Goal: Communication & Community: Answer question/provide support

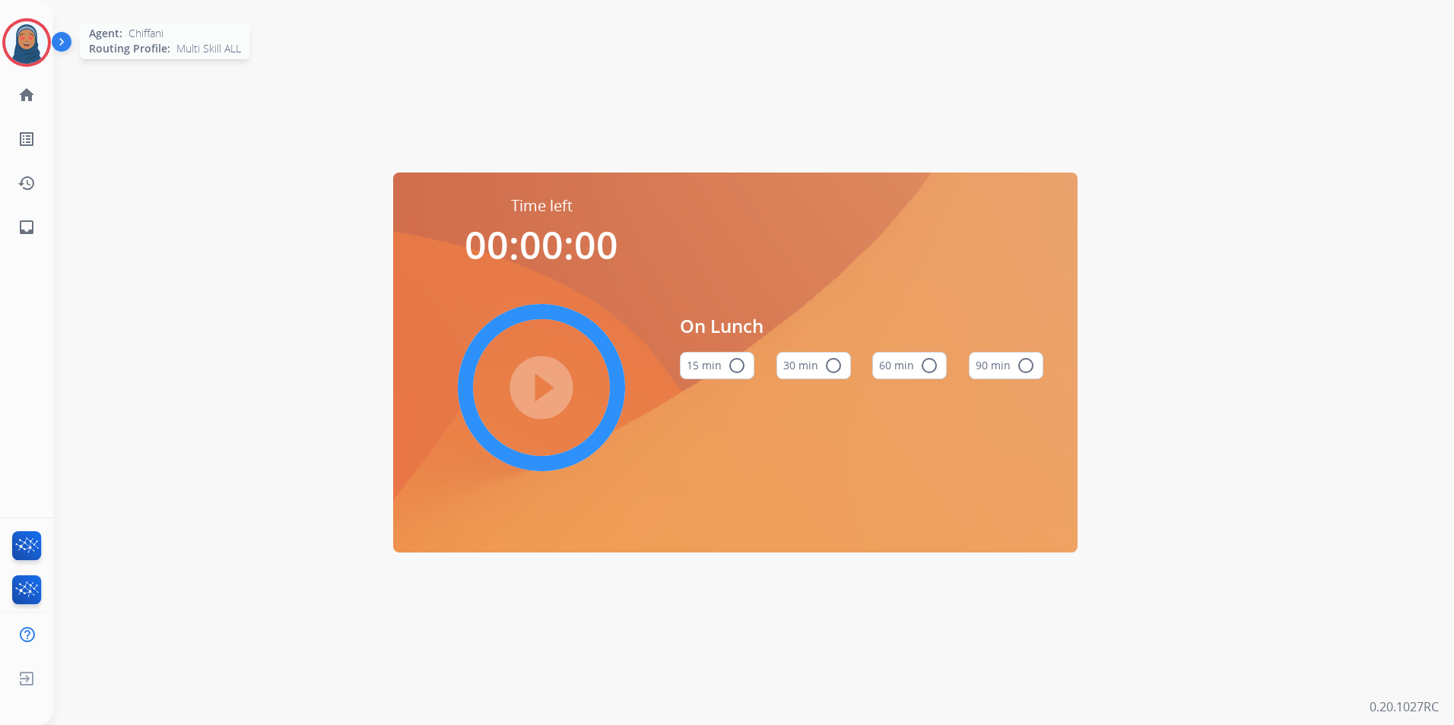
click at [40, 52] on img at bounding box center [26, 42] width 43 height 43
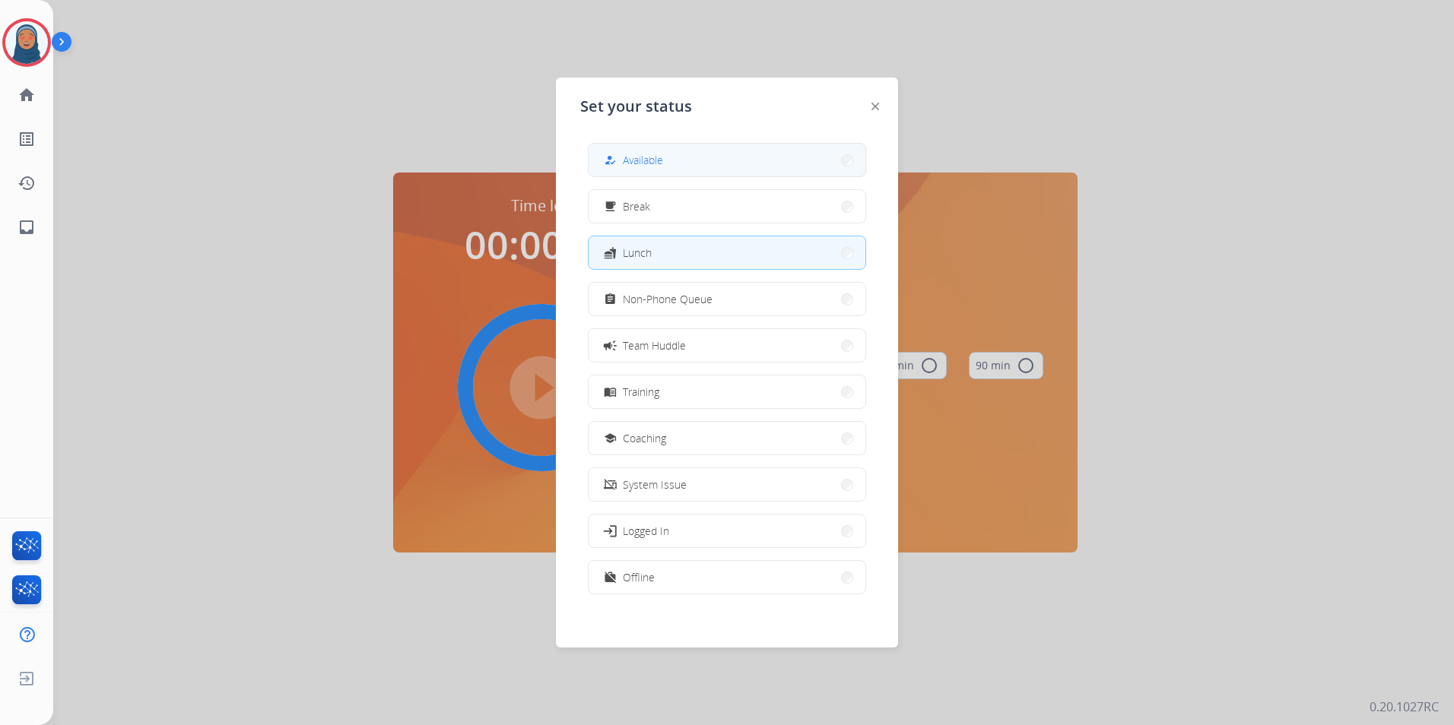
click at [612, 157] on mat-icon "how_to_reg" at bounding box center [610, 160] width 13 height 13
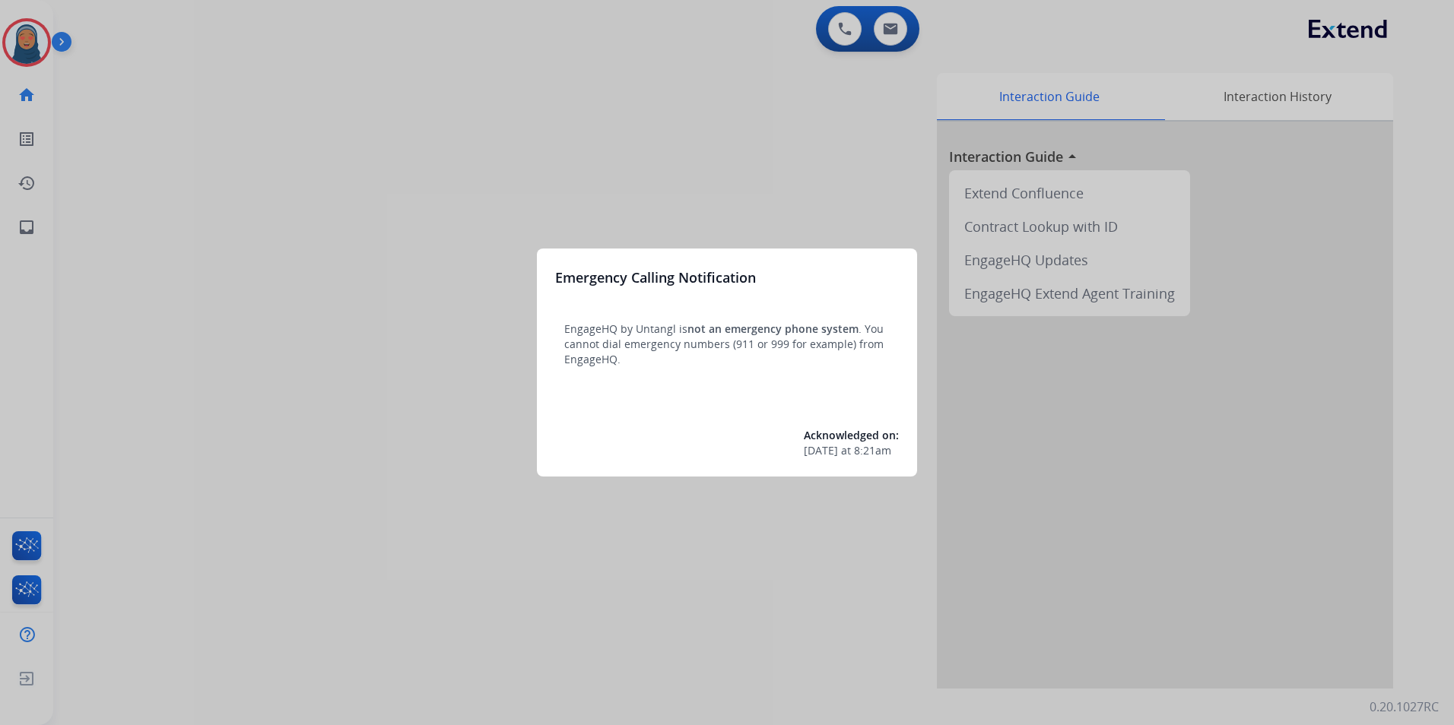
click at [36, 48] on div at bounding box center [727, 362] width 1454 height 725
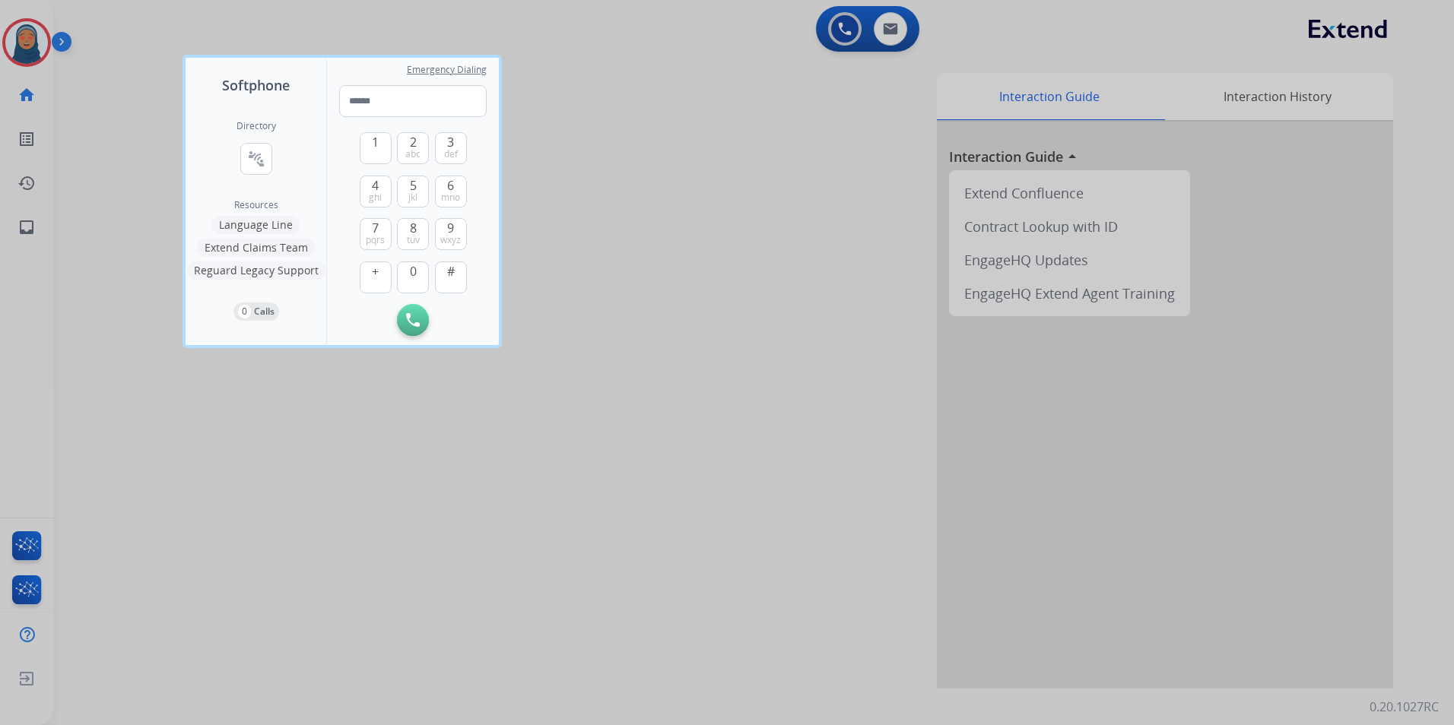
click at [30, 46] on div at bounding box center [727, 362] width 1454 height 725
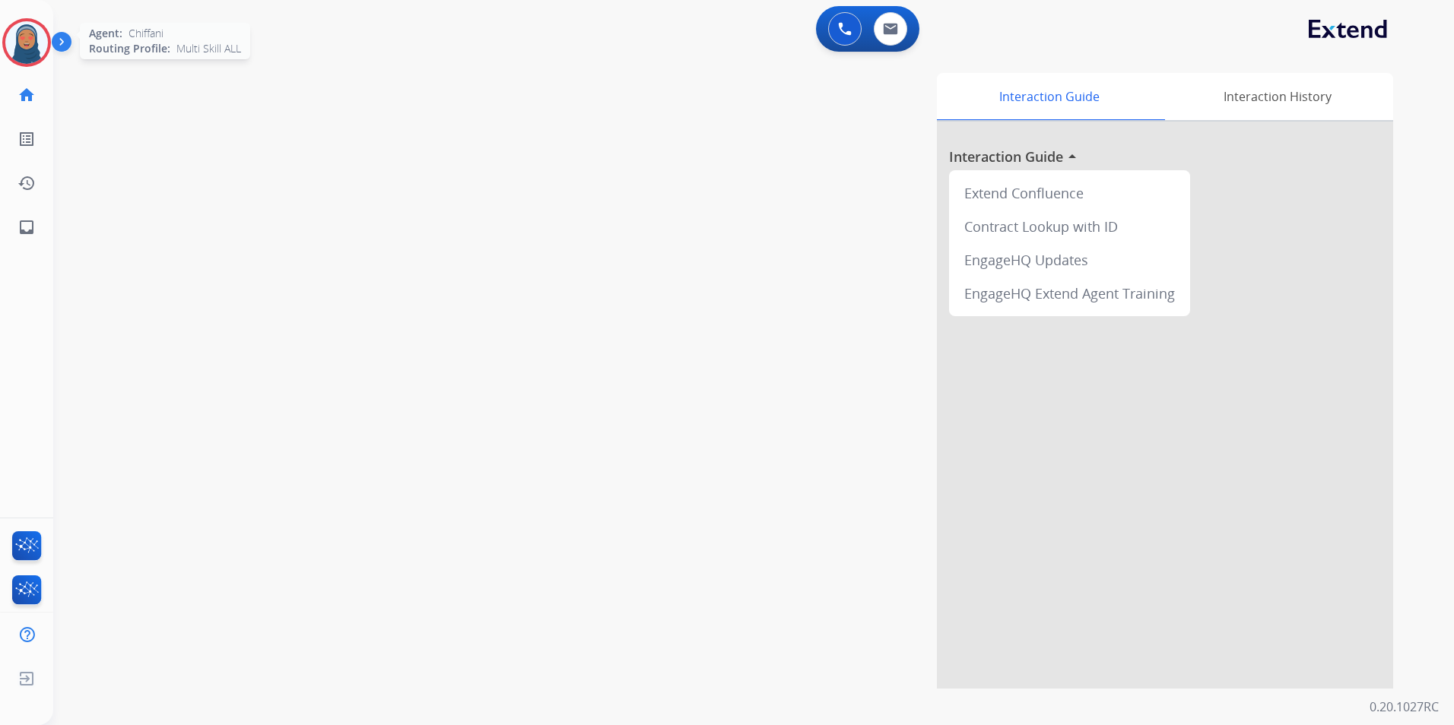
click at [16, 46] on img at bounding box center [26, 42] width 43 height 43
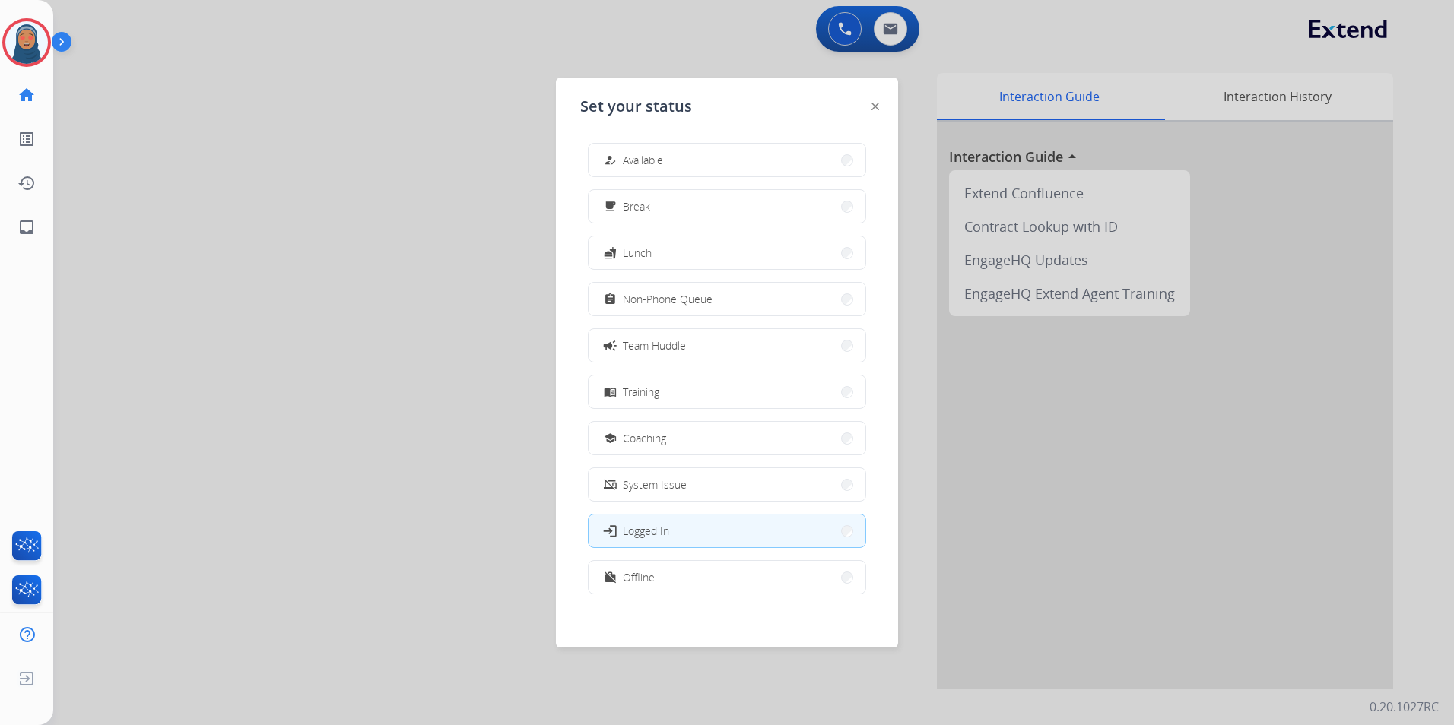
drag, startPoint x: 630, startPoint y: 160, endPoint x: 392, endPoint y: 2, distance: 285.3
click at [625, 160] on div "how_to_reg Available" at bounding box center [632, 160] width 62 height 18
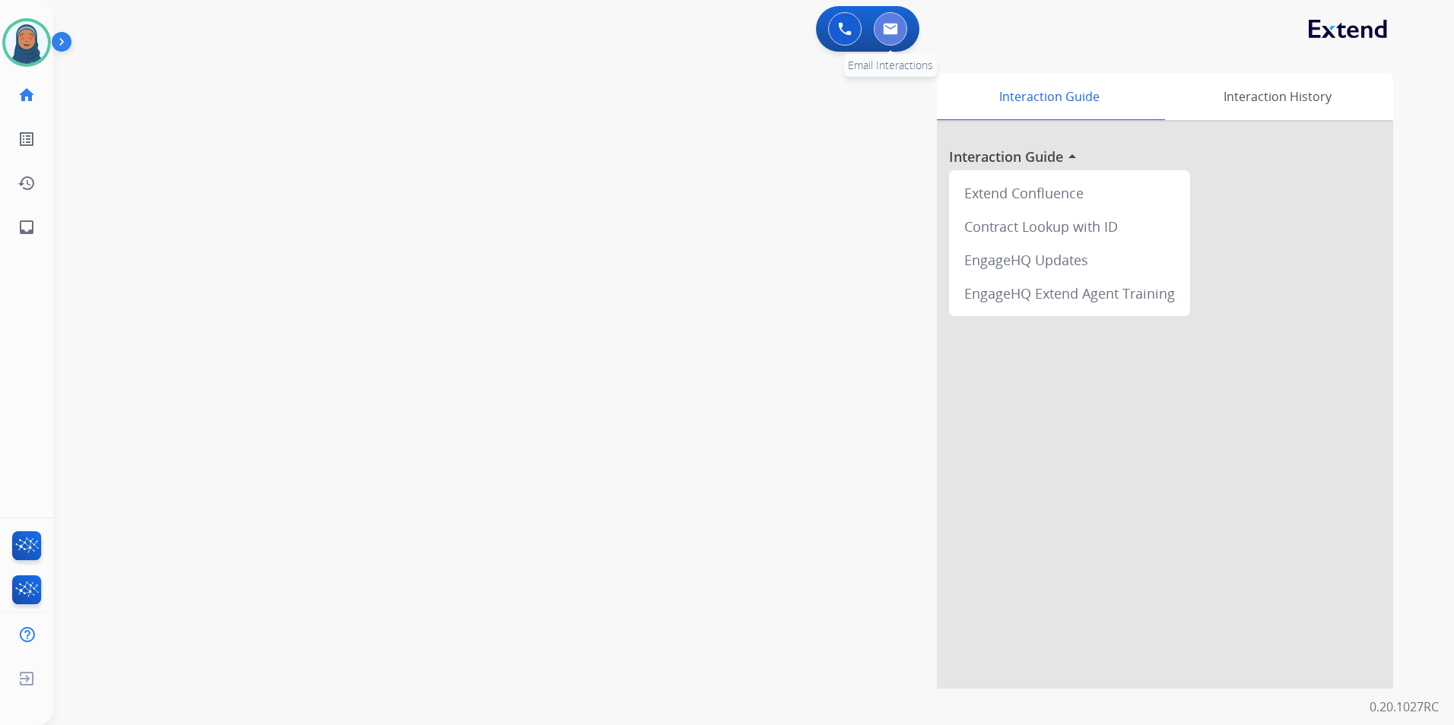
click at [885, 24] on img at bounding box center [890, 29] width 15 height 12
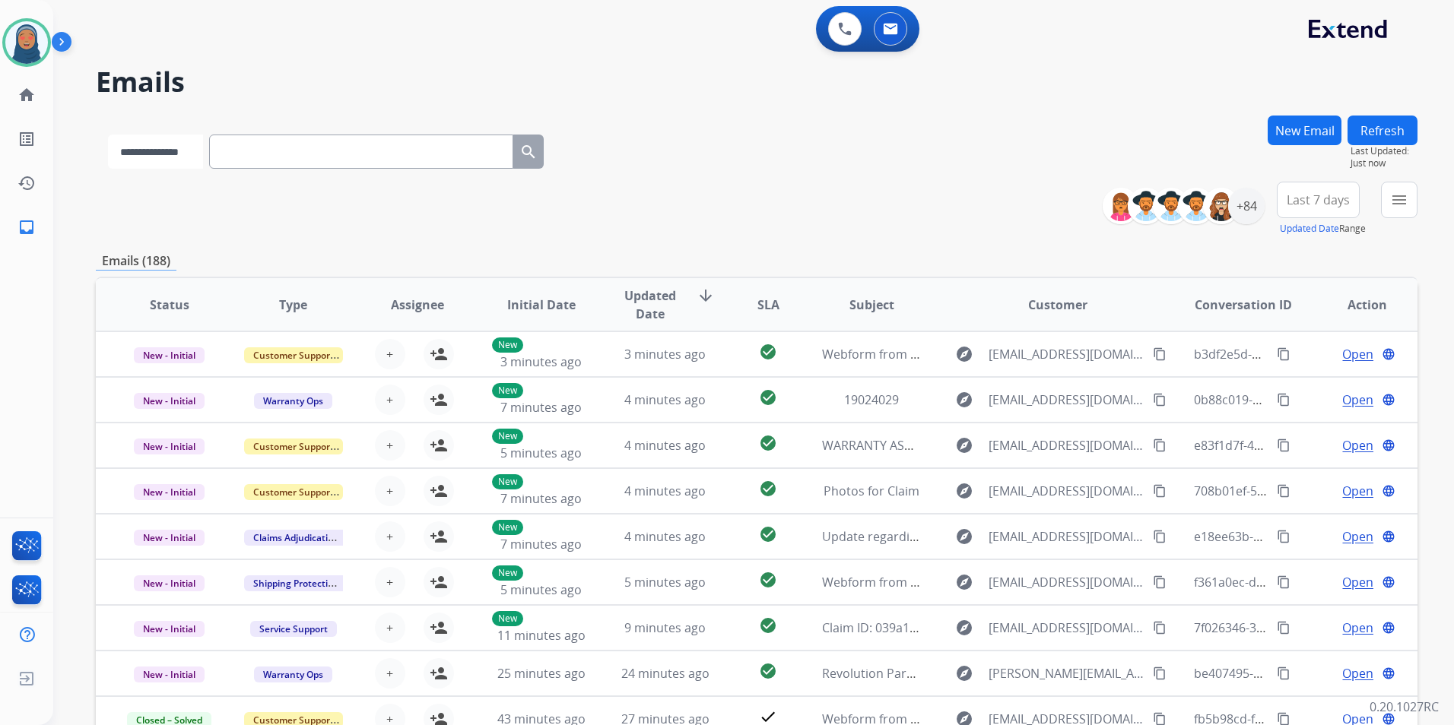
drag, startPoint x: 325, startPoint y: 158, endPoint x: 201, endPoint y: 153, distance: 124.1
click at [203, 151] on select "**********" at bounding box center [155, 152] width 95 height 34
select select "**********"
click at [108, 135] on select "**********" at bounding box center [155, 152] width 95 height 34
paste input "**********"
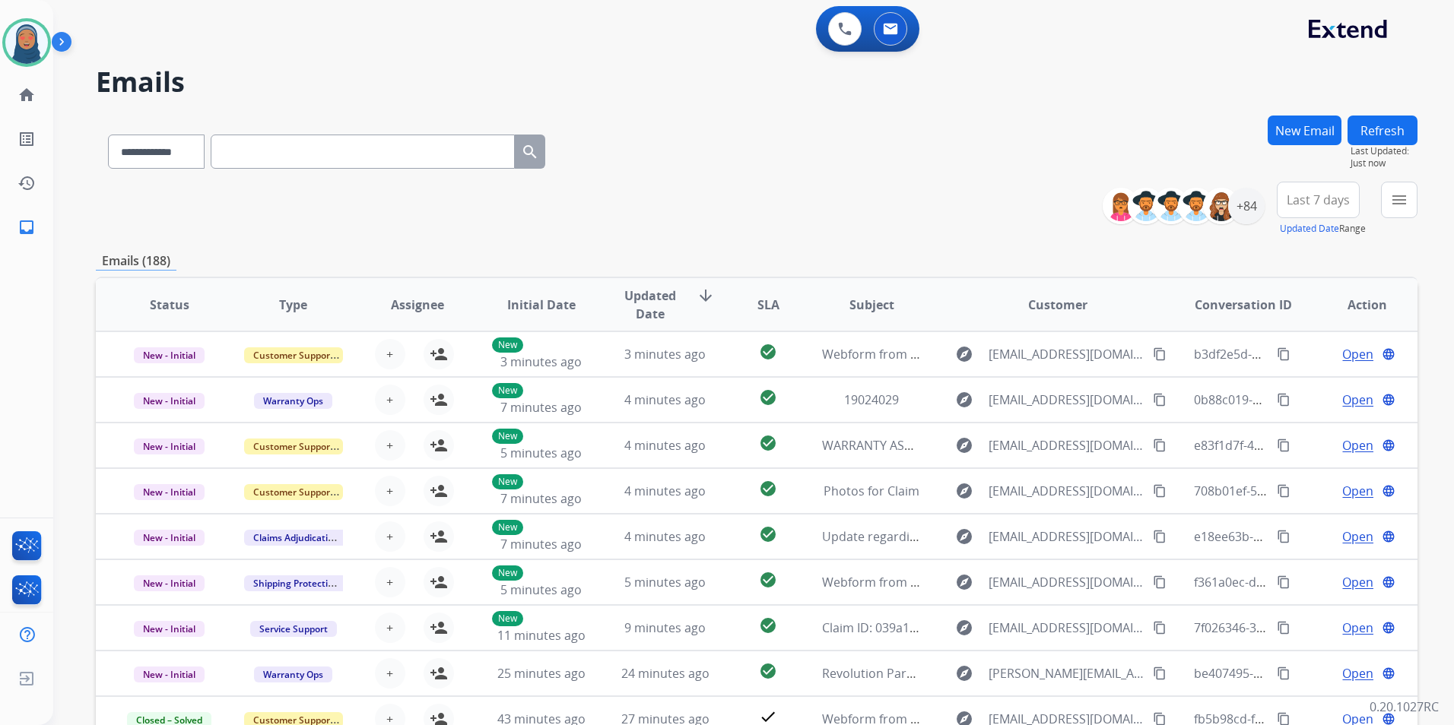
type input "**********"
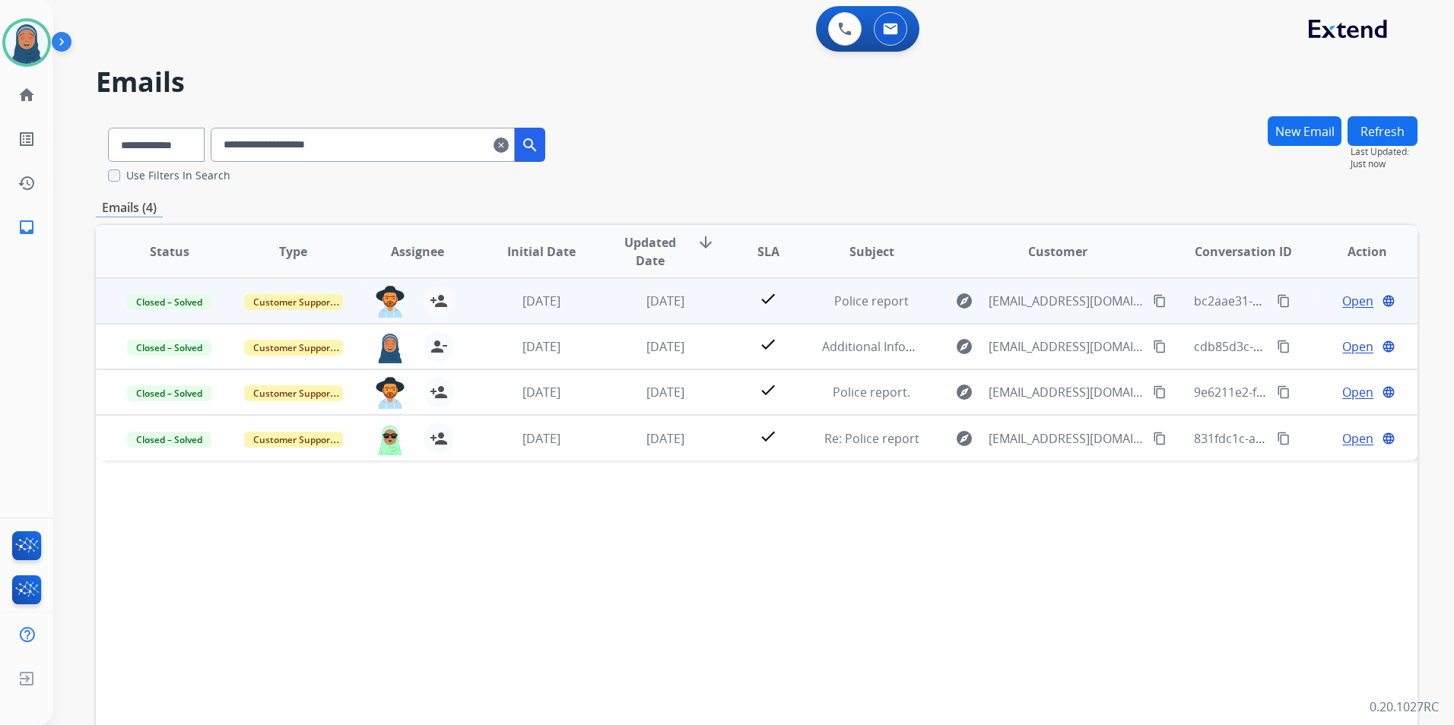
click at [1351, 303] on span "Open" at bounding box center [1357, 301] width 31 height 18
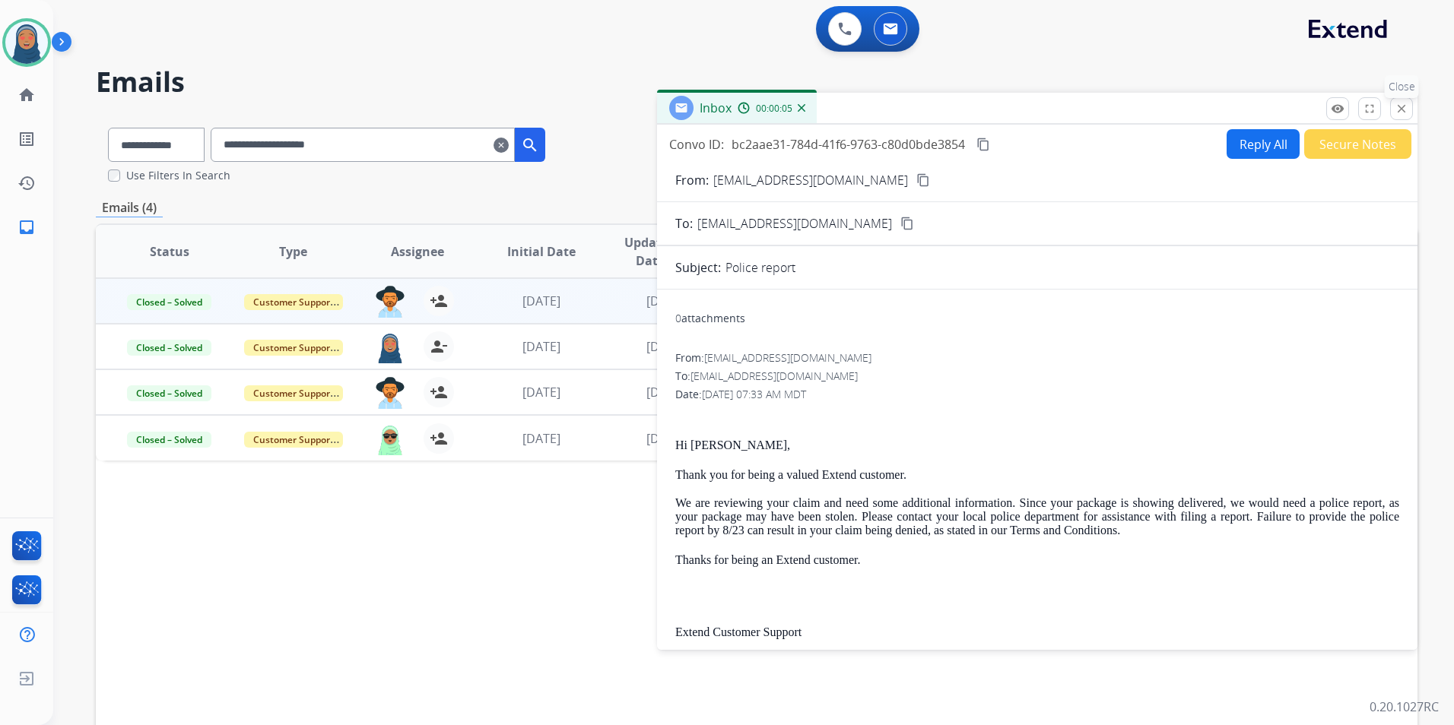
click at [1401, 114] on mat-icon "close" at bounding box center [1402, 109] width 14 height 14
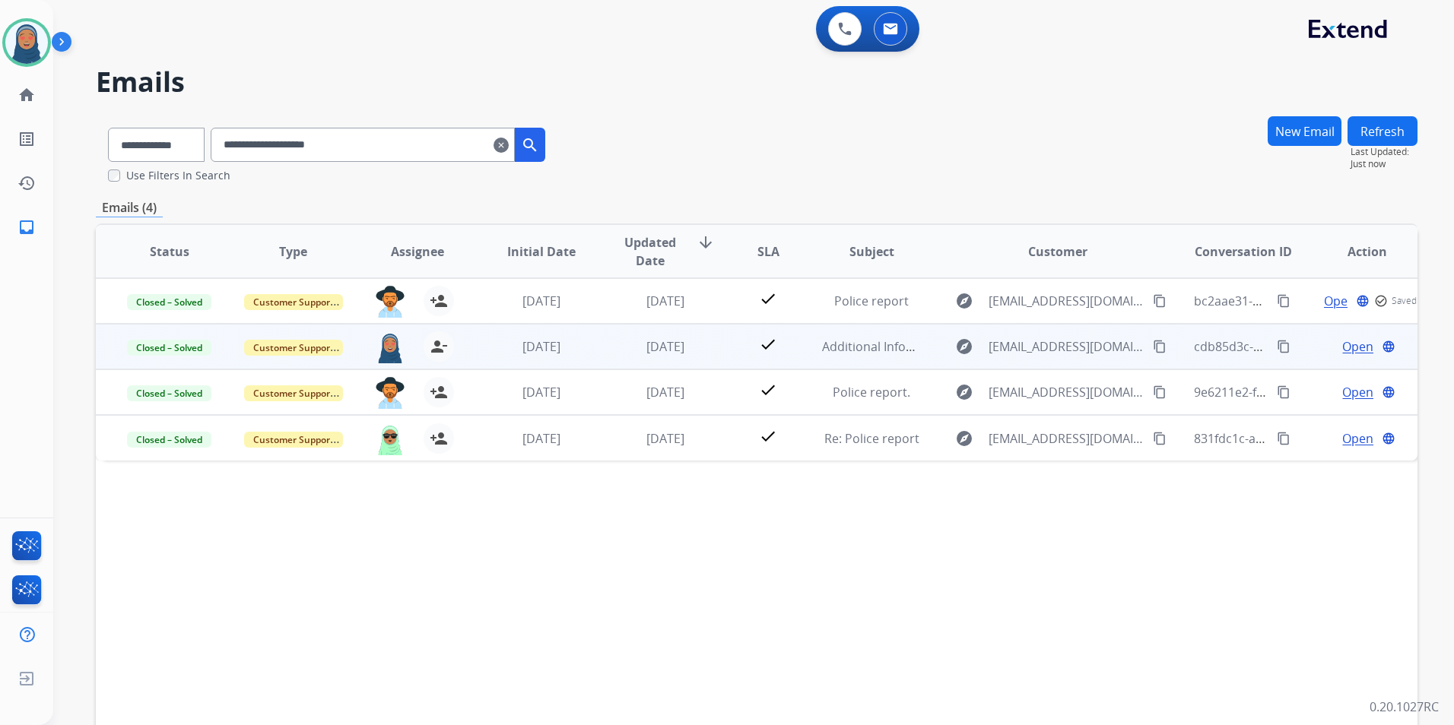
click at [1352, 348] on span "Open" at bounding box center [1357, 347] width 31 height 18
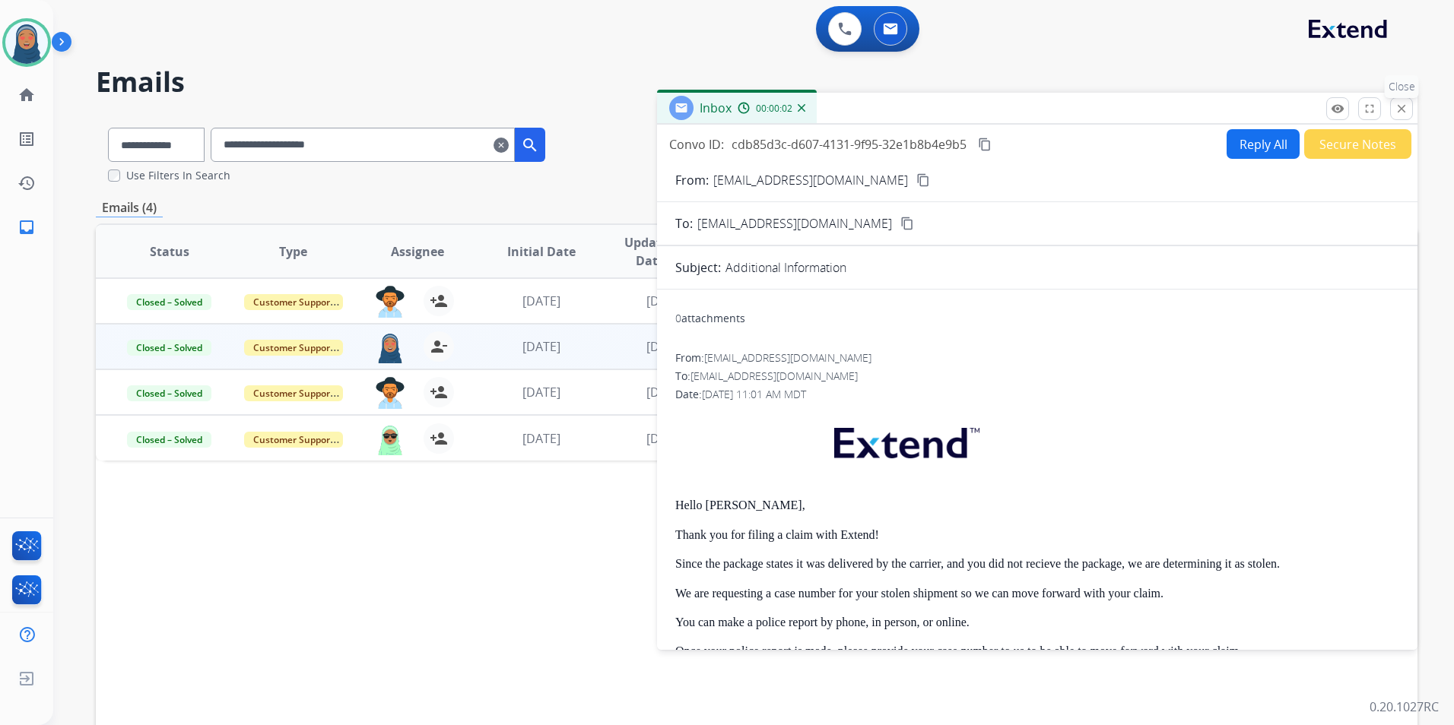
click at [1396, 106] on mat-icon "close" at bounding box center [1402, 109] width 14 height 14
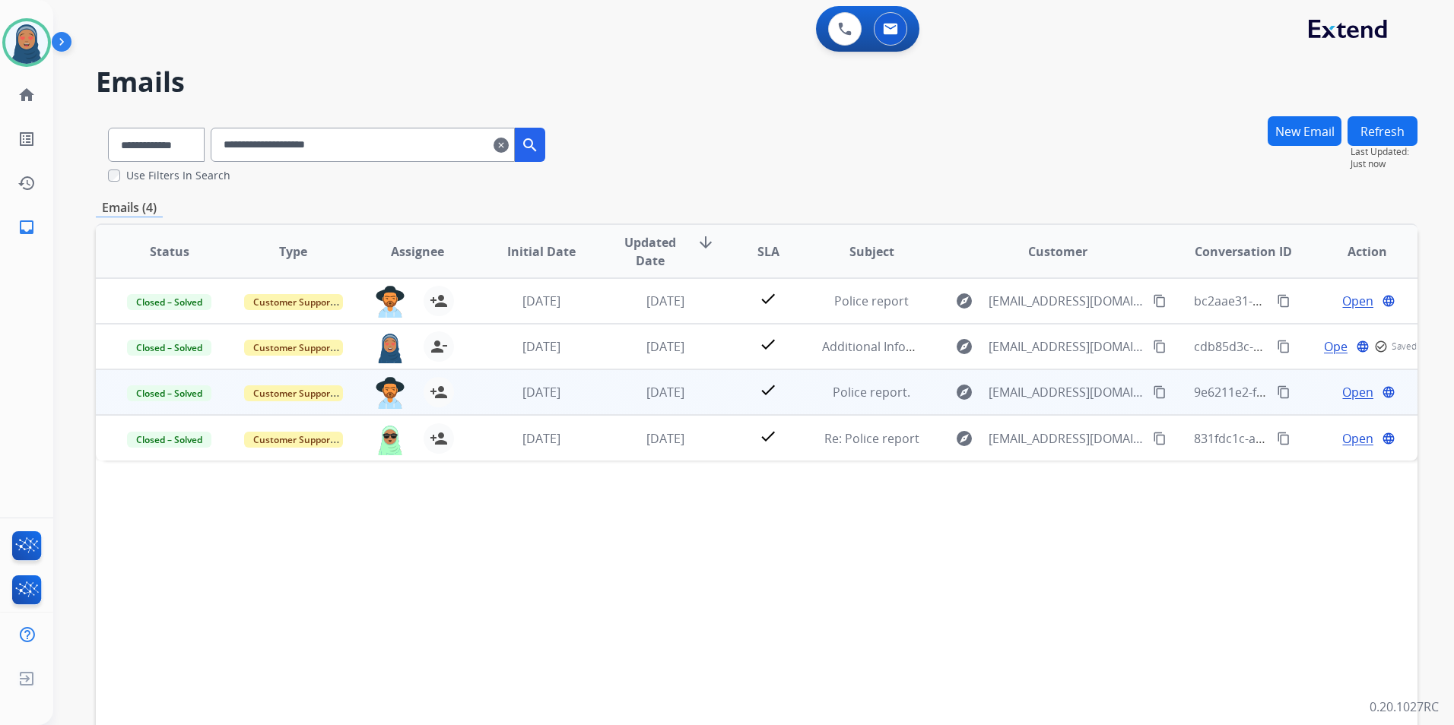
click at [1342, 392] on span "Open" at bounding box center [1357, 392] width 31 height 18
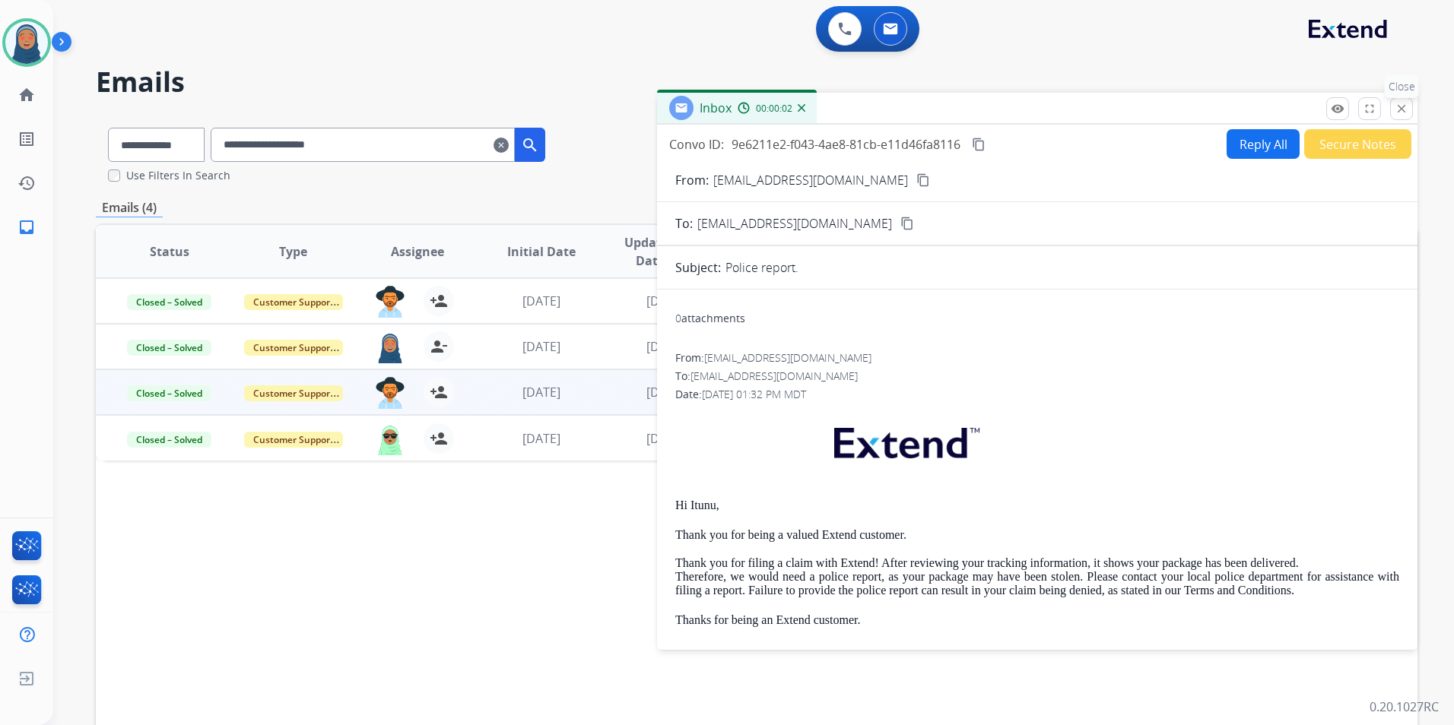
click at [1410, 113] on button "close Close" at bounding box center [1401, 108] width 23 height 23
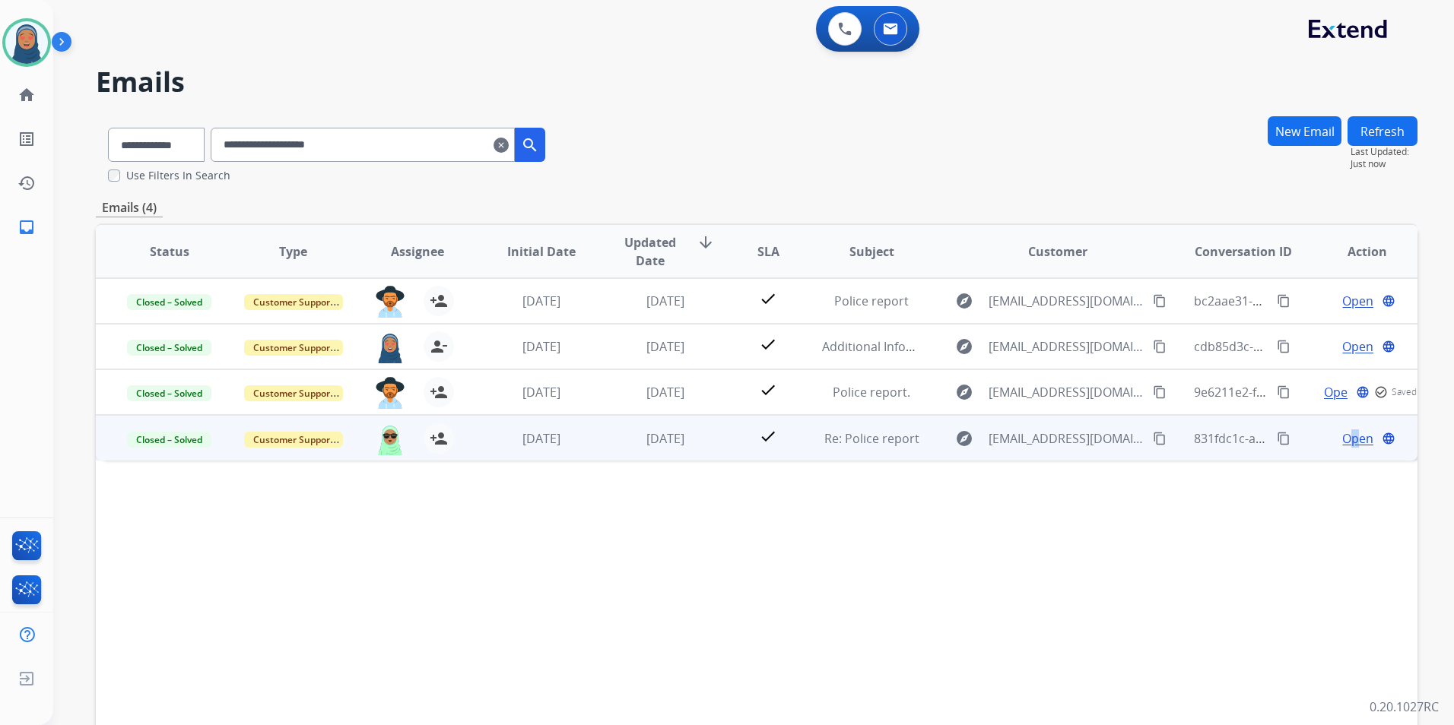
click at [1344, 440] on span "Open" at bounding box center [1357, 439] width 31 height 18
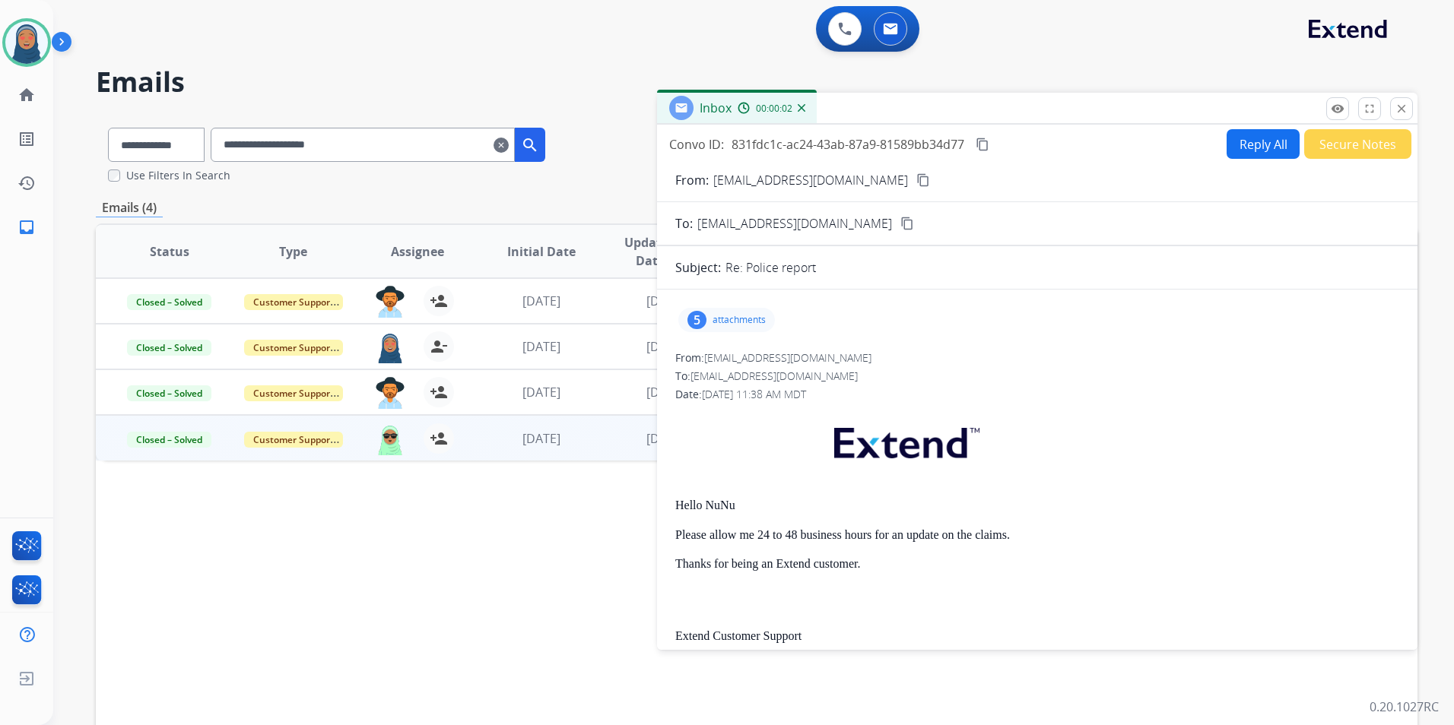
click at [716, 326] on div "5 attachments" at bounding box center [726, 320] width 97 height 24
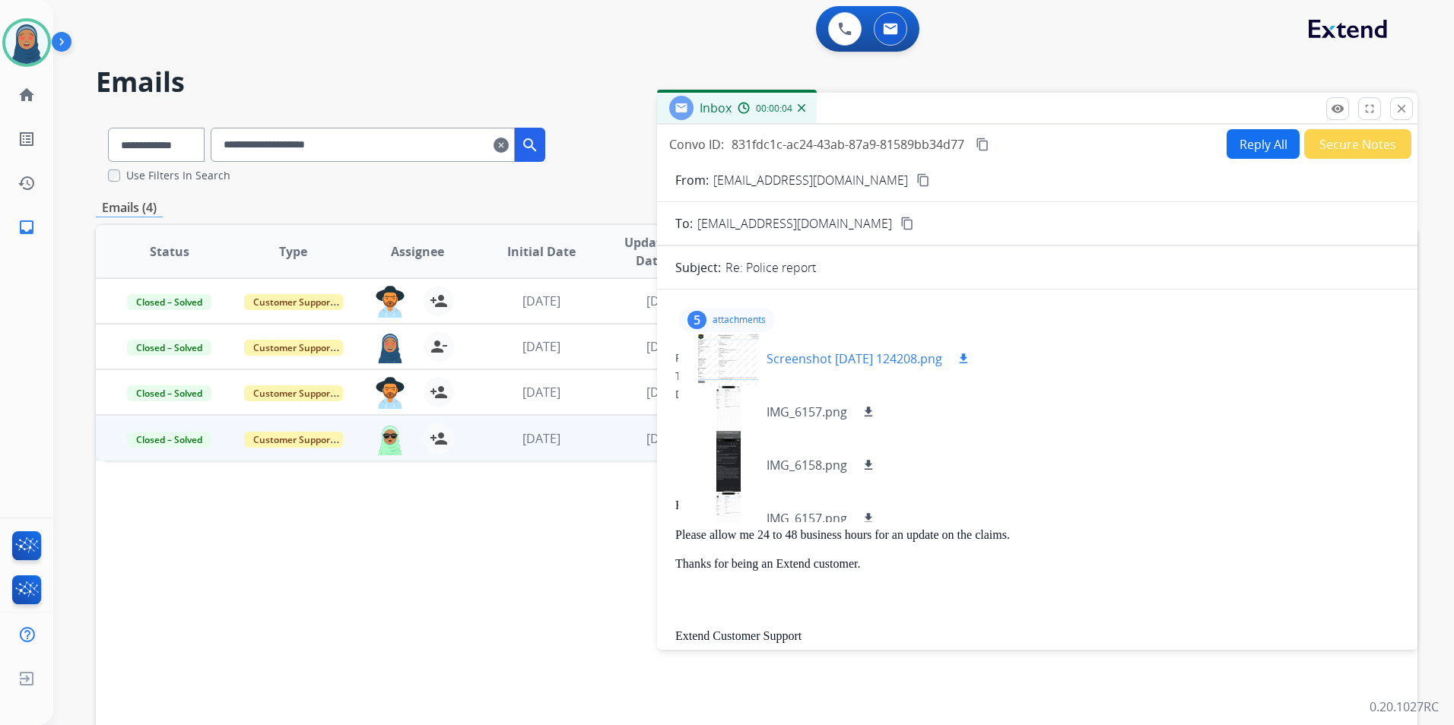
click at [823, 357] on p "Screenshot 2025-08-13 124208.png" at bounding box center [854, 359] width 176 height 18
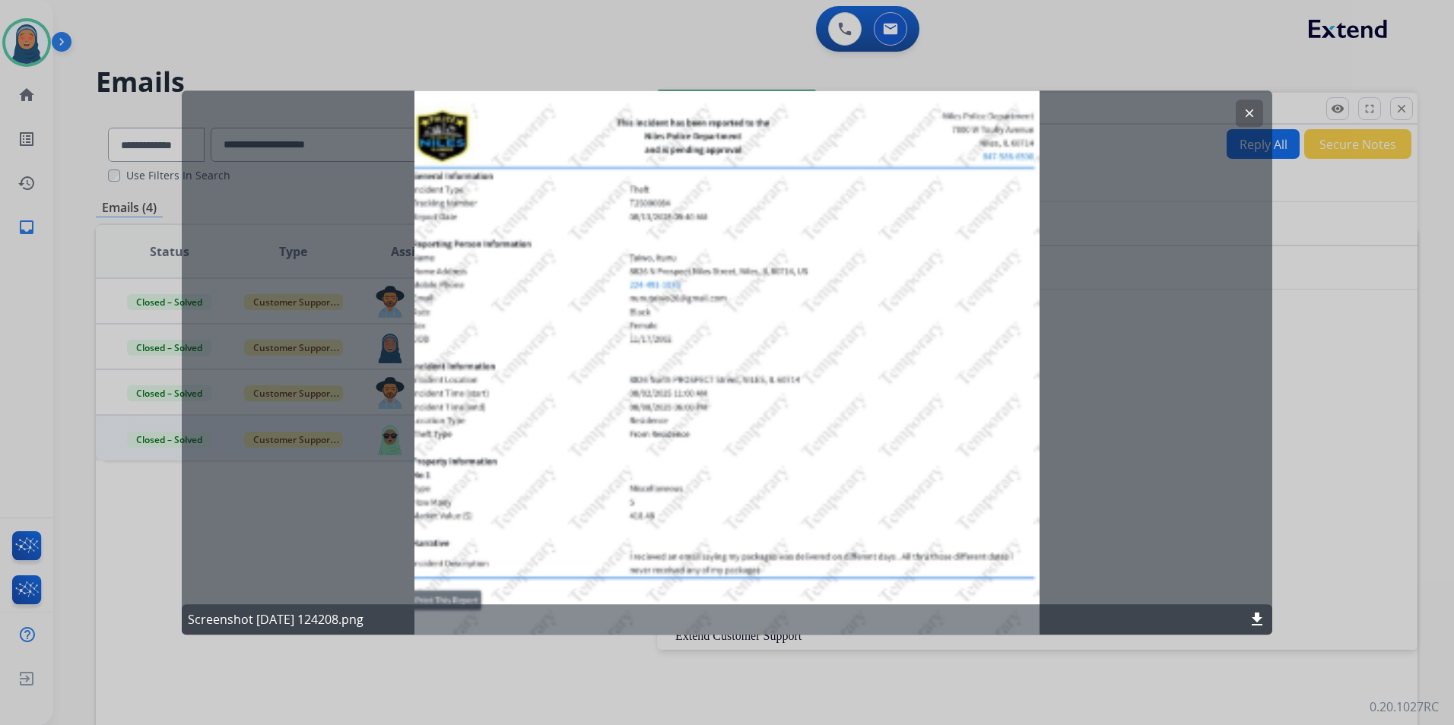
click at [1248, 118] on mat-icon "clear" at bounding box center [1249, 113] width 14 height 14
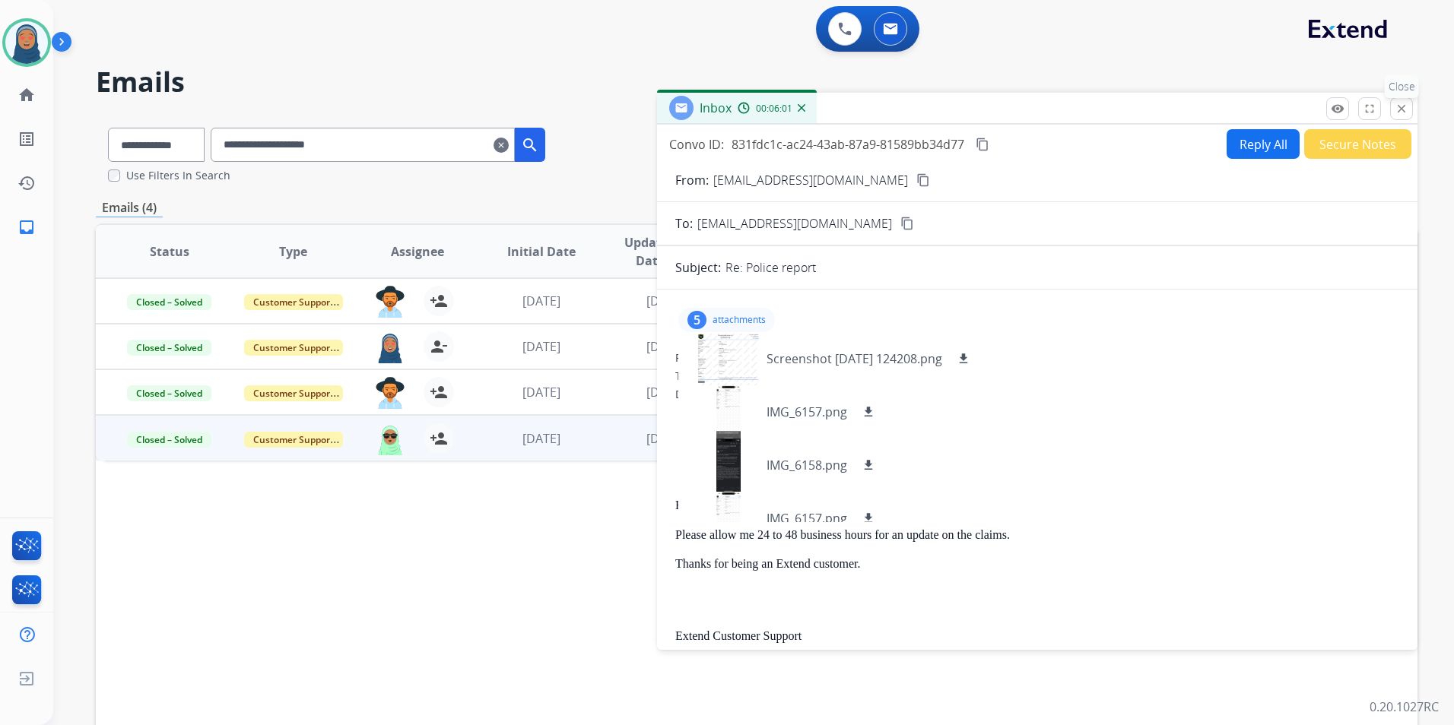
click at [1404, 109] on mat-icon "close" at bounding box center [1402, 109] width 14 height 14
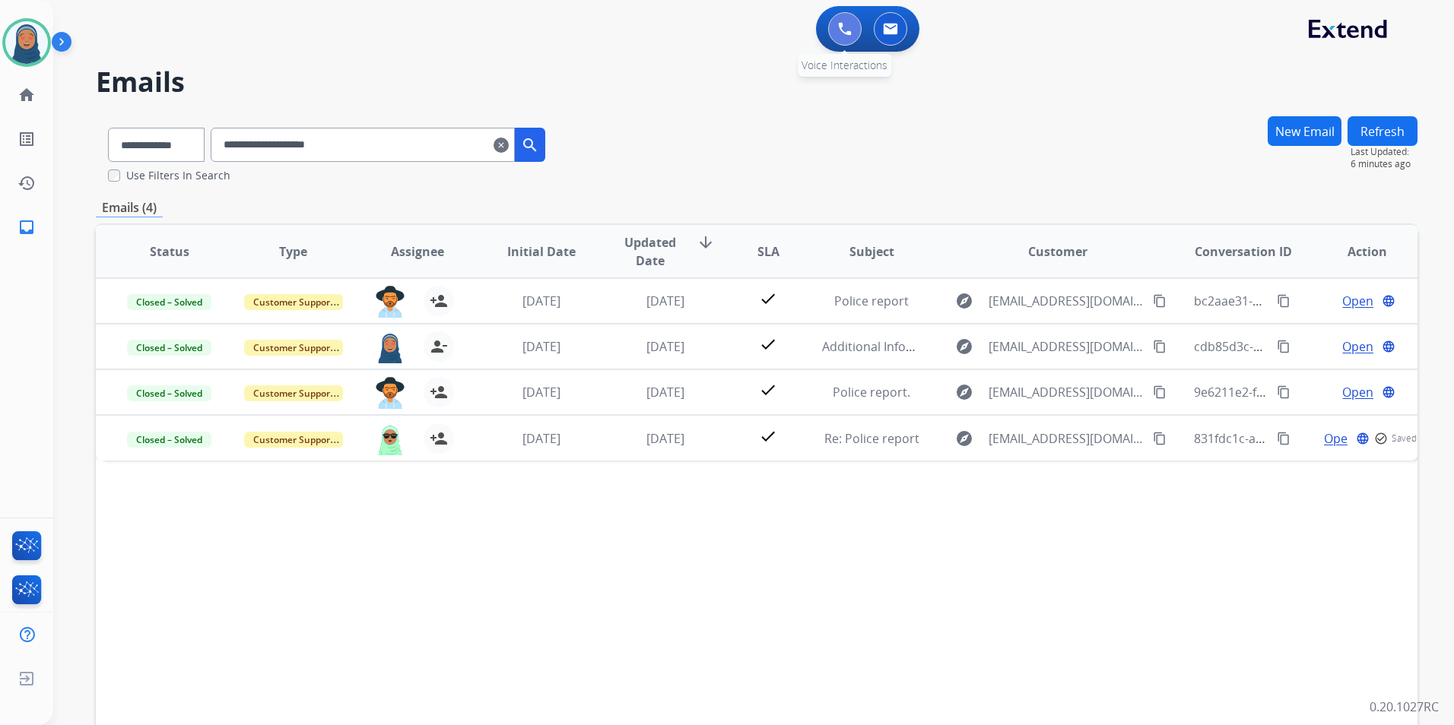
click at [846, 39] on button at bounding box center [844, 28] width 33 height 33
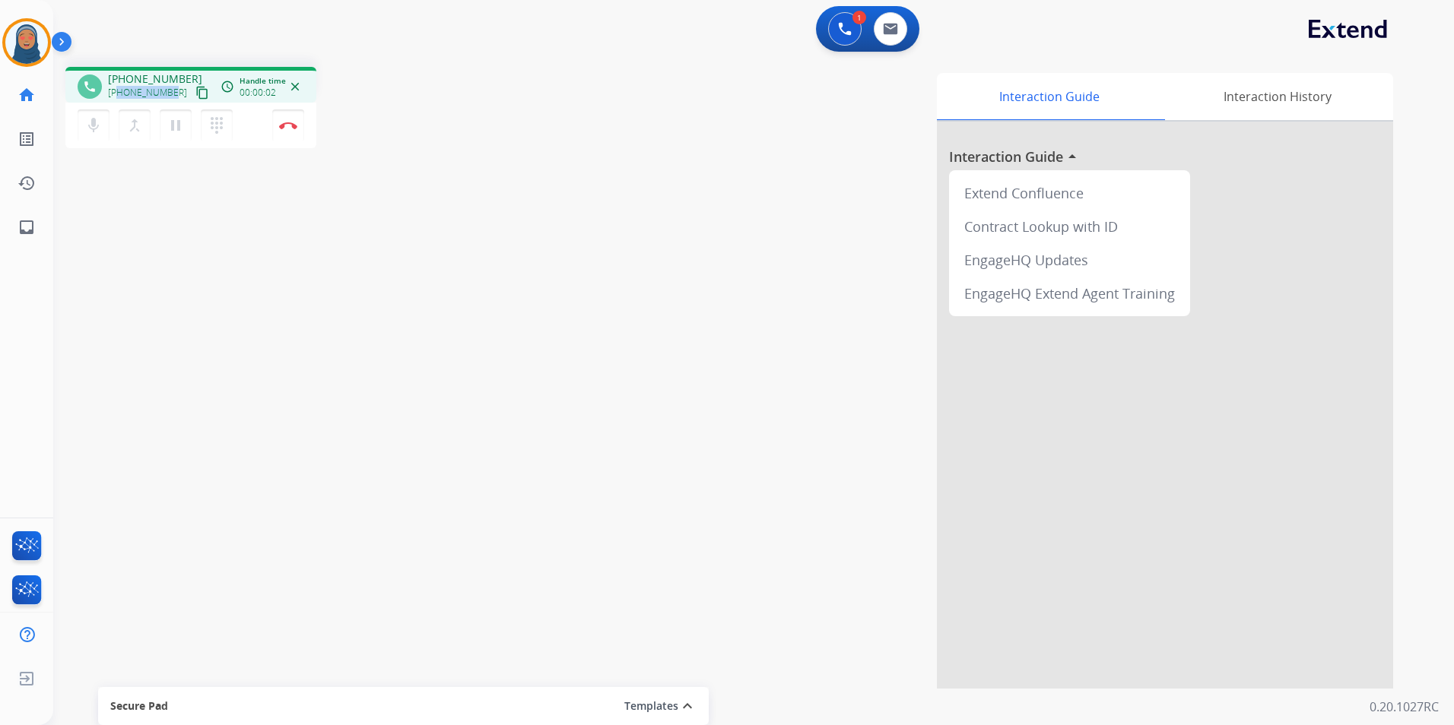
drag, startPoint x: 171, startPoint y: 98, endPoint x: 121, endPoint y: 96, distance: 50.2
click at [121, 96] on div "+14702227577 content_copy" at bounding box center [159, 93] width 103 height 18
copy span "4702227577"
click at [301, 131] on button "Disconnect" at bounding box center [288, 125] width 32 height 32
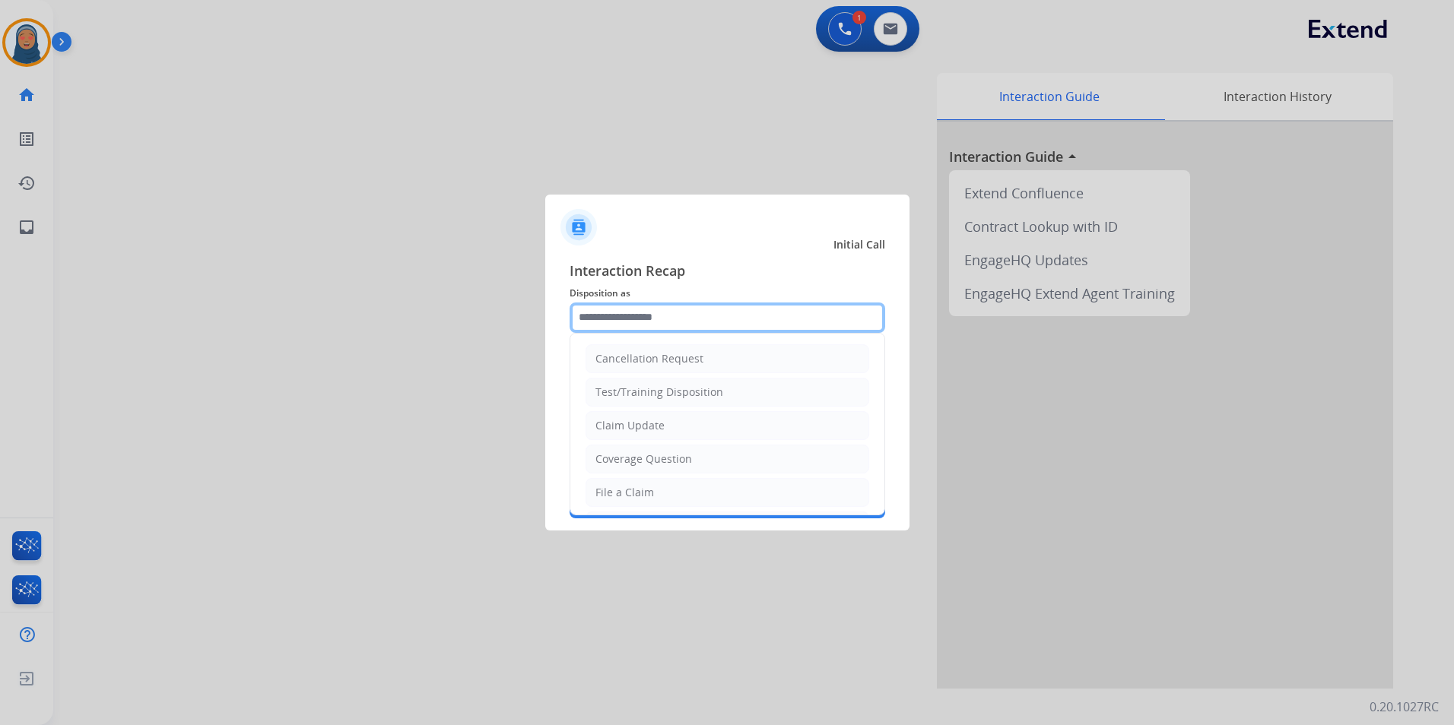
click at [620, 319] on input "text" at bounding box center [728, 318] width 316 height 30
click at [622, 492] on div "File a Claim" at bounding box center [624, 492] width 59 height 15
type input "**********"
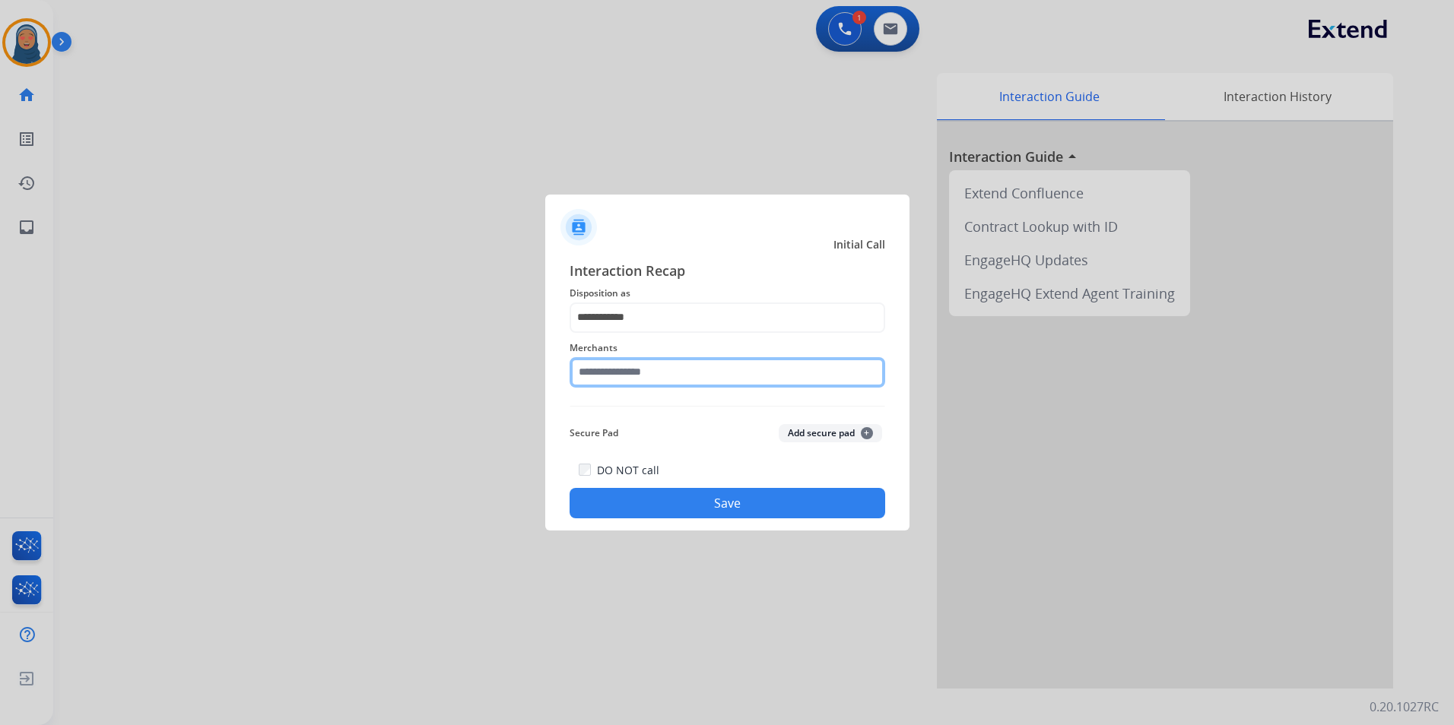
click at [647, 376] on input "text" at bounding box center [728, 372] width 316 height 30
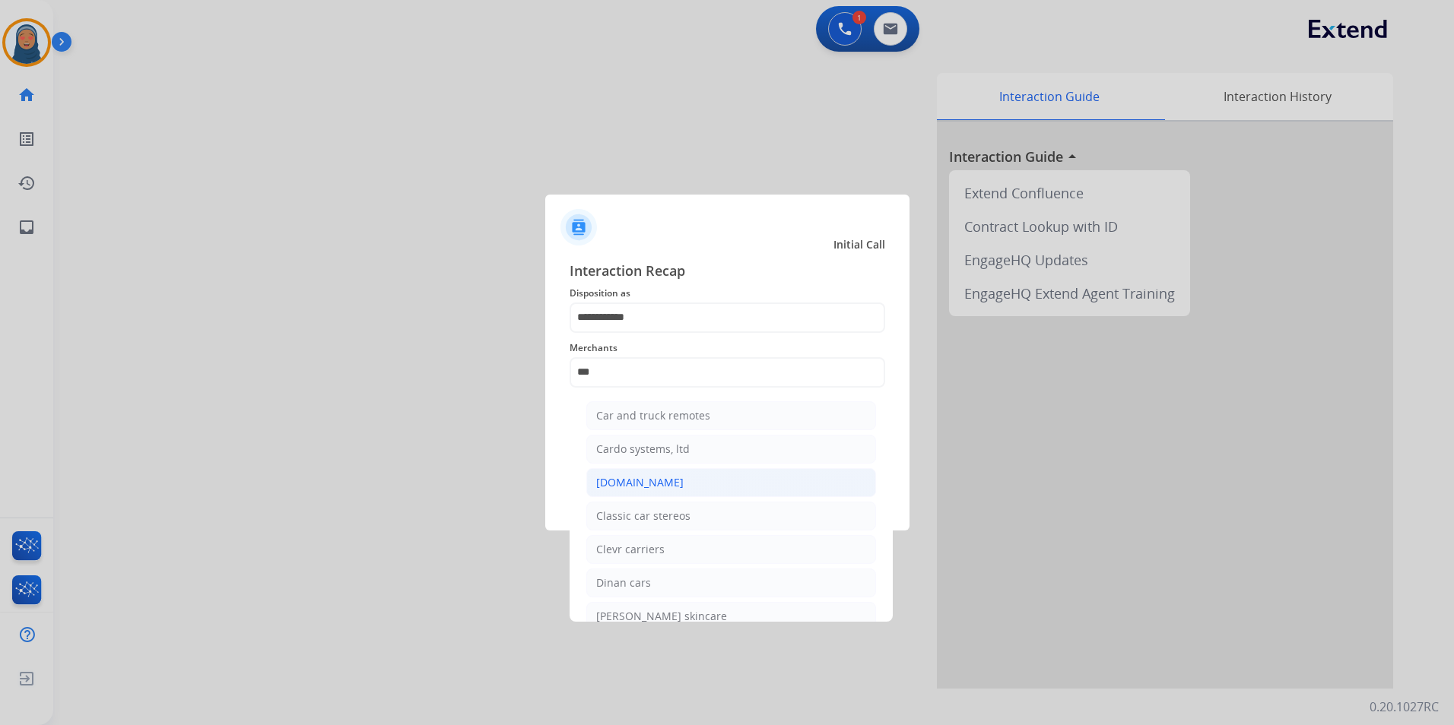
click at [658, 486] on div "Carparts.com" at bounding box center [639, 482] width 87 height 15
type input "**********"
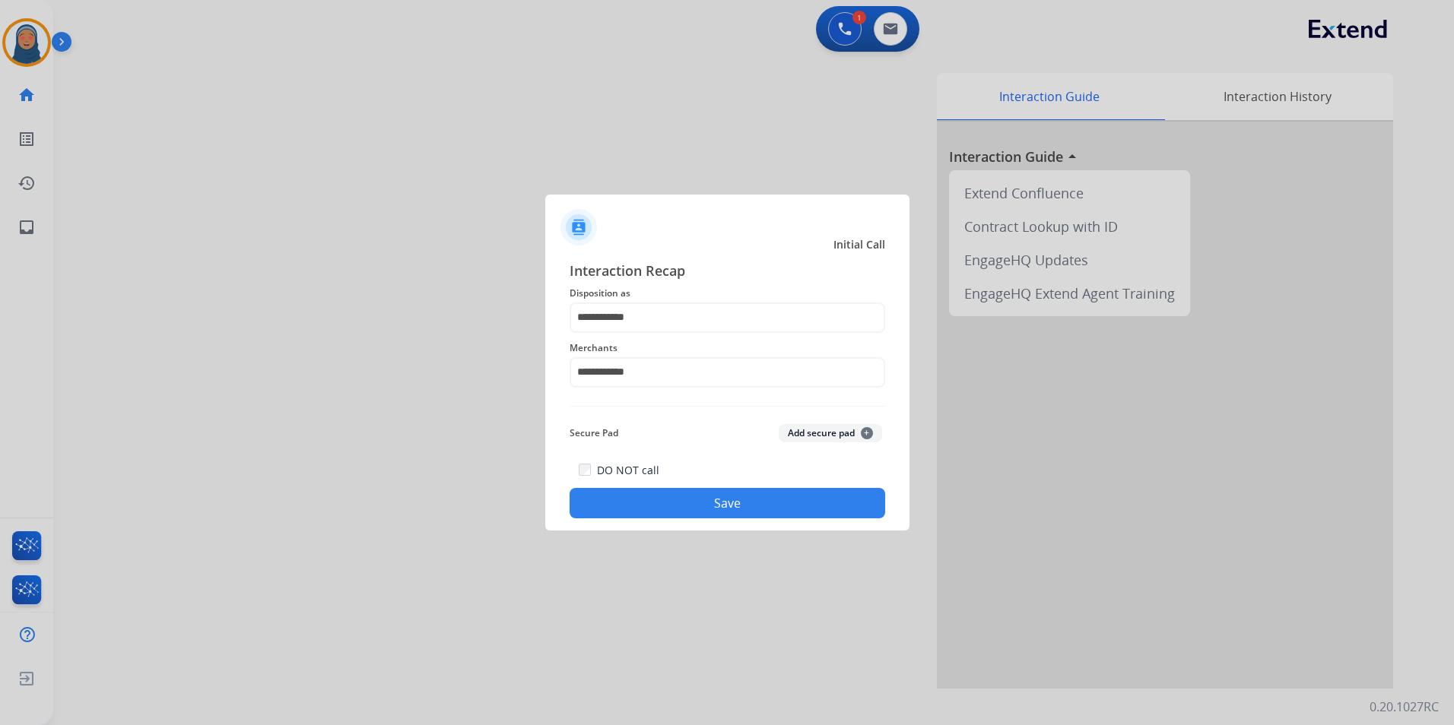
click at [725, 511] on button "Save" at bounding box center [728, 503] width 316 height 30
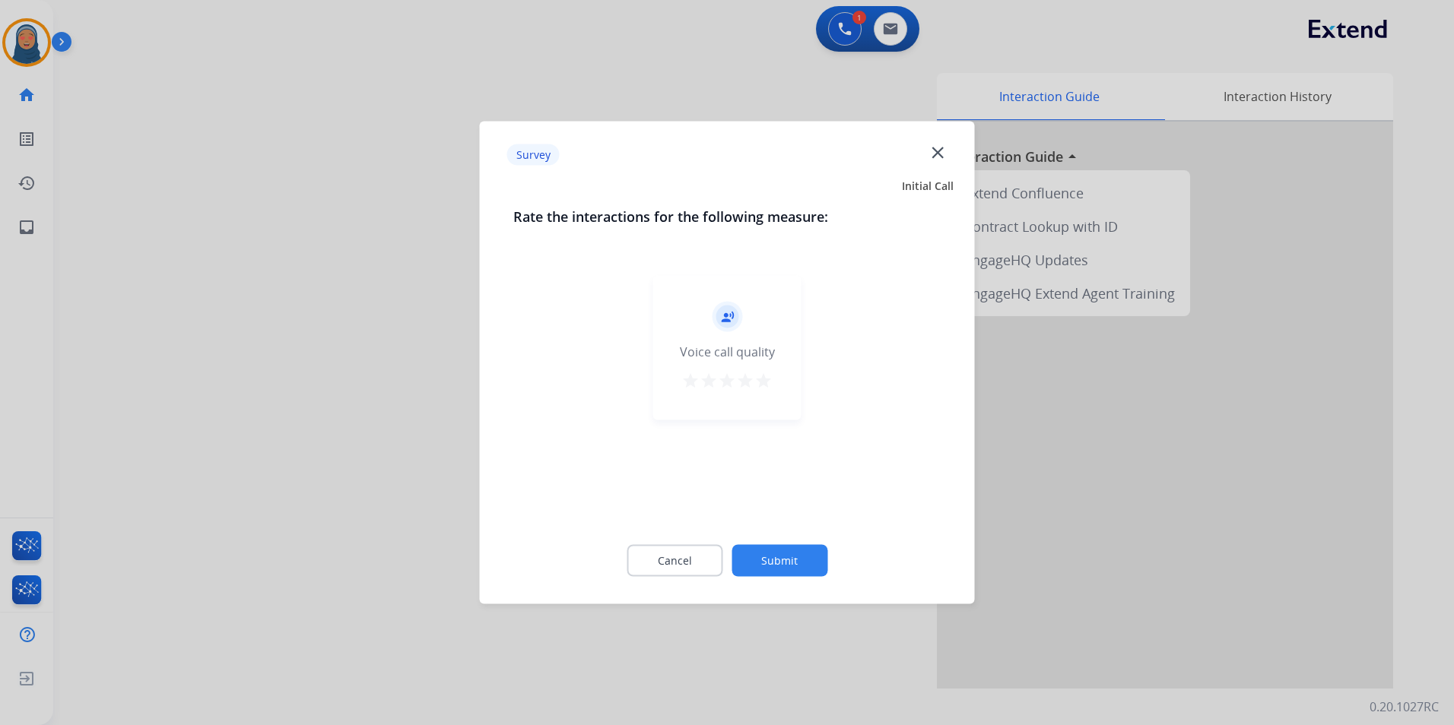
click at [766, 552] on button "Submit" at bounding box center [779, 561] width 96 height 32
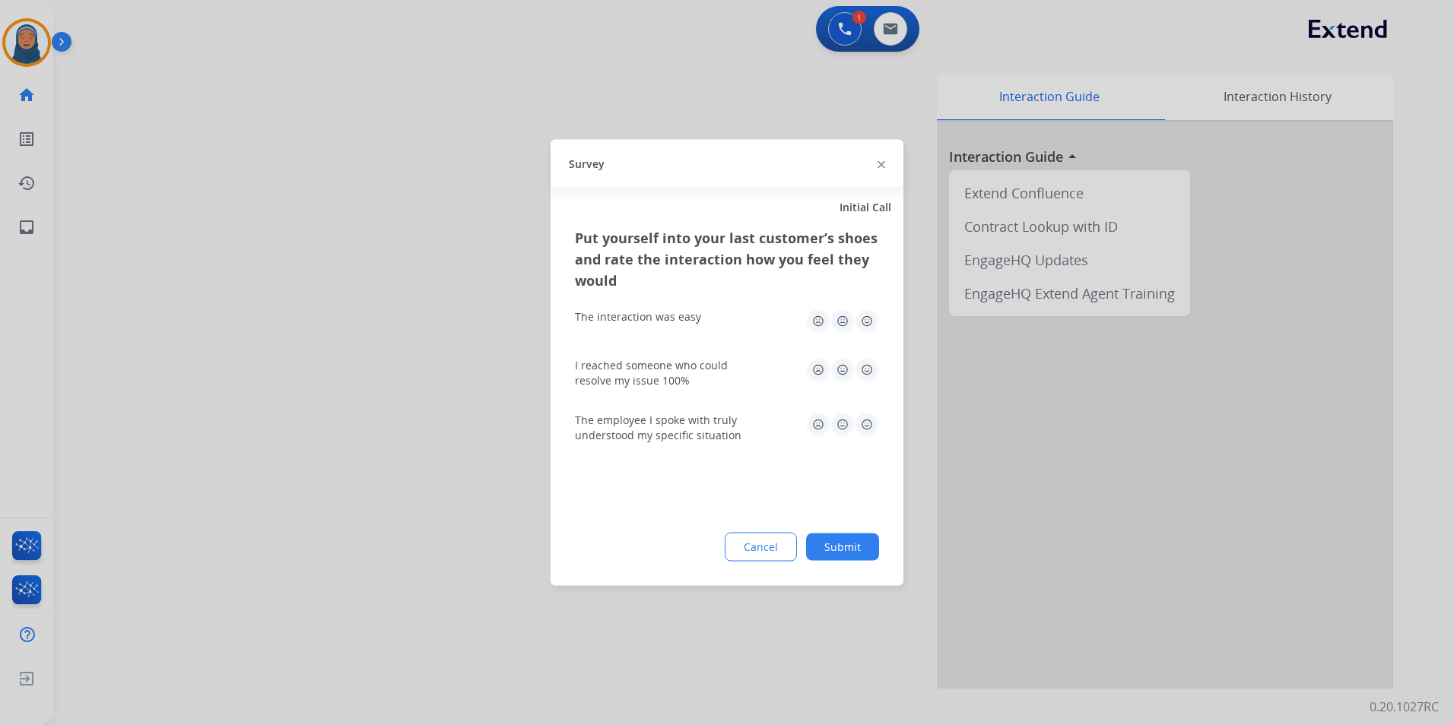
click at [838, 548] on button "Submit" at bounding box center [842, 547] width 73 height 27
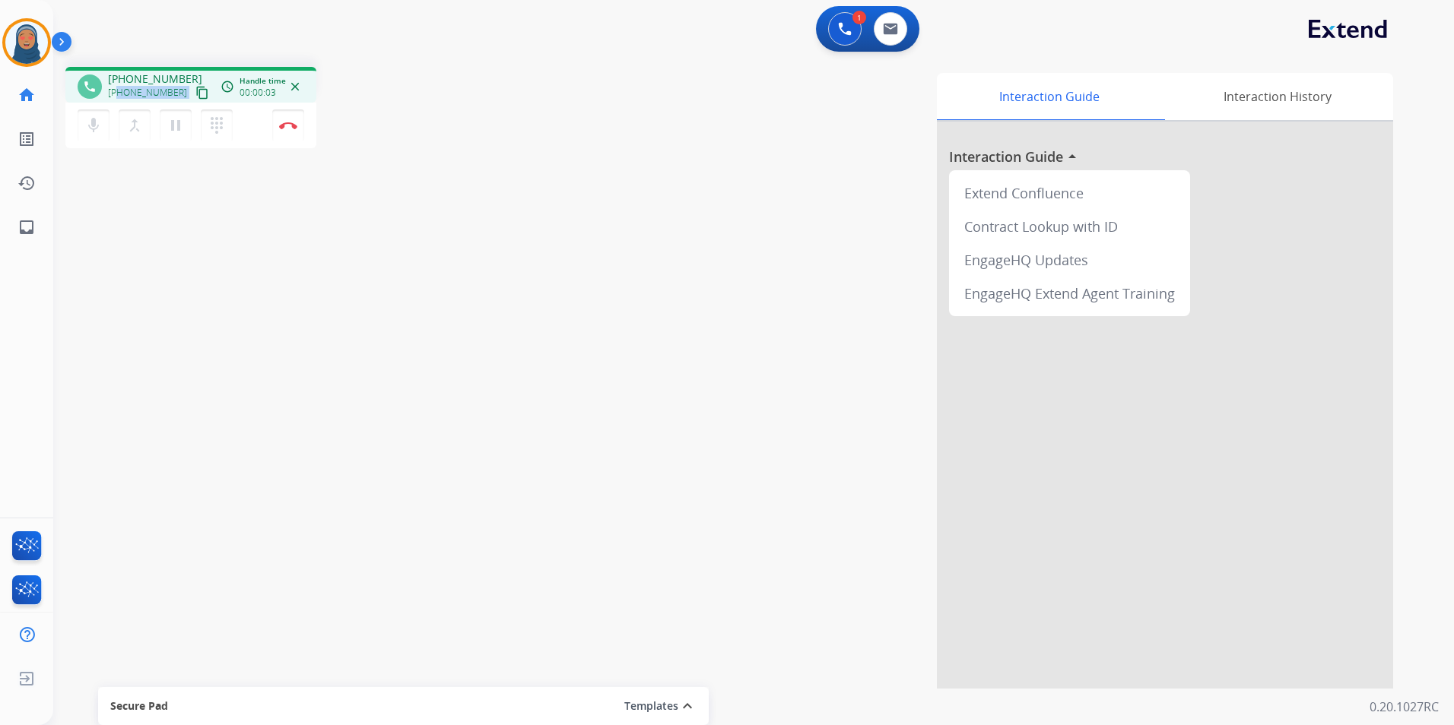
drag, startPoint x: 176, startPoint y: 95, endPoint x: 117, endPoint y: 94, distance: 58.6
click at [117, 94] on div "+16319779988 content_copy" at bounding box center [159, 93] width 103 height 18
copy div "6319779988 content_copy access_time Call metrics Queue 00:10 Hold 00:00 Talk 00…"
click at [298, 137] on button "Disconnect" at bounding box center [288, 125] width 32 height 32
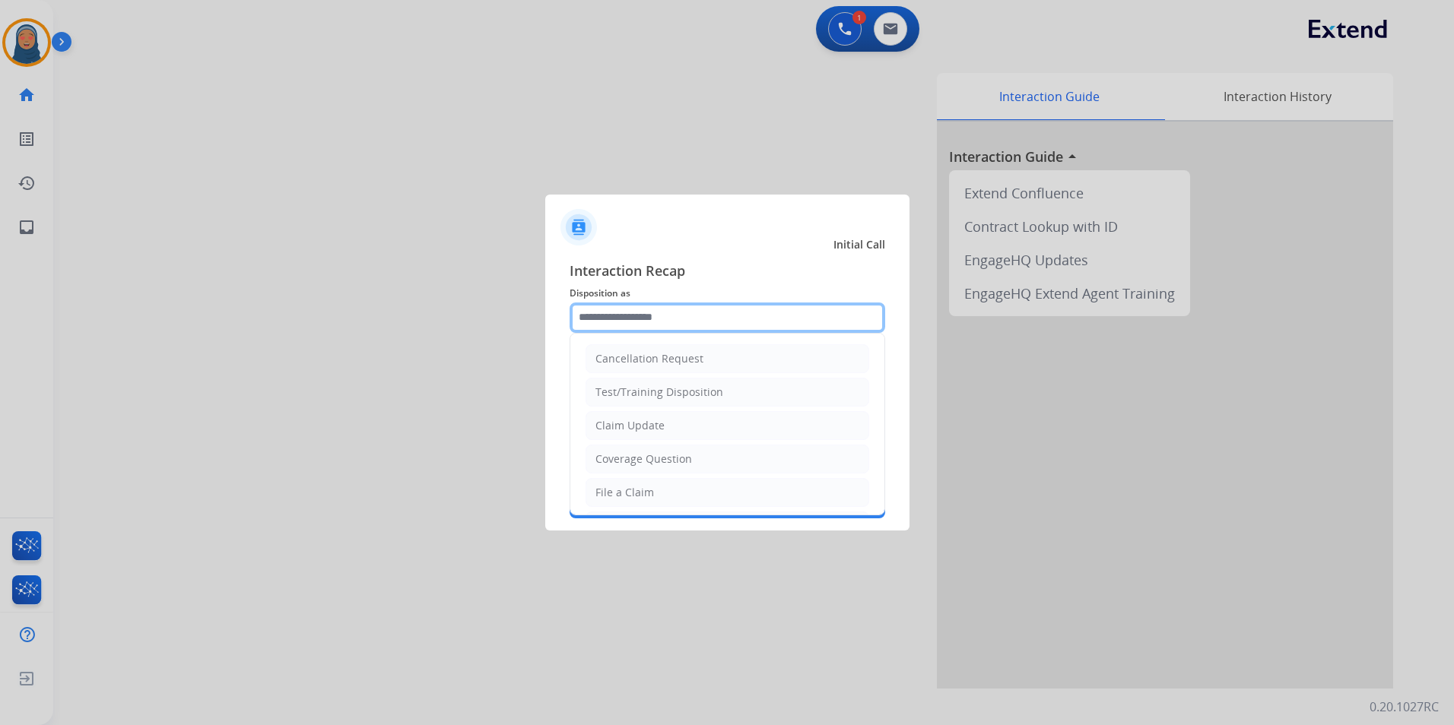
click at [681, 323] on input "text" at bounding box center [728, 318] width 316 height 30
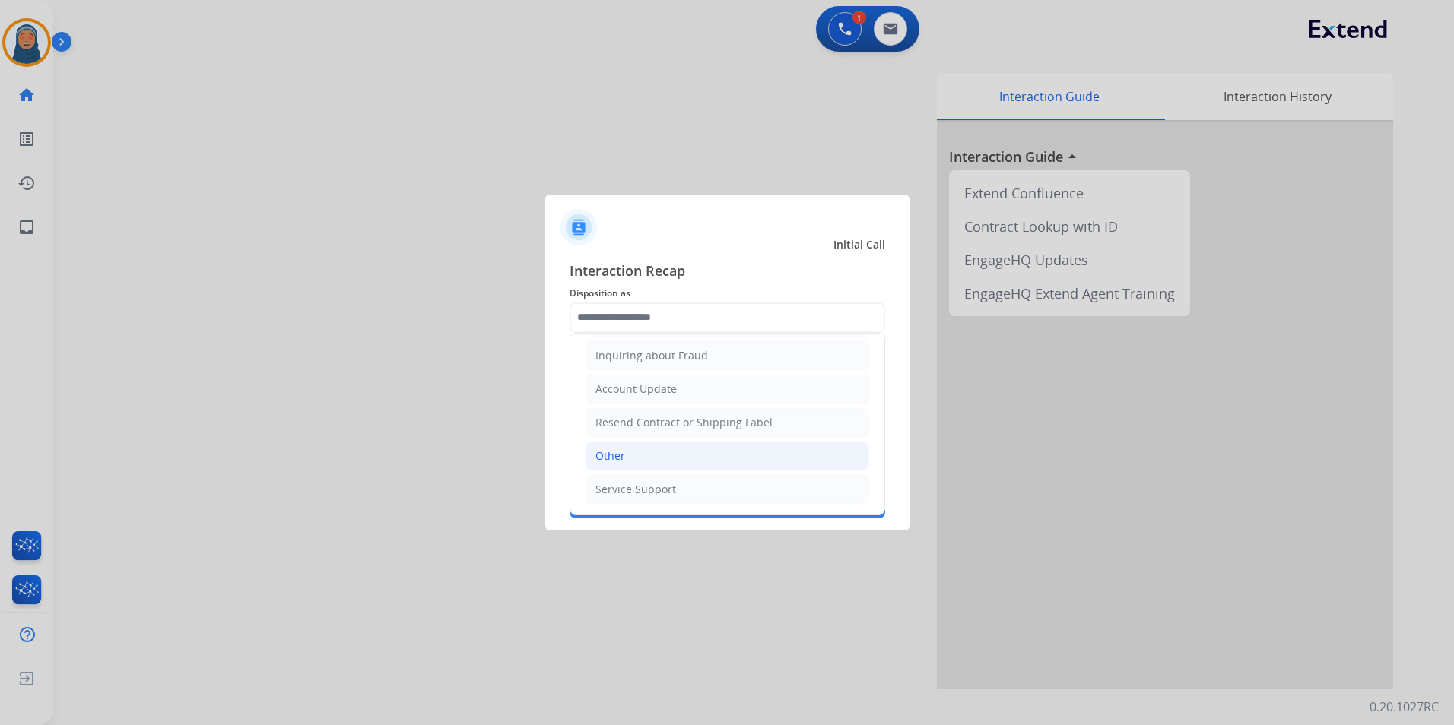
drag, startPoint x: 628, startPoint y: 462, endPoint x: 628, endPoint y: 449, distance: 12.9
click at [628, 459] on li "Other" at bounding box center [727, 456] width 284 height 29
type input "*****"
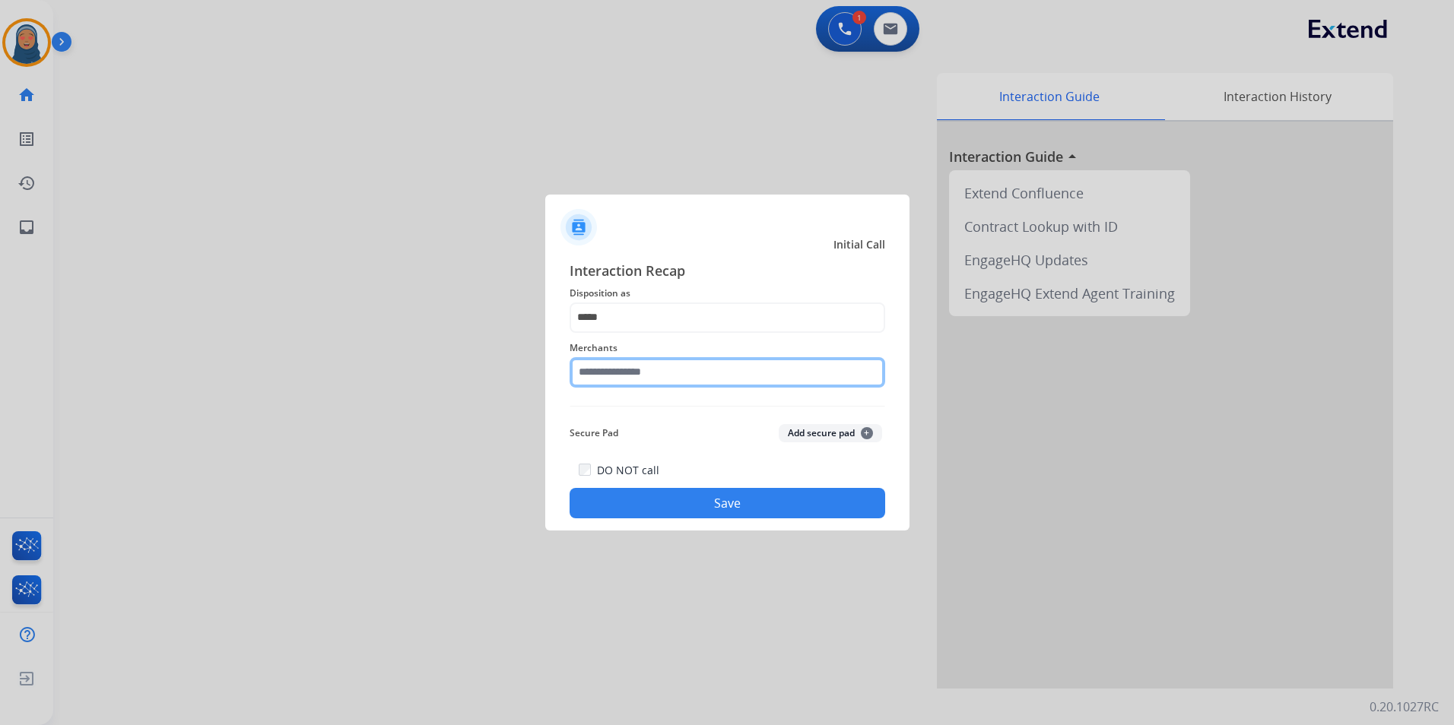
click at [638, 376] on input "text" at bounding box center [728, 372] width 316 height 30
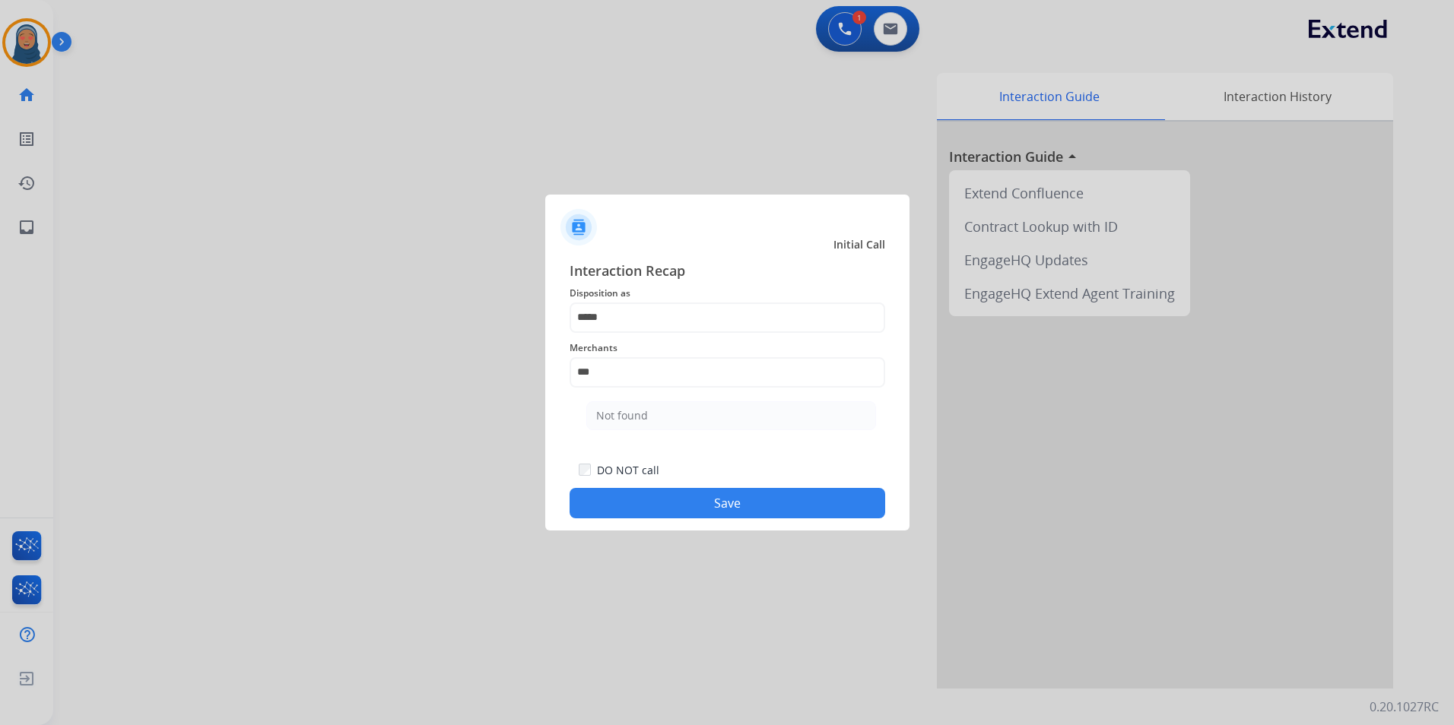
click at [642, 411] on div "Not found" at bounding box center [622, 415] width 52 height 15
type input "*********"
click at [686, 507] on button "Save" at bounding box center [728, 503] width 316 height 30
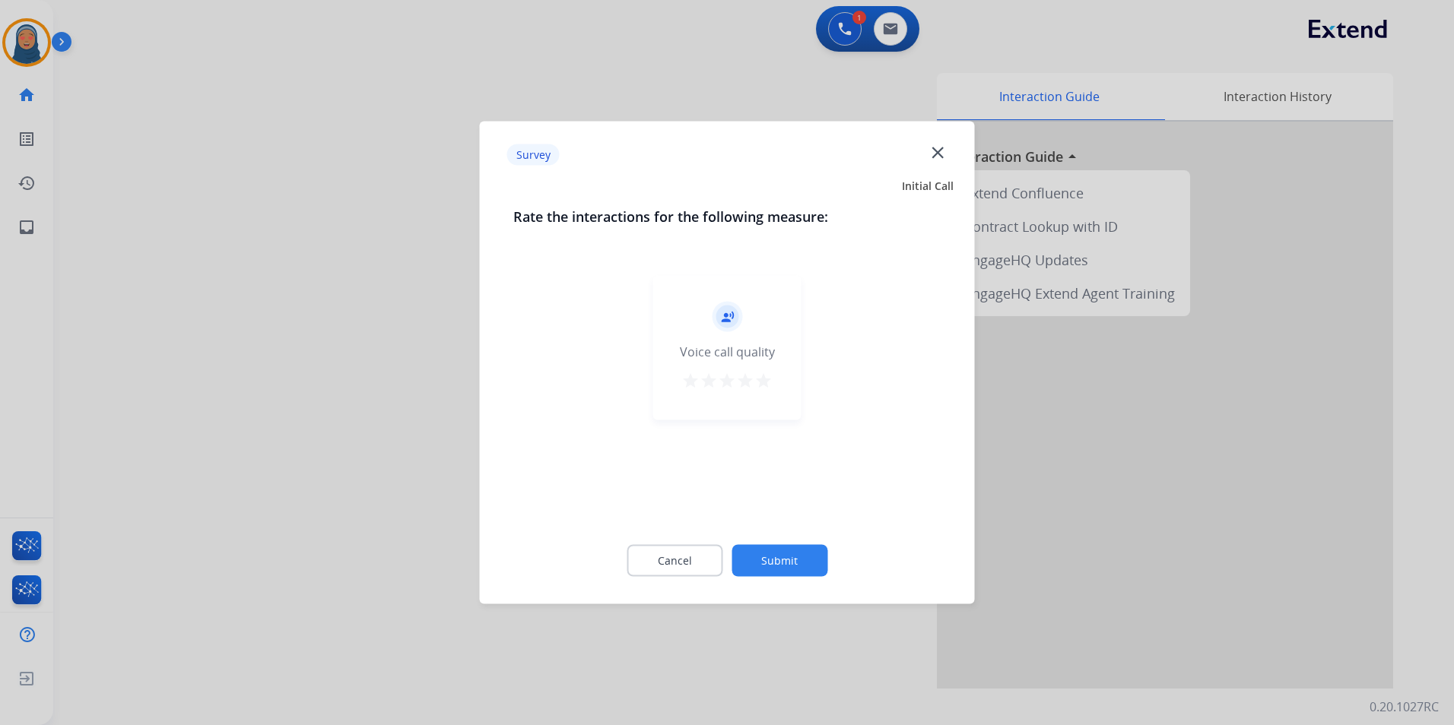
click at [761, 550] on button "Submit" at bounding box center [779, 561] width 96 height 32
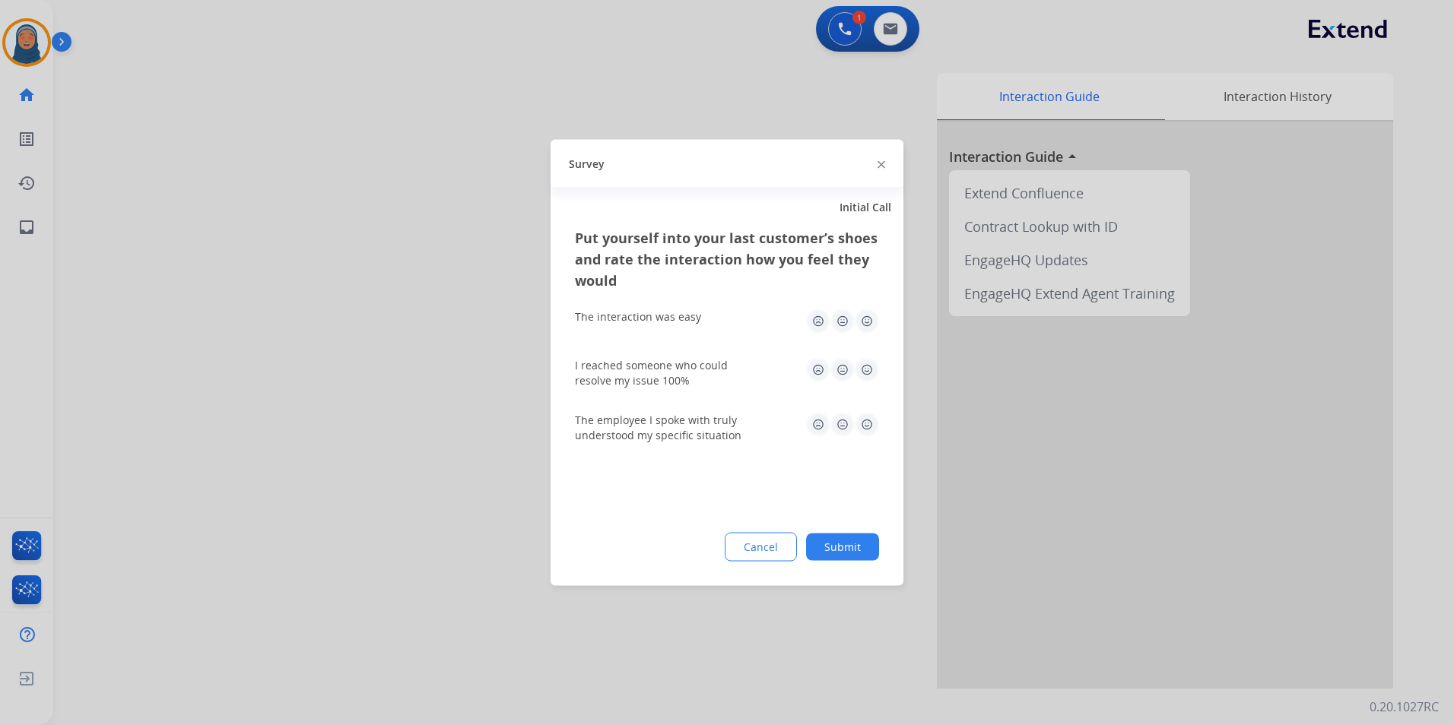
click at [843, 551] on button "Submit" at bounding box center [842, 547] width 73 height 27
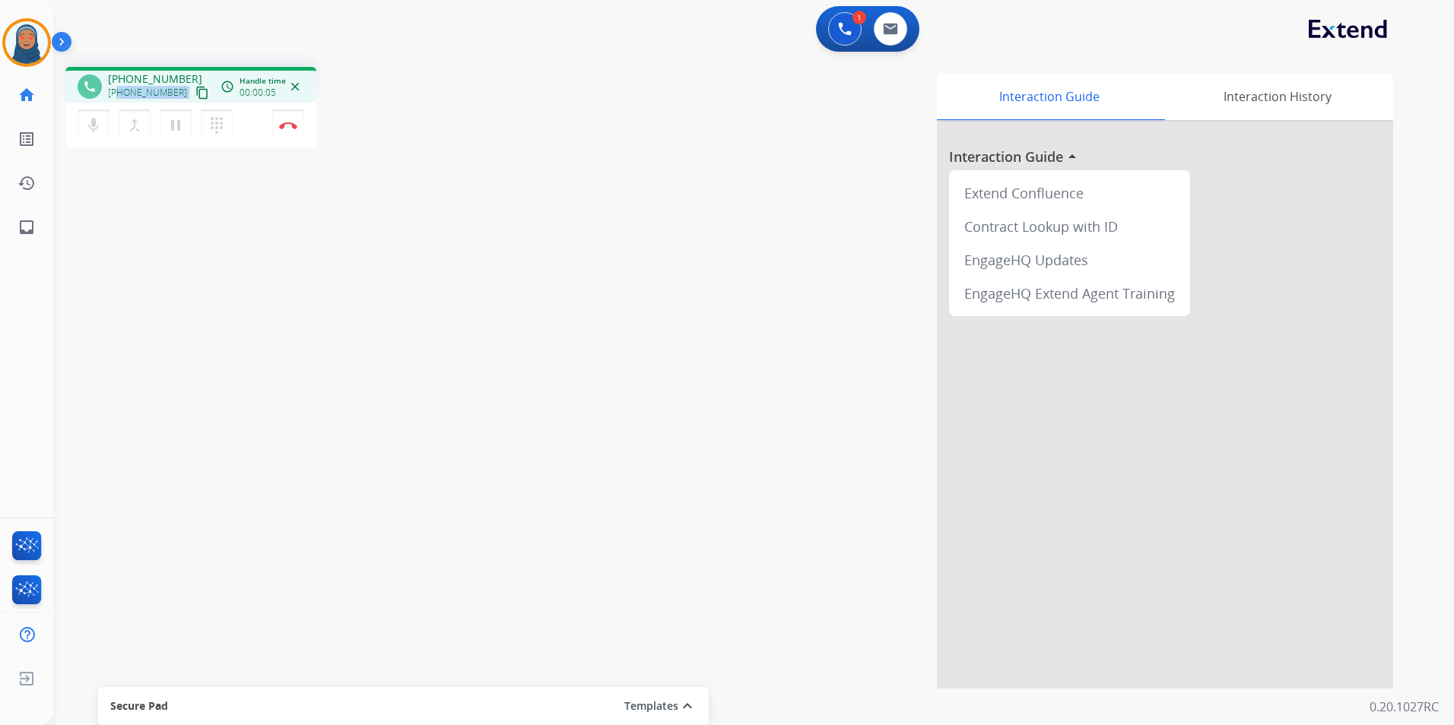
drag, startPoint x: 174, startPoint y: 96, endPoint x: 118, endPoint y: 99, distance: 56.4
click at [118, 99] on div "+14706961166 content_copy" at bounding box center [159, 93] width 103 height 18
copy div "4706961166 content_copy access_time Call metrics Queue 00:10 Hold 00:00 Talk 00…"
click at [294, 118] on button "Disconnect" at bounding box center [288, 125] width 32 height 32
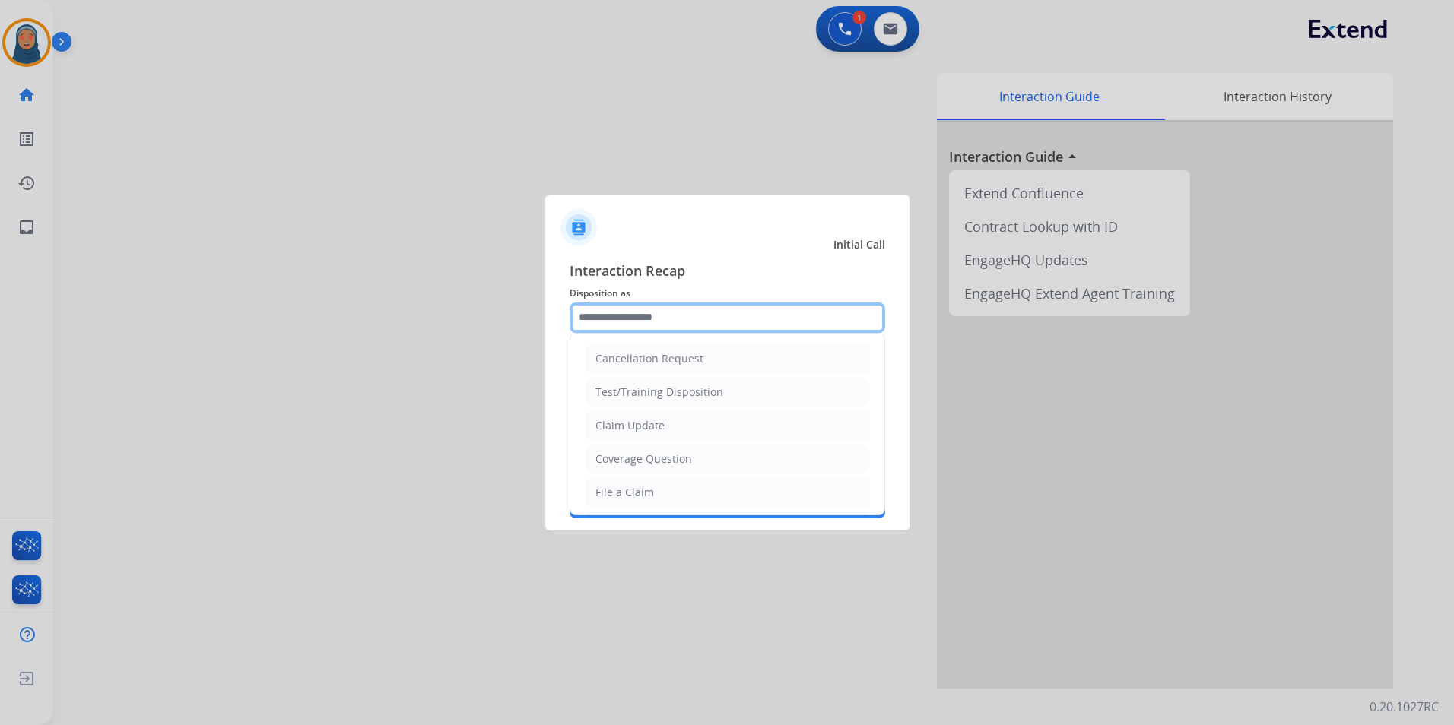
click at [604, 319] on input "text" at bounding box center [728, 318] width 316 height 30
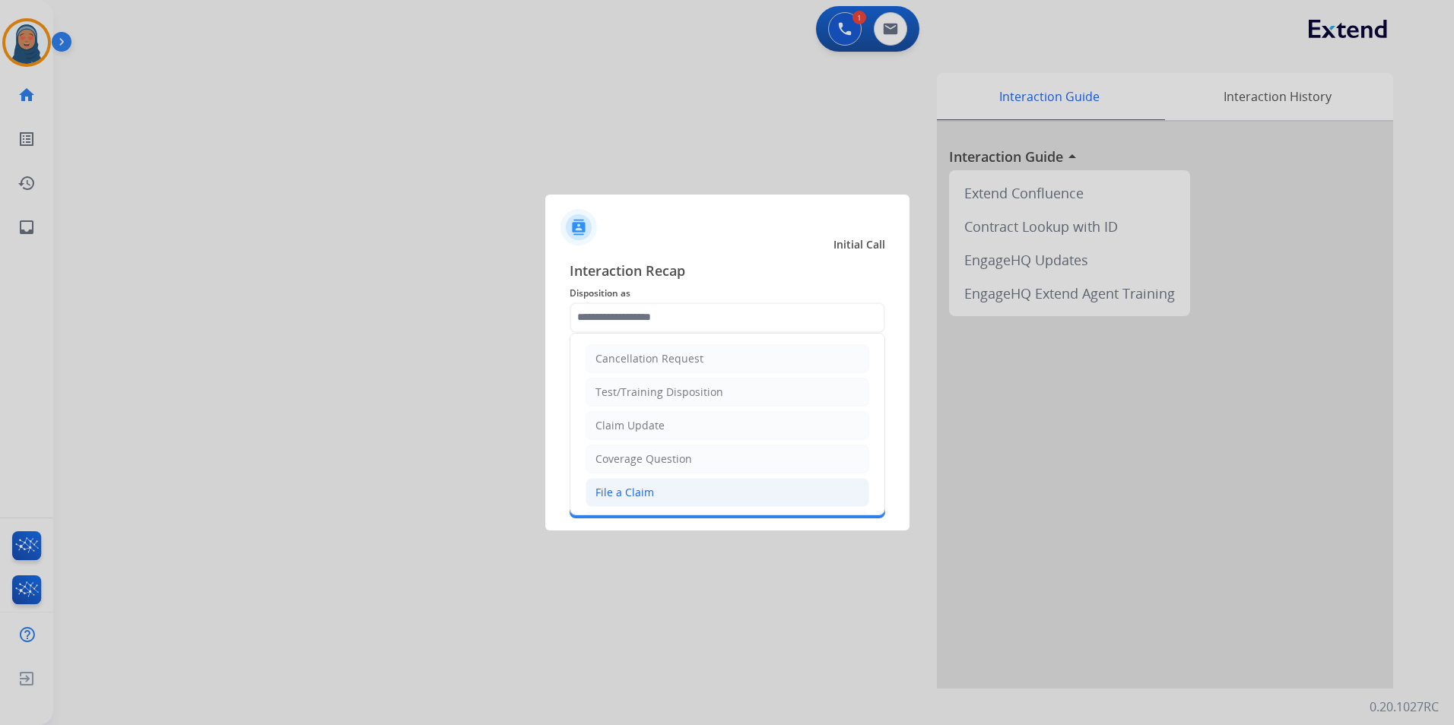
drag, startPoint x: 626, startPoint y: 486, endPoint x: 651, endPoint y: 464, distance: 33.4
click at [627, 486] on div "File a Claim" at bounding box center [624, 492] width 59 height 15
type input "**********"
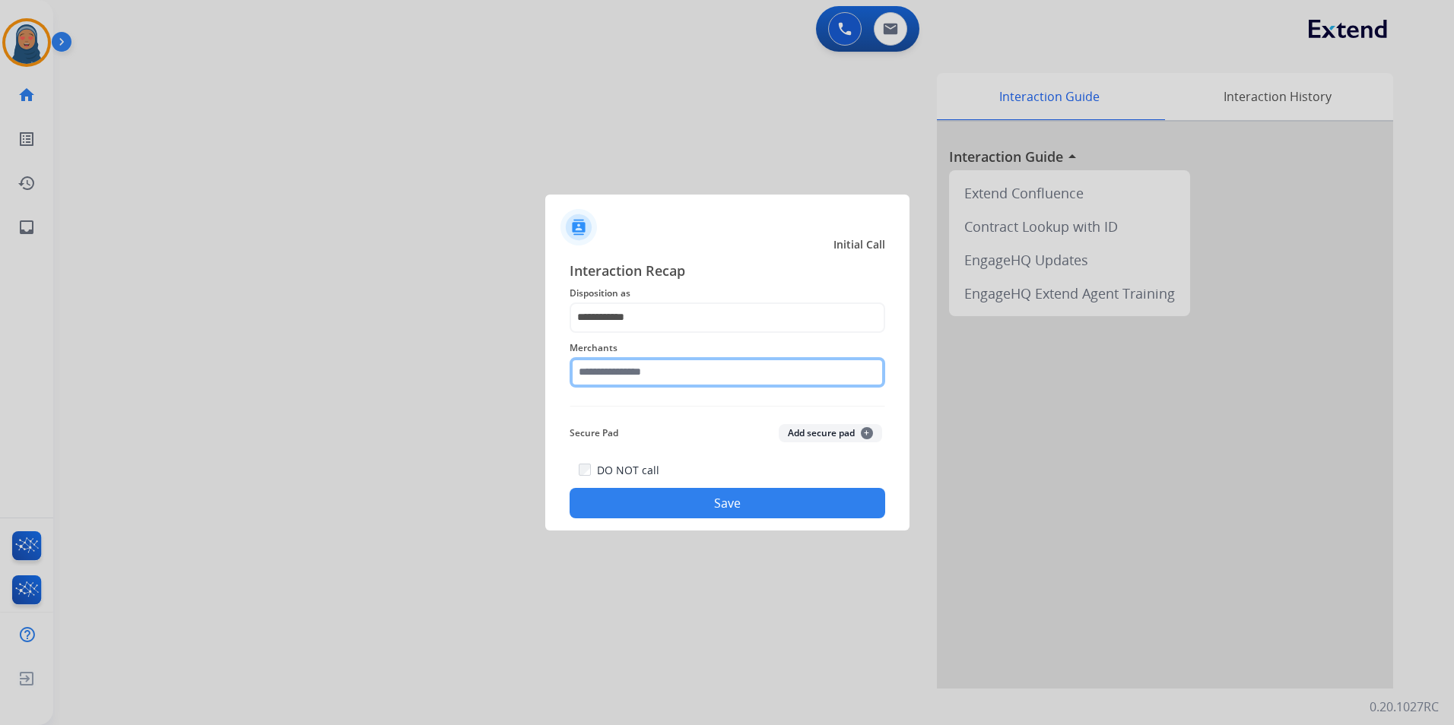
click at [671, 374] on input "text" at bounding box center [728, 372] width 316 height 30
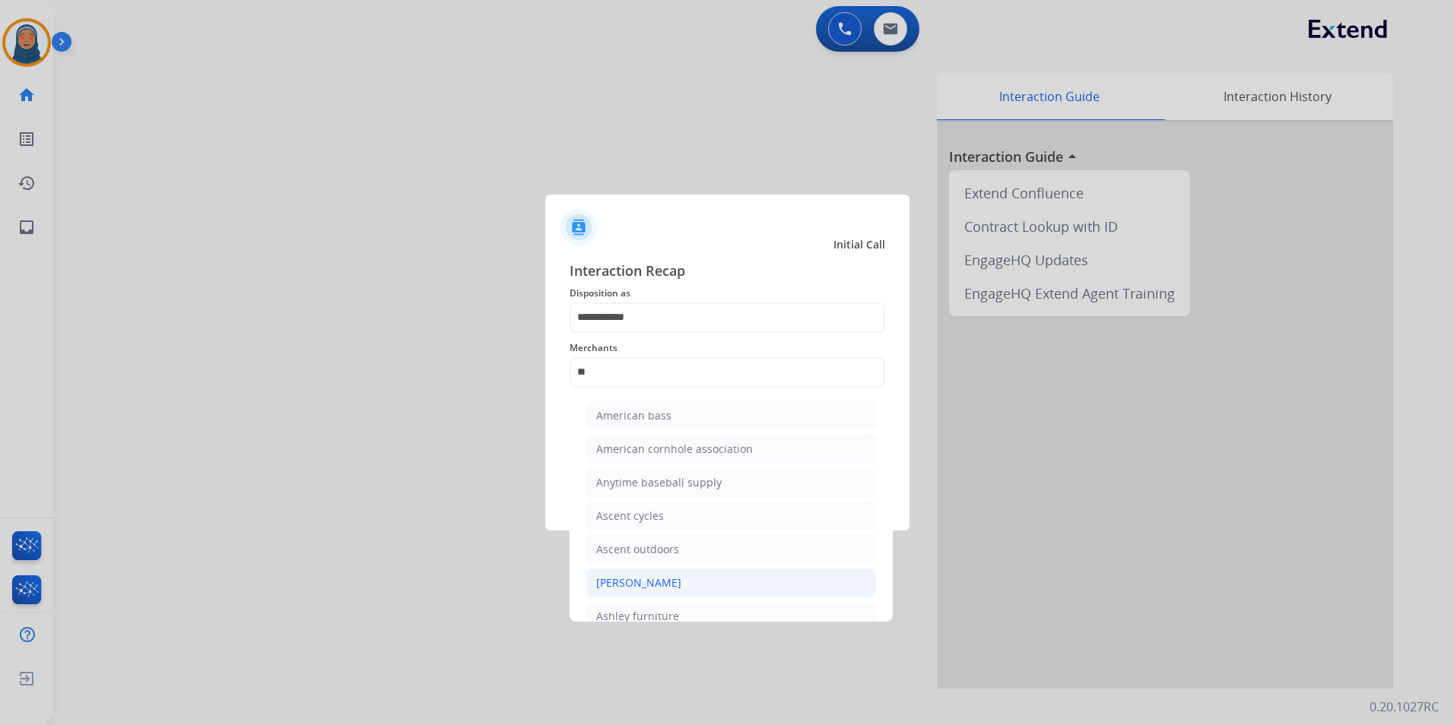
drag, startPoint x: 641, startPoint y: 582, endPoint x: 746, endPoint y: 556, distance: 108.1
click at [642, 582] on div "Ashley - Reguard" at bounding box center [638, 583] width 85 height 15
type input "**********"
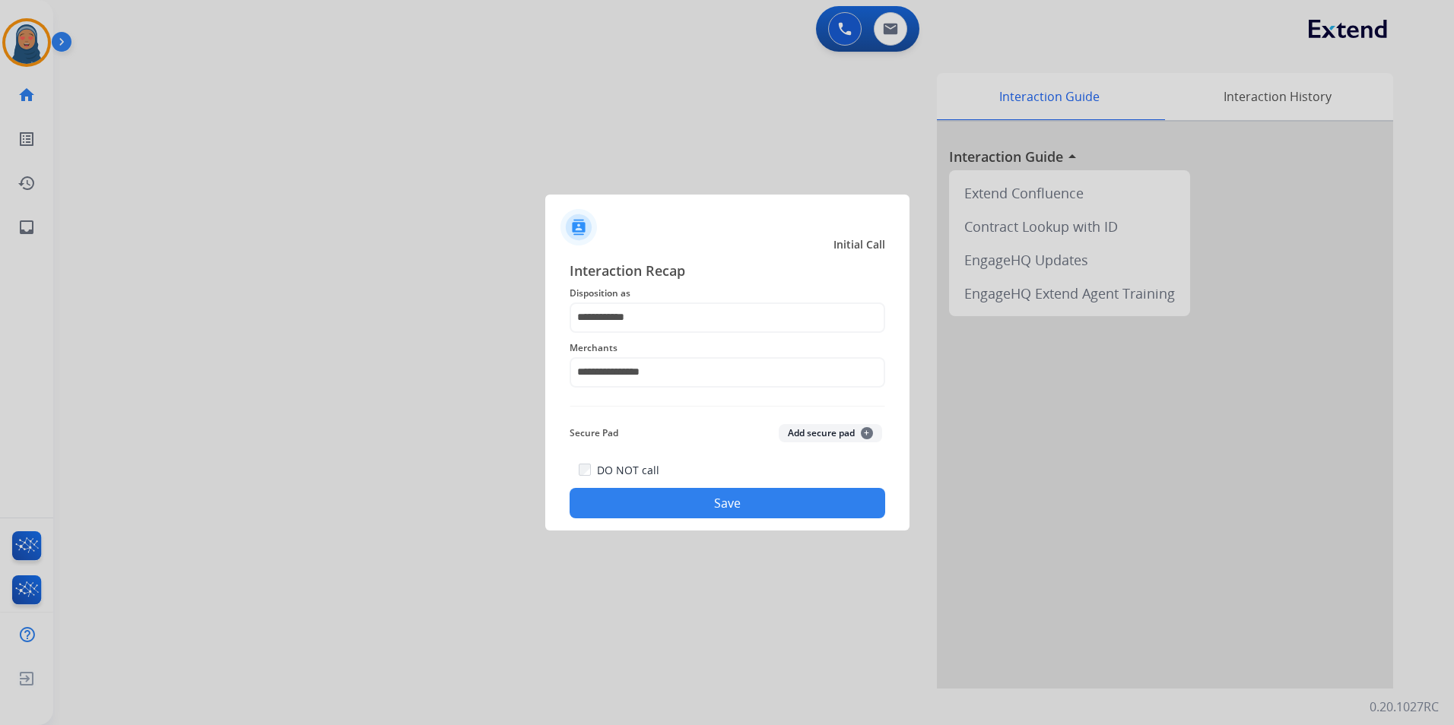
click at [801, 504] on button "Save" at bounding box center [728, 503] width 316 height 30
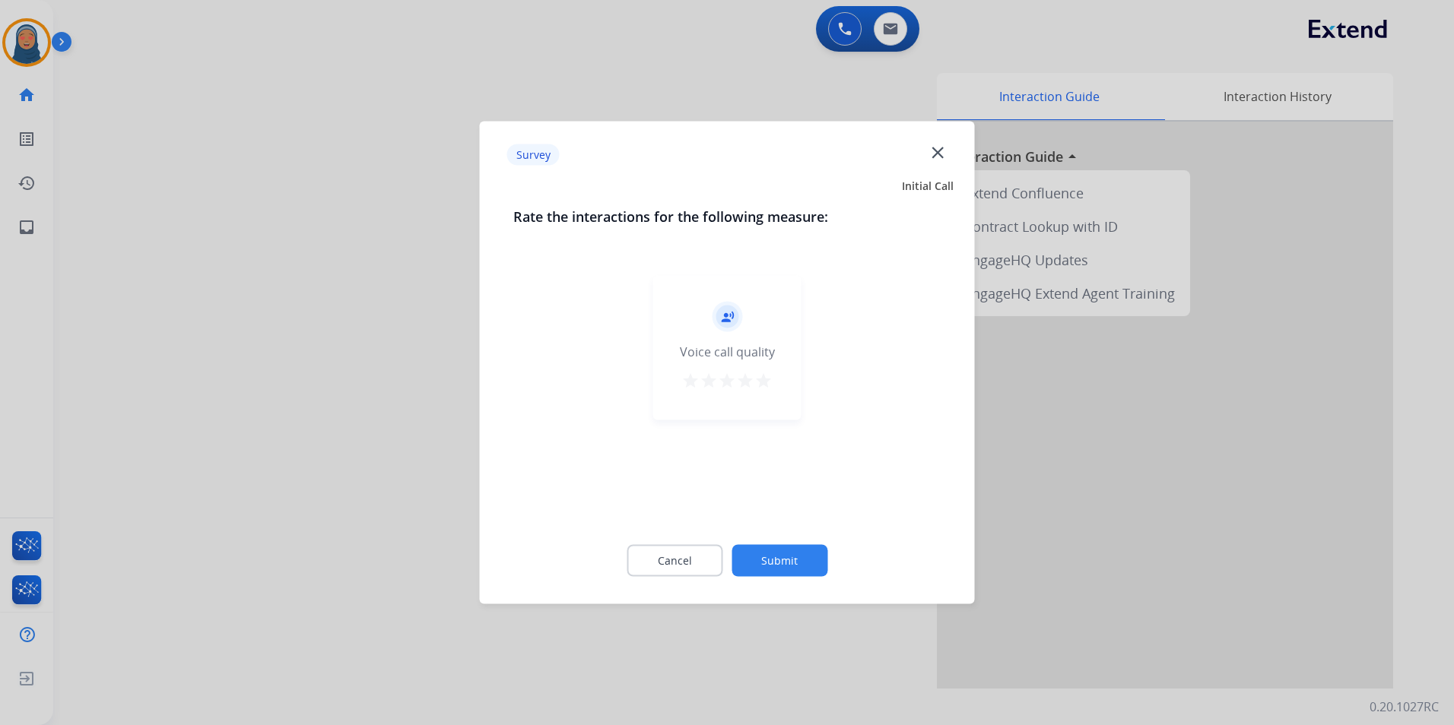
click at [798, 560] on button "Submit" at bounding box center [779, 561] width 96 height 32
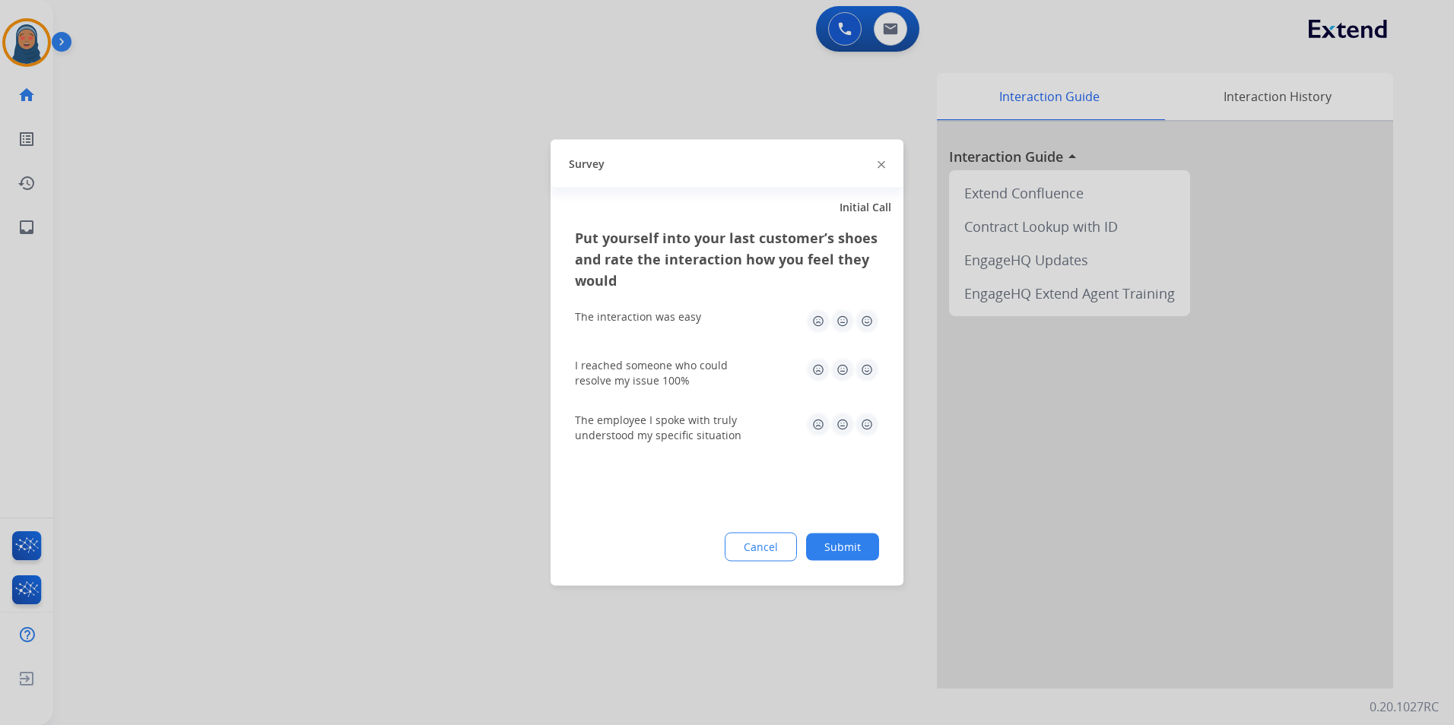
click at [853, 545] on button "Submit" at bounding box center [842, 547] width 73 height 27
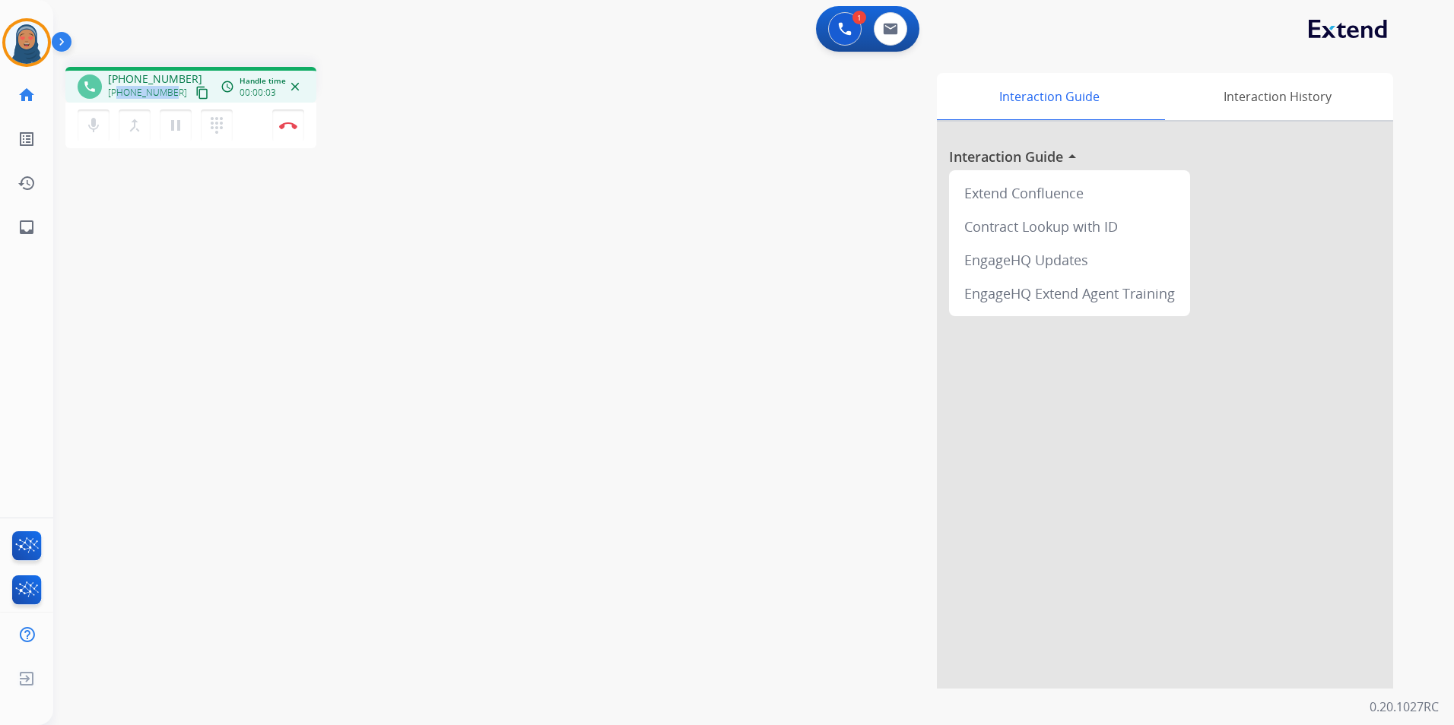
drag, startPoint x: 173, startPoint y: 90, endPoint x: 120, endPoint y: 94, distance: 52.6
click at [120, 94] on div "+12166457911 content_copy" at bounding box center [159, 93] width 103 height 18
copy span "2166457911"
click at [292, 126] on img at bounding box center [288, 126] width 18 height 8
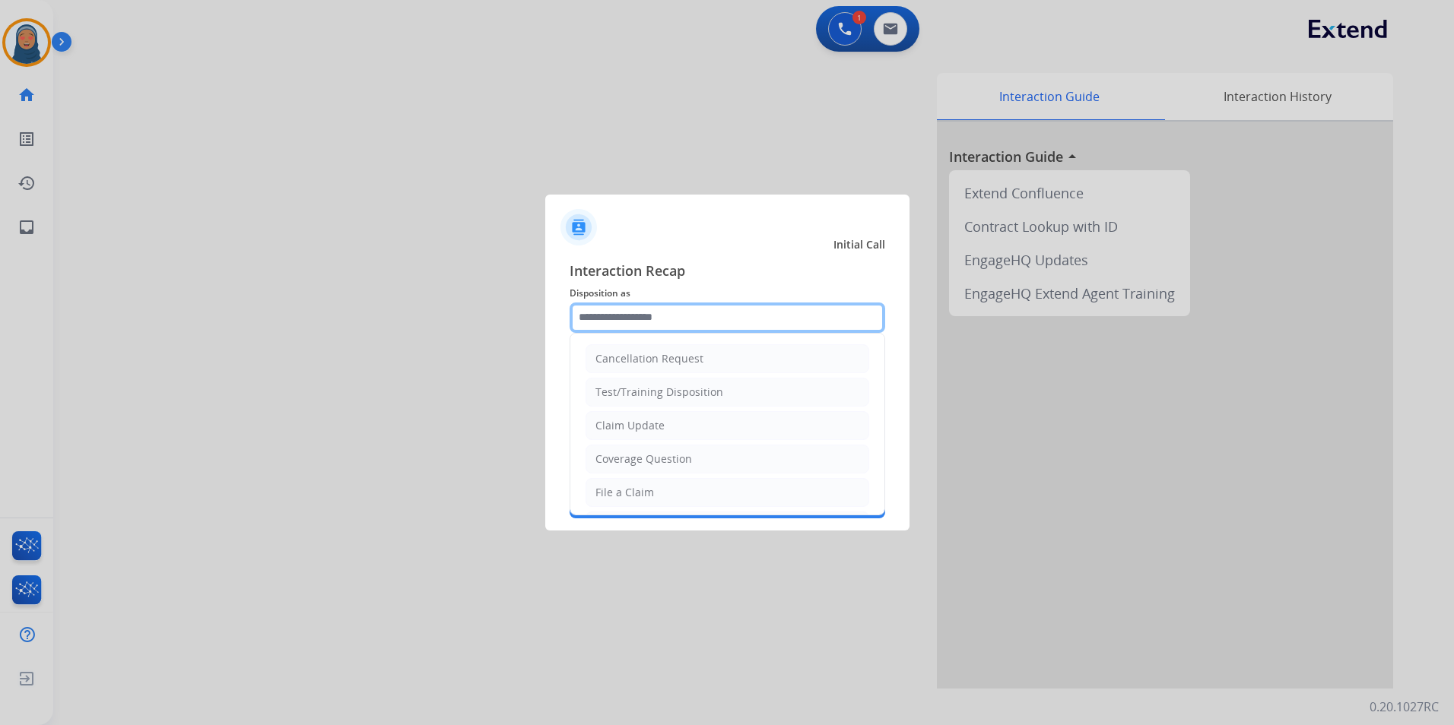
click at [668, 322] on input "text" at bounding box center [728, 318] width 316 height 30
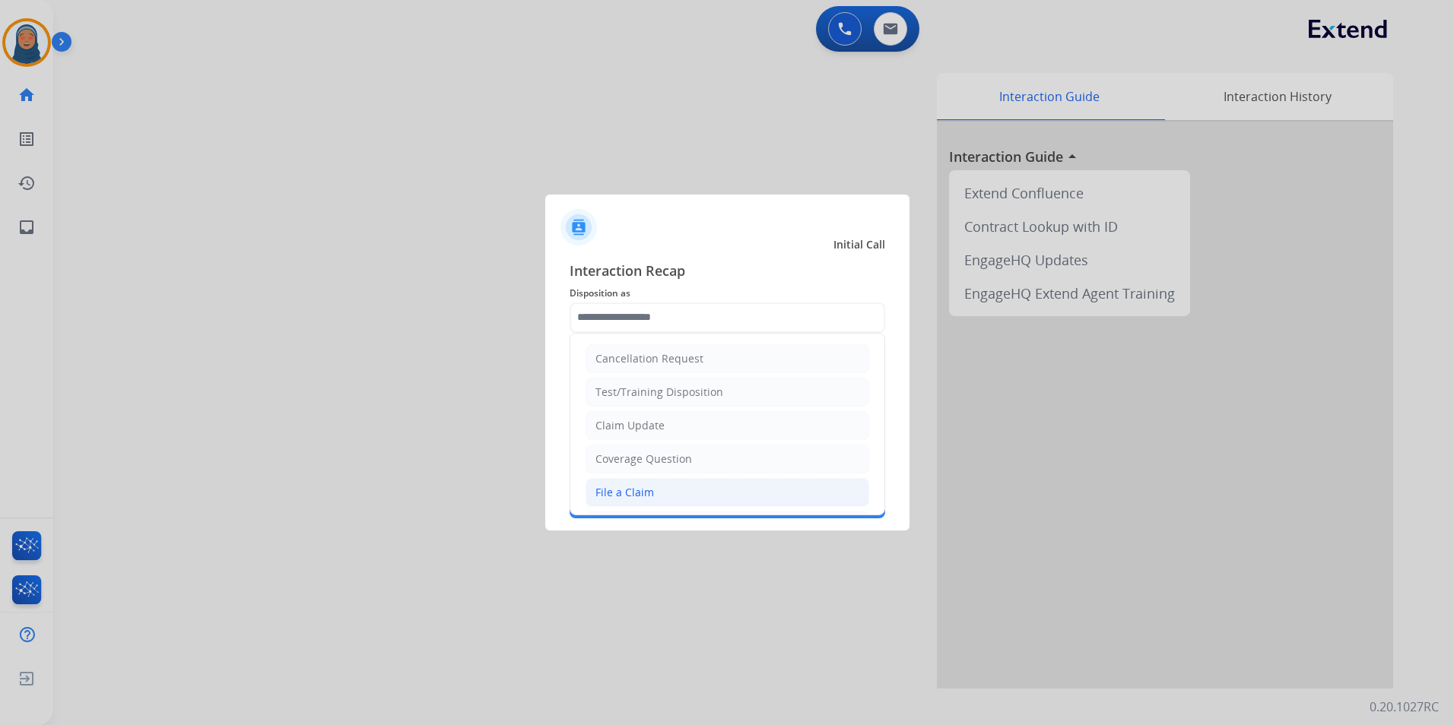
click at [652, 494] on li "File a Claim" at bounding box center [727, 492] width 284 height 29
type input "**********"
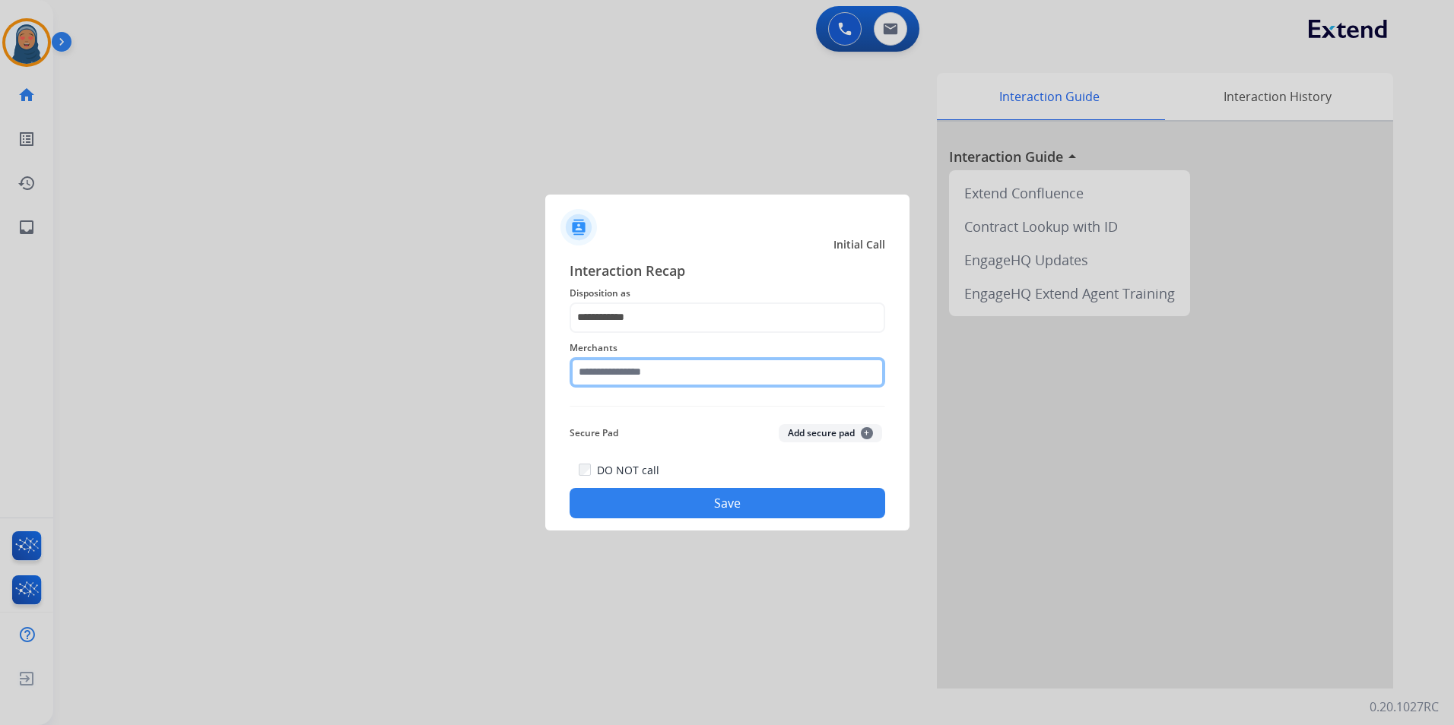
click at [649, 376] on input "text" at bounding box center [728, 372] width 316 height 30
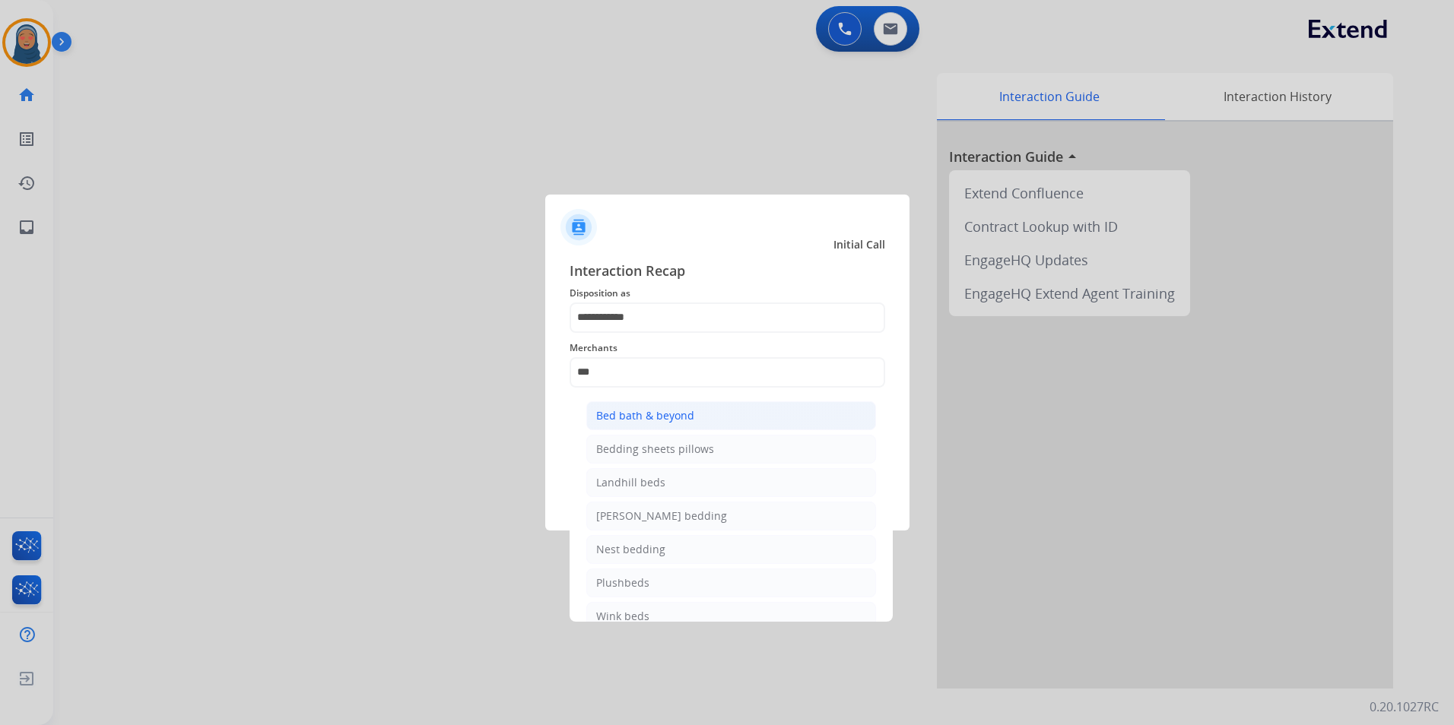
click at [706, 419] on li "Bed bath & beyond" at bounding box center [731, 415] width 290 height 29
type input "**********"
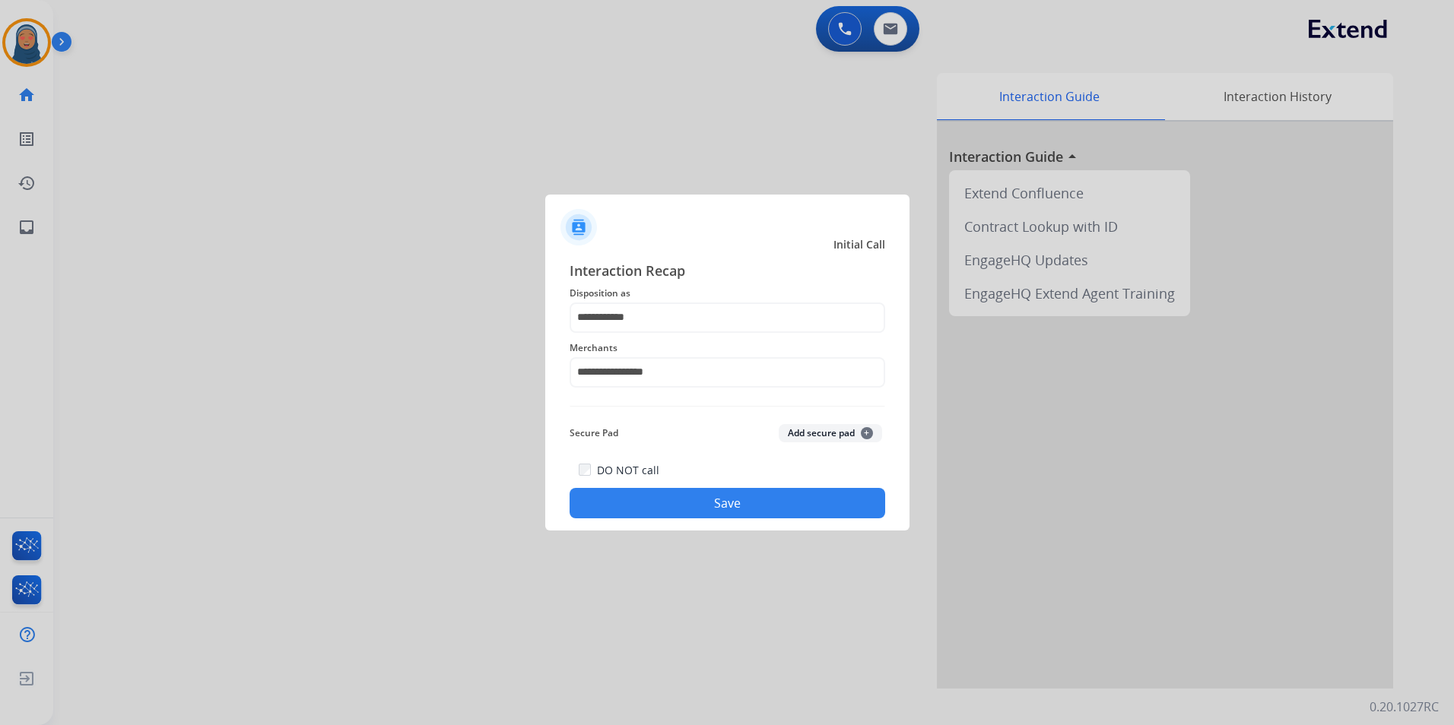
click at [756, 500] on button "Save" at bounding box center [728, 503] width 316 height 30
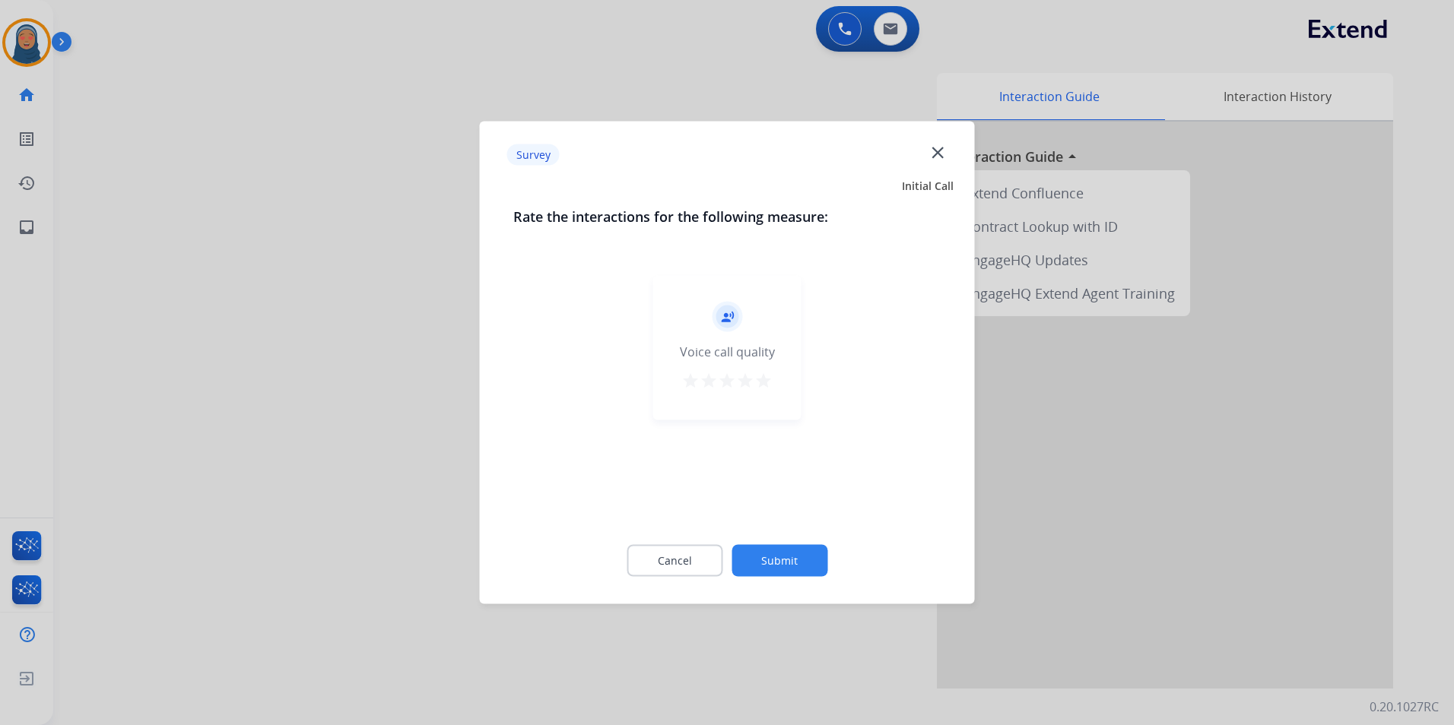
click at [788, 559] on button "Submit" at bounding box center [779, 561] width 96 height 32
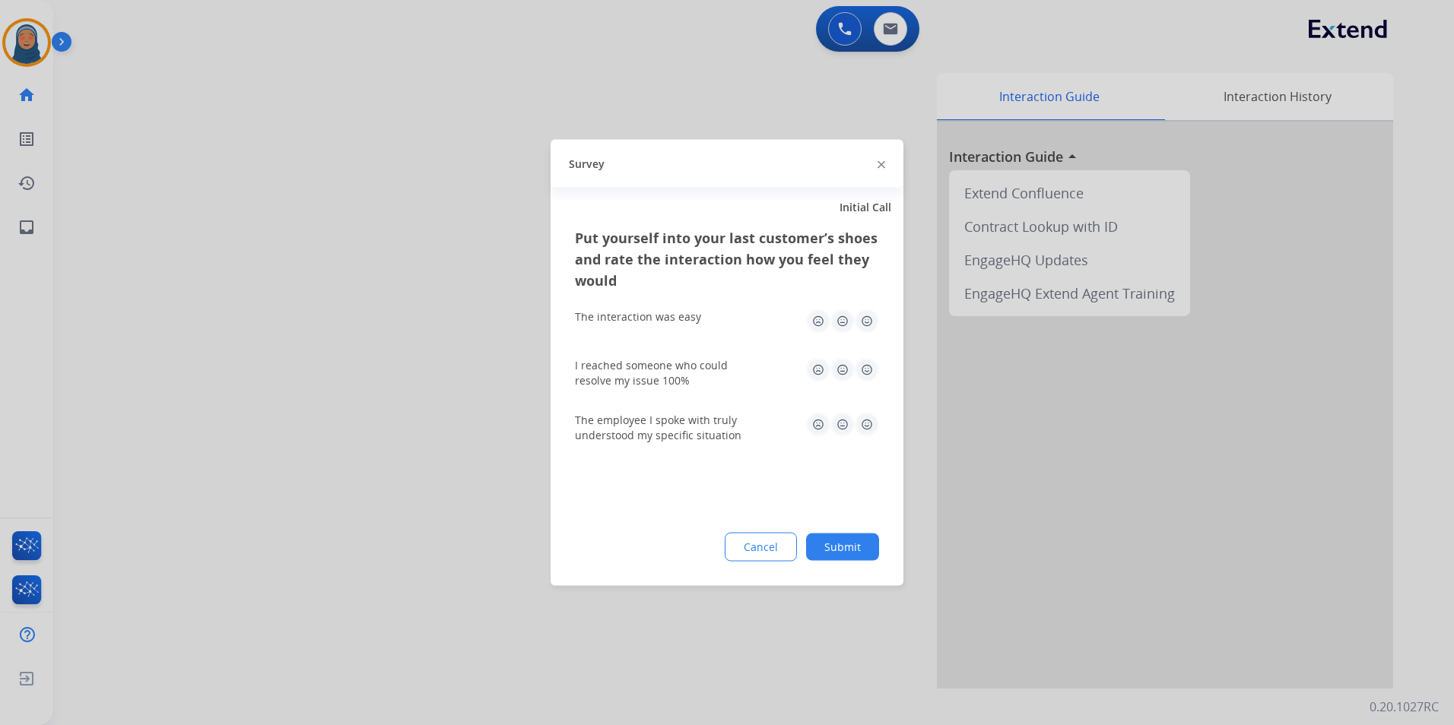
click at [845, 544] on button "Submit" at bounding box center [842, 547] width 73 height 27
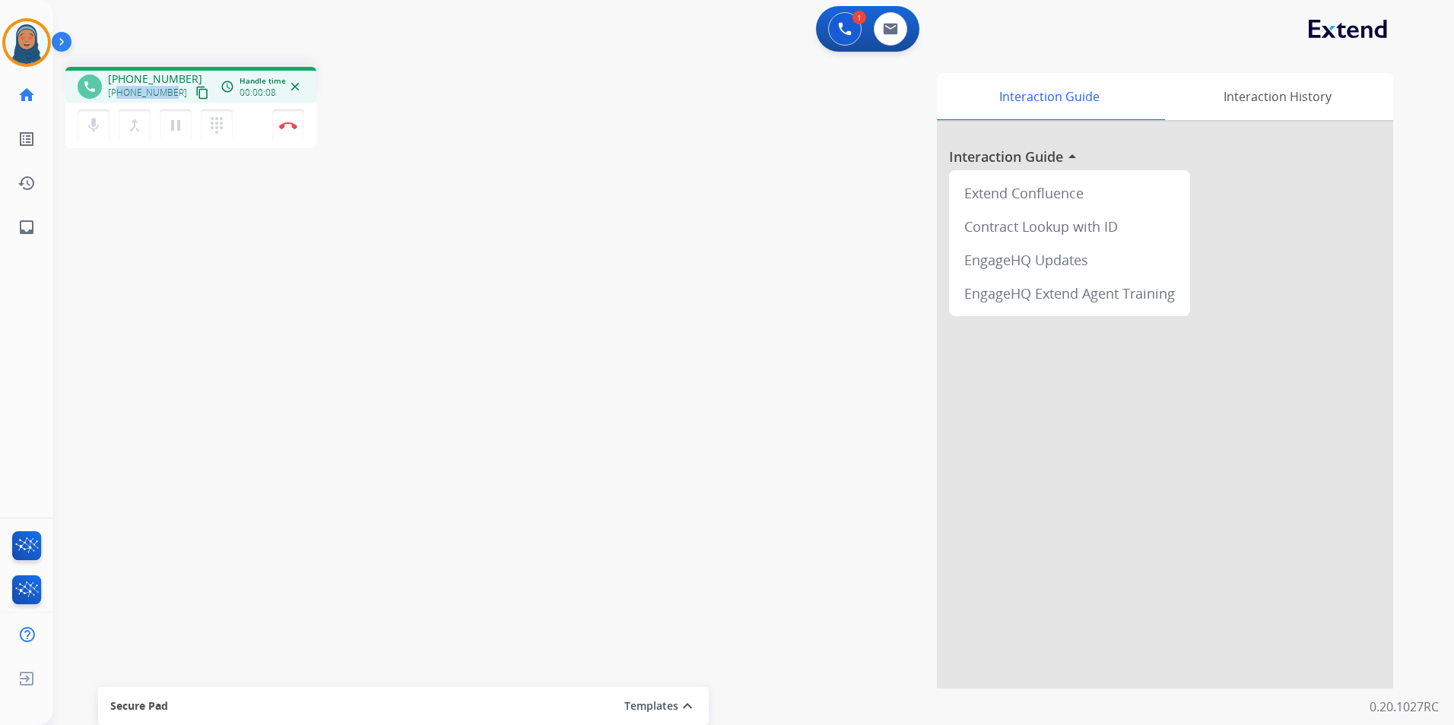
drag, startPoint x: 172, startPoint y: 96, endPoint x: 121, endPoint y: 97, distance: 51.0
click at [121, 97] on div "+14233560279 content_copy" at bounding box center [159, 93] width 103 height 18
copy span "4233560279"
click at [299, 129] on button "Disconnect" at bounding box center [288, 125] width 32 height 32
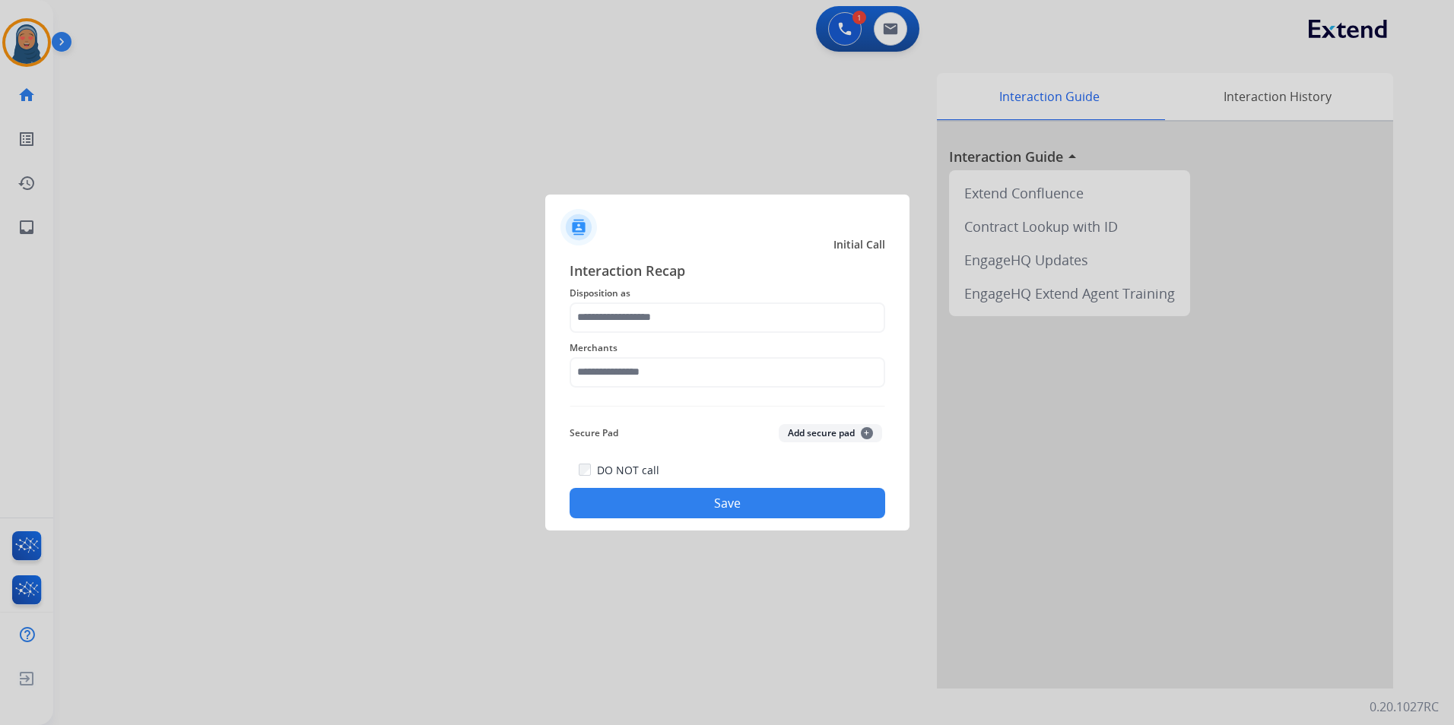
drag, startPoint x: 536, startPoint y: 144, endPoint x: 308, endPoint y: 189, distance: 232.3
click at [303, 189] on div at bounding box center [727, 362] width 1454 height 725
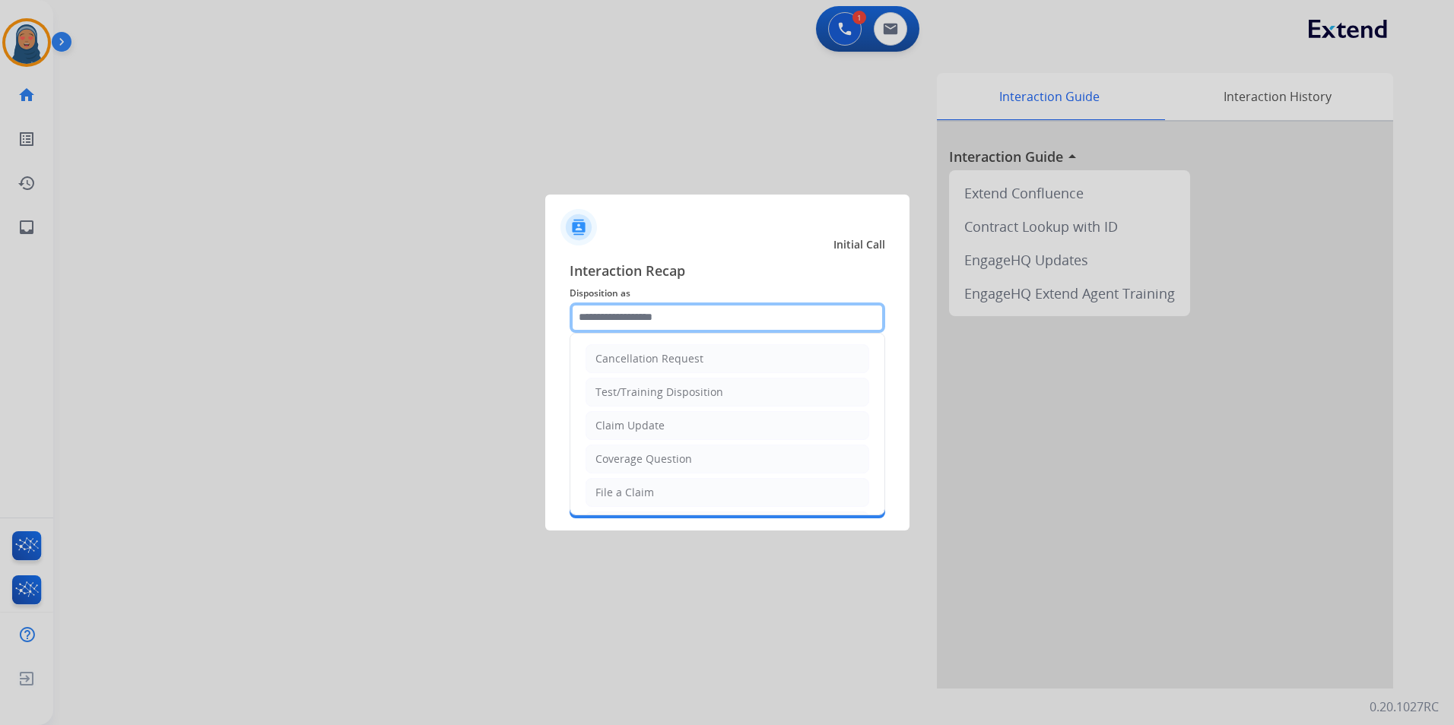
click at [645, 323] on input "text" at bounding box center [728, 318] width 316 height 30
drag, startPoint x: 608, startPoint y: 493, endPoint x: 633, endPoint y: 421, distance: 76.0
click at [608, 492] on div "File a Claim" at bounding box center [624, 492] width 59 height 15
type input "**********"
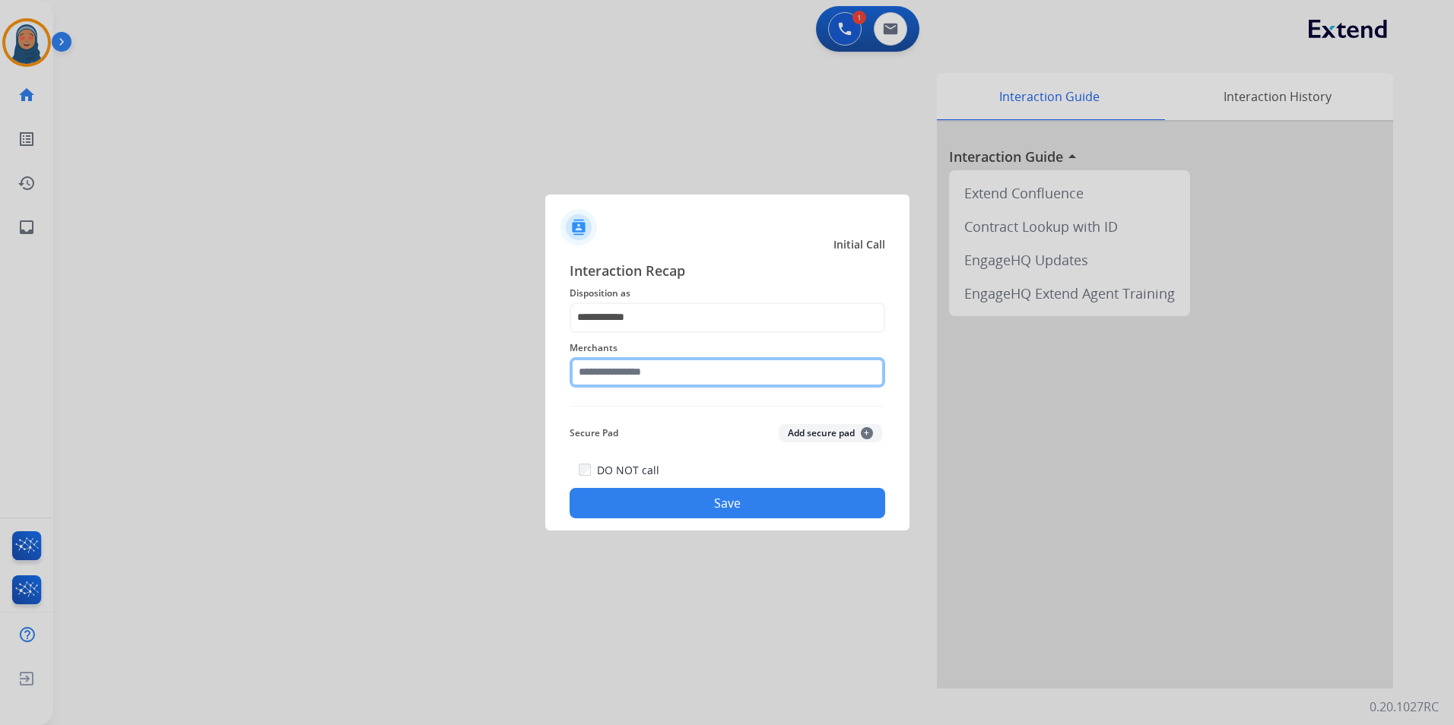
click at [633, 379] on input "text" at bounding box center [728, 372] width 316 height 30
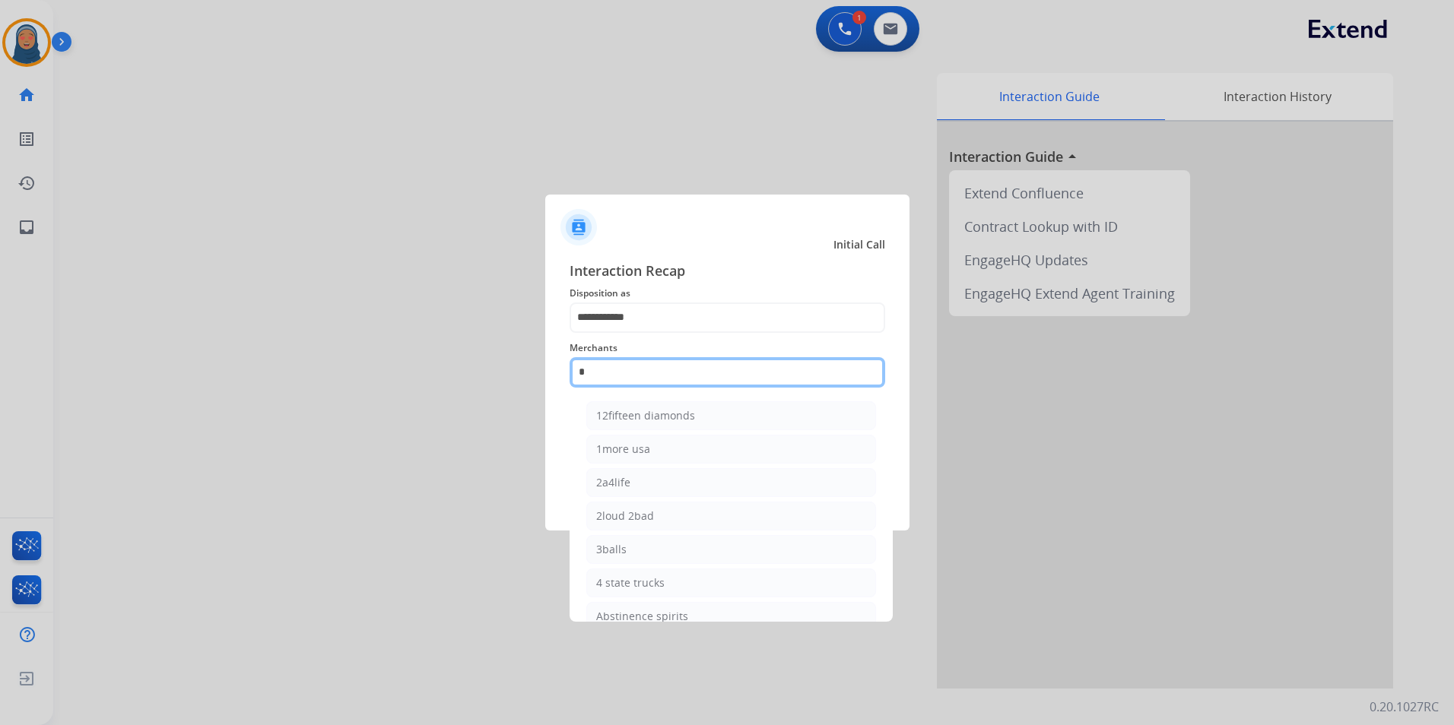
type input "**"
drag, startPoint x: 499, startPoint y: 371, endPoint x: 57, endPoint y: 330, distance: 443.7
click at [0, 357] on app-contact-recap-modal "**********" at bounding box center [0, 362] width 0 height 725
type input "*"
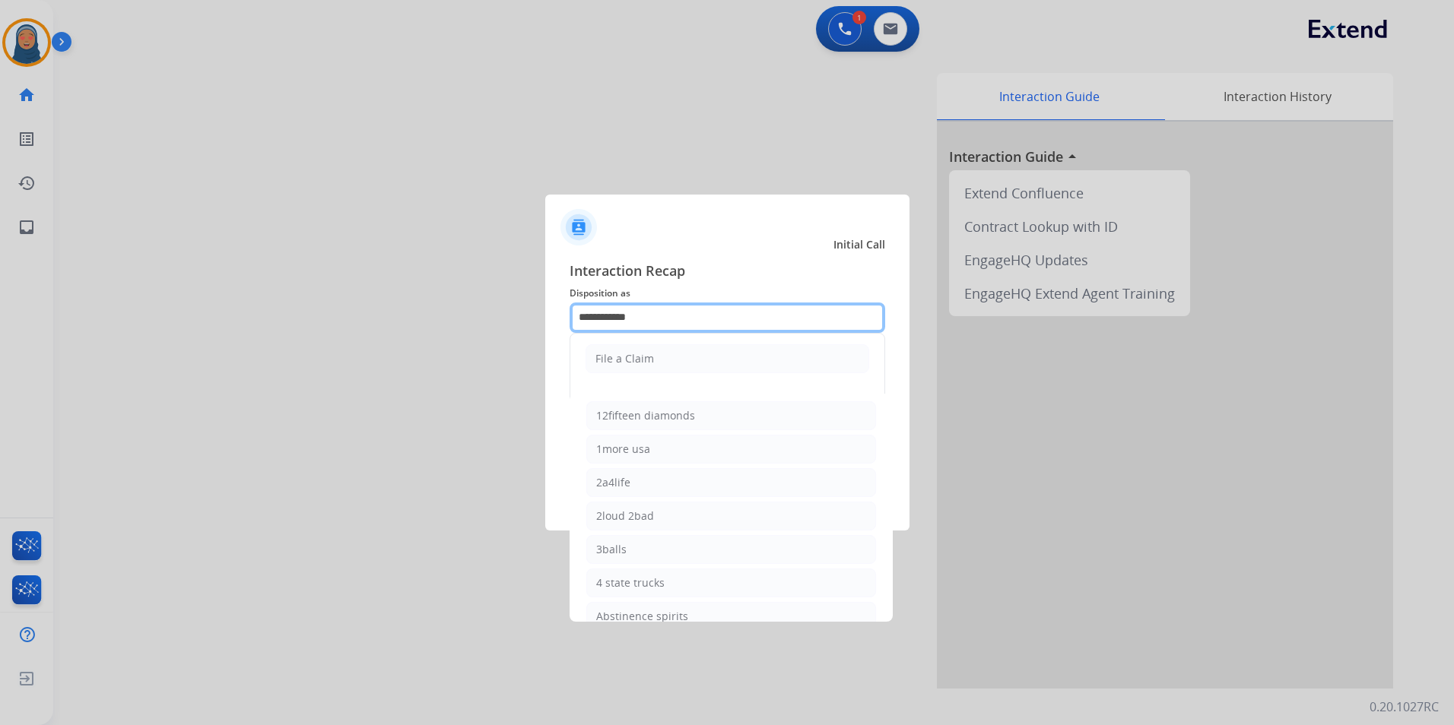
click at [682, 316] on input "**********" at bounding box center [728, 318] width 316 height 30
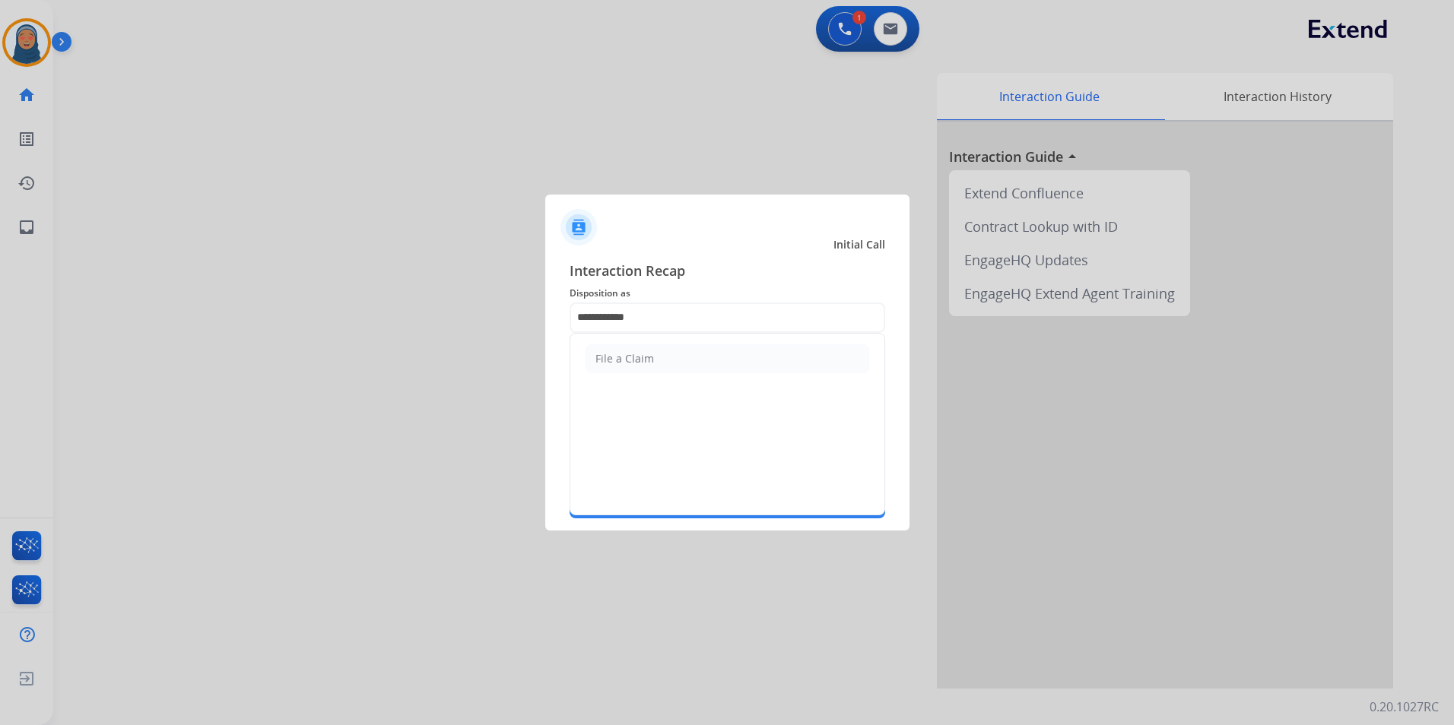
click at [649, 352] on div "File a Claim" at bounding box center [624, 358] width 59 height 15
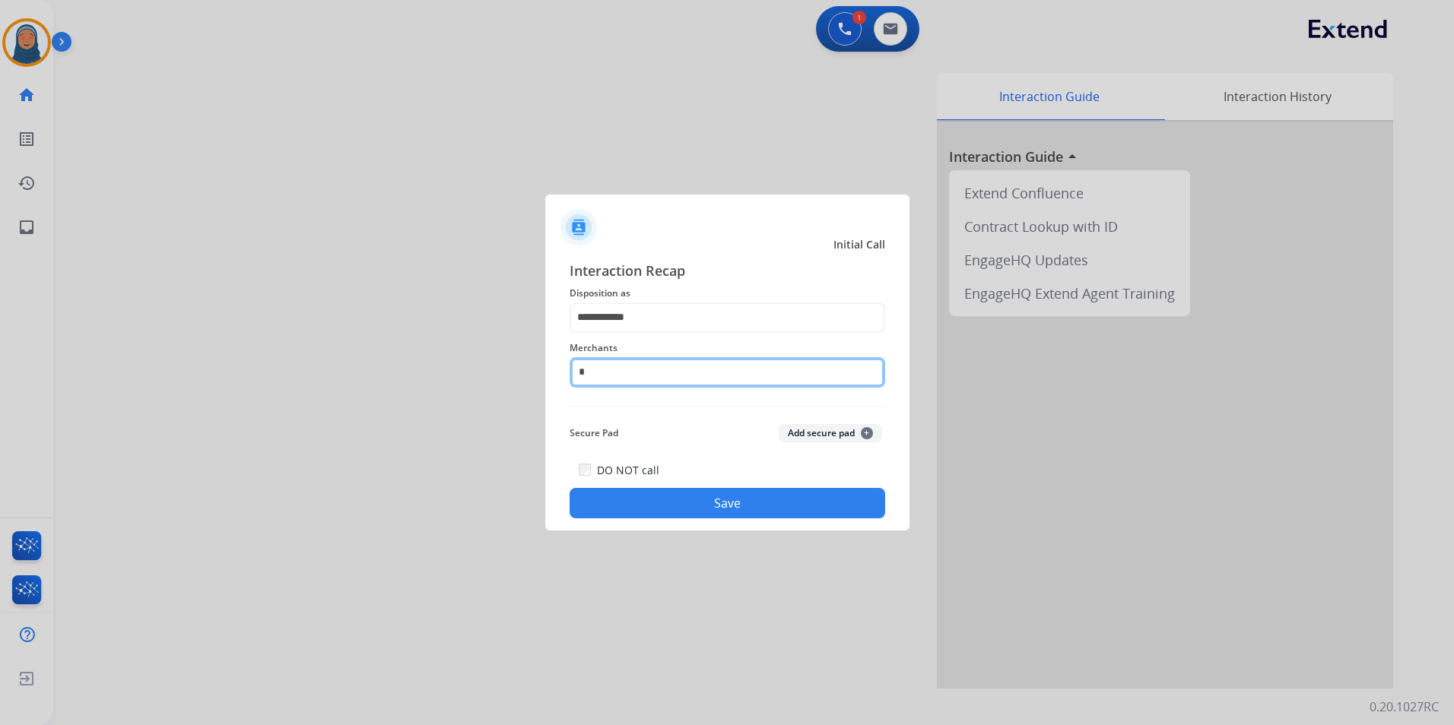
click at [637, 381] on input "*" at bounding box center [728, 372] width 316 height 30
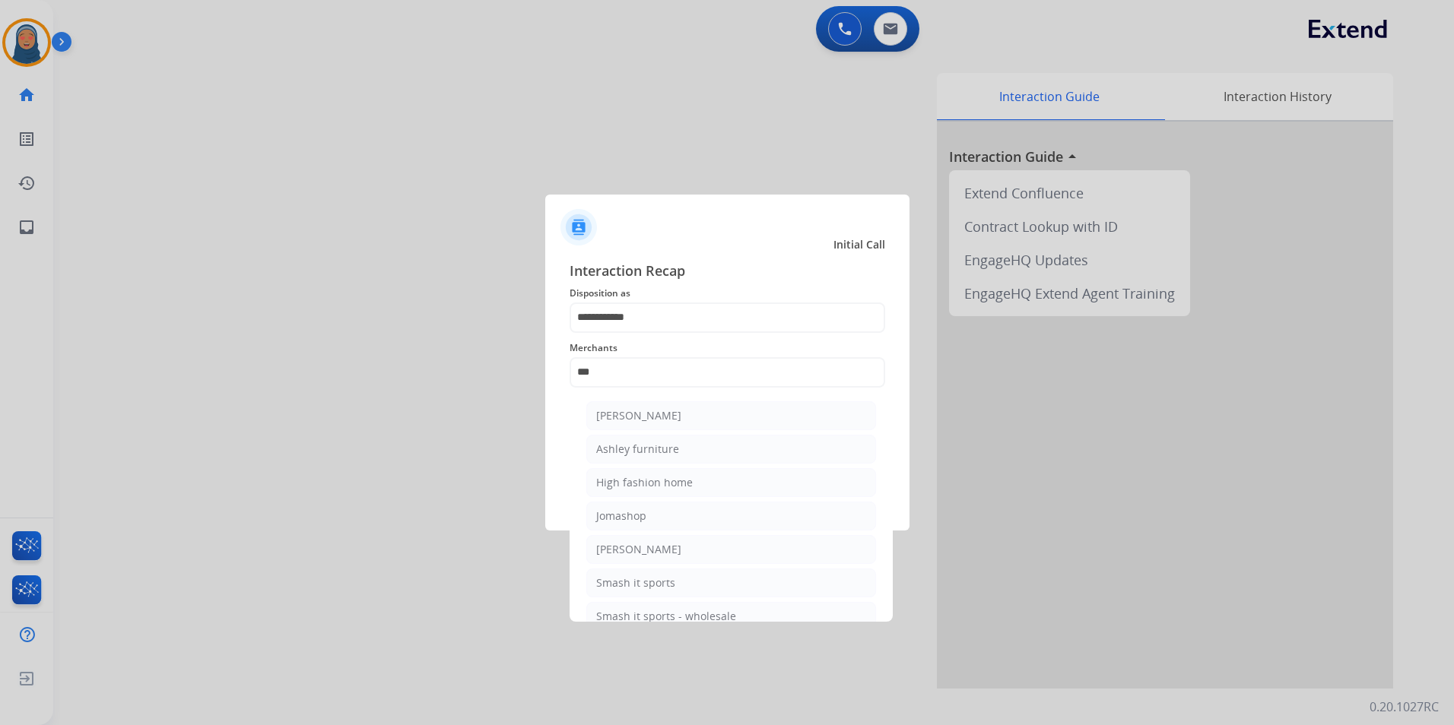
drag, startPoint x: 655, startPoint y: 453, endPoint x: 670, endPoint y: 480, distance: 30.3
click at [656, 454] on div "Ashley furniture" at bounding box center [637, 449] width 83 height 15
type input "**********"
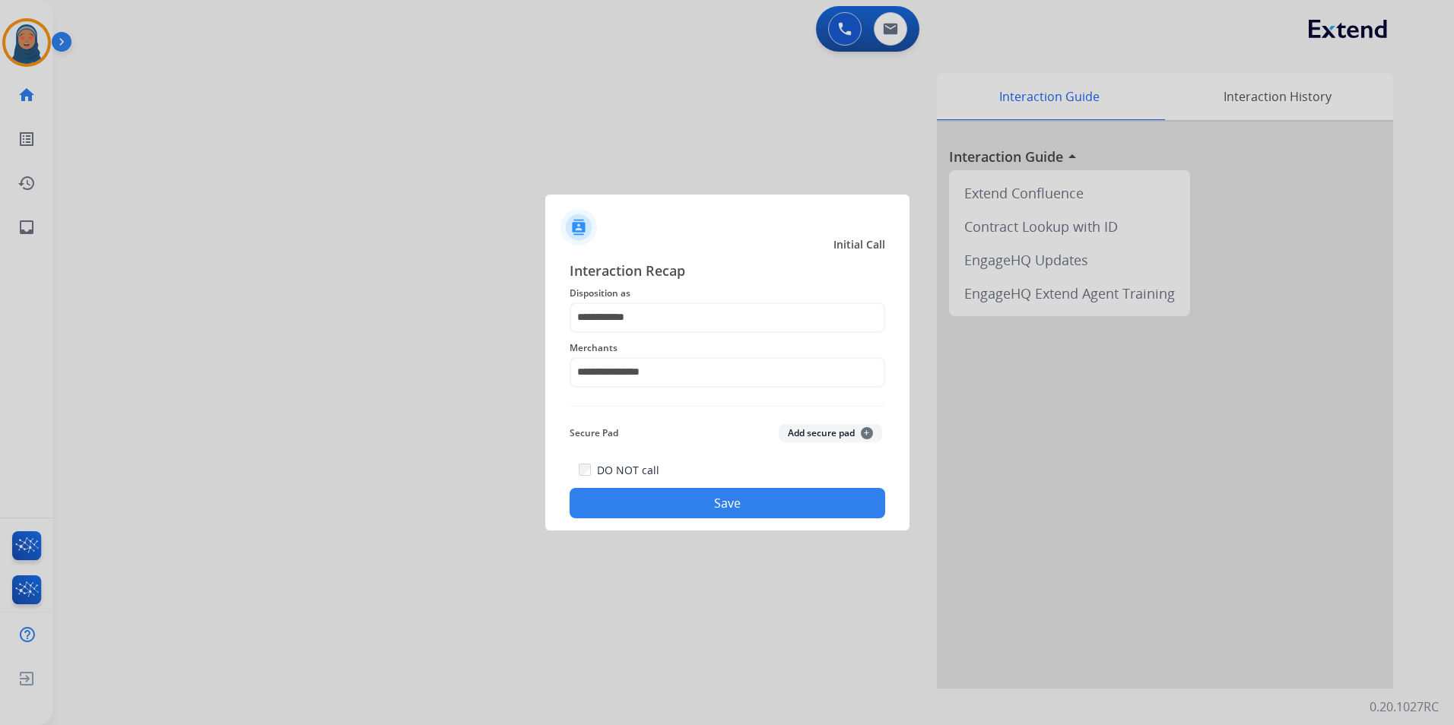
click at [703, 505] on button "Save" at bounding box center [728, 503] width 316 height 30
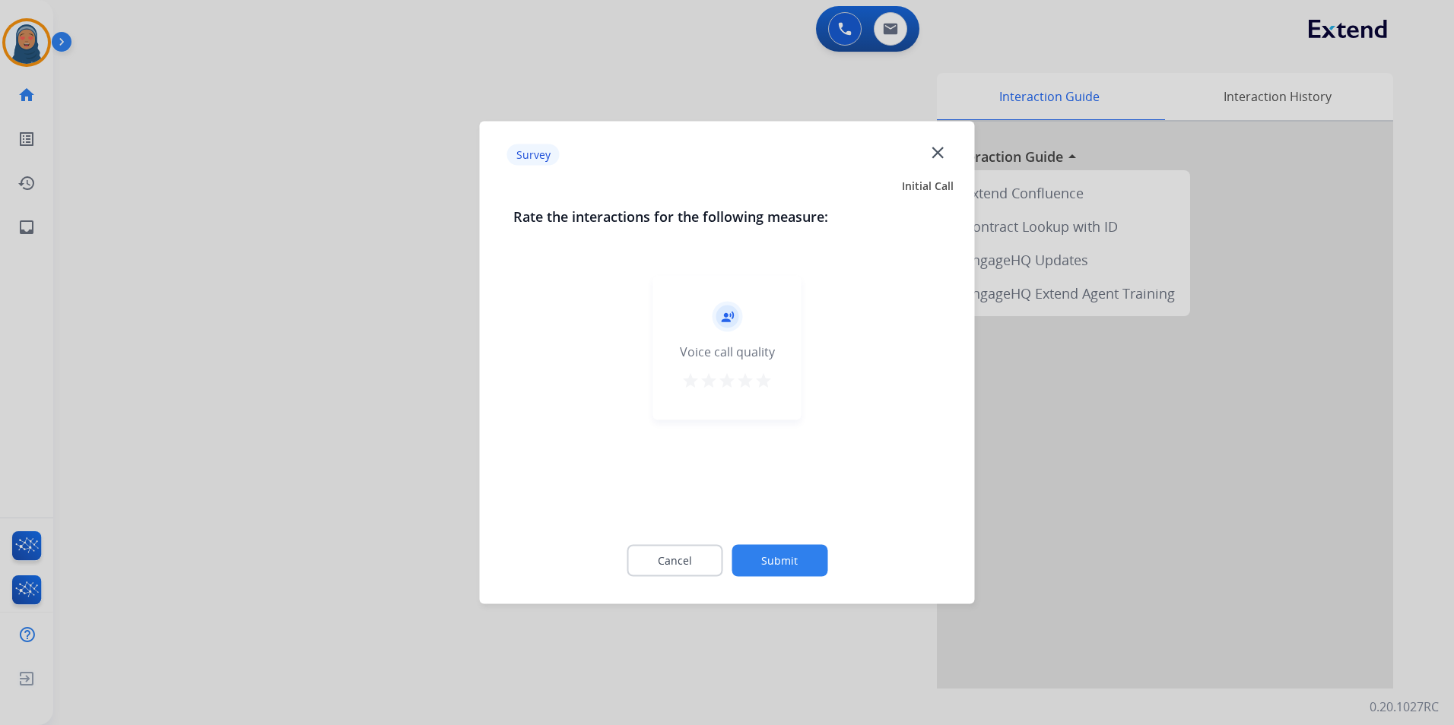
click at [771, 559] on button "Submit" at bounding box center [779, 561] width 96 height 32
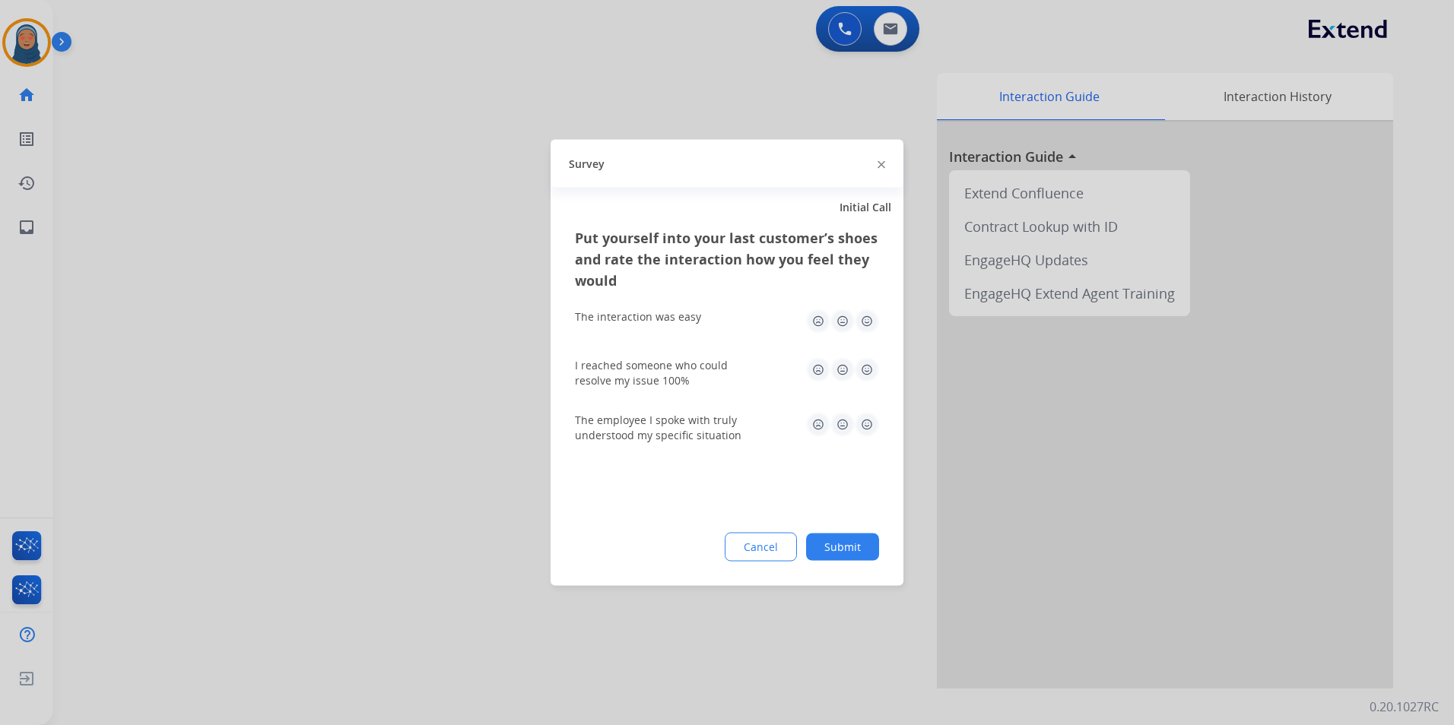
click at [840, 554] on button "Submit" at bounding box center [842, 547] width 73 height 27
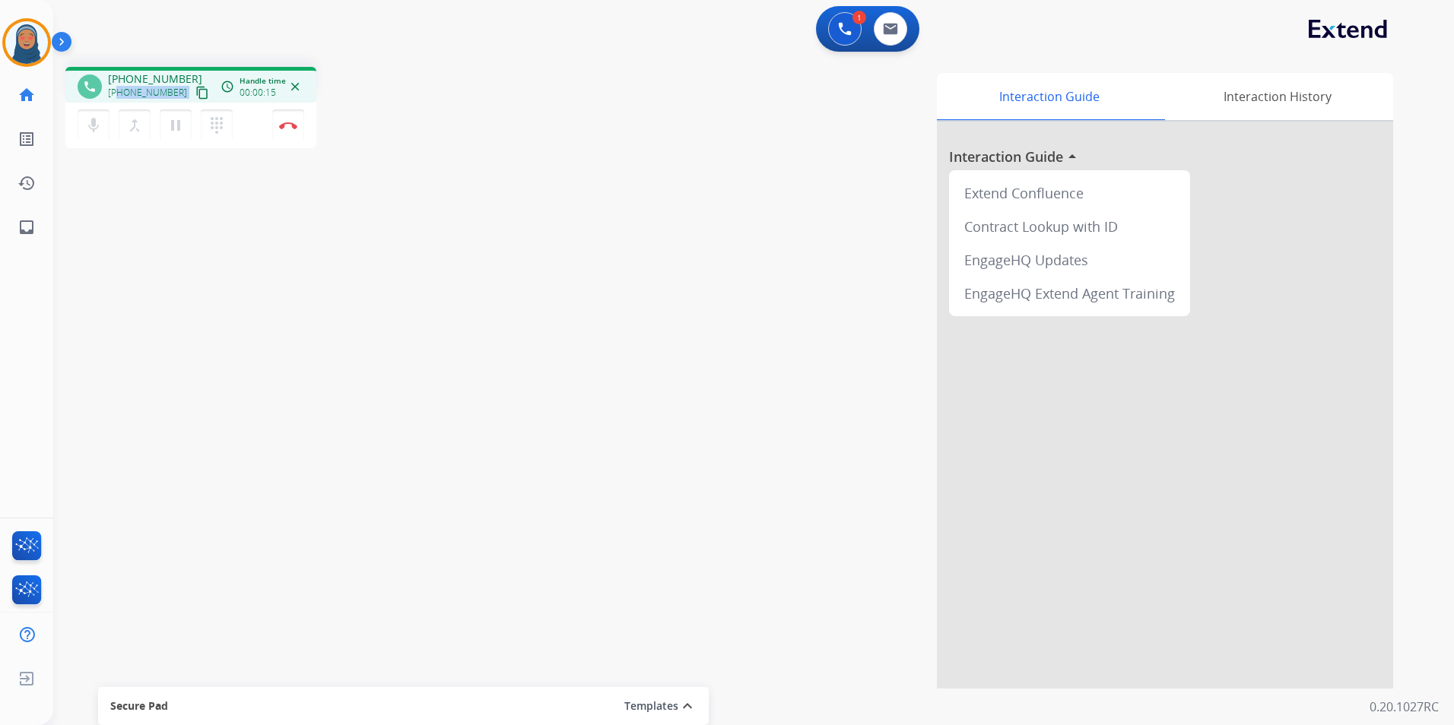
drag, startPoint x: 173, startPoint y: 95, endPoint x: 118, endPoint y: 98, distance: 55.6
click at [118, 98] on div "+12252185694 content_copy" at bounding box center [159, 93] width 103 height 18
copy div "2252185694 content_copy access_time Call metrics Queue 00:10 Hold 00:00 Talk 00…"
click at [294, 135] on button "Disconnect" at bounding box center [288, 125] width 32 height 32
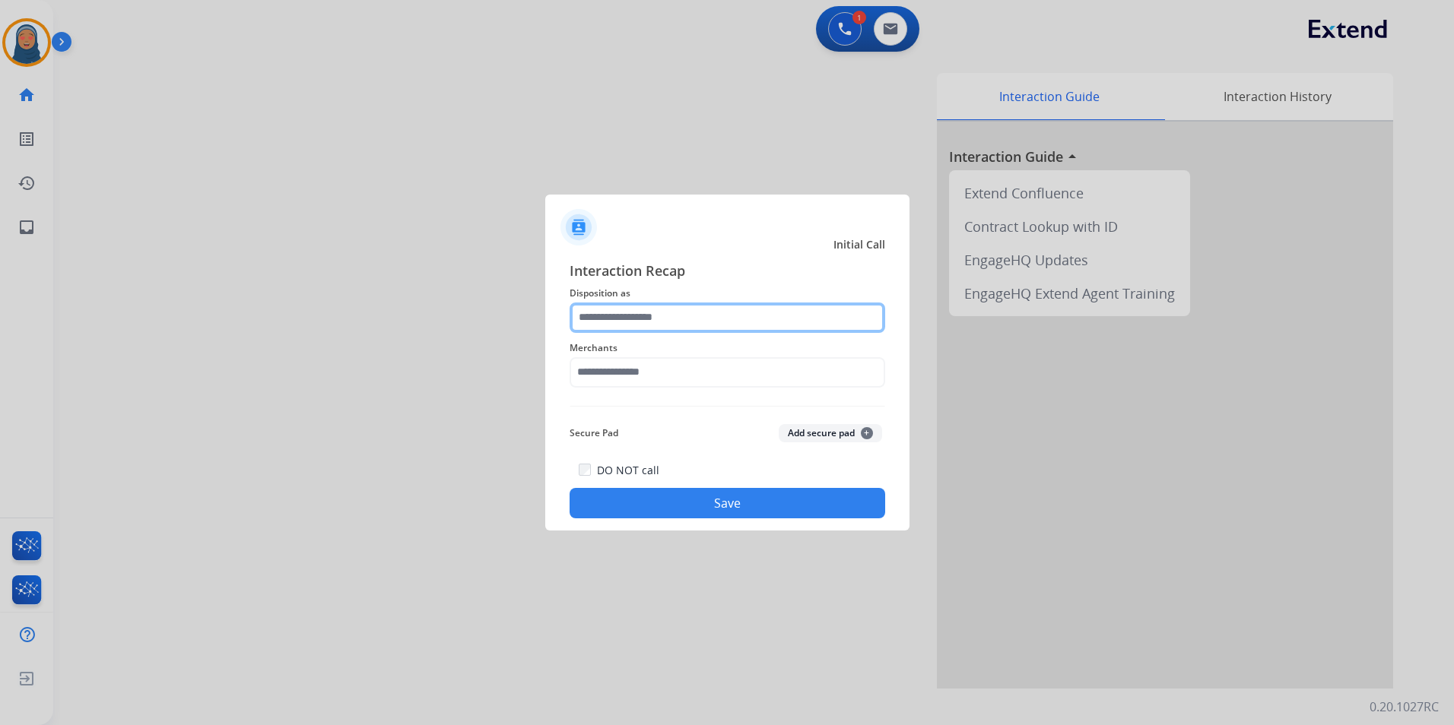
click at [676, 317] on input "text" at bounding box center [728, 318] width 316 height 30
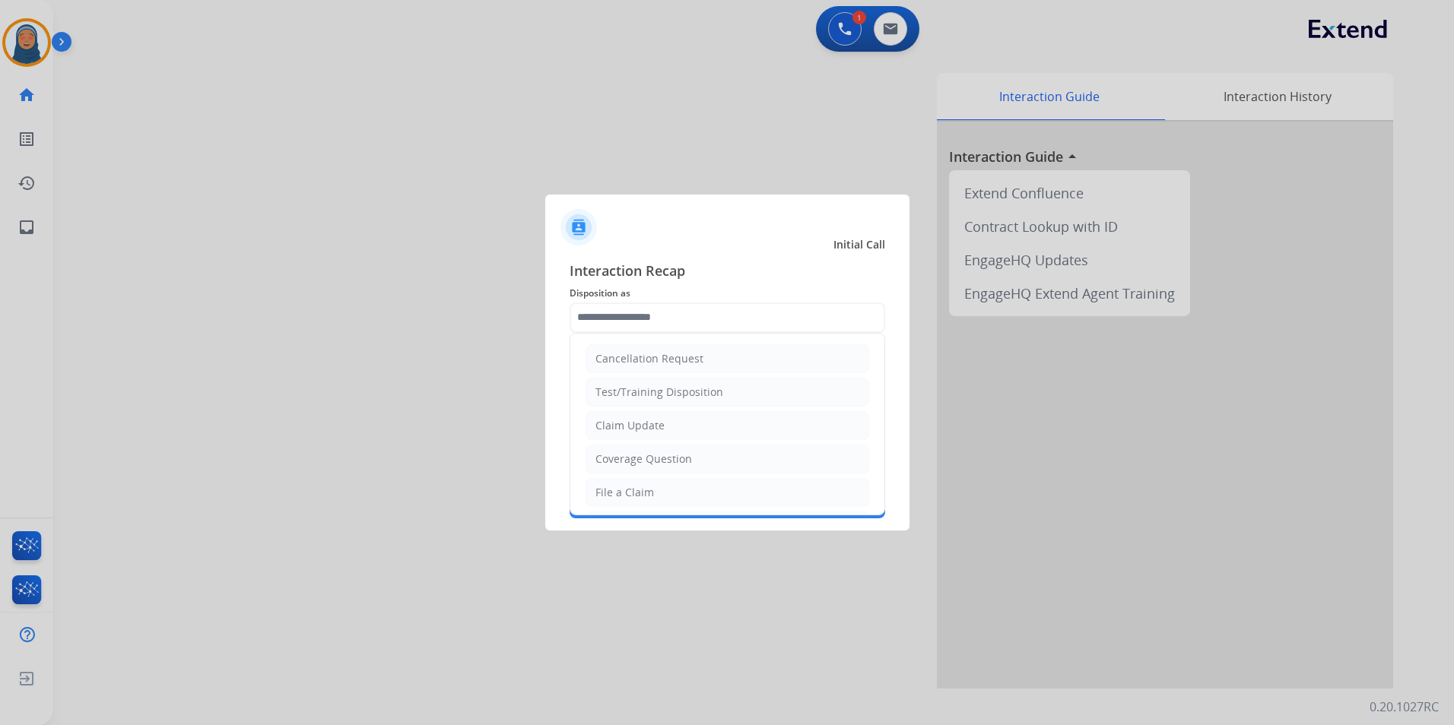
drag, startPoint x: 625, startPoint y: 489, endPoint x: 624, endPoint y: 480, distance: 9.2
click at [625, 487] on div "File a Claim" at bounding box center [624, 492] width 59 height 15
type input "**********"
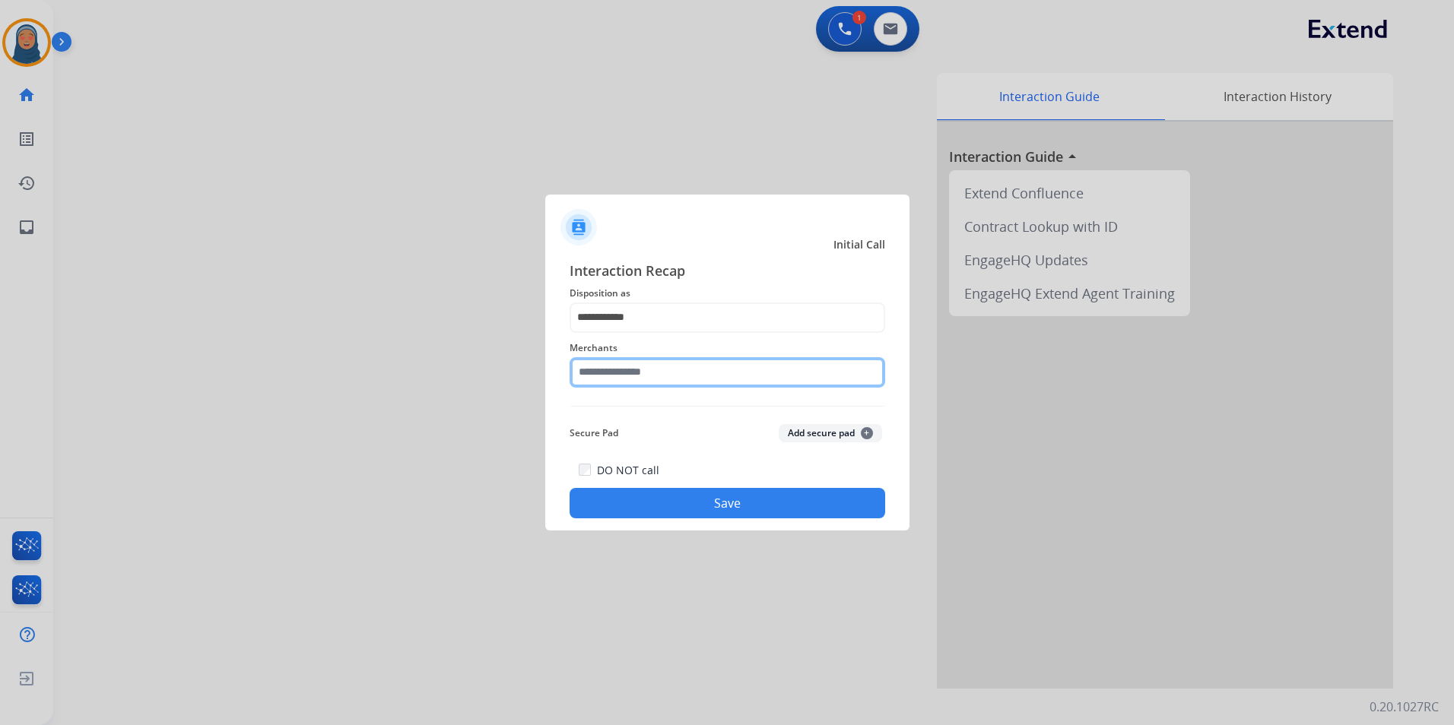
click at [630, 375] on input "text" at bounding box center [728, 372] width 316 height 30
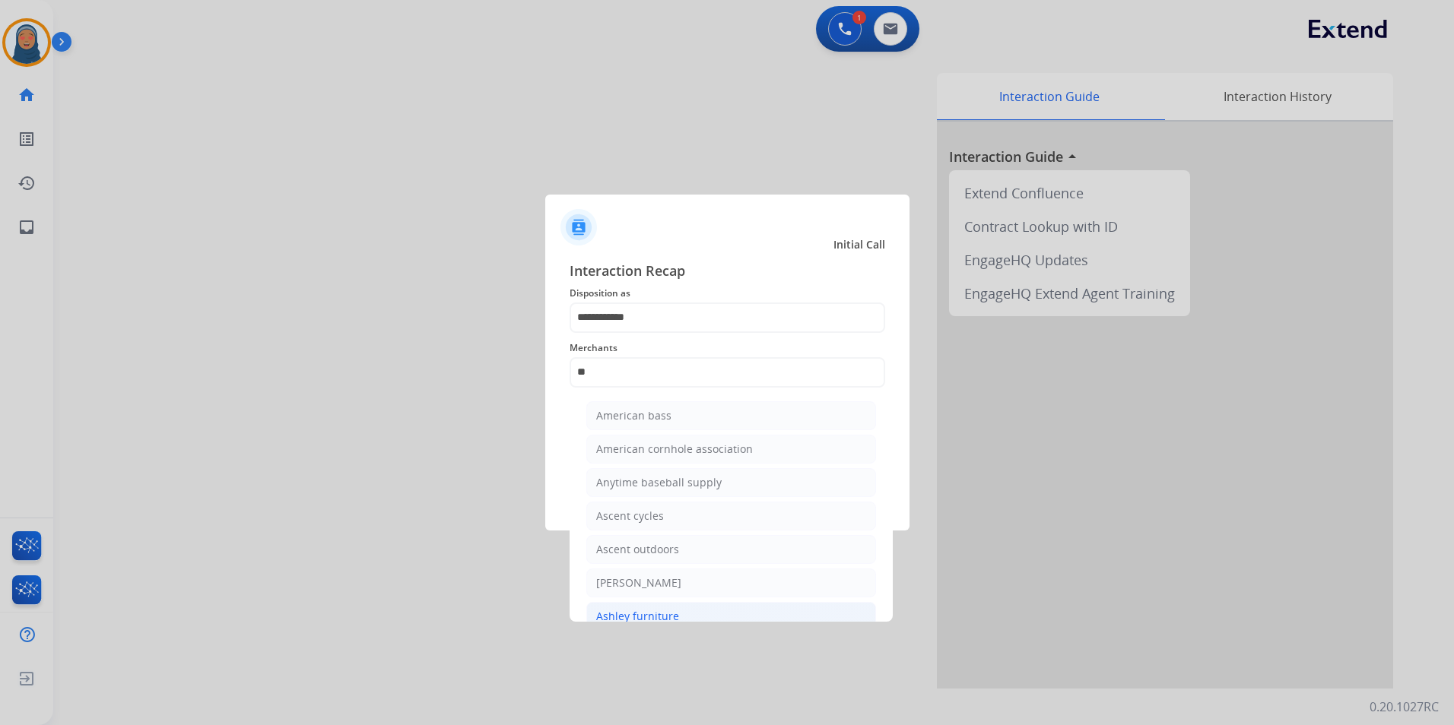
click at [662, 609] on div "Ashley furniture" at bounding box center [637, 616] width 83 height 15
type input "**********"
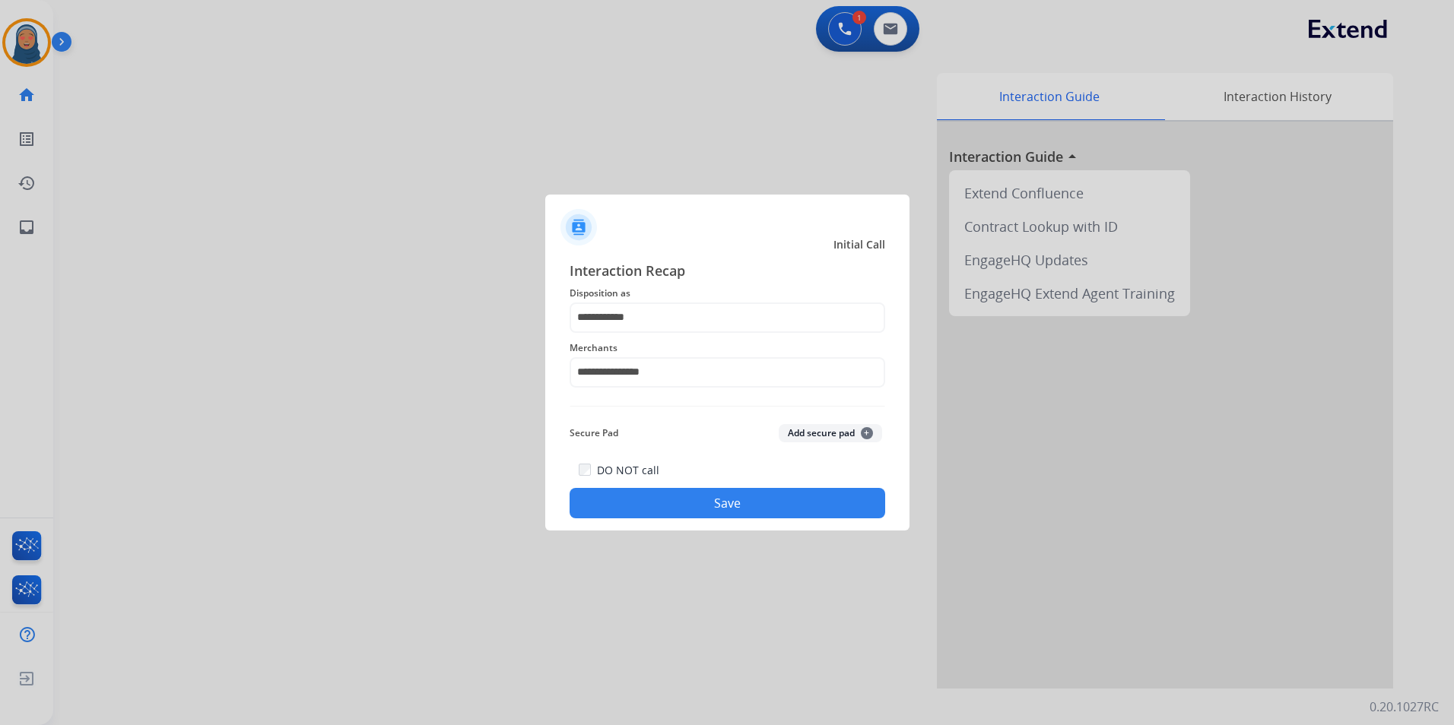
click at [708, 505] on button "Save" at bounding box center [728, 503] width 316 height 30
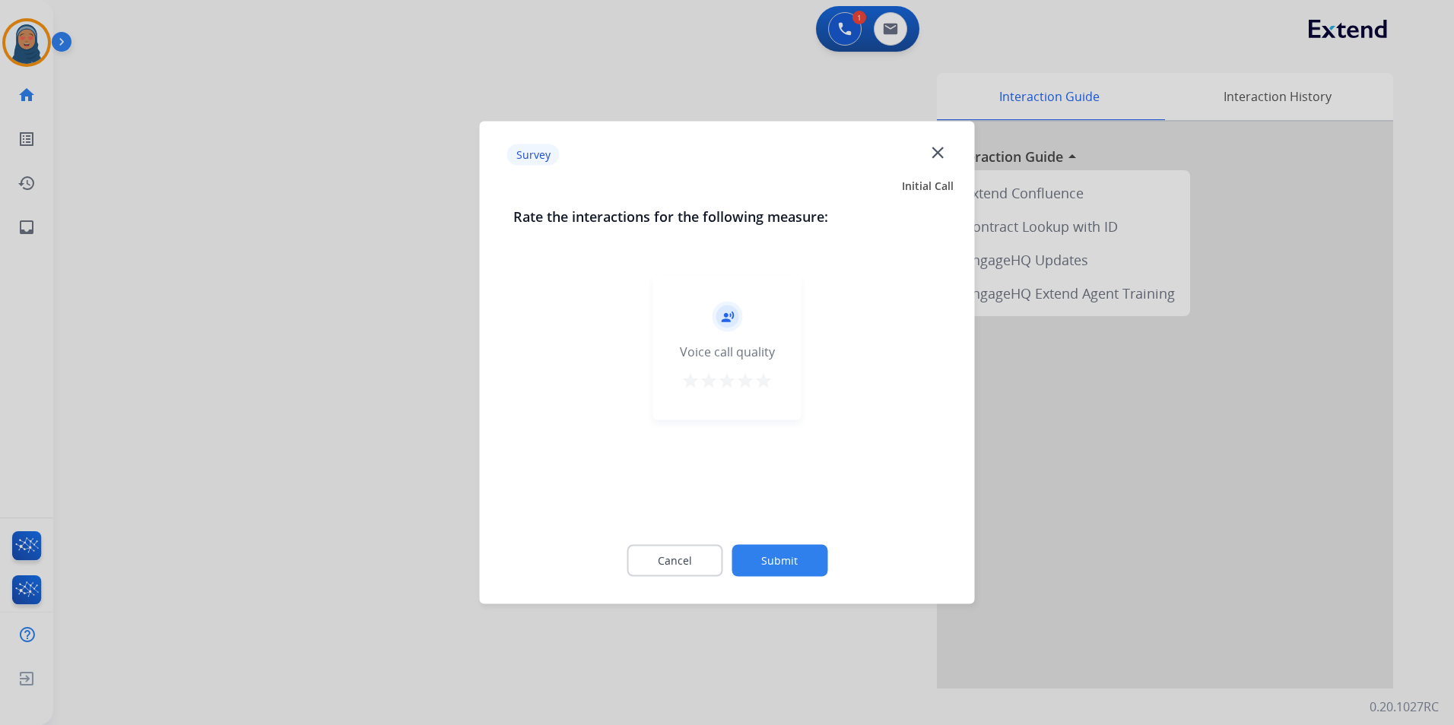
drag, startPoint x: 795, startPoint y: 560, endPoint x: 788, endPoint y: 552, distance: 10.8
click at [788, 552] on button "Submit" at bounding box center [779, 561] width 96 height 32
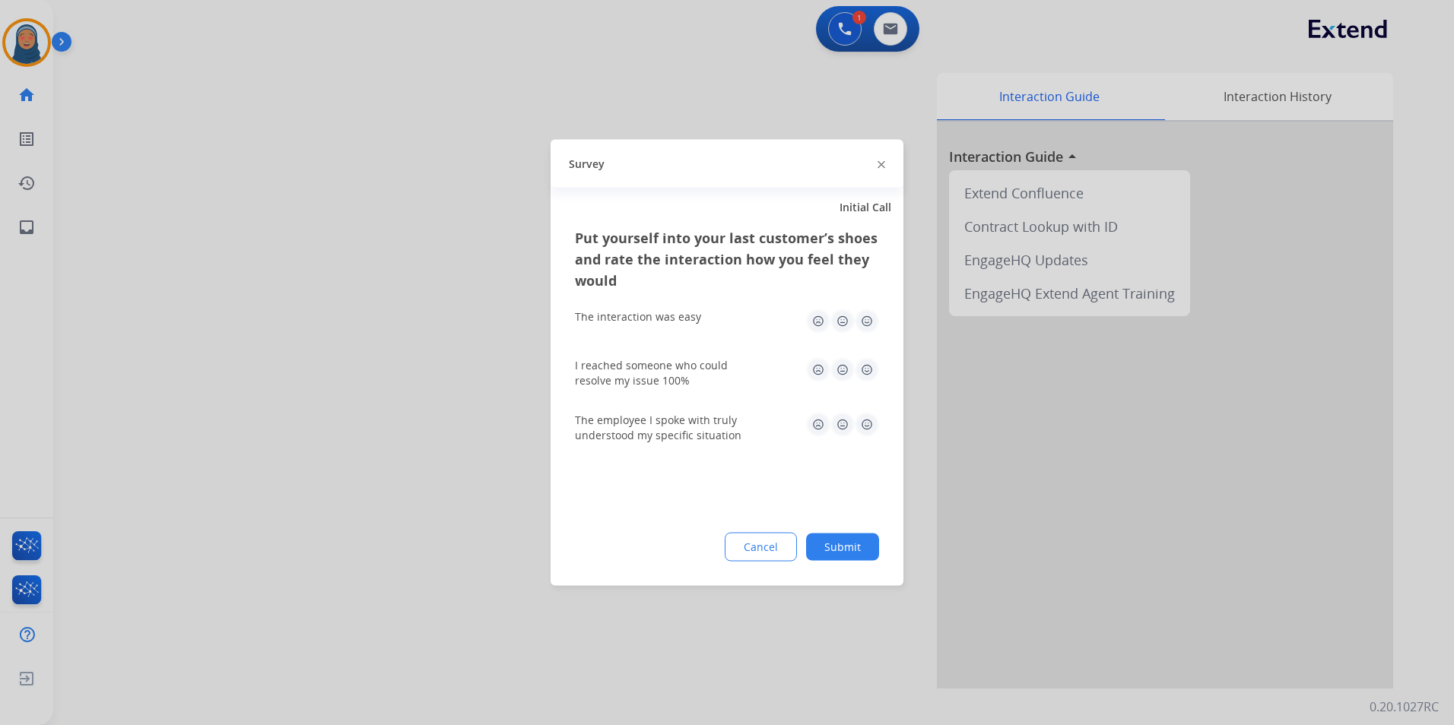
drag, startPoint x: 846, startPoint y: 539, endPoint x: 425, endPoint y: 233, distance: 520.3
click at [846, 536] on button "Submit" at bounding box center [842, 547] width 73 height 27
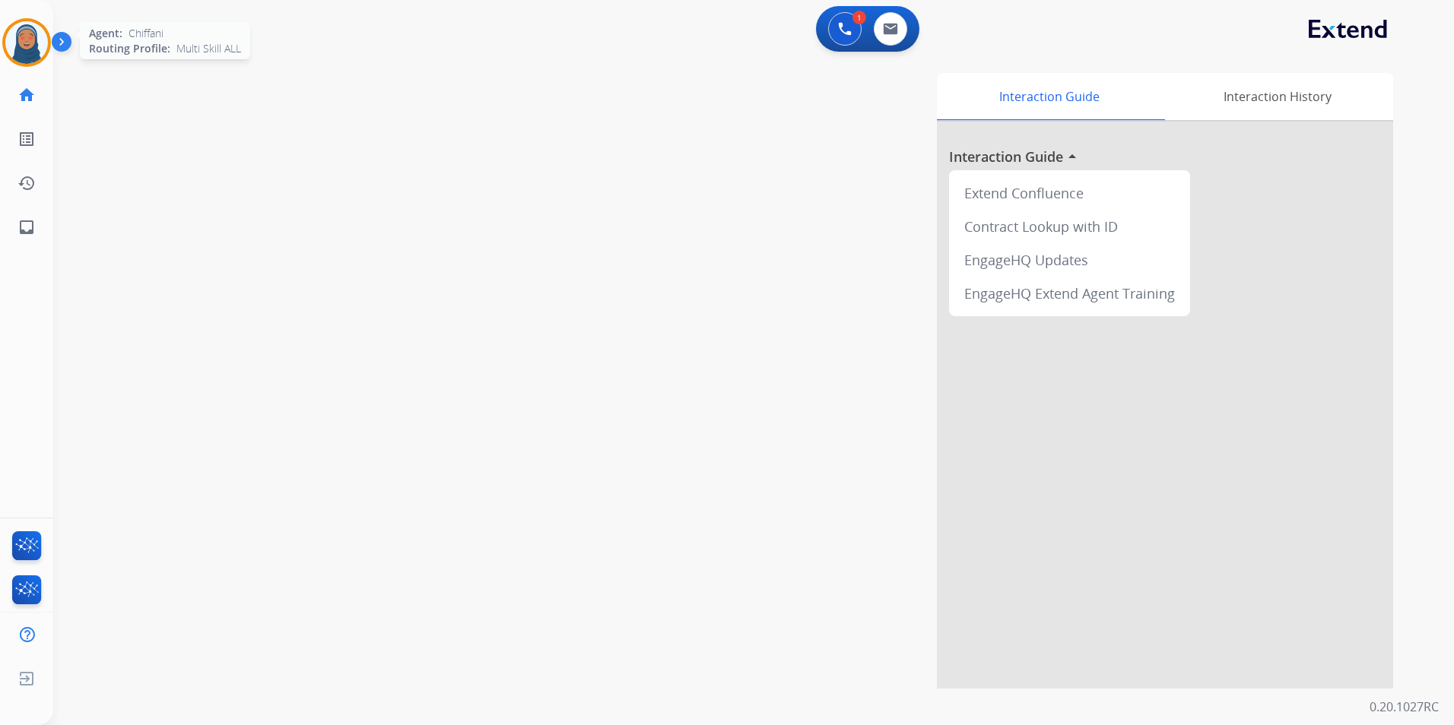
drag, startPoint x: 17, startPoint y: 48, endPoint x: 100, endPoint y: 108, distance: 101.7
click at [19, 48] on img at bounding box center [26, 42] width 43 height 43
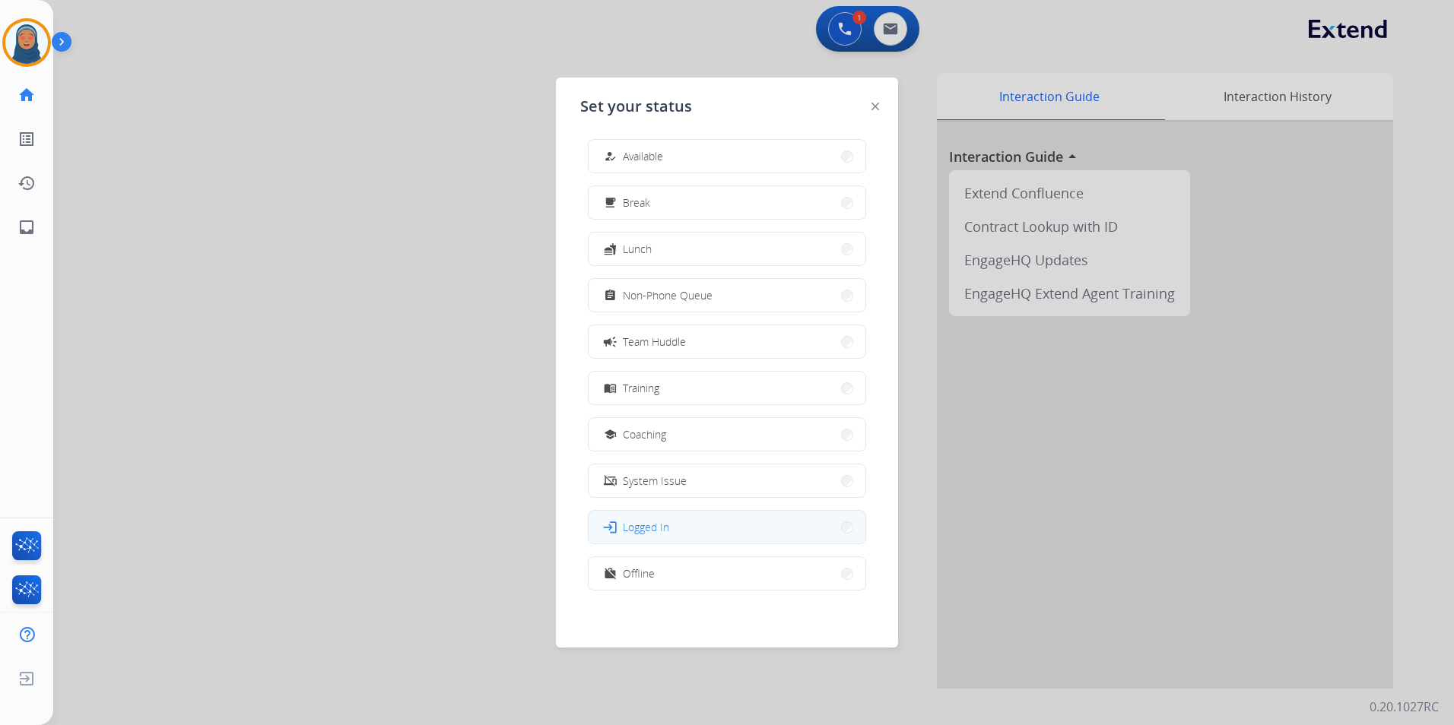
scroll to position [5, 0]
click at [658, 569] on button "work_off Offline" at bounding box center [727, 573] width 277 height 33
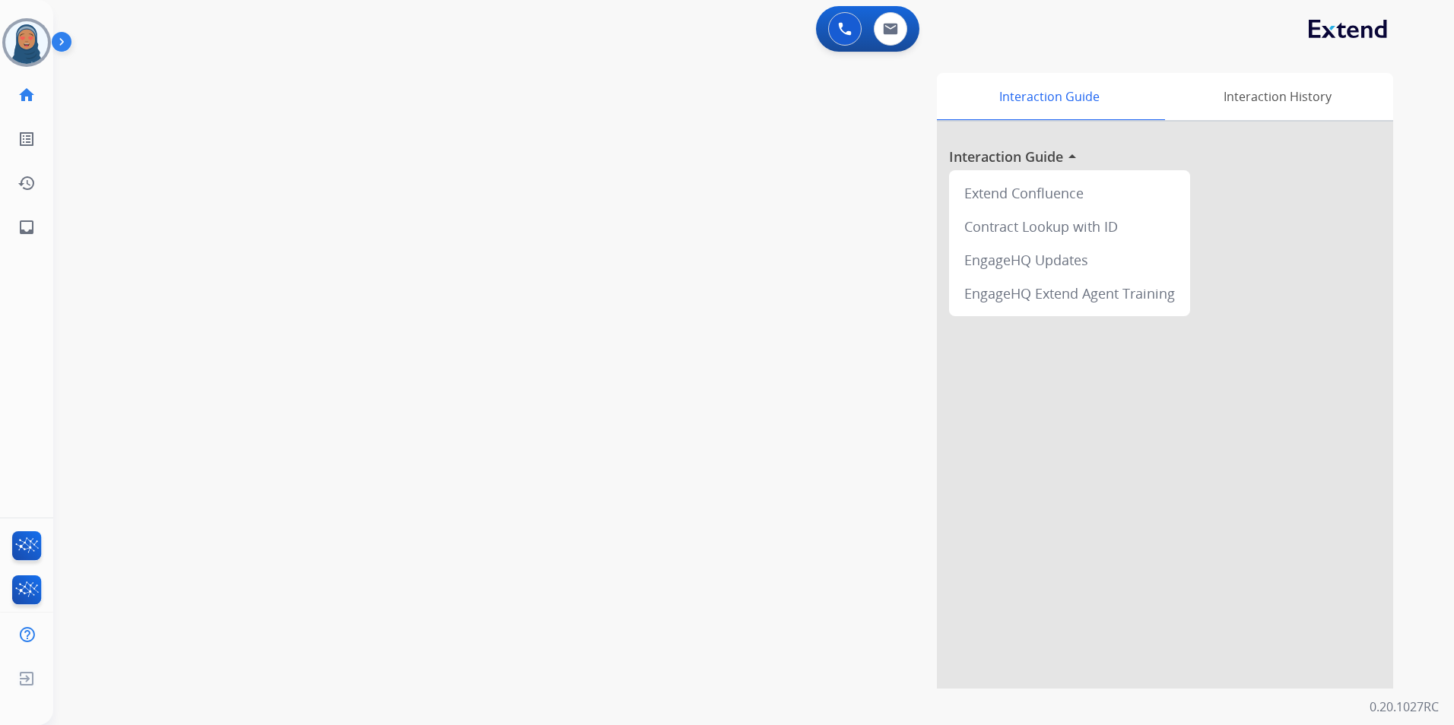
click at [400, 341] on div "swap_horiz Break voice bridge close_fullscreen Connect 3-Way Call merge_type Se…" at bounding box center [735, 372] width 1364 height 634
click at [24, 41] on img at bounding box center [26, 42] width 43 height 43
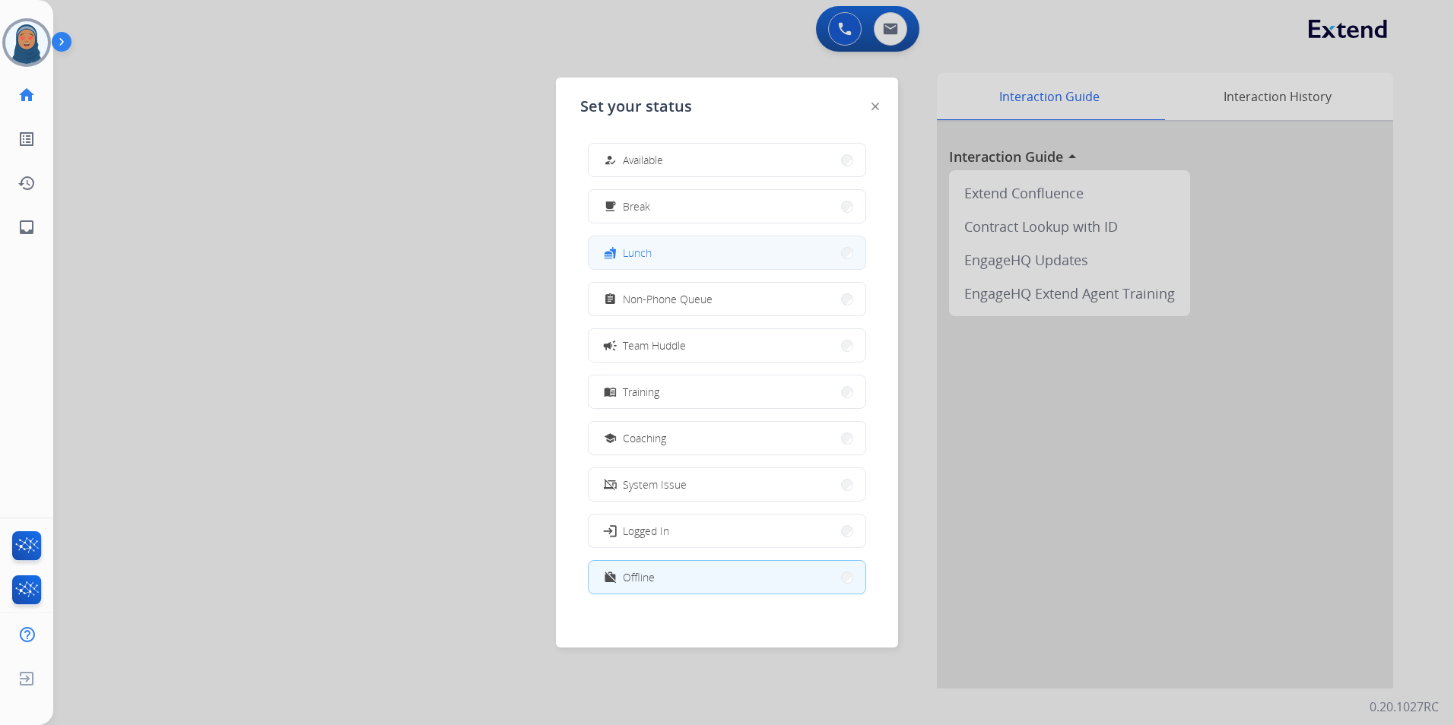
click at [756, 251] on button "fastfood Lunch" at bounding box center [727, 252] width 277 height 33
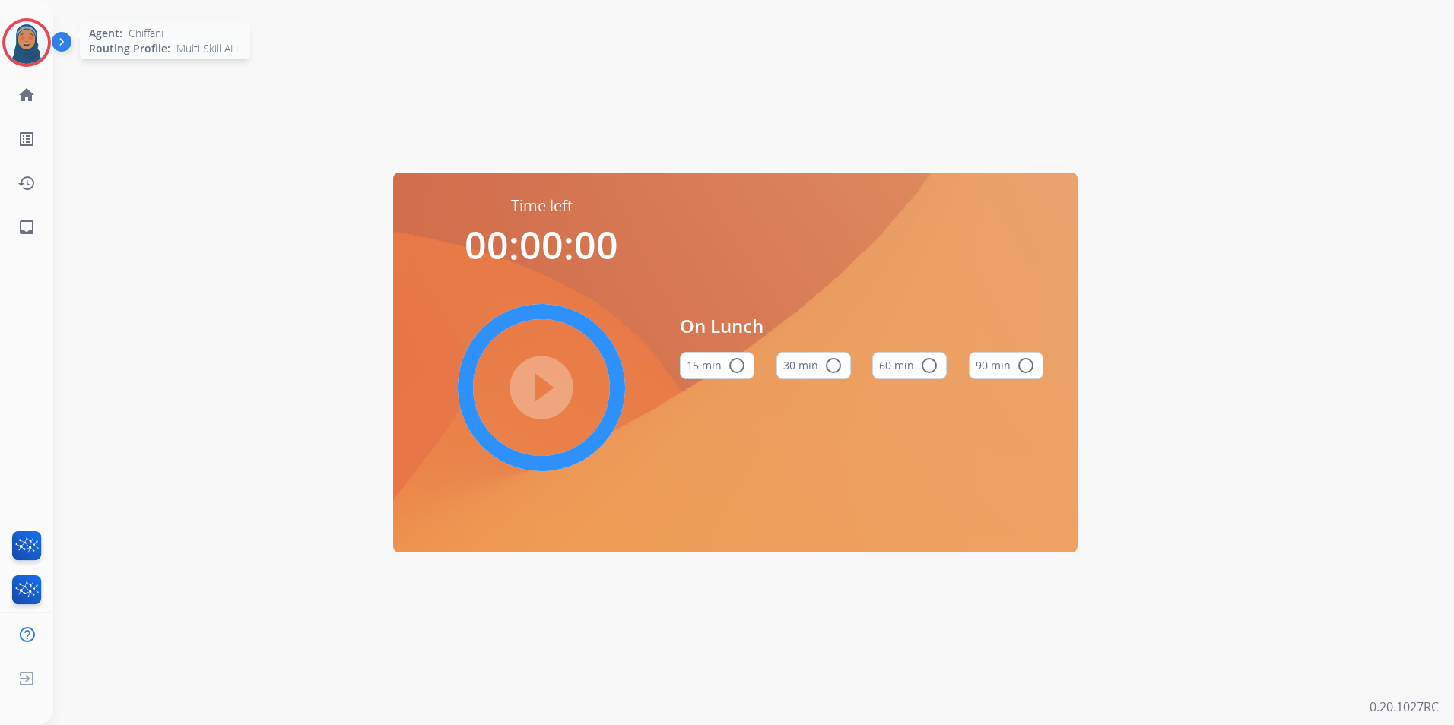
click at [21, 52] on img at bounding box center [26, 42] width 43 height 43
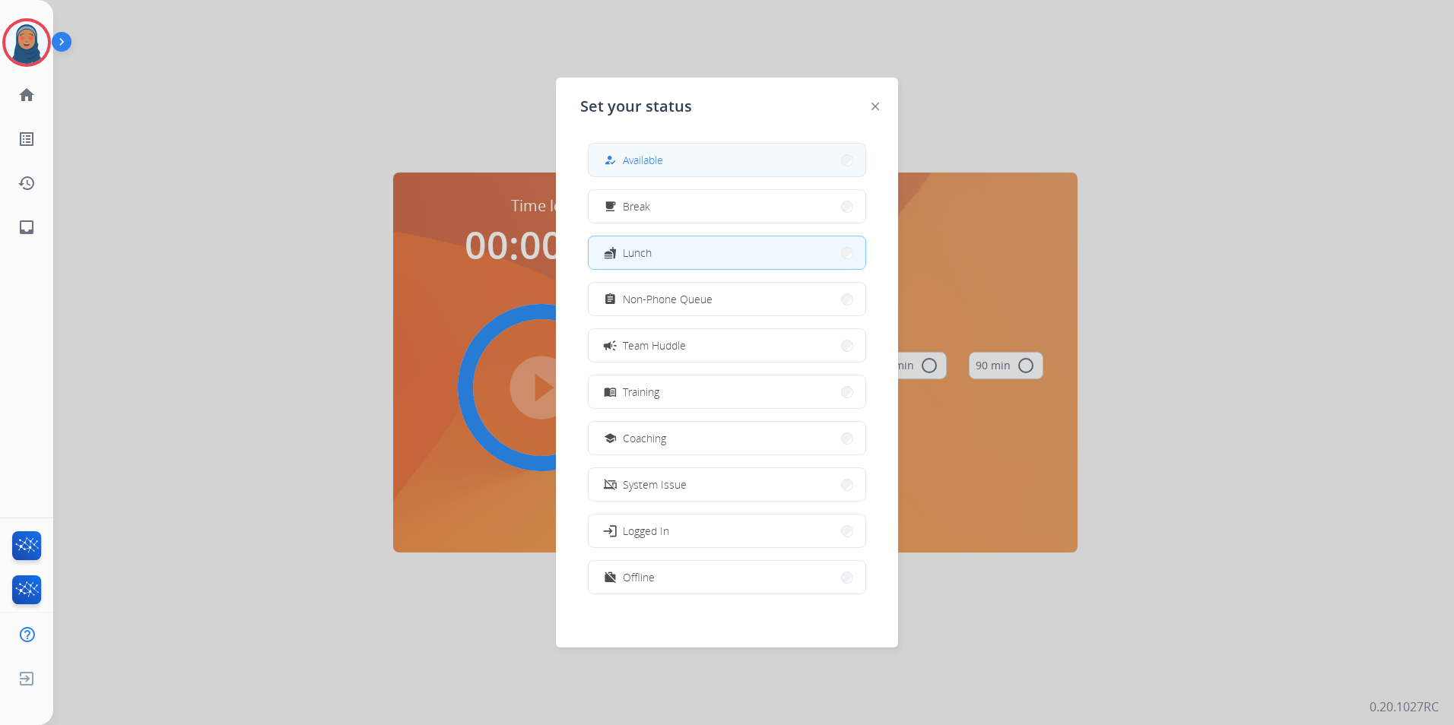
click at [663, 170] on button "how_to_reg Available" at bounding box center [727, 160] width 277 height 33
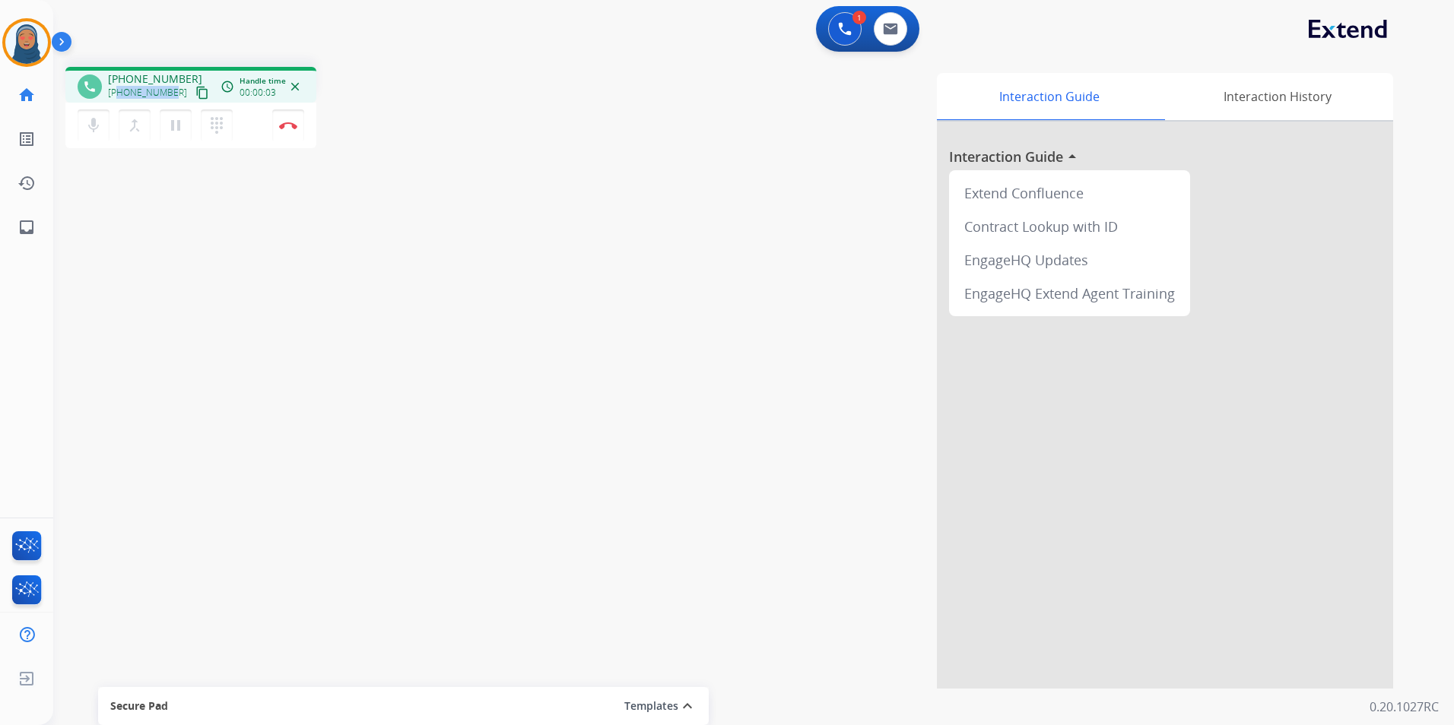
drag, startPoint x: 173, startPoint y: 92, endPoint x: 121, endPoint y: 95, distance: 51.8
click at [121, 95] on div "+18183102613 content_copy" at bounding box center [159, 93] width 103 height 18
copy span "8183102613"
click at [221, 126] on mat-icon "dialpad" at bounding box center [217, 125] width 18 height 18
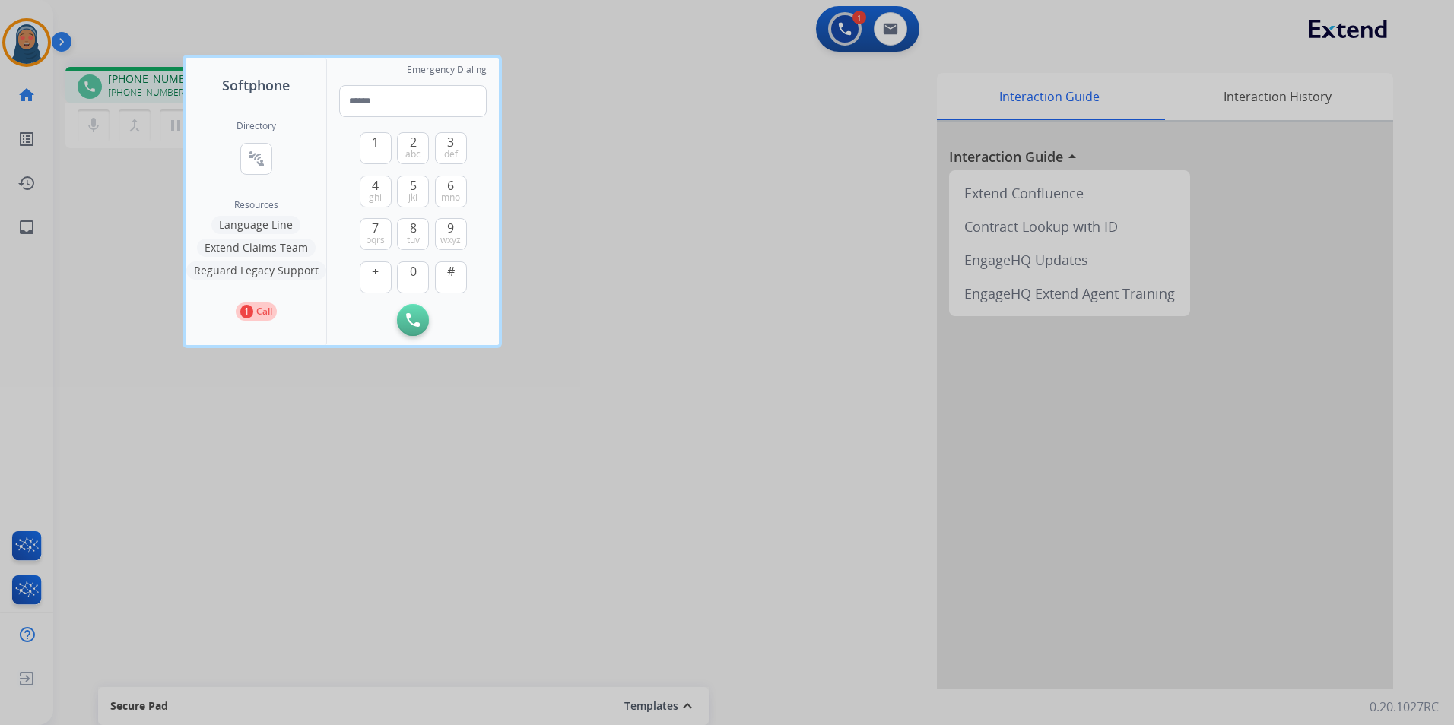
click at [259, 224] on button "Language Line" at bounding box center [255, 225] width 89 height 18
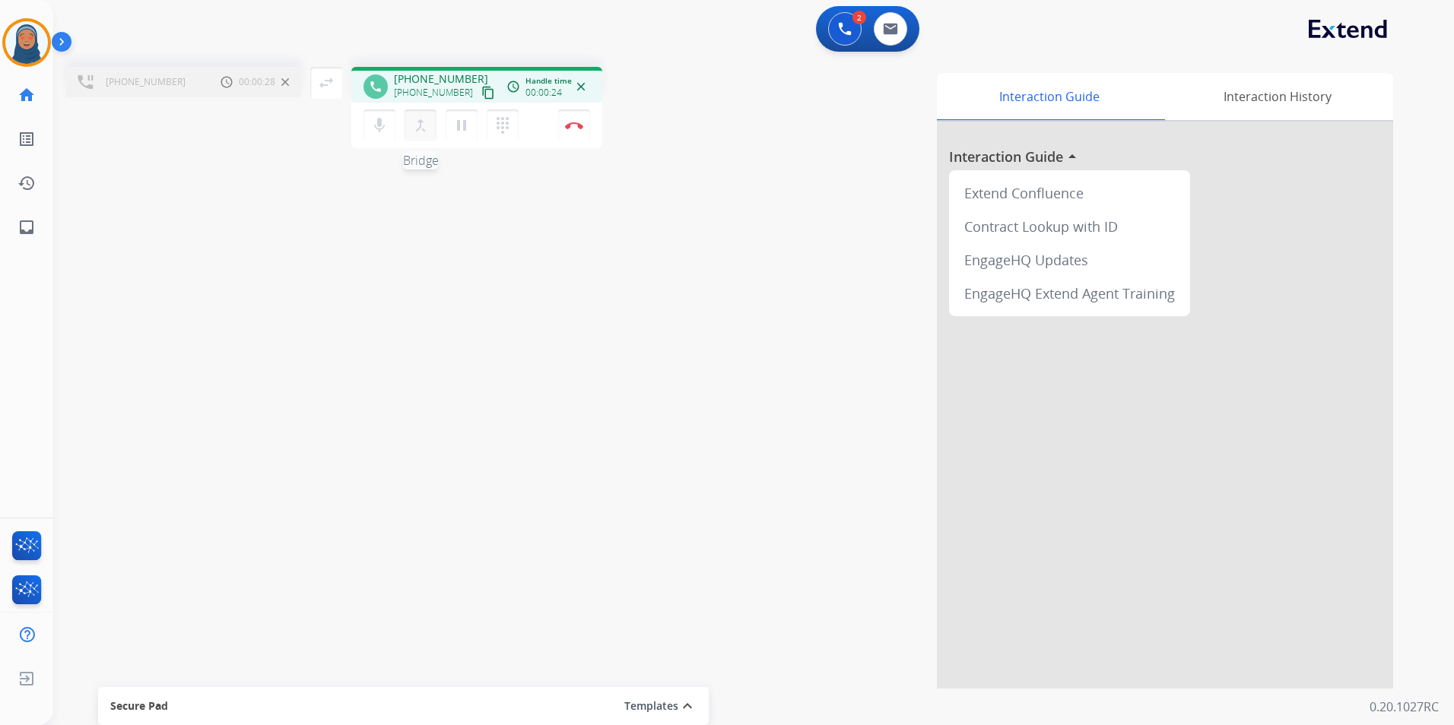
click at [423, 138] on button "merge_type Bridge" at bounding box center [421, 125] width 32 height 32
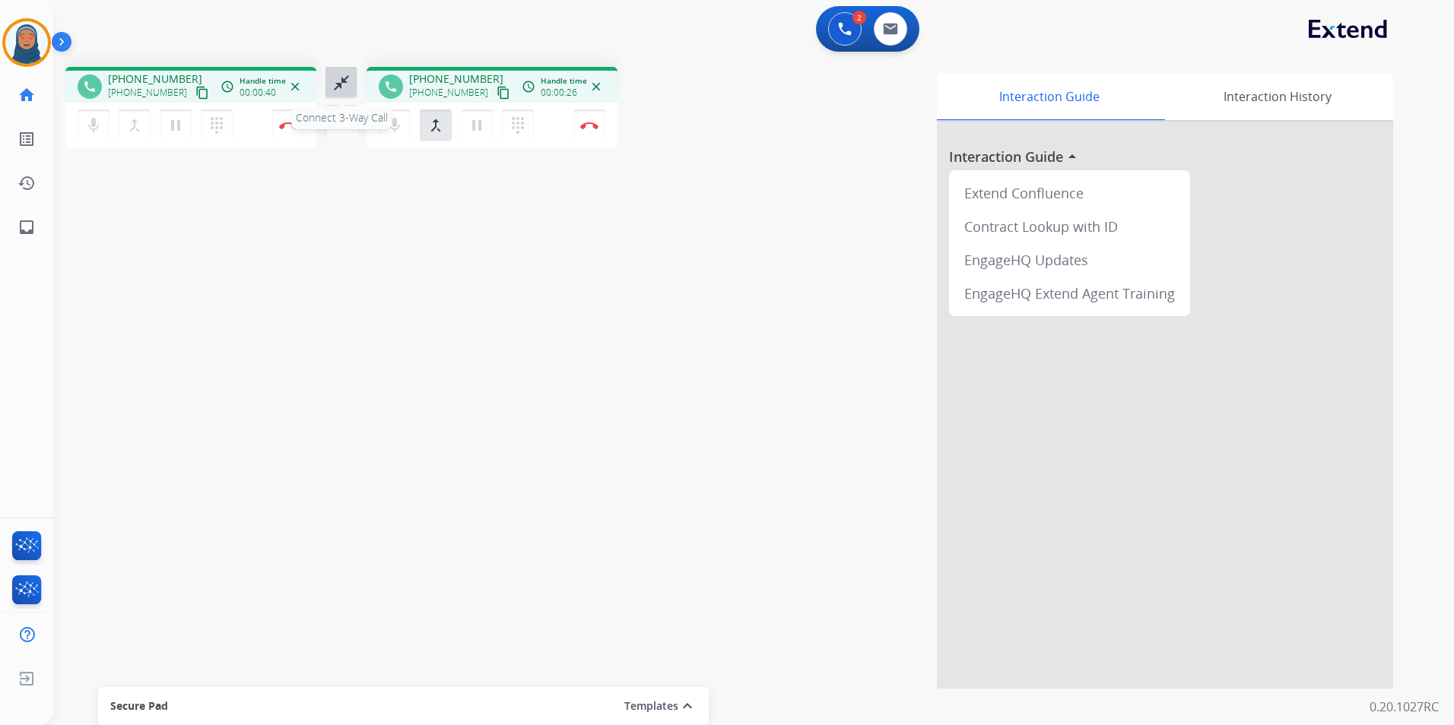
click at [340, 94] on button "close_fullscreen Connect 3-Way Call" at bounding box center [341, 83] width 32 height 32
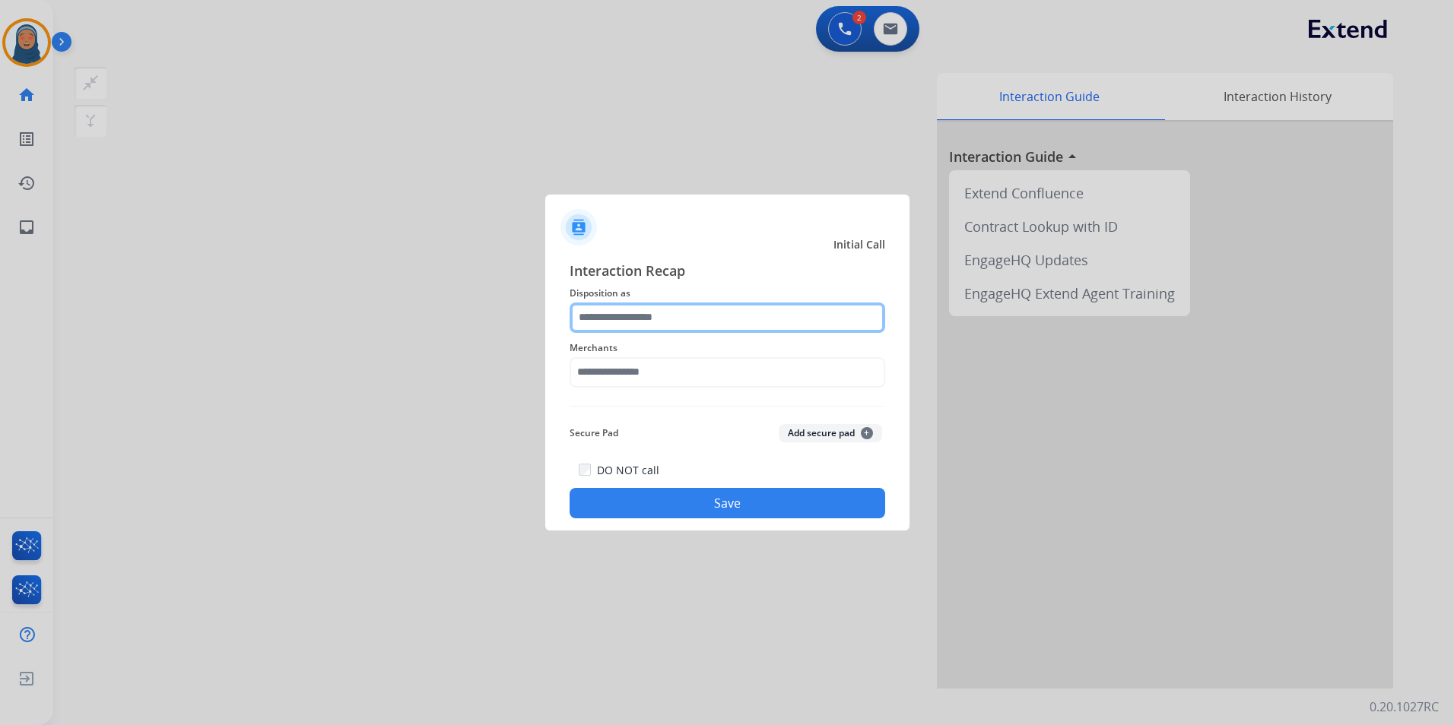
click at [599, 326] on input "text" at bounding box center [728, 318] width 316 height 30
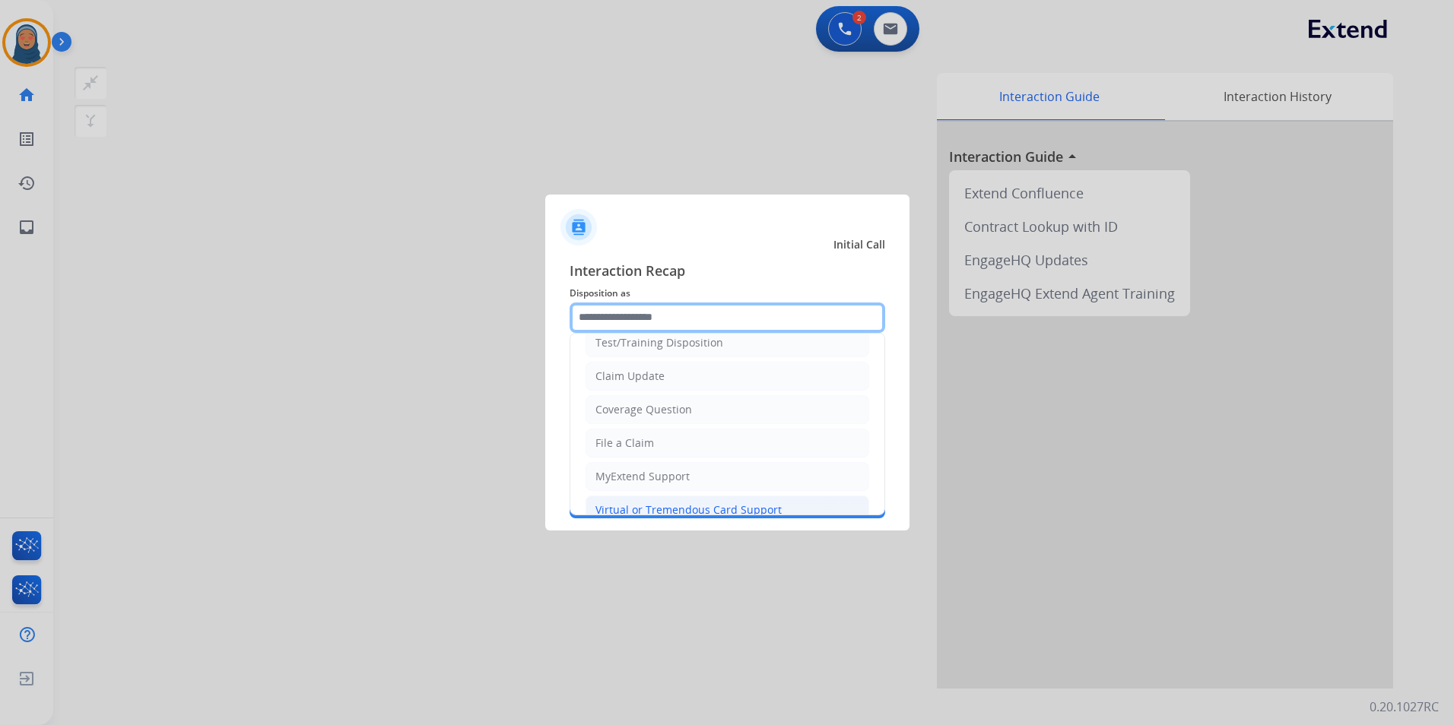
scroll to position [76, 0]
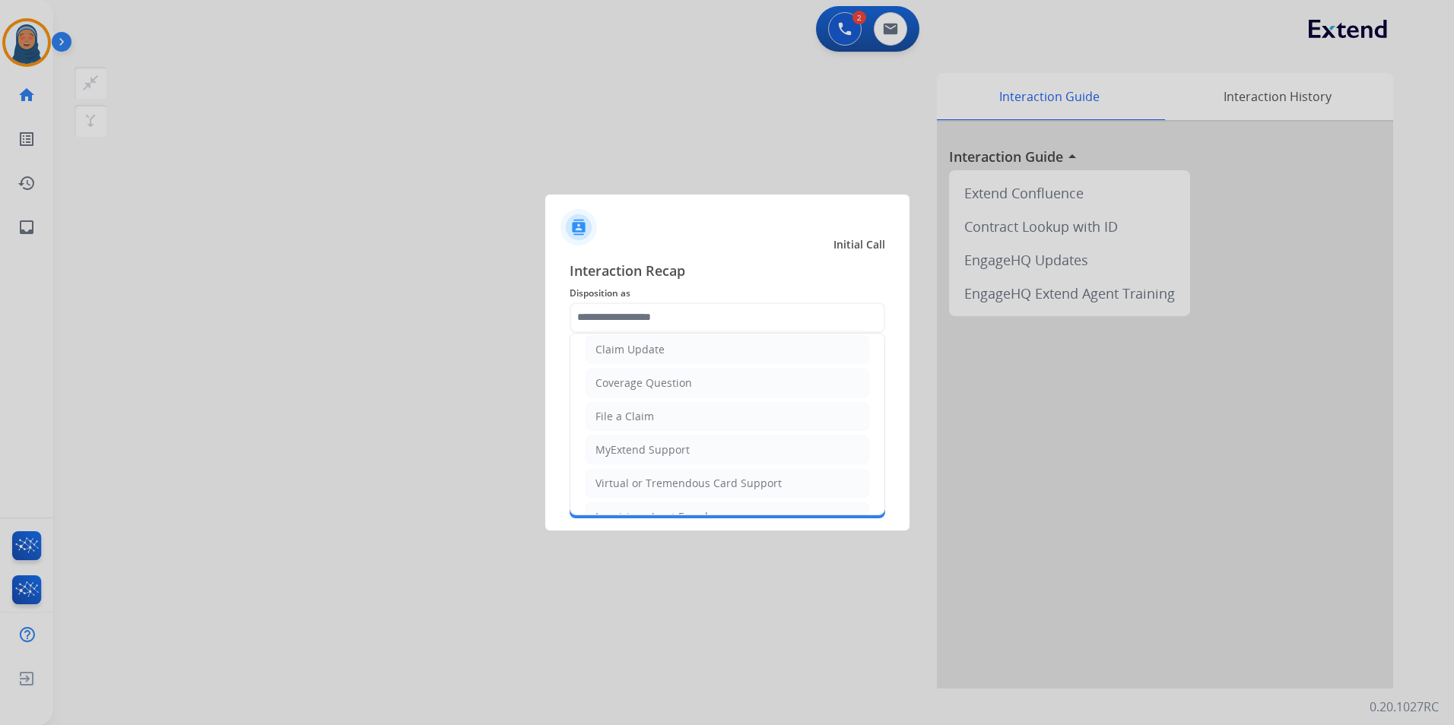
click at [633, 424] on li "File a Claim" at bounding box center [727, 416] width 284 height 29
type input "**********"
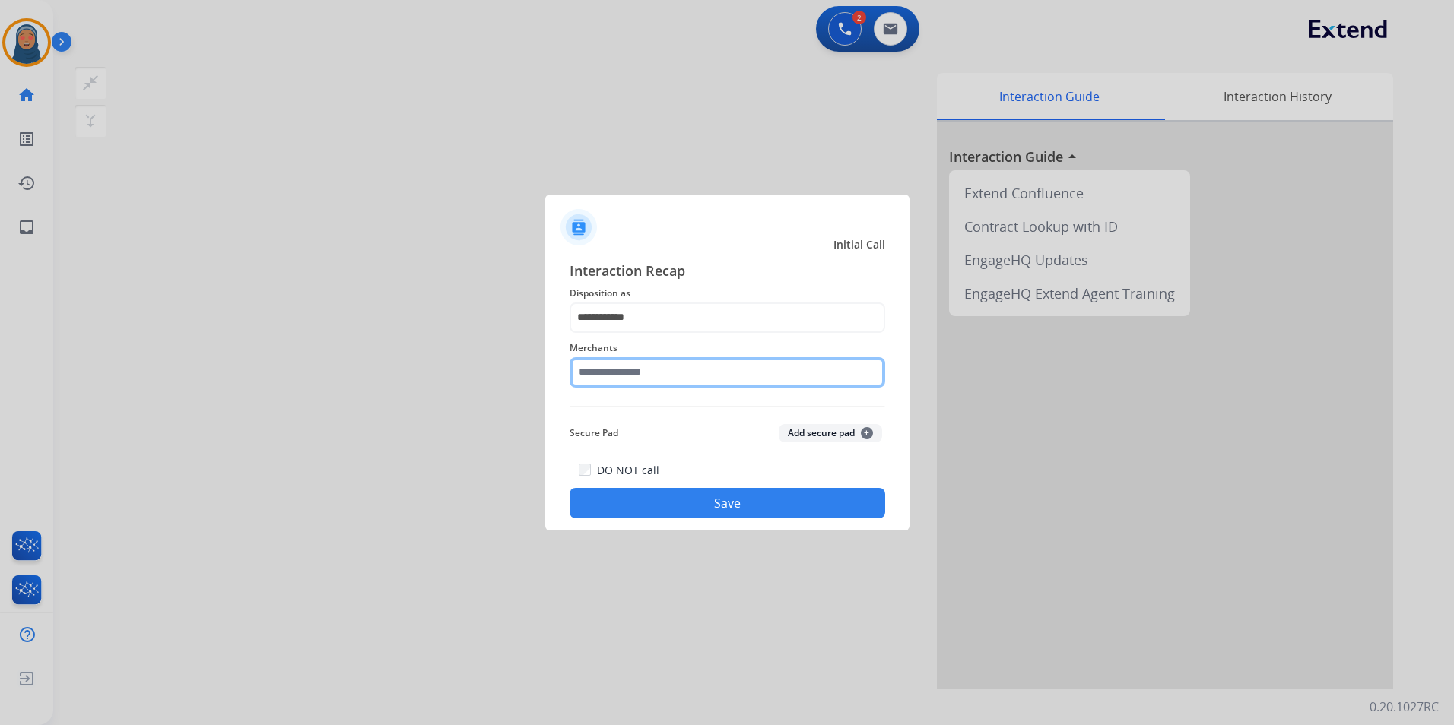
click at [640, 380] on input "text" at bounding box center [728, 372] width 316 height 30
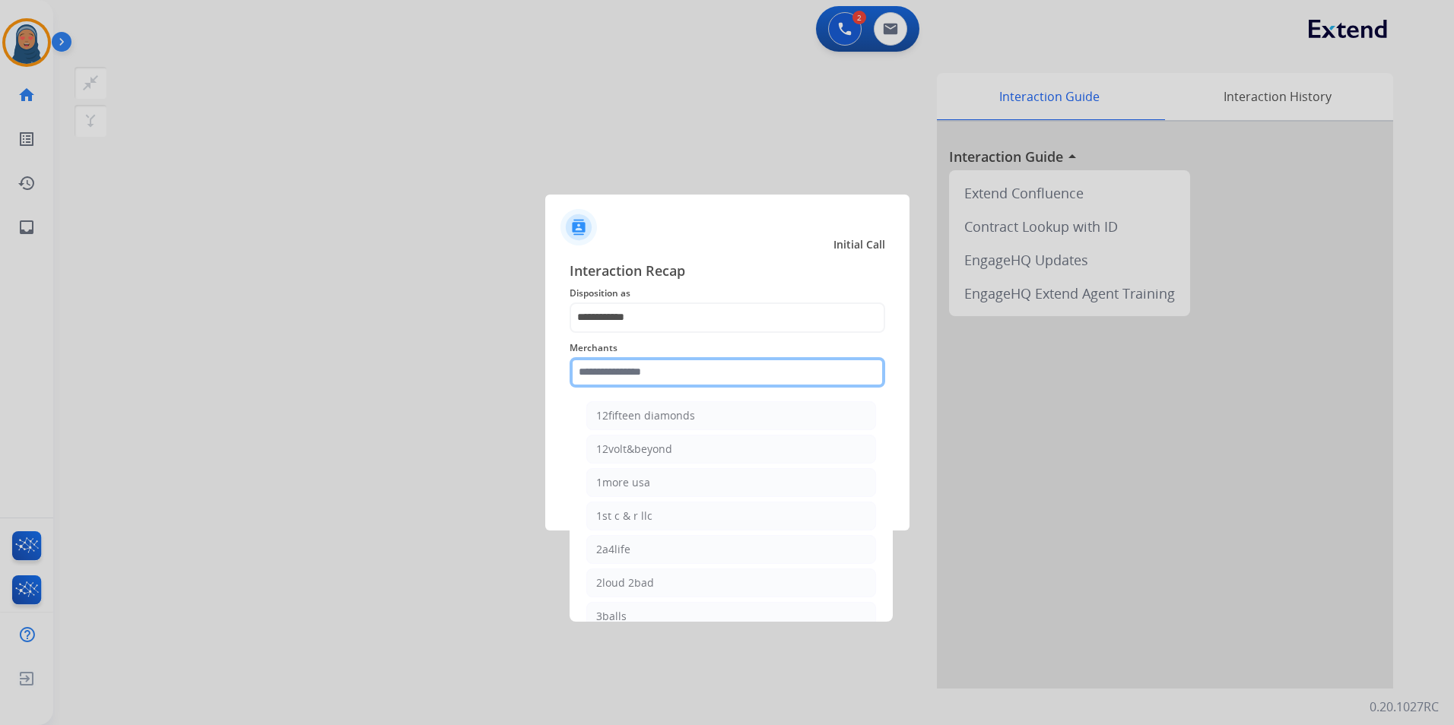
type input "*"
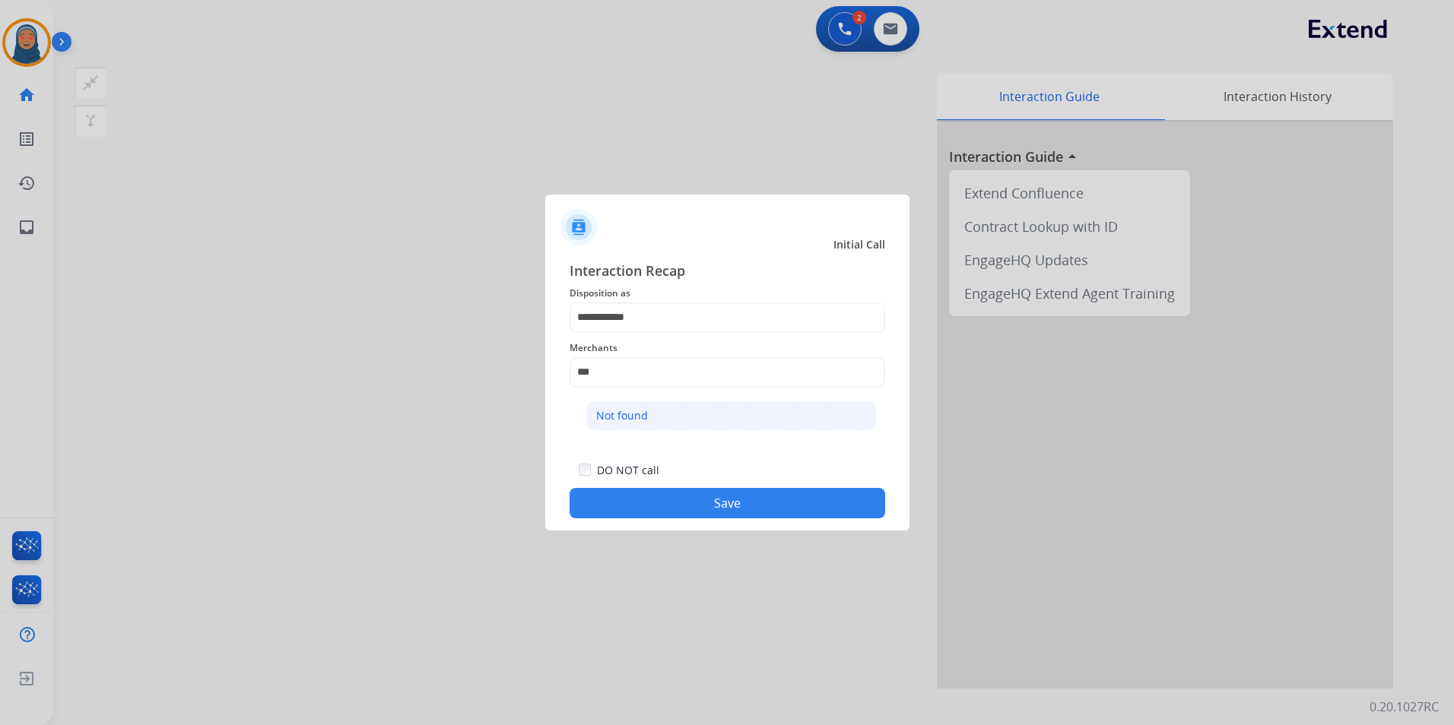
click at [612, 408] on div "Not found" at bounding box center [622, 415] width 52 height 15
type input "*********"
click at [700, 493] on button "Save" at bounding box center [728, 503] width 316 height 30
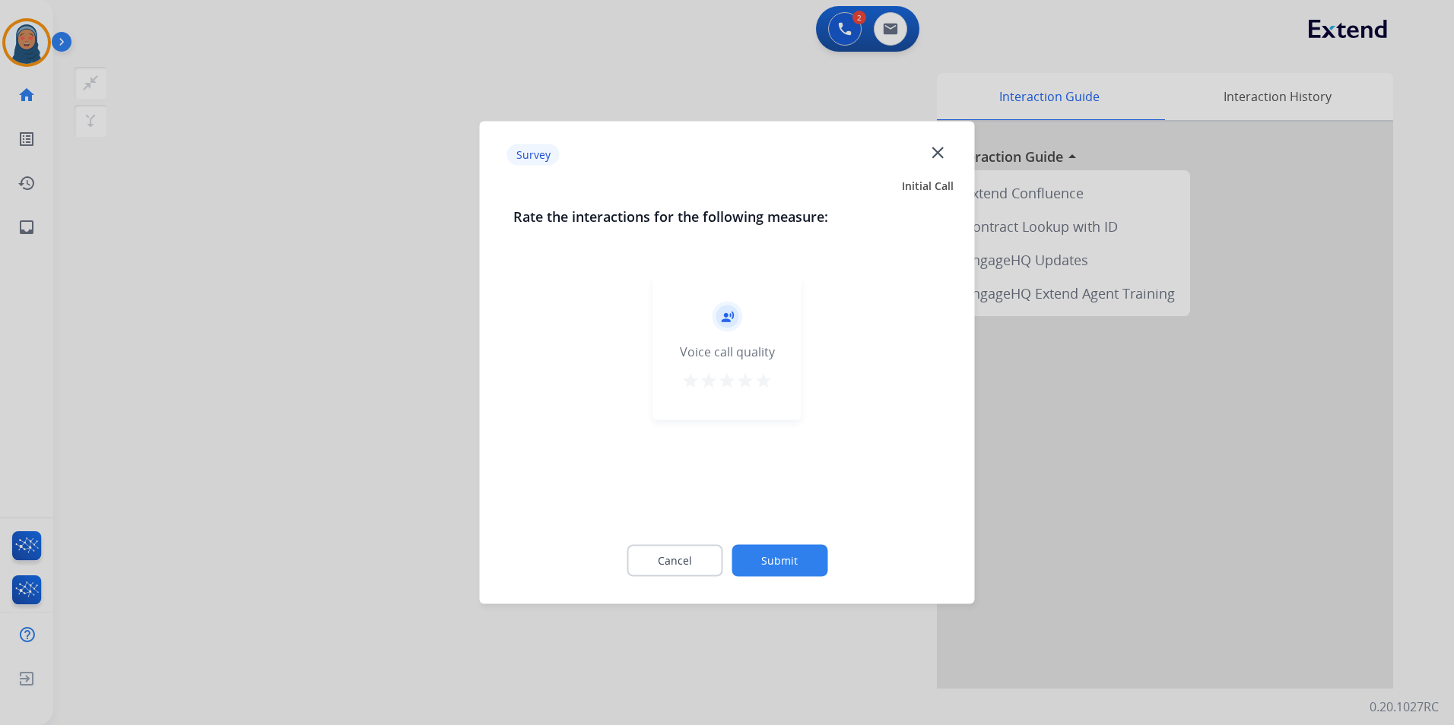
click at [770, 551] on button "Submit" at bounding box center [779, 561] width 96 height 32
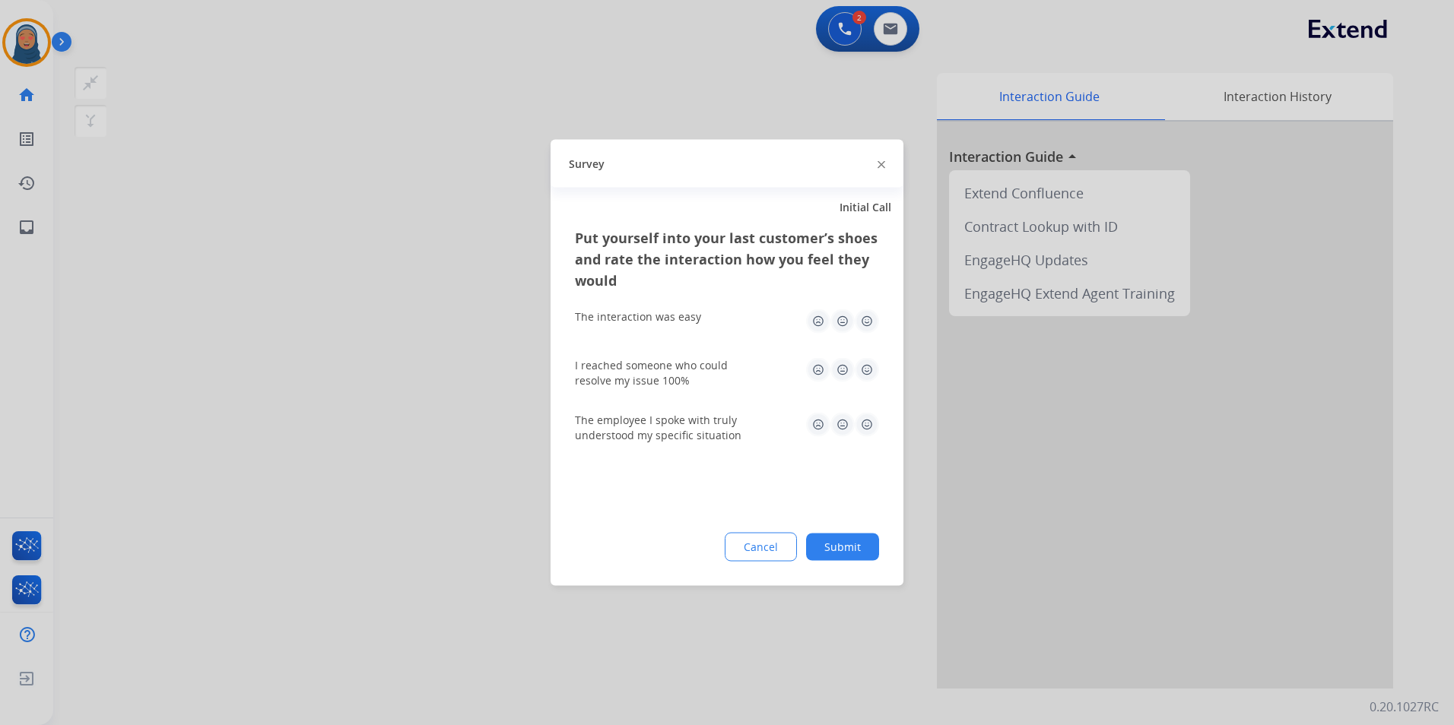
click at [842, 555] on button "Submit" at bounding box center [842, 547] width 73 height 27
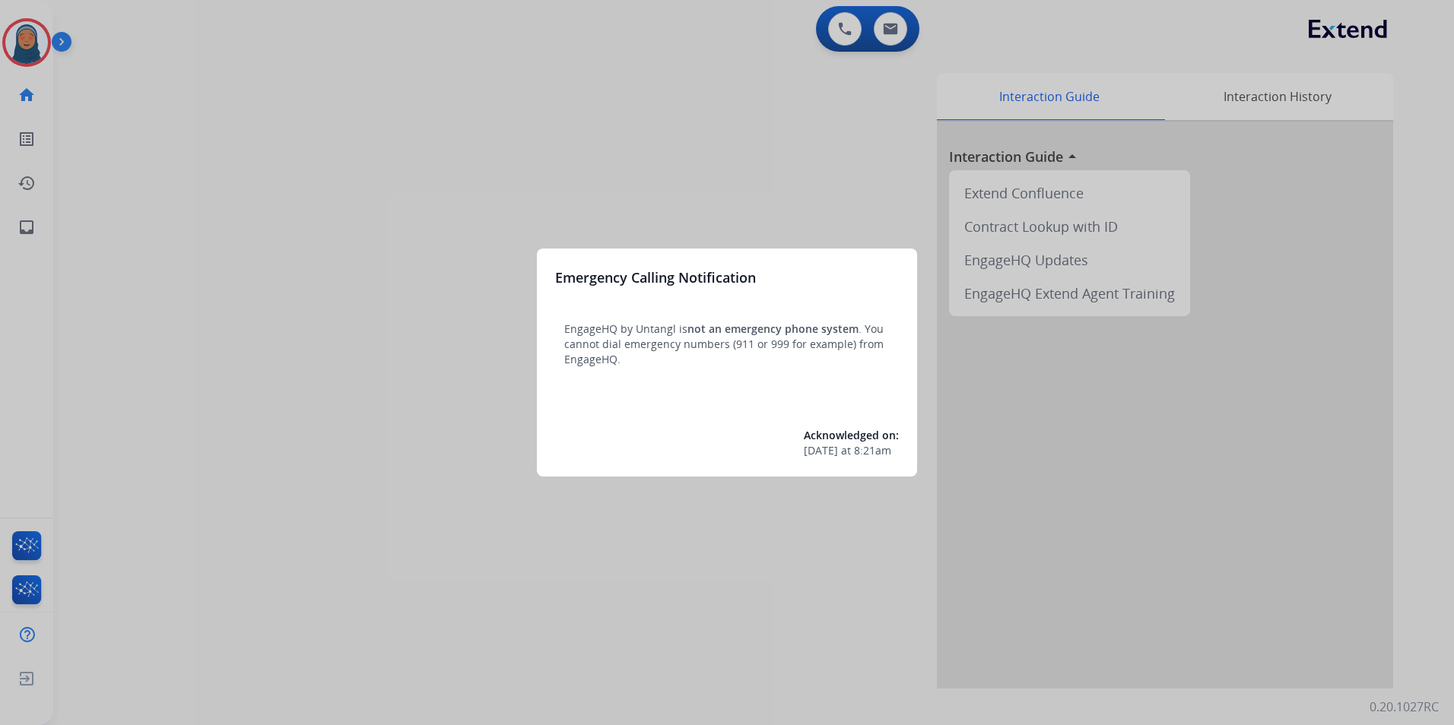
click at [32, 40] on div at bounding box center [727, 362] width 1454 height 725
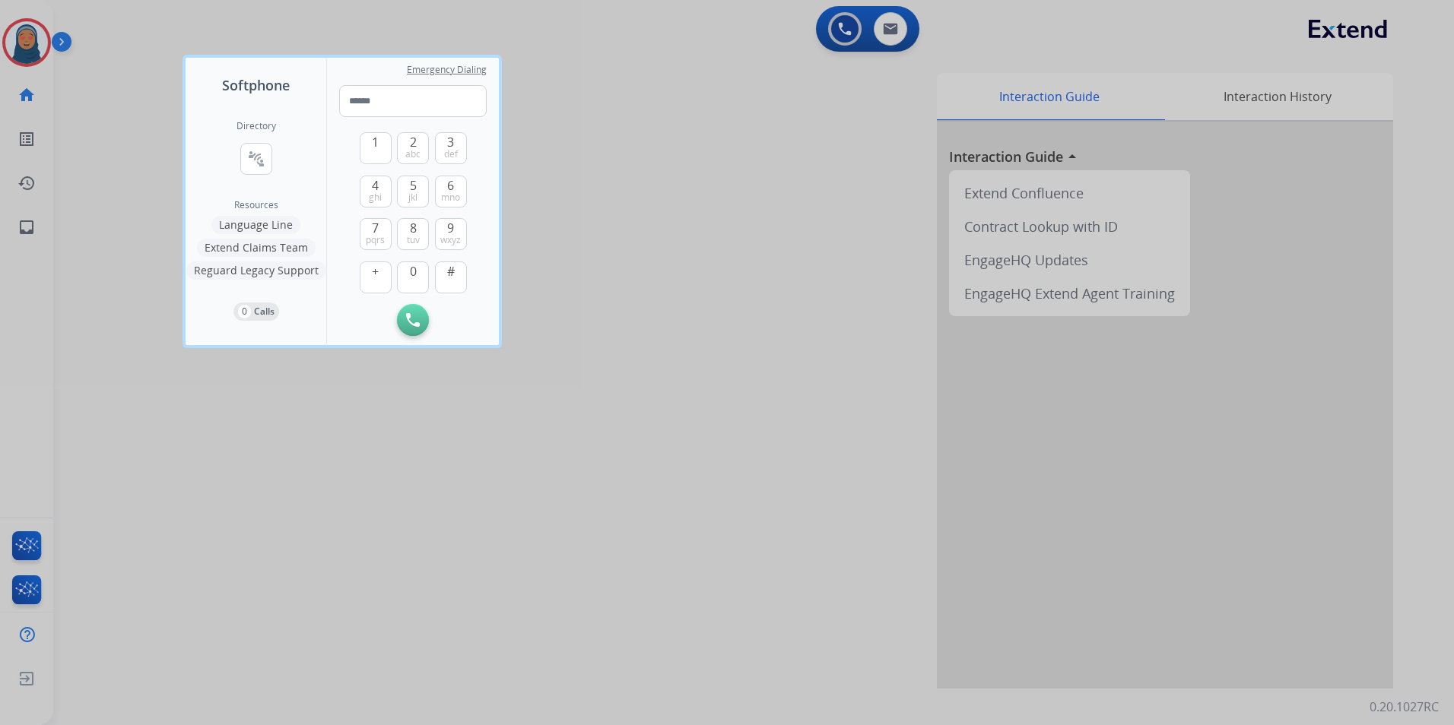
click at [31, 40] on div at bounding box center [727, 362] width 1454 height 725
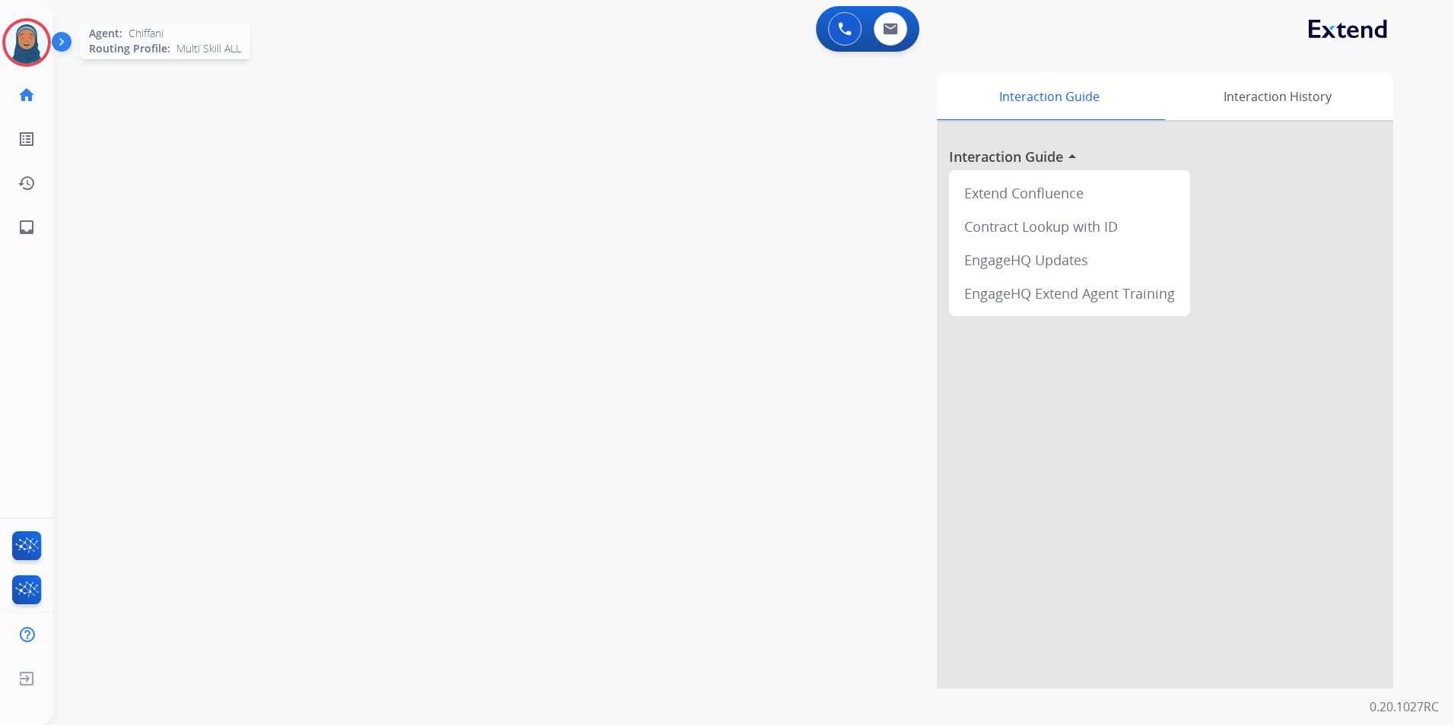
click at [17, 49] on img at bounding box center [26, 42] width 43 height 43
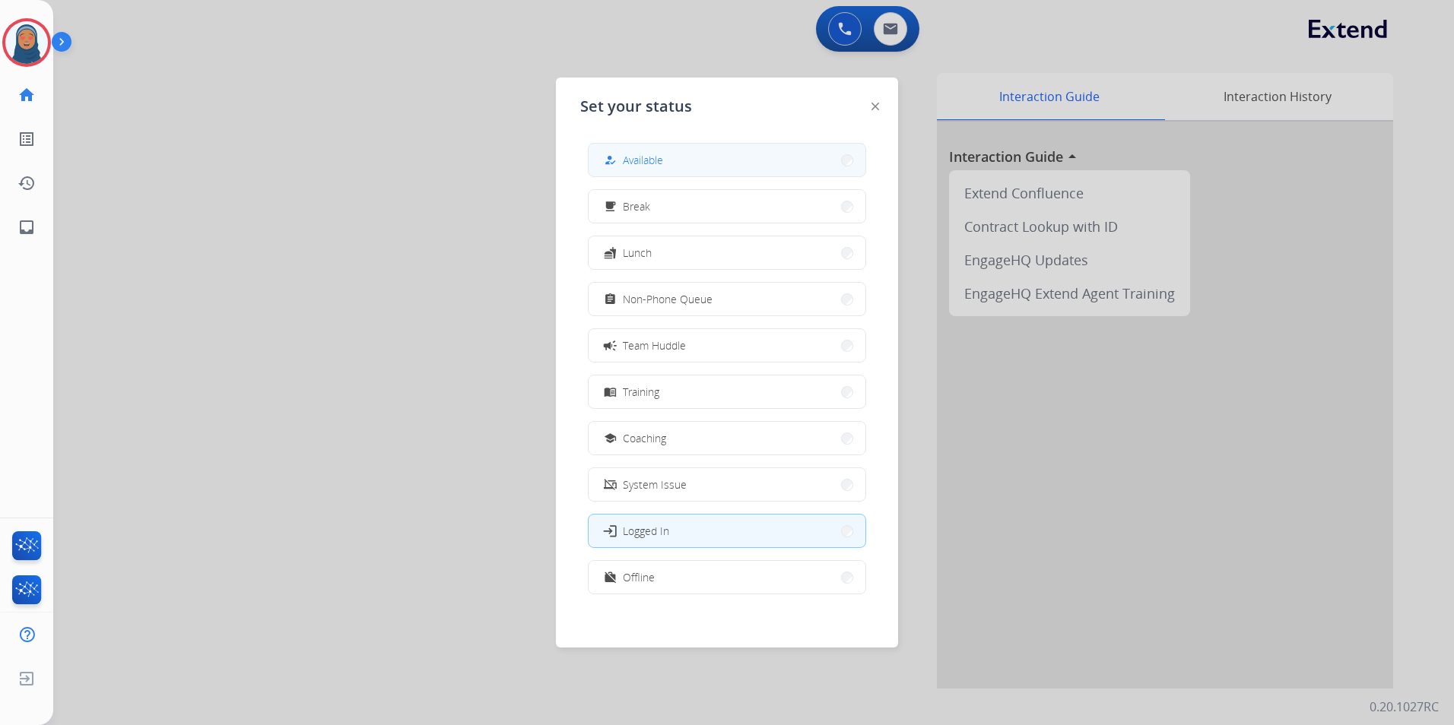
click at [627, 162] on span "Available" at bounding box center [643, 160] width 40 height 16
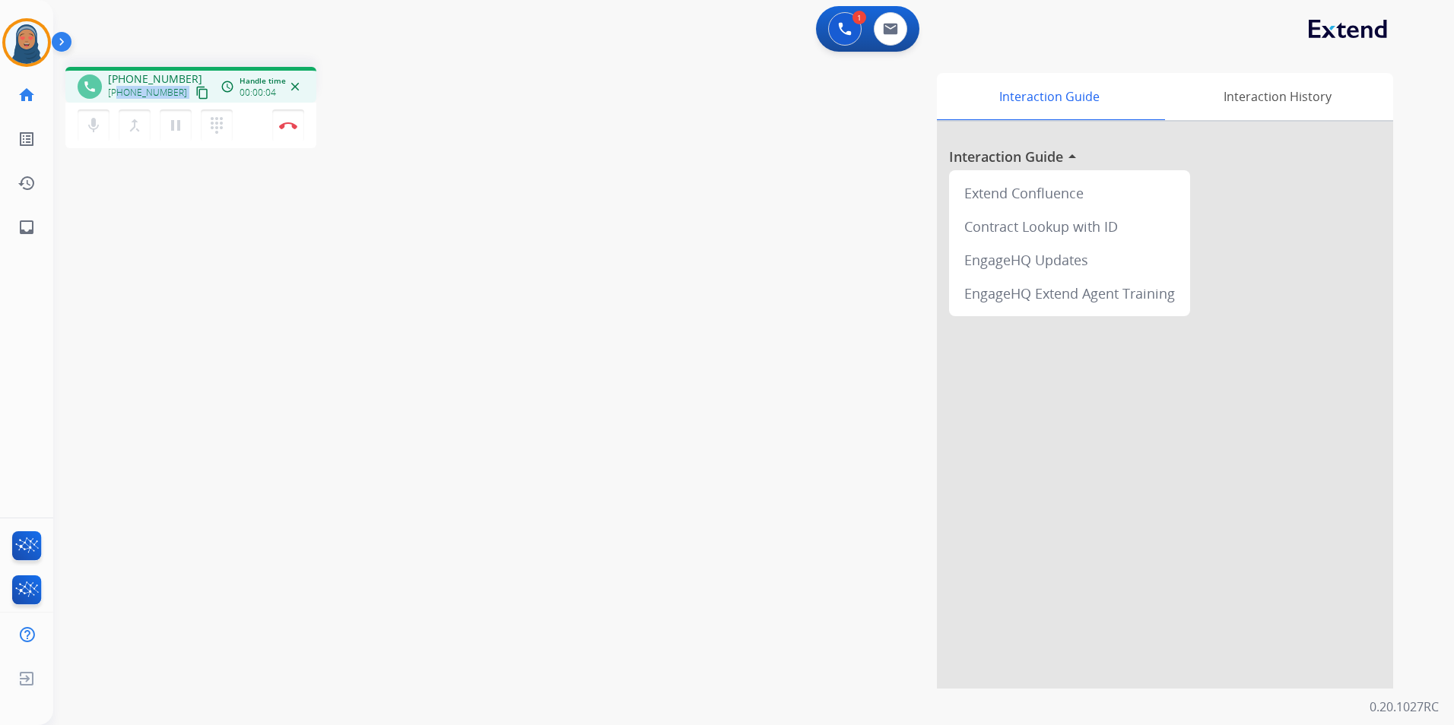
drag, startPoint x: 175, startPoint y: 94, endPoint x: 119, endPoint y: 99, distance: 56.5
click at [119, 99] on div "+18155923043 content_copy" at bounding box center [159, 93] width 103 height 18
copy div "8155923043 content_copy access_time Call metrics Queue 00:10 Hold 00:00 Talk 00…"
click at [291, 132] on button "Disconnect" at bounding box center [288, 125] width 32 height 32
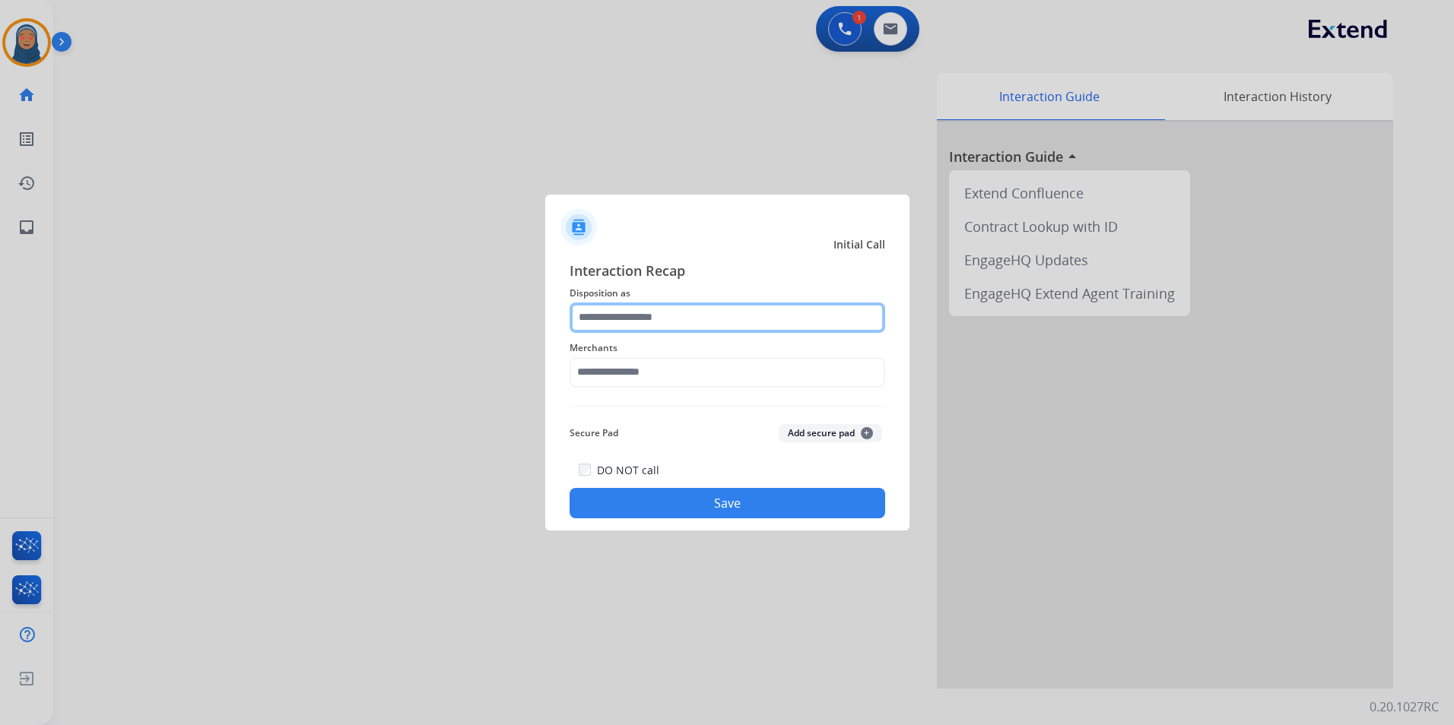
click at [617, 319] on input "text" at bounding box center [728, 318] width 316 height 30
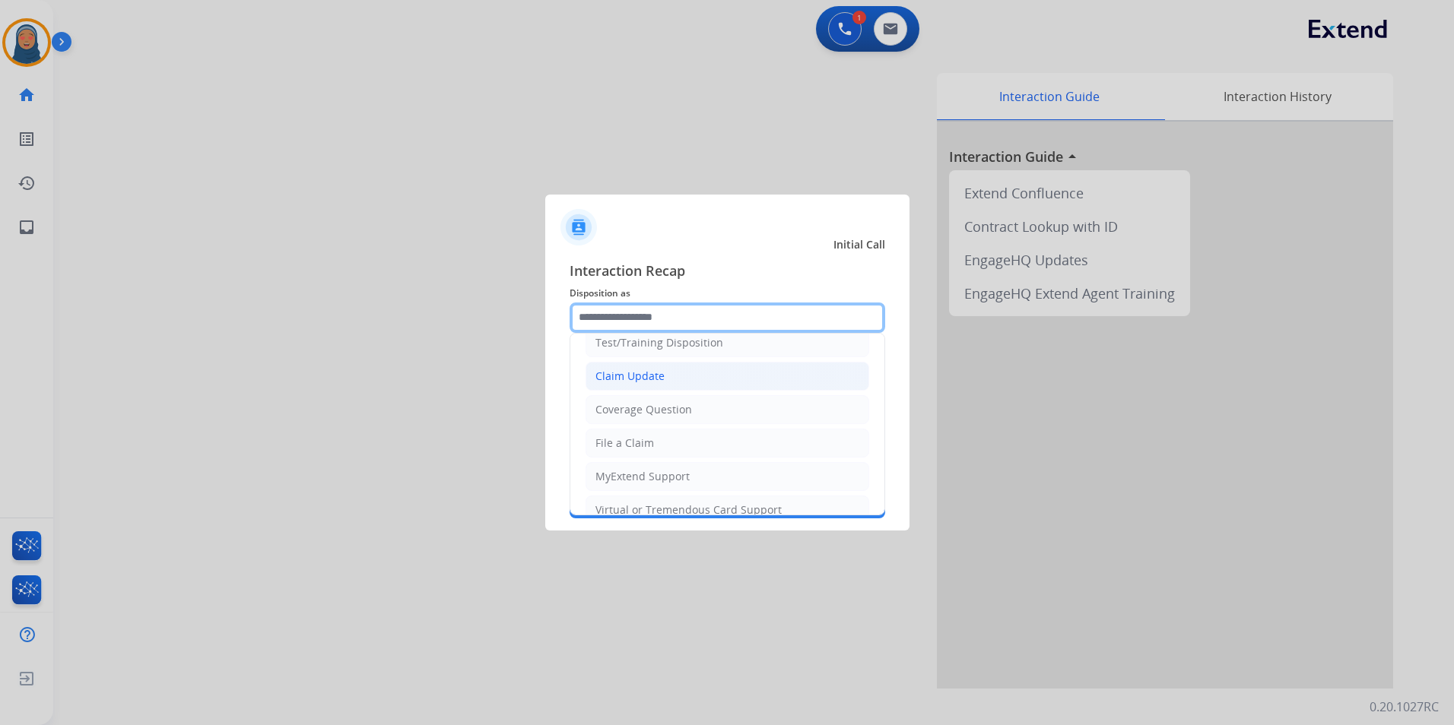
scroll to position [76, 0]
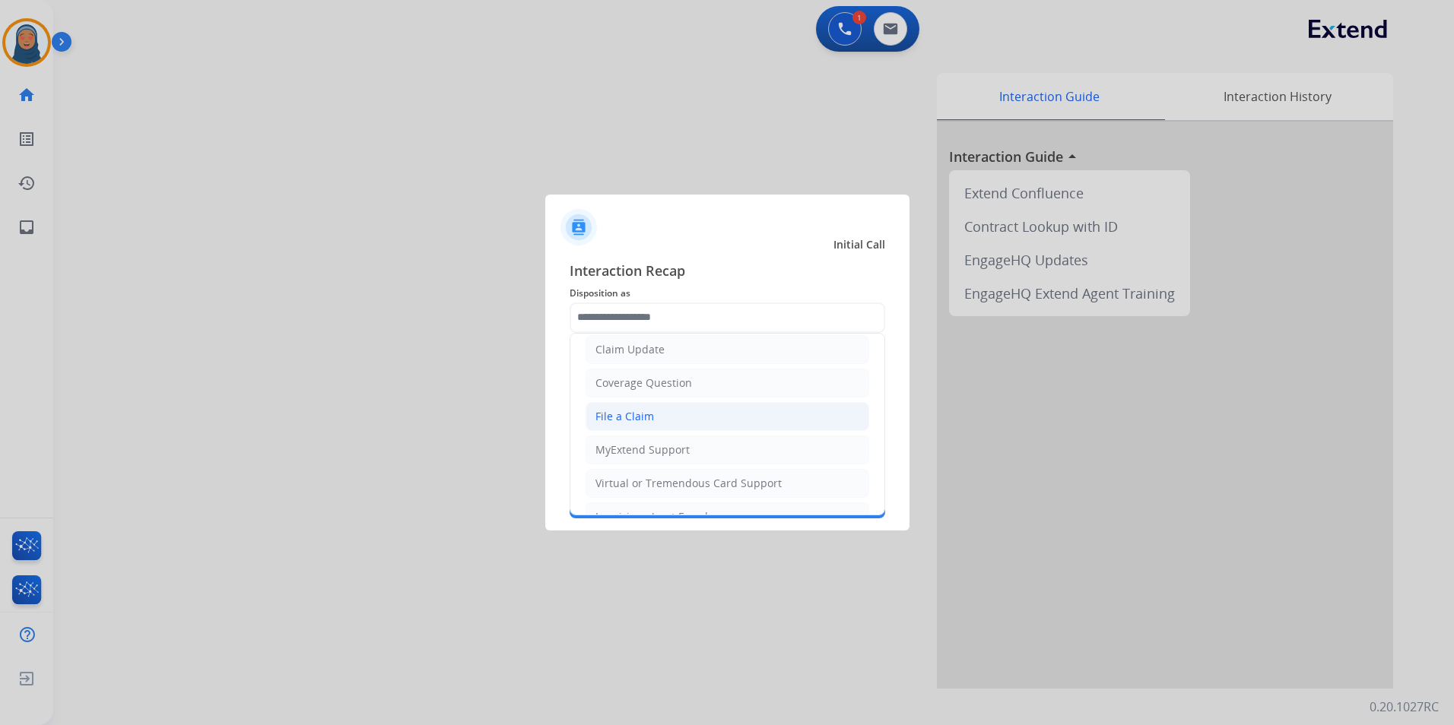
click at [645, 420] on div "File a Claim" at bounding box center [624, 416] width 59 height 15
type input "**********"
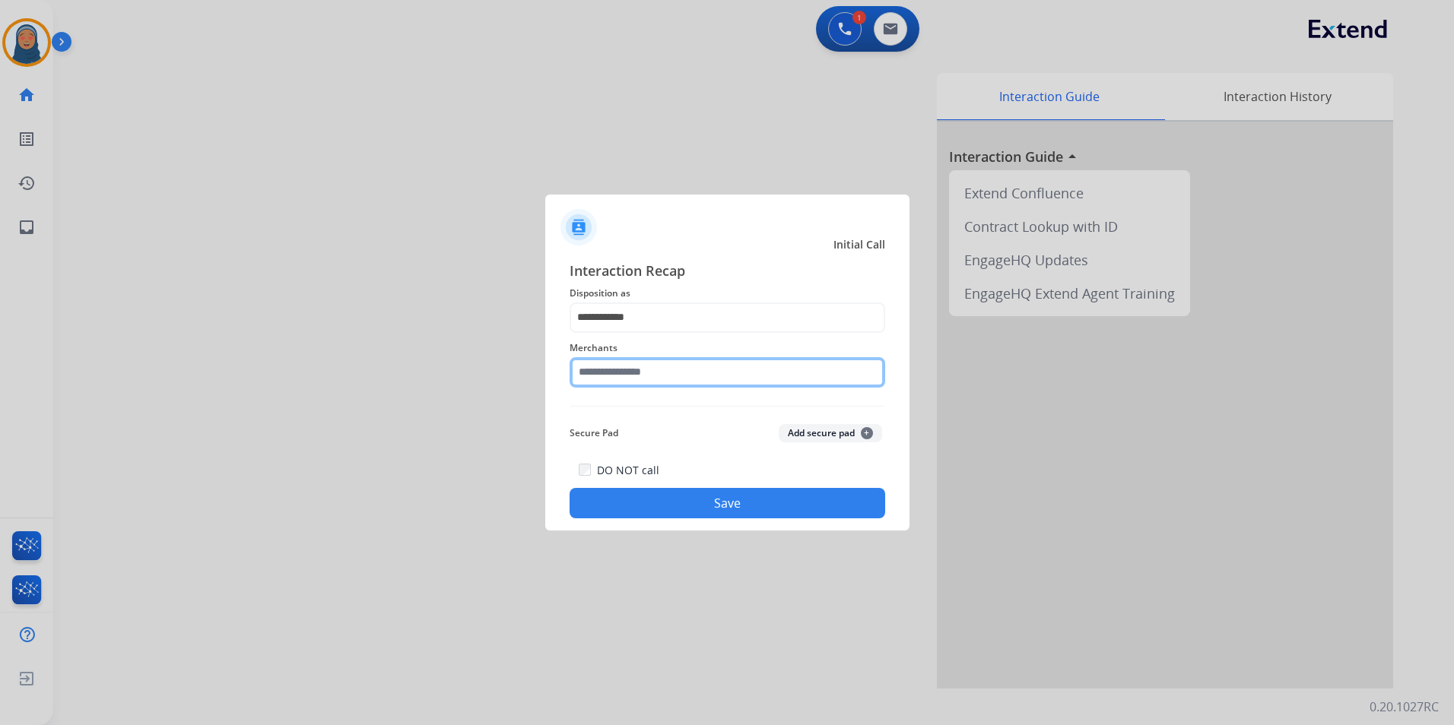
click at [649, 376] on input "text" at bounding box center [728, 372] width 316 height 30
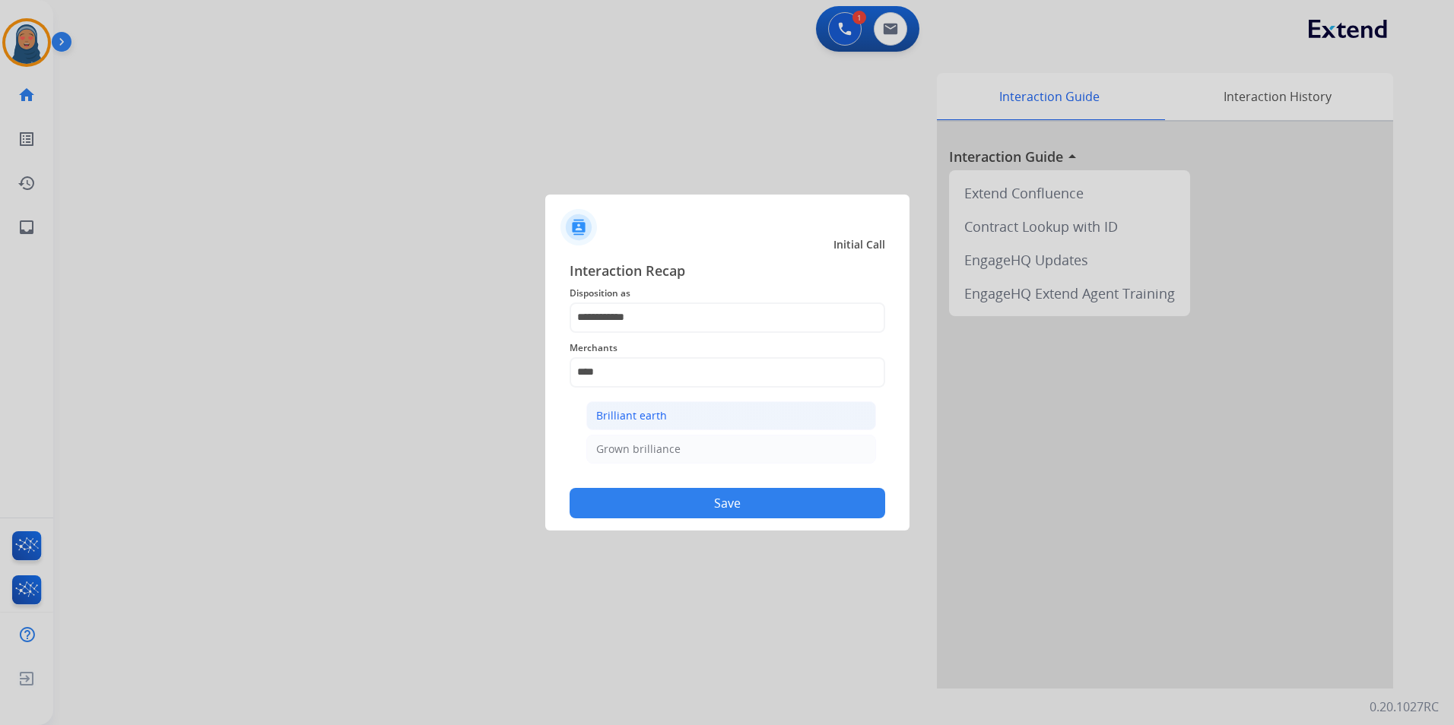
click at [612, 420] on div "Brilliant earth" at bounding box center [631, 415] width 71 height 15
type input "**********"
click at [700, 500] on button "Save" at bounding box center [728, 503] width 316 height 30
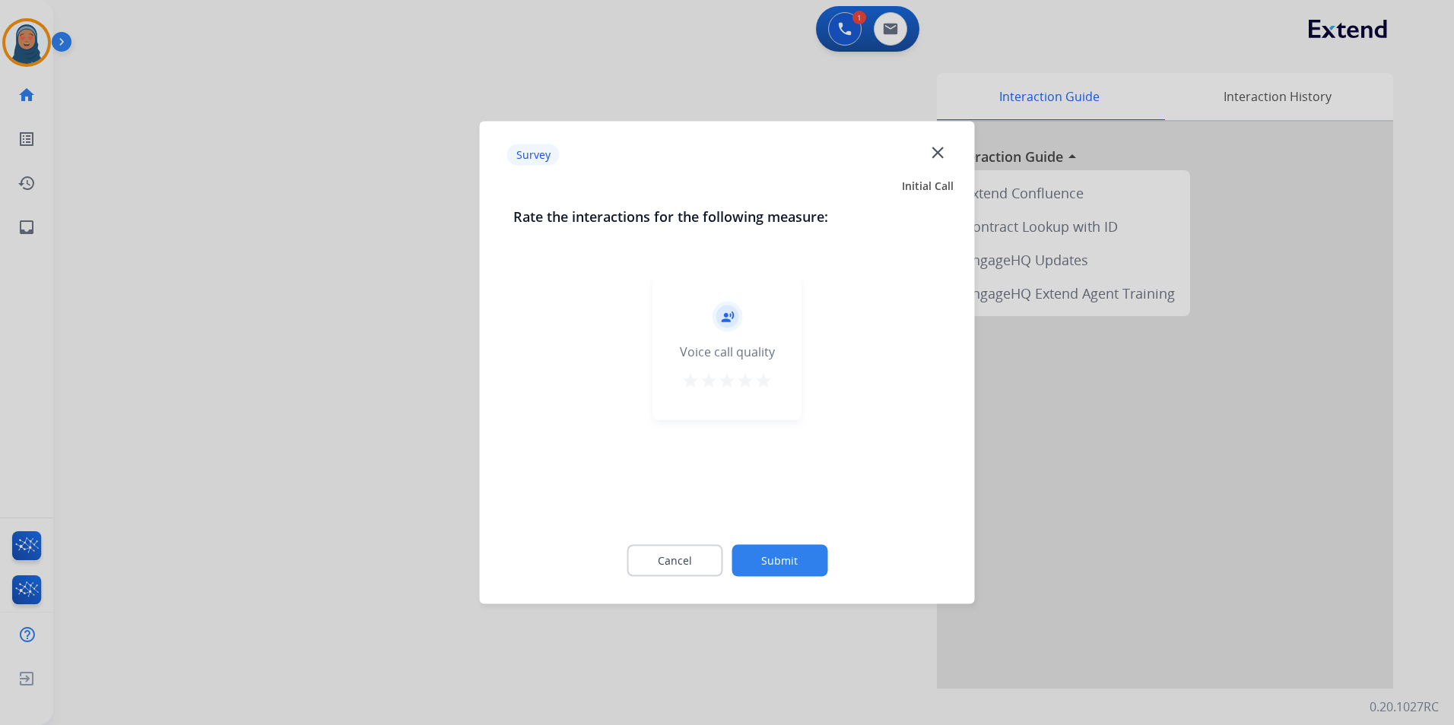
click at [784, 562] on button "Submit" at bounding box center [779, 561] width 96 height 32
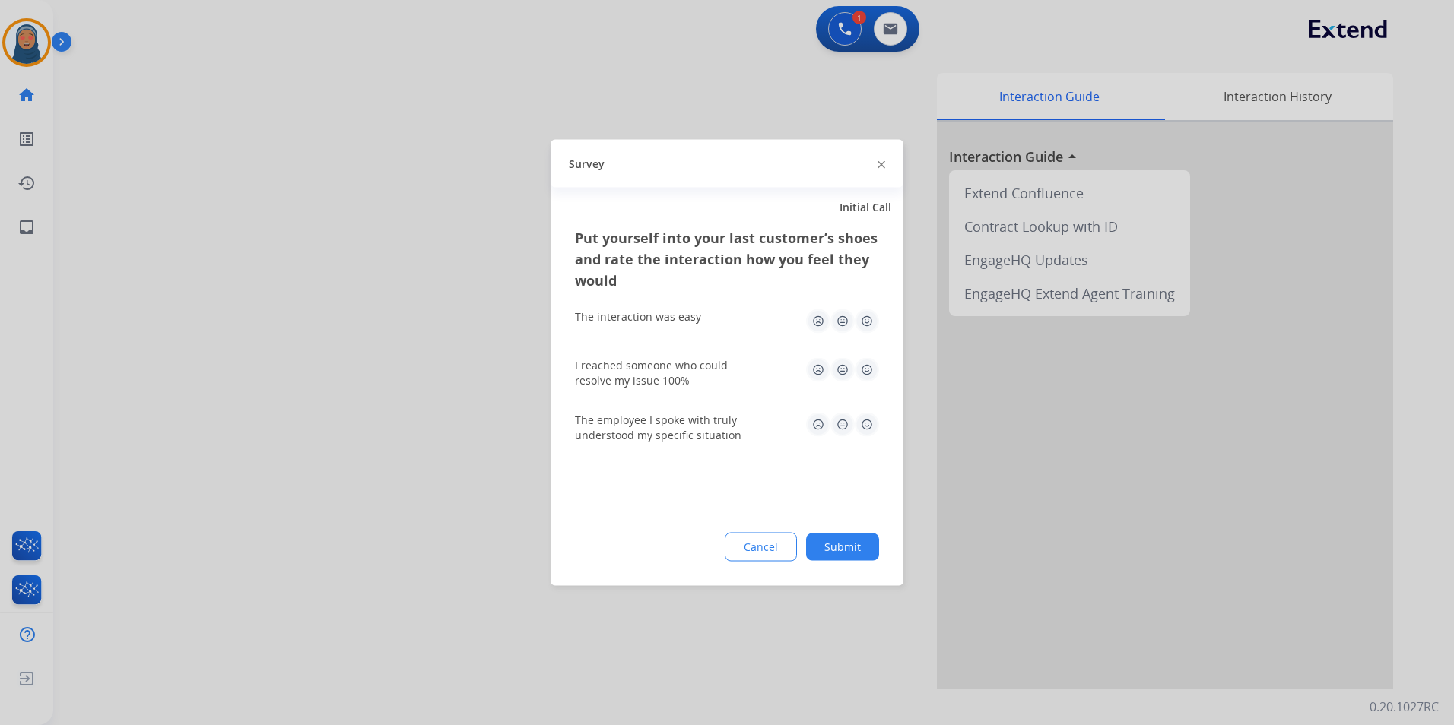
click at [859, 544] on button "Submit" at bounding box center [842, 547] width 73 height 27
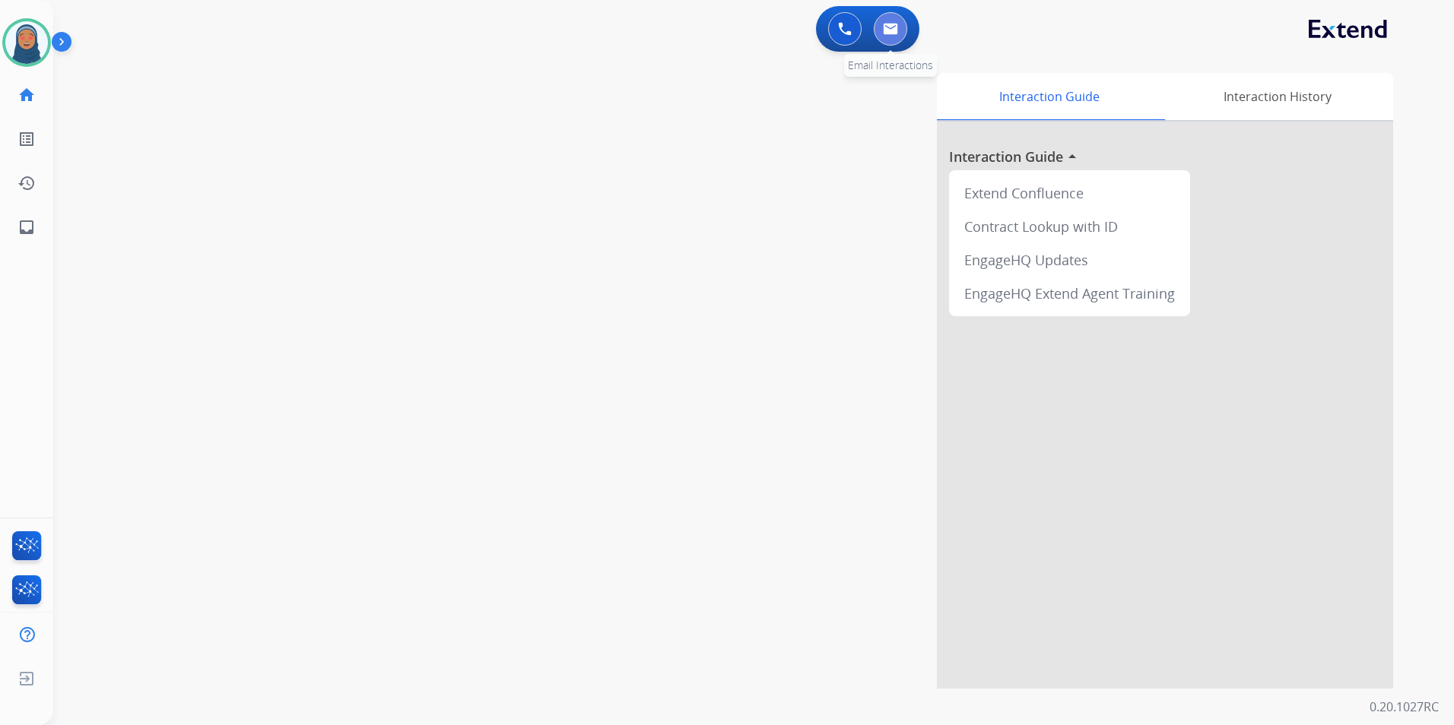
click at [887, 34] on img at bounding box center [890, 29] width 15 height 12
select select "**********"
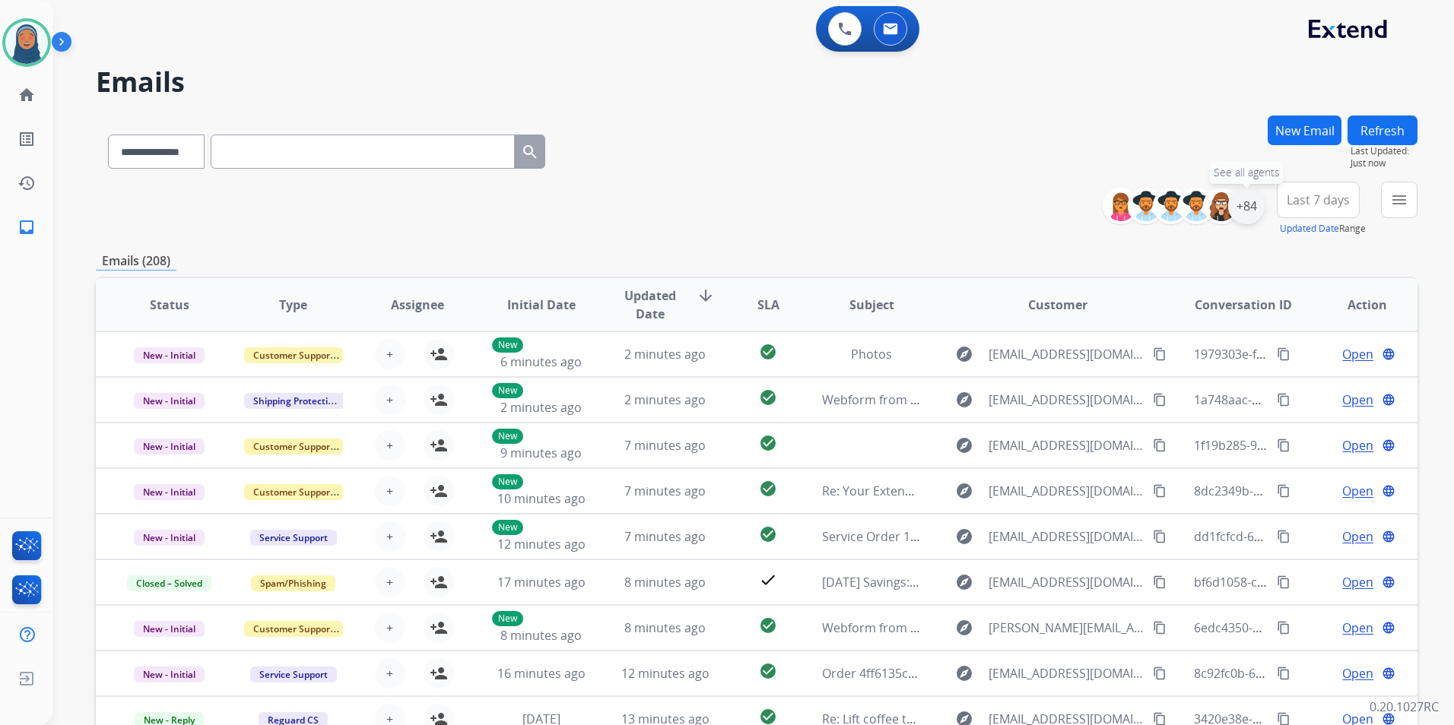
click at [1251, 211] on div "+84" at bounding box center [1246, 206] width 36 height 36
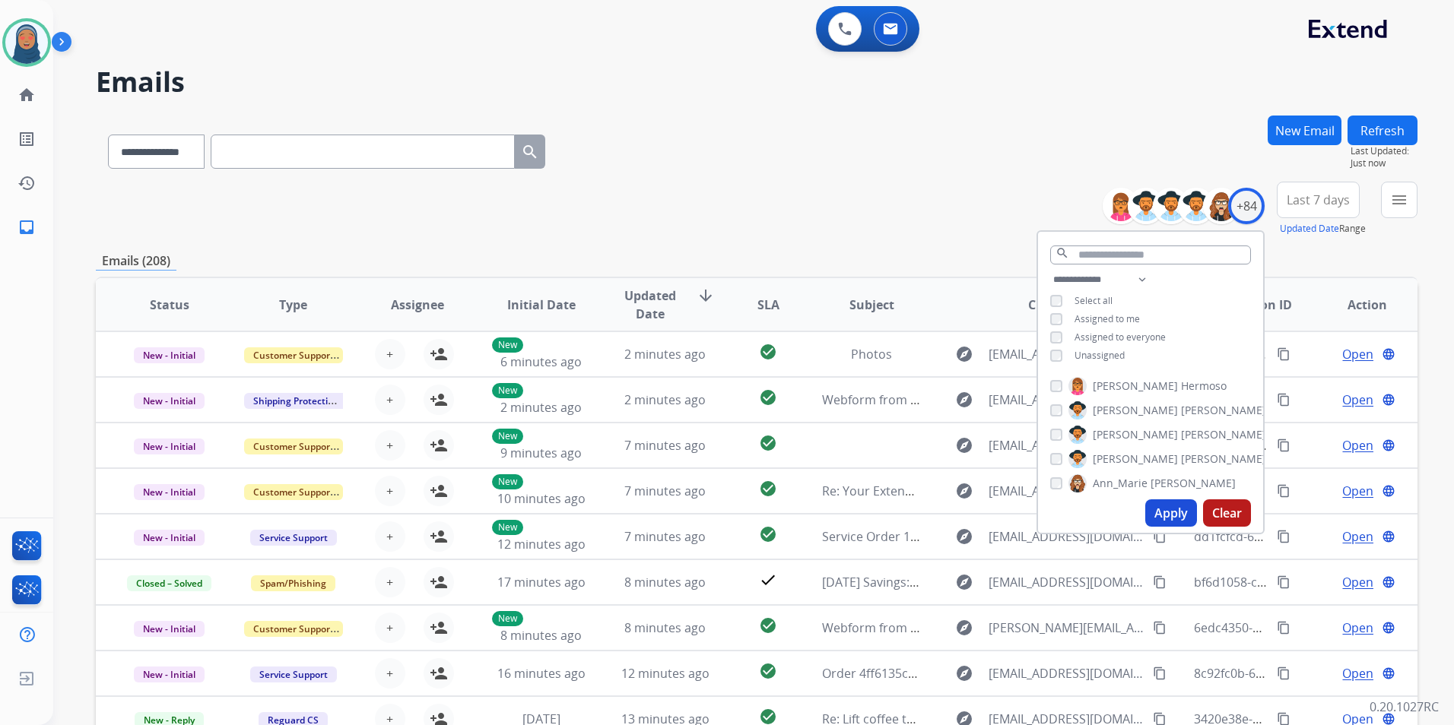
drag, startPoint x: 1163, startPoint y: 517, endPoint x: 926, endPoint y: 275, distance: 338.7
click at [1163, 516] on button "Apply" at bounding box center [1171, 513] width 52 height 27
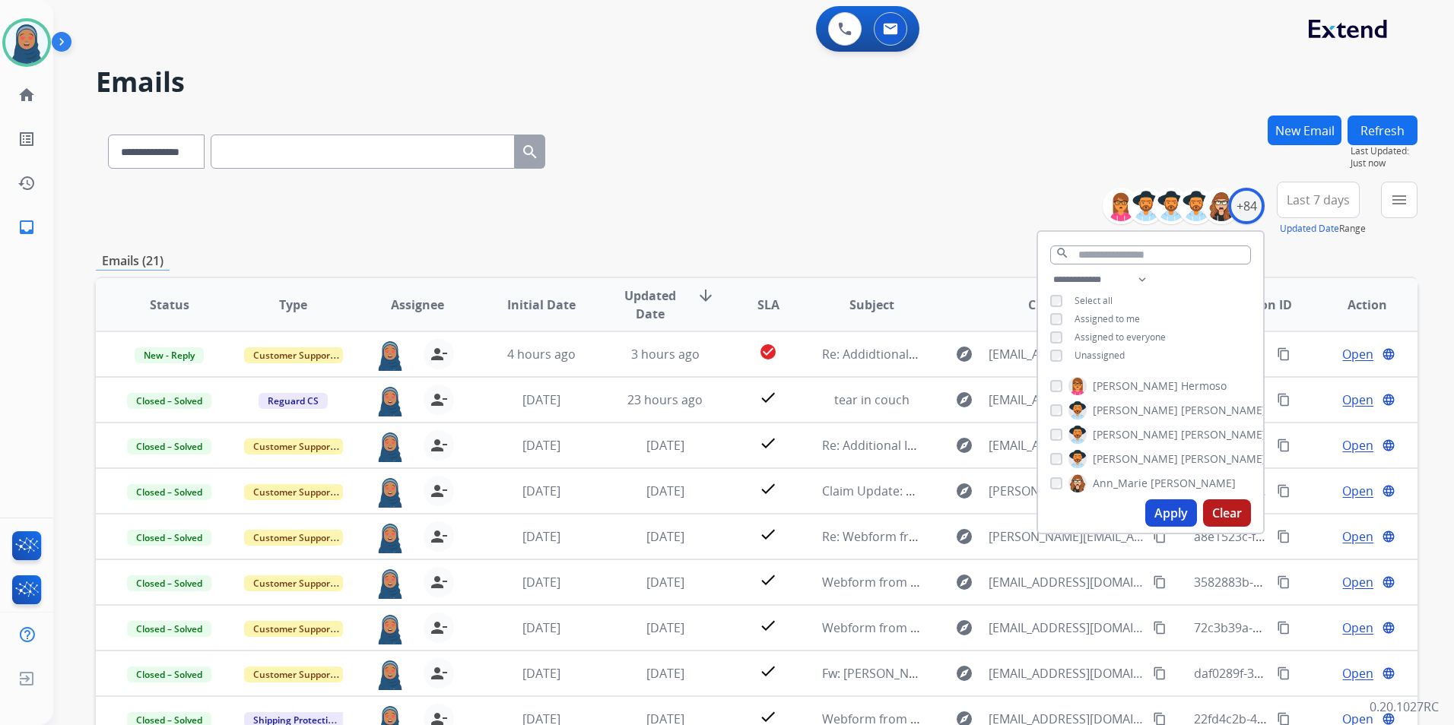
click at [831, 221] on div "**********" at bounding box center [757, 209] width 1322 height 55
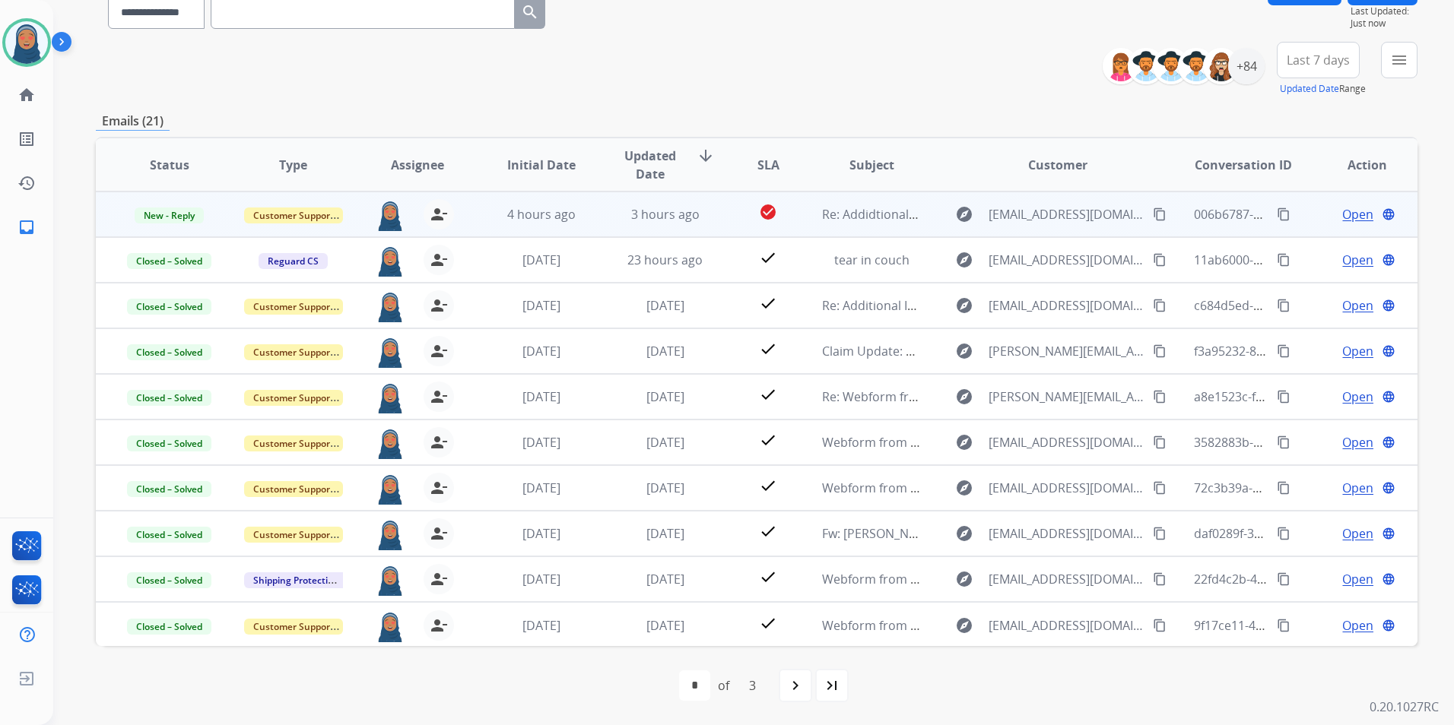
click at [1344, 219] on span "Open" at bounding box center [1357, 214] width 31 height 18
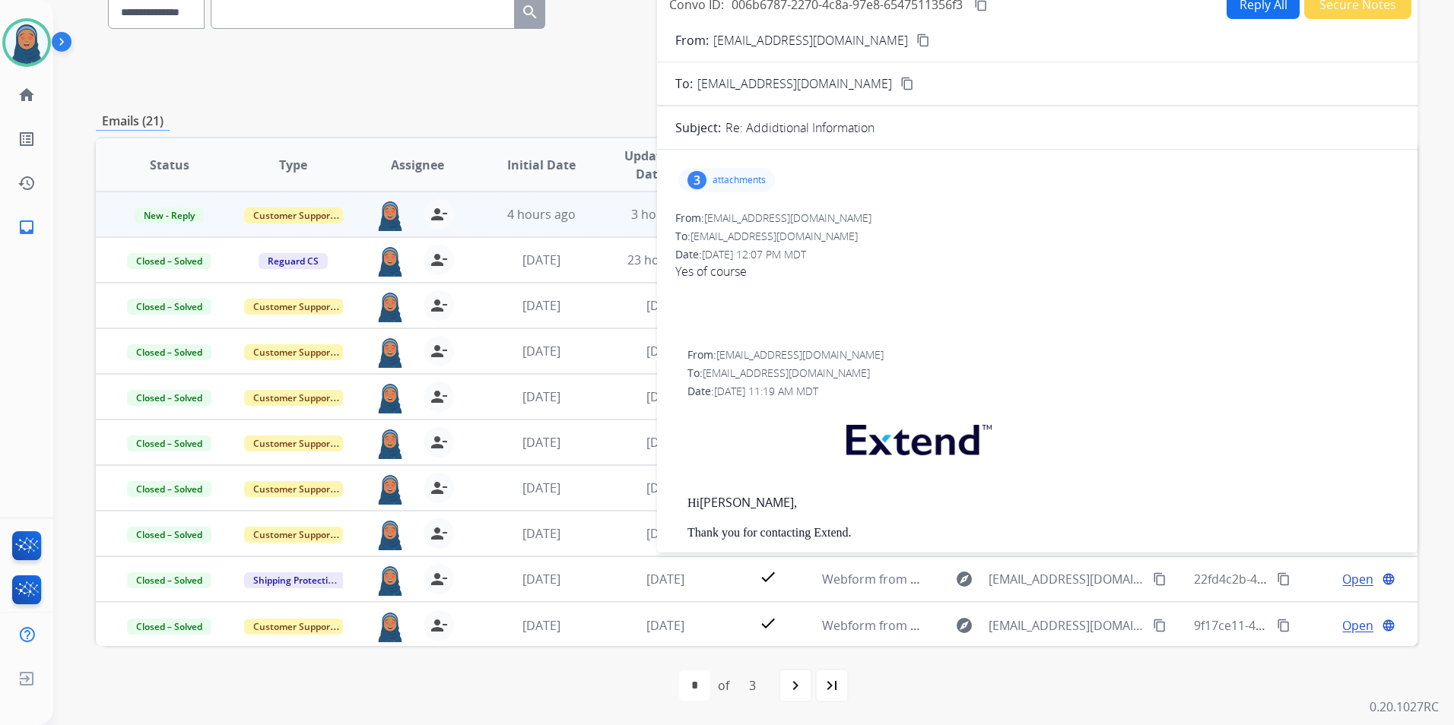
click at [744, 183] on p "attachments" at bounding box center [738, 180] width 53 height 12
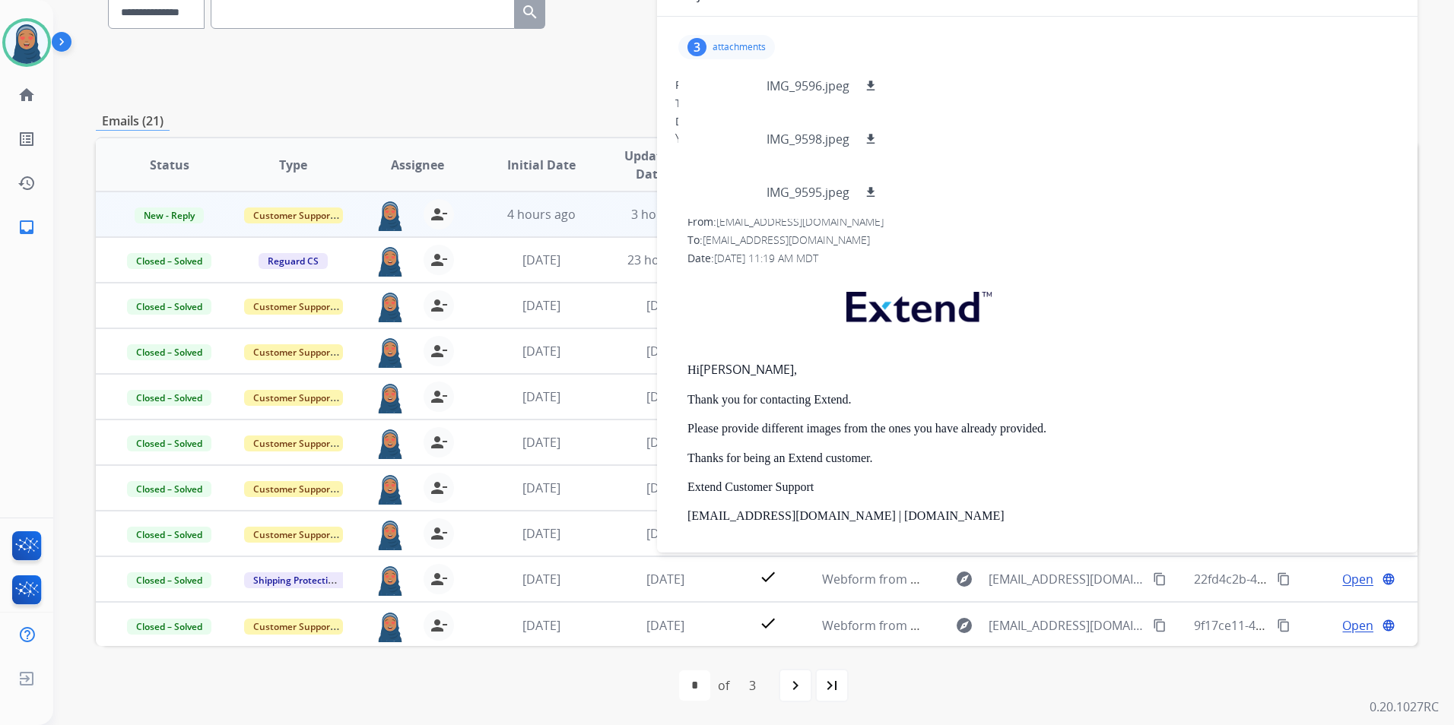
scroll to position [152, 0]
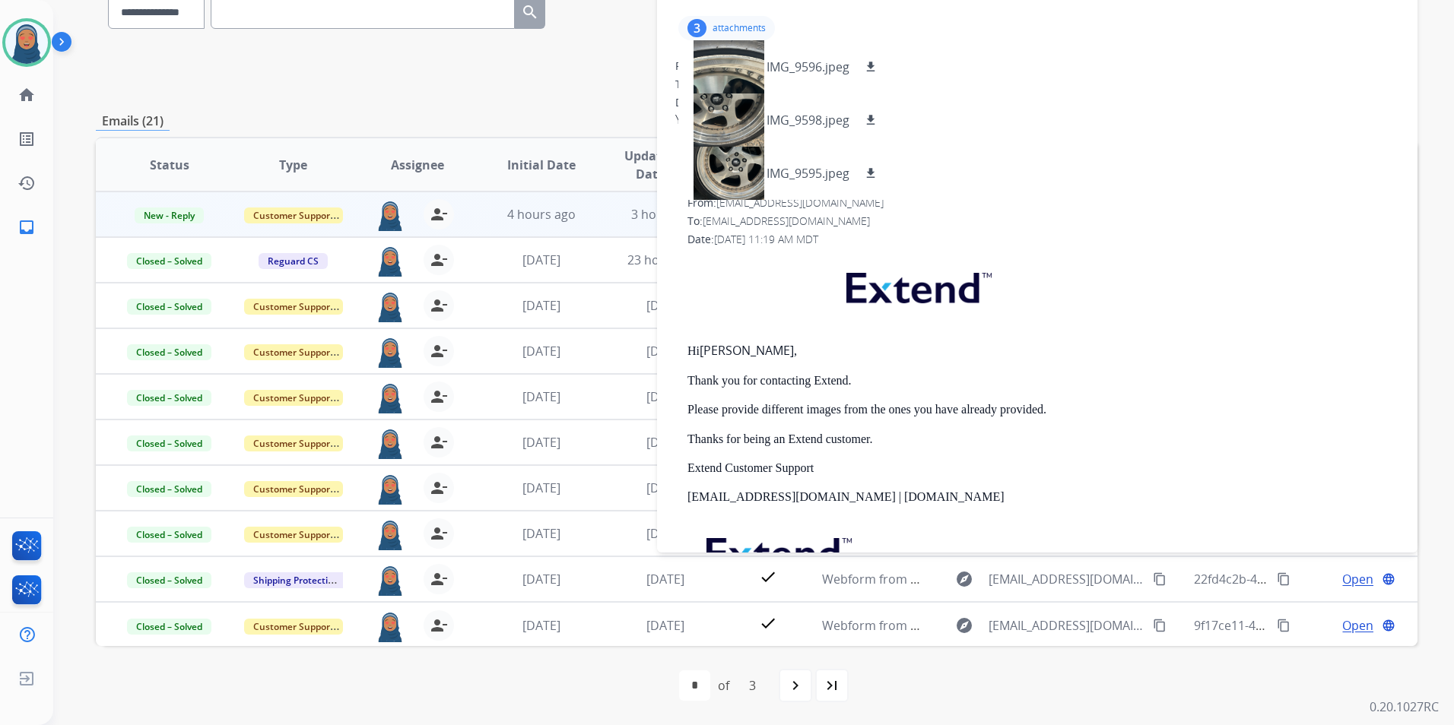
click at [1042, 130] on div at bounding box center [1037, 138] width 724 height 18
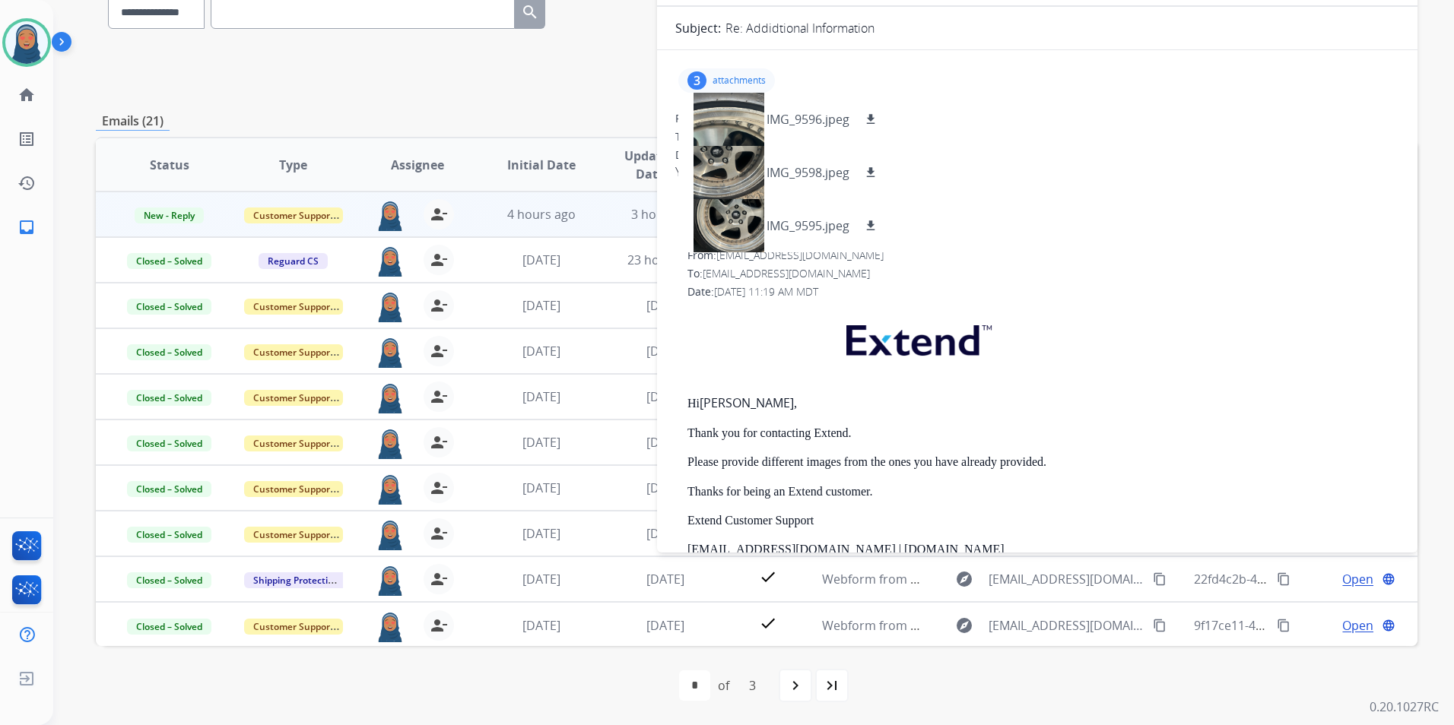
scroll to position [0, 0]
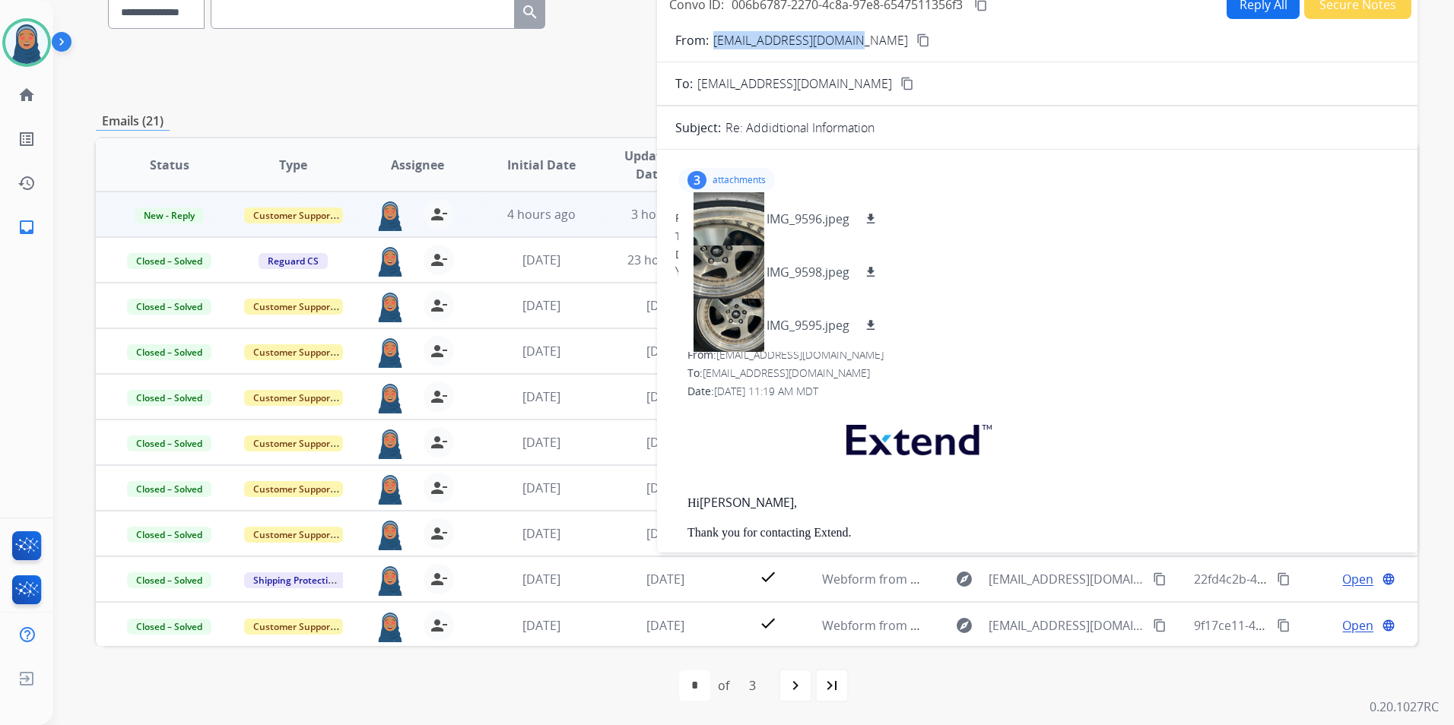
drag, startPoint x: 850, startPoint y: 40, endPoint x: 714, endPoint y: 47, distance: 136.3
click at [714, 47] on p "kaylynbobbie@gmail.com" at bounding box center [810, 40] width 195 height 18
copy p "kaylynbobbie@gmail.com"
click at [866, 324] on mat-icon "download" at bounding box center [871, 326] width 14 height 14
drag, startPoint x: 871, startPoint y: 274, endPoint x: 873, endPoint y: 260, distance: 14.5
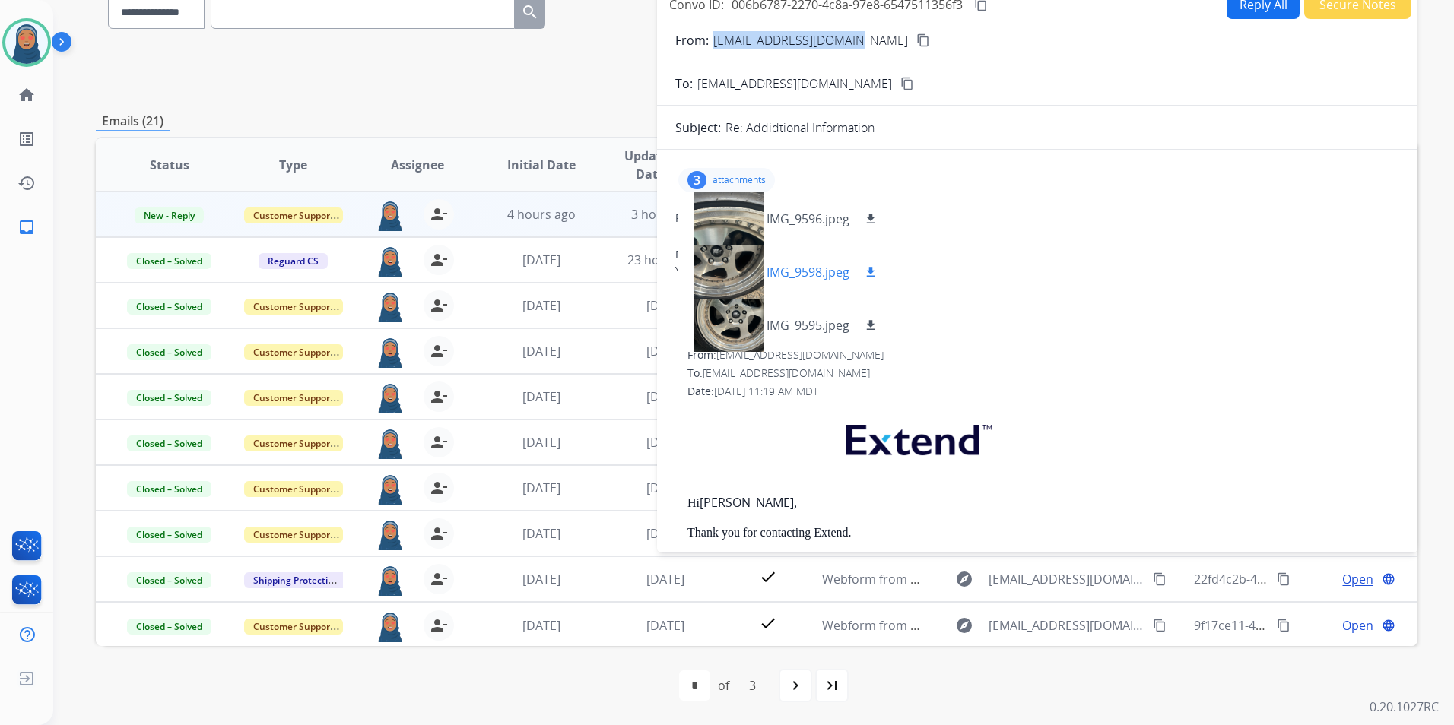
click at [871, 274] on mat-icon "download" at bounding box center [871, 272] width 14 height 14
click at [874, 226] on button "download" at bounding box center [871, 219] width 18 height 18
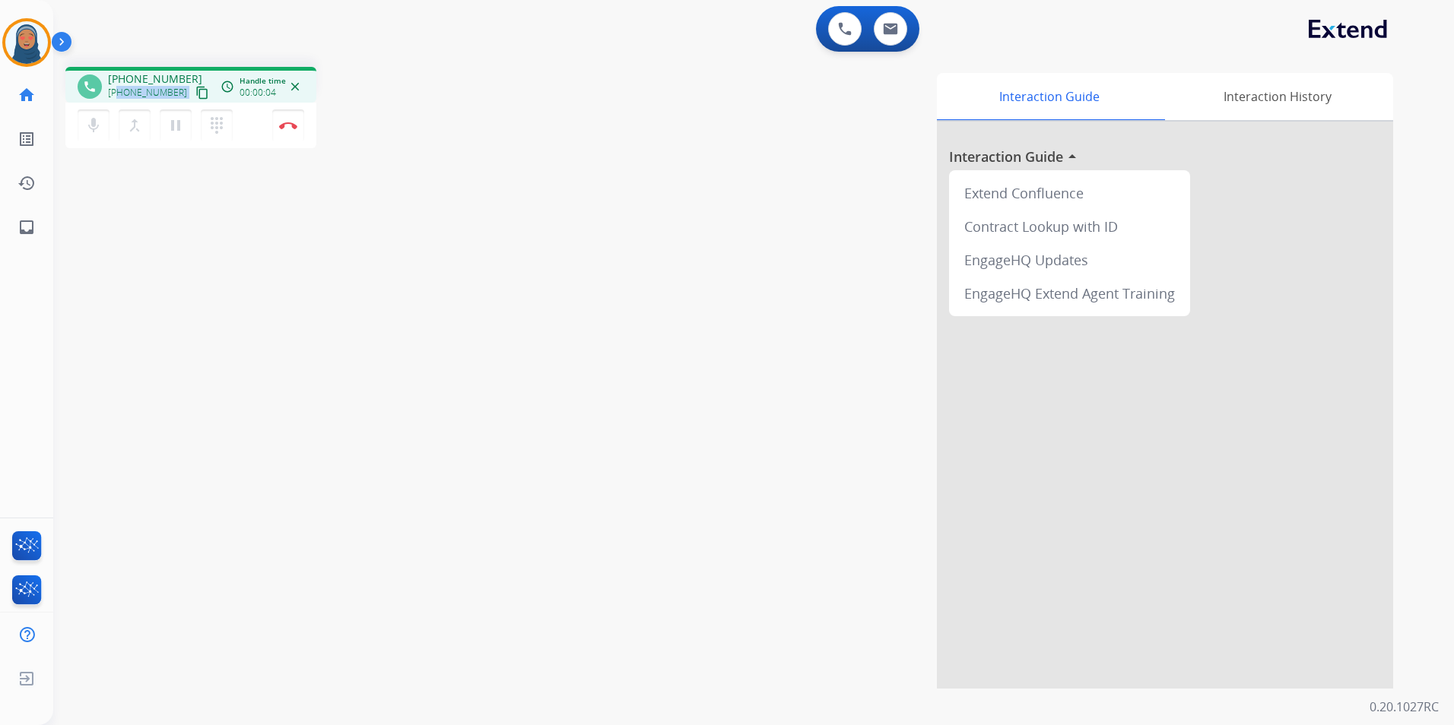
drag, startPoint x: 174, startPoint y: 94, endPoint x: 121, endPoint y: 98, distance: 53.4
click at [121, 98] on div "+18586101121 content_copy" at bounding box center [159, 93] width 103 height 18
copy div "8586101121 content_copy access_time Call metrics Queue 00:10 Hold 00:00 Talk 00…"
click at [297, 126] on img at bounding box center [288, 126] width 18 height 8
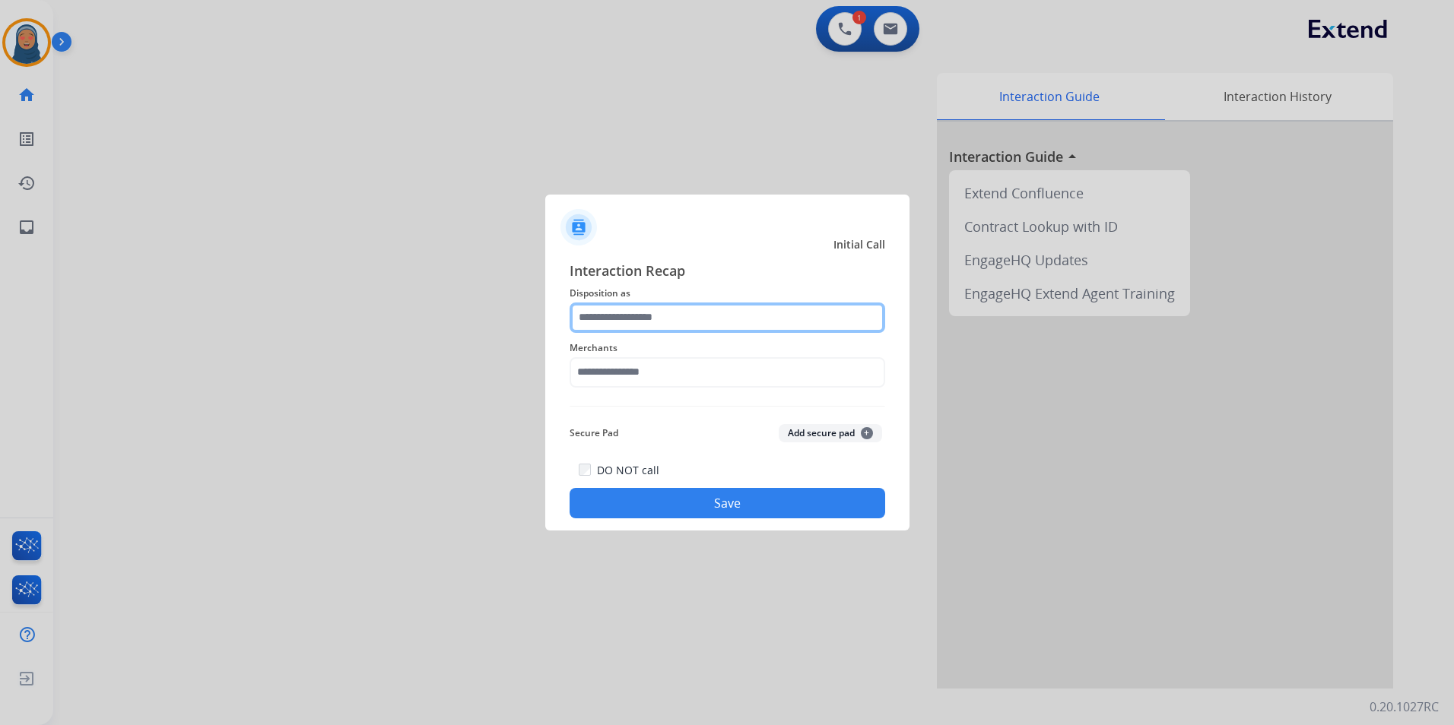
click at [632, 319] on input "text" at bounding box center [728, 318] width 316 height 30
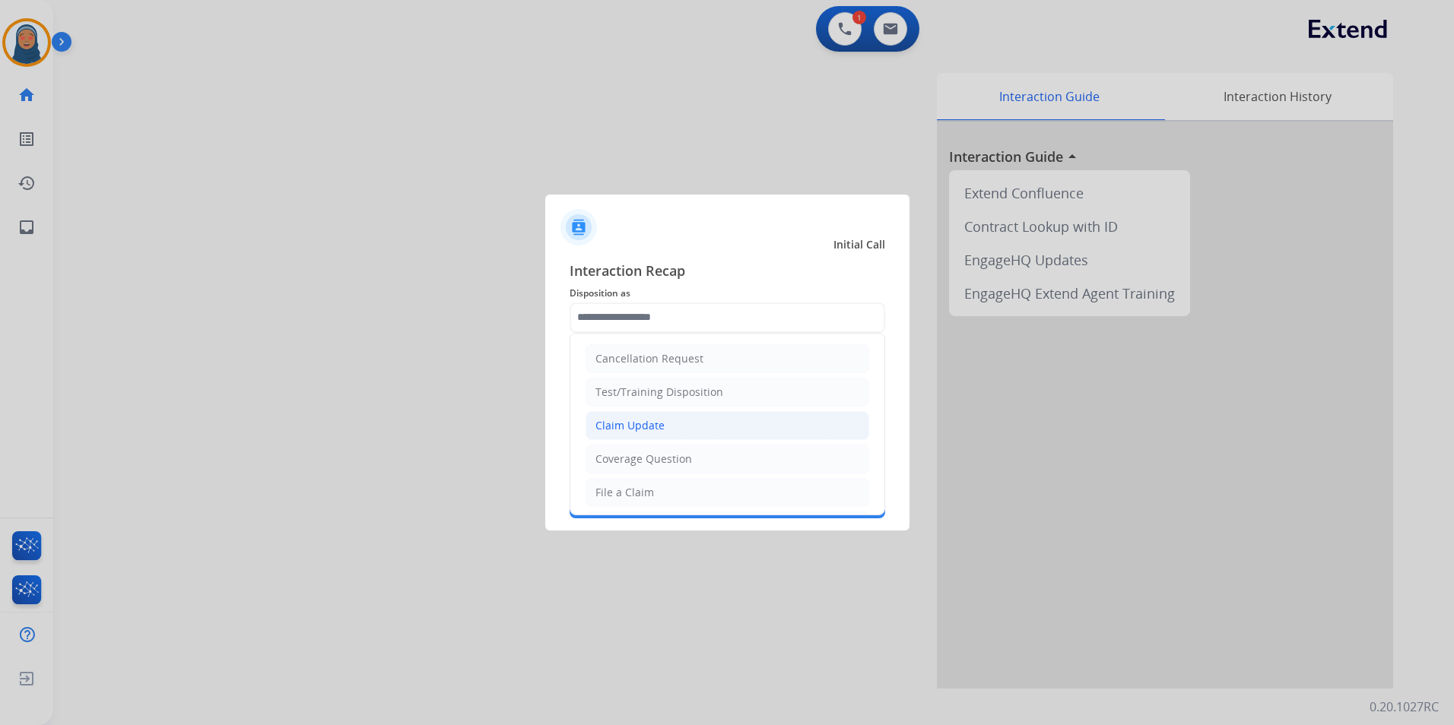
click at [645, 429] on div "Claim Update" at bounding box center [629, 425] width 69 height 15
type input "**********"
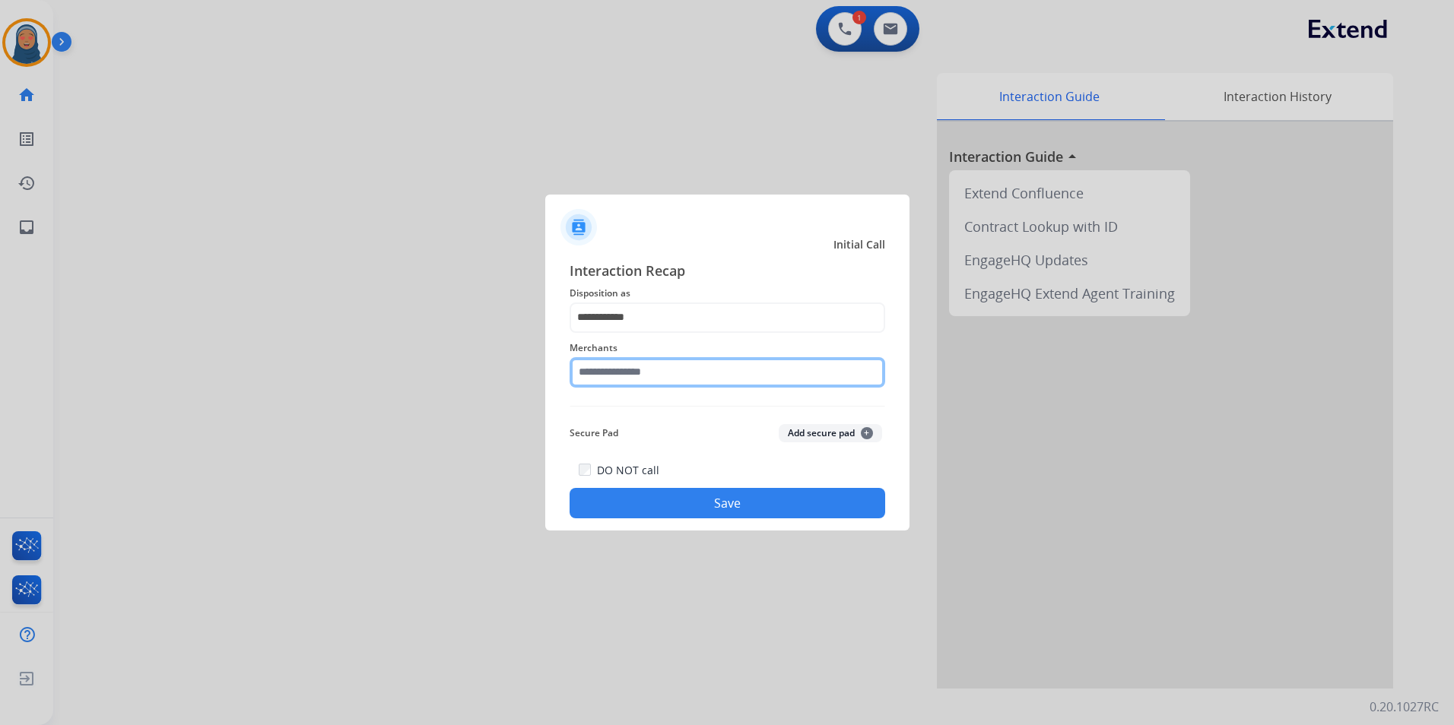
click at [646, 378] on input "text" at bounding box center [728, 372] width 316 height 30
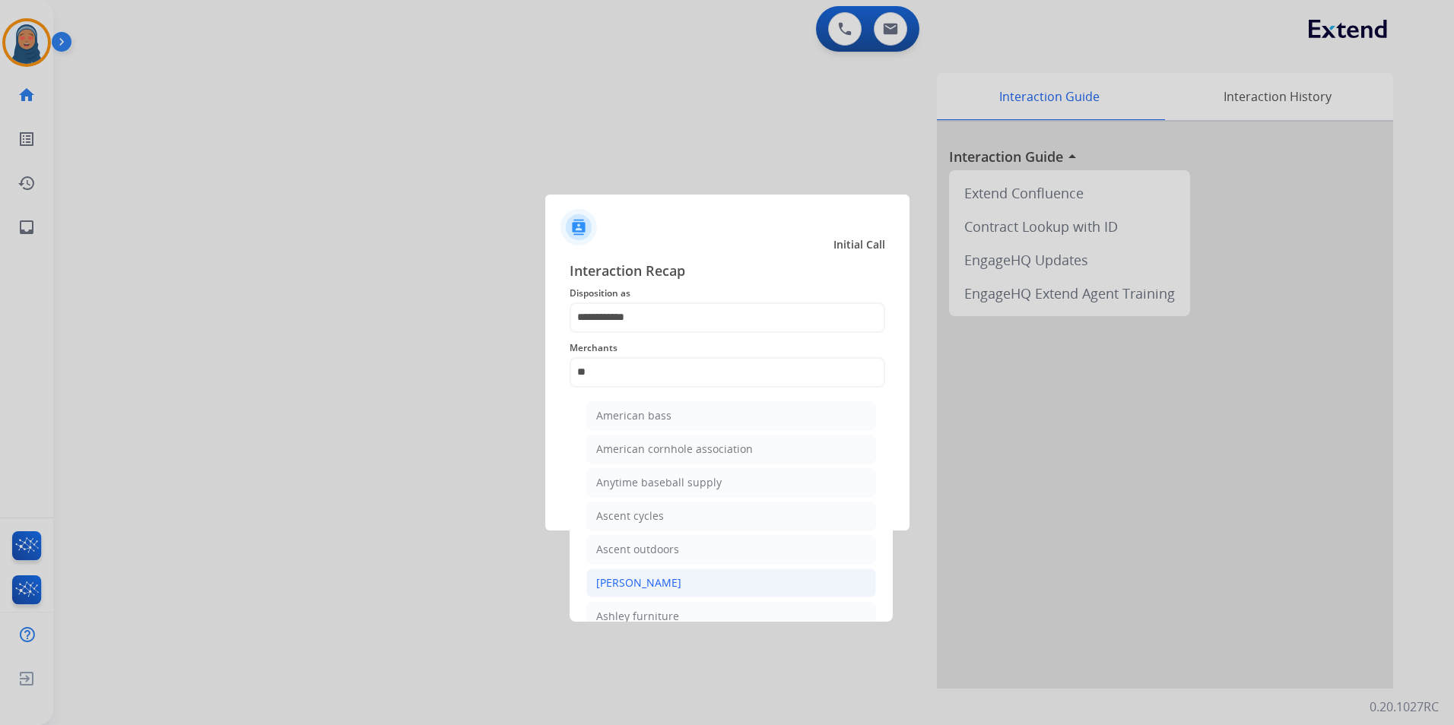
drag, startPoint x: 674, startPoint y: 581, endPoint x: 674, endPoint y: 573, distance: 8.4
click at [674, 580] on div "Ashley - Reguard" at bounding box center [638, 583] width 85 height 15
type input "**********"
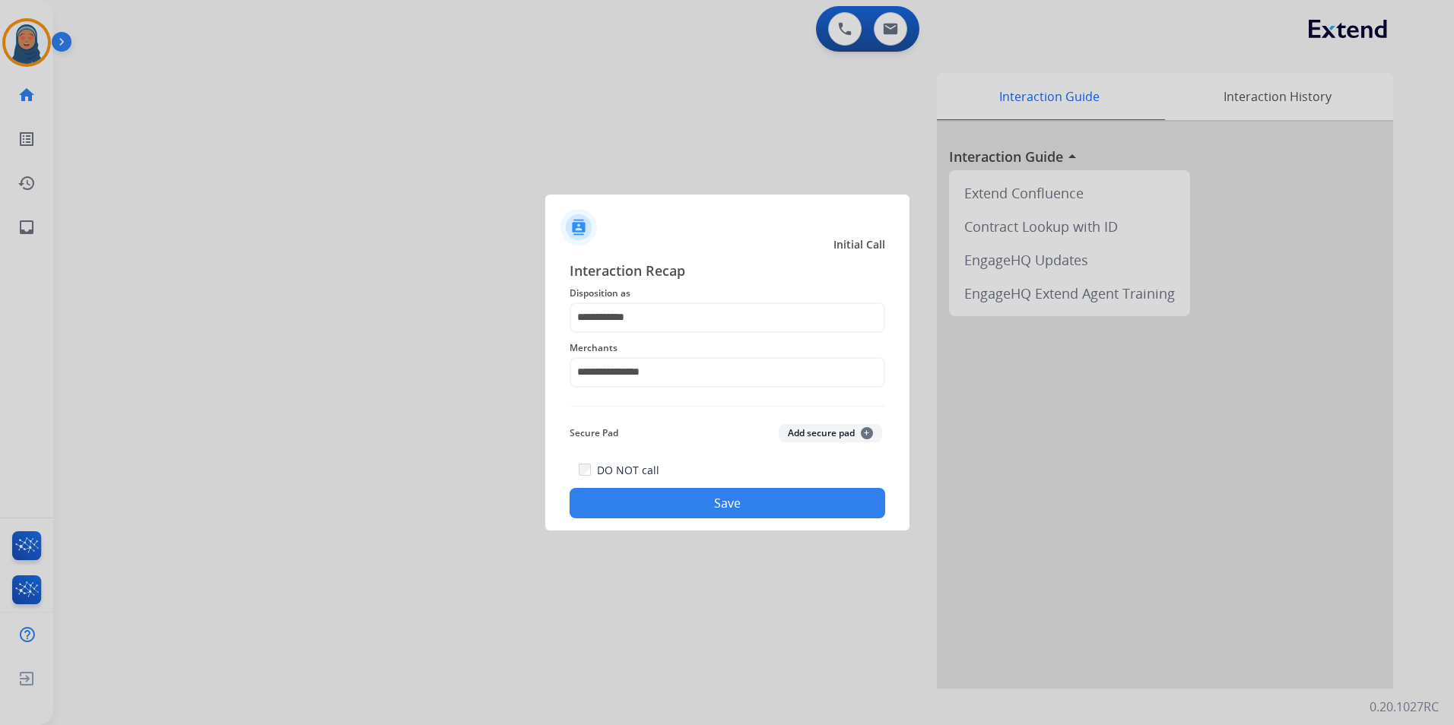
click at [722, 512] on button "Save" at bounding box center [728, 503] width 316 height 30
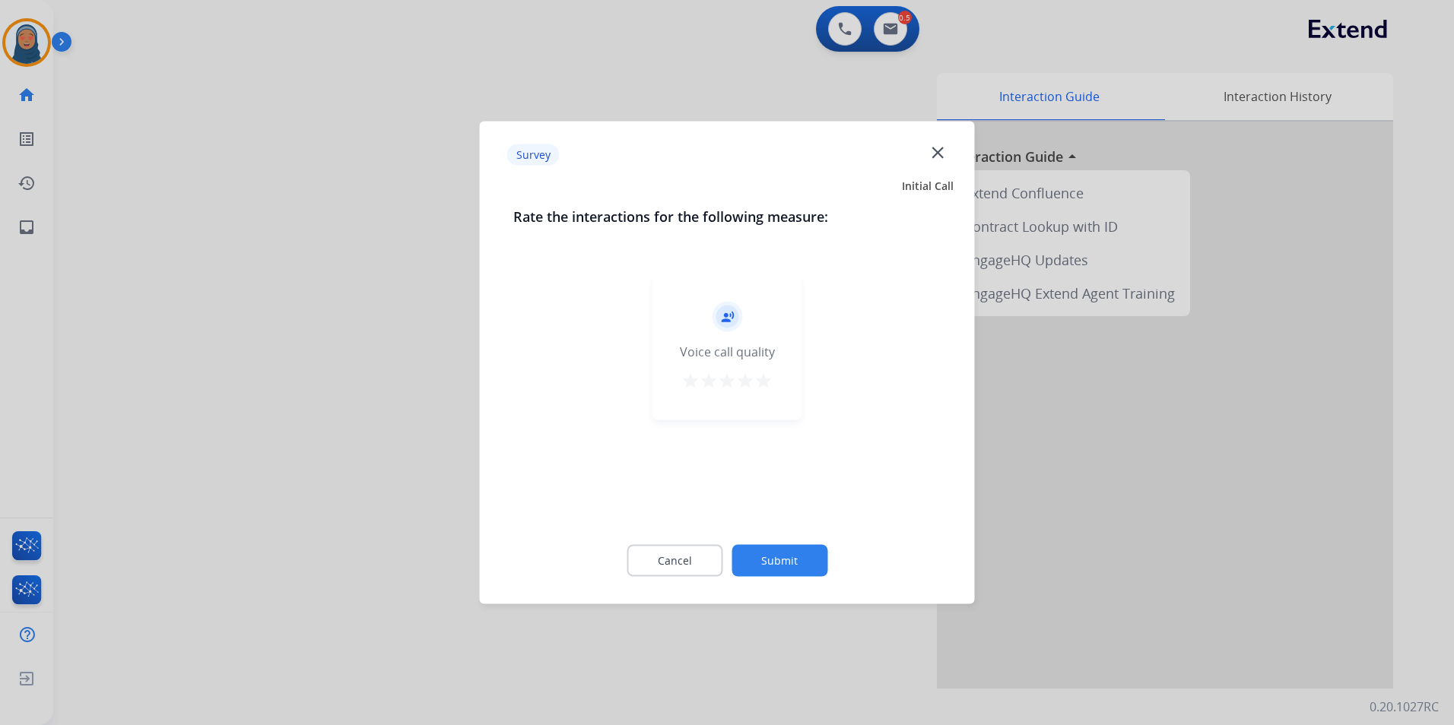
click at [782, 557] on button "Submit" at bounding box center [779, 561] width 96 height 32
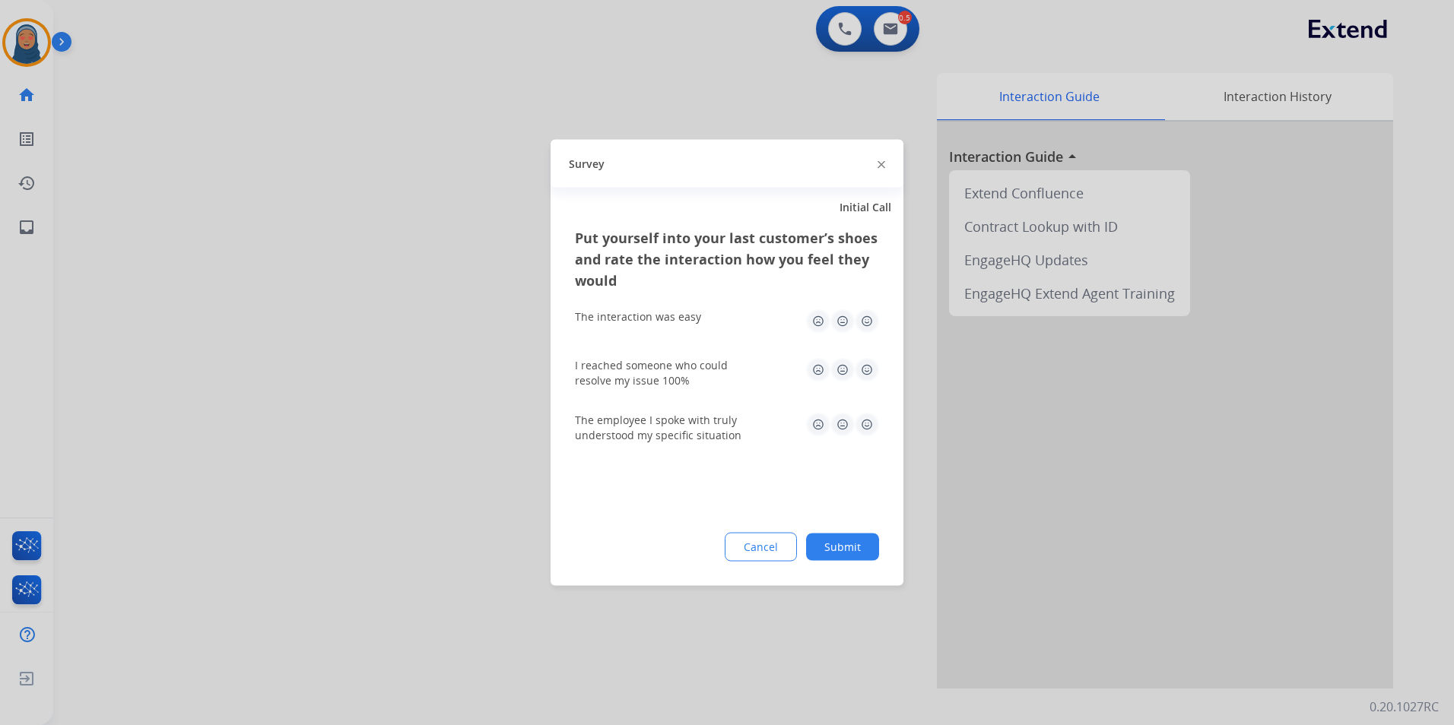
click at [843, 557] on button "Submit" at bounding box center [842, 547] width 73 height 27
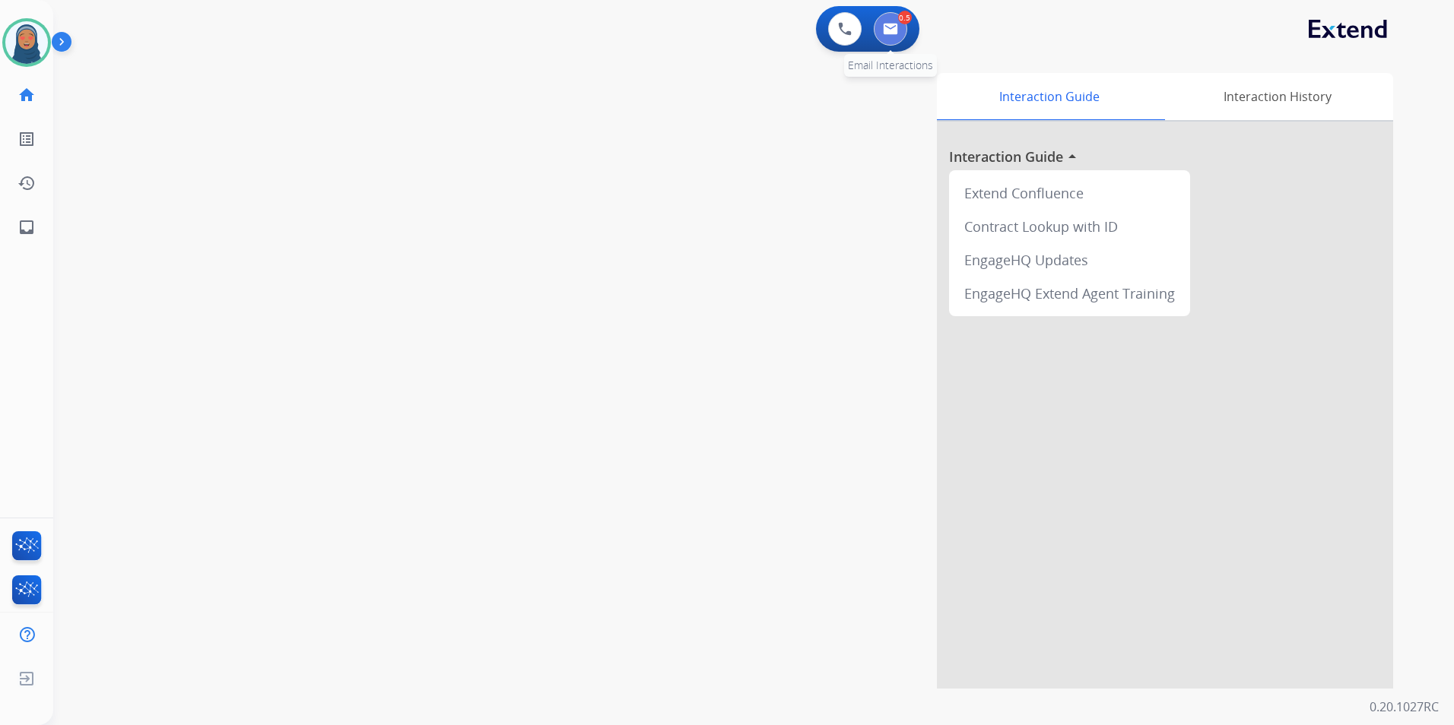
click at [903, 35] on button at bounding box center [890, 28] width 33 height 33
select select "**********"
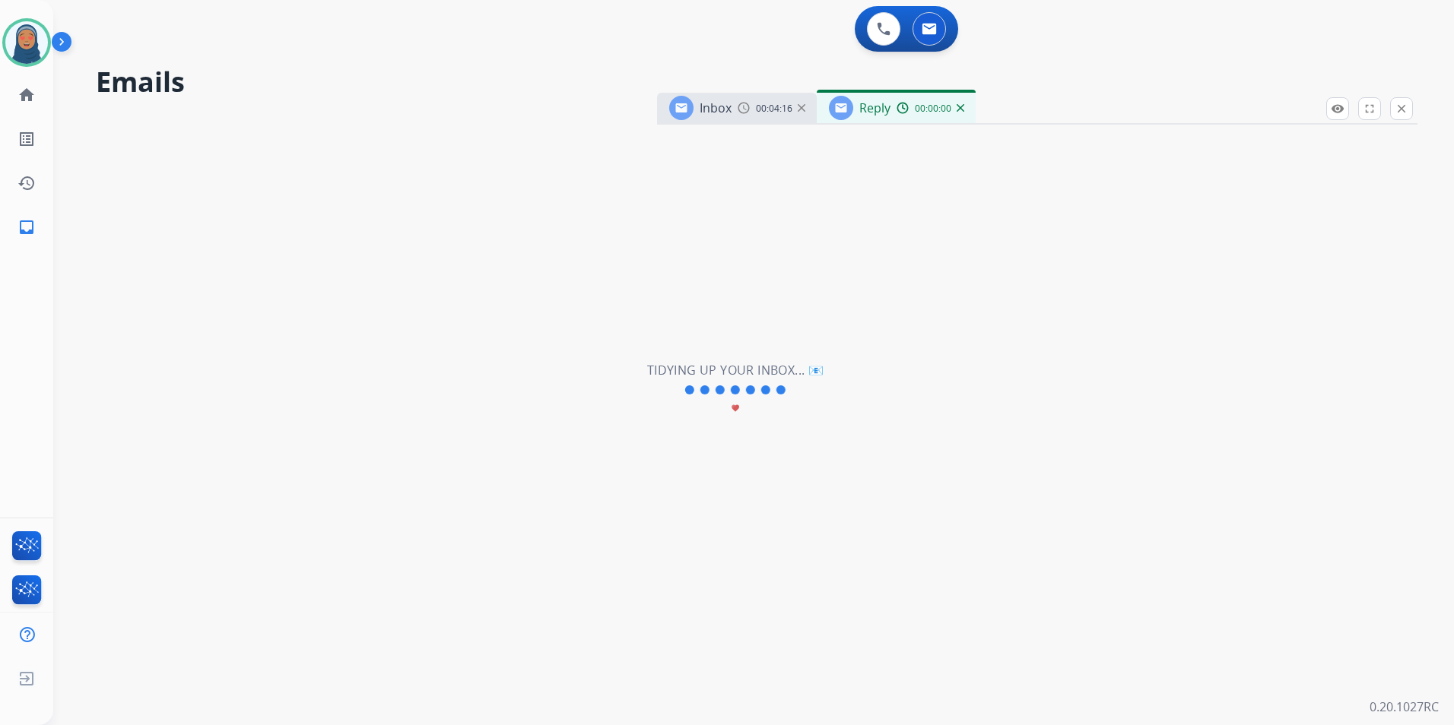
select select "**********"
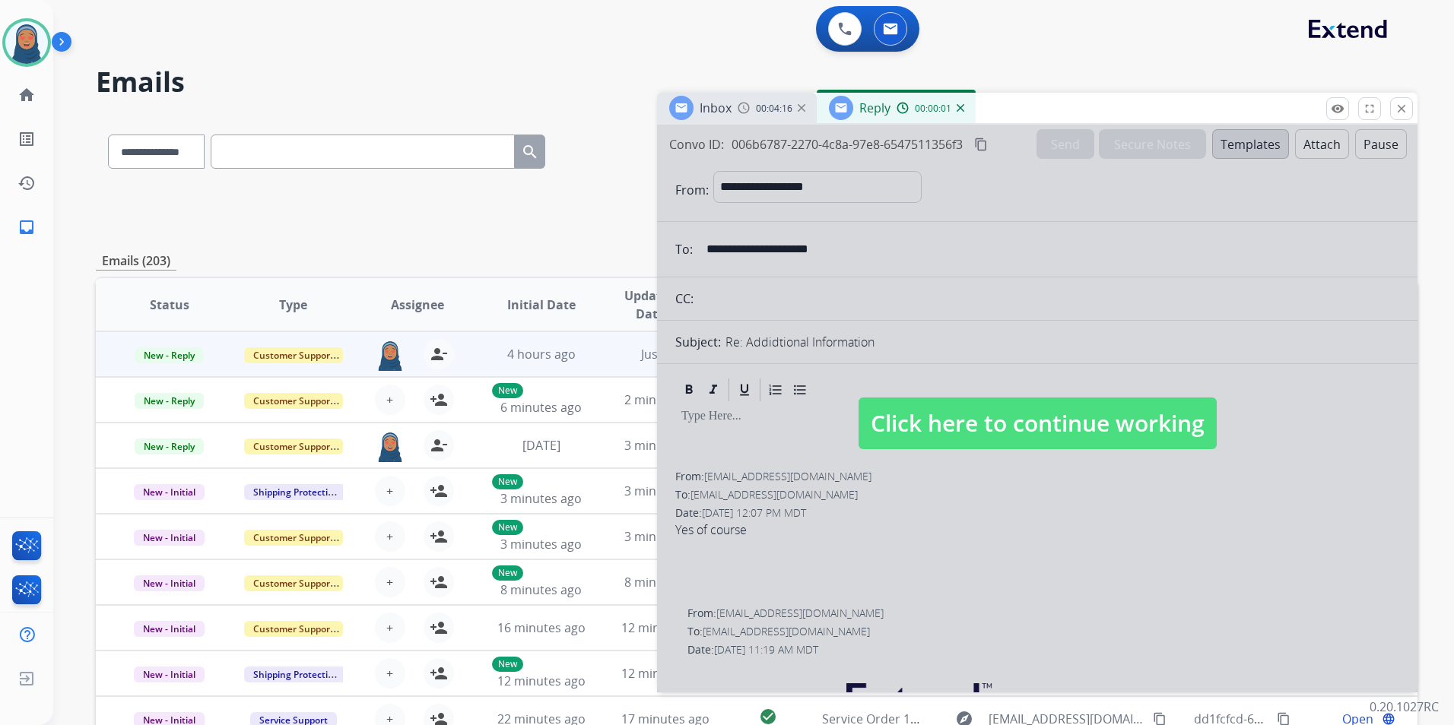
click at [904, 415] on span "Click here to continue working" at bounding box center [1037, 424] width 358 height 52
select select
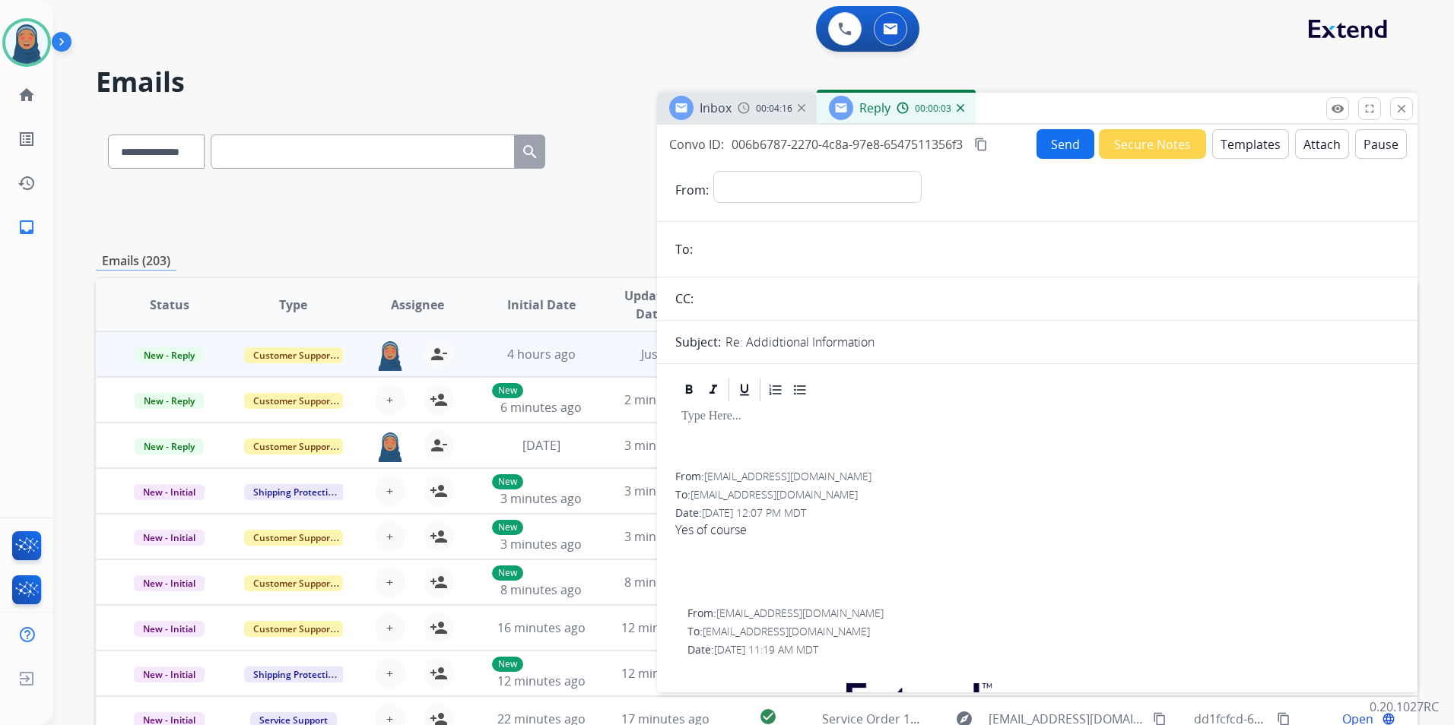
click at [1068, 151] on button "Send" at bounding box center [1065, 144] width 58 height 30
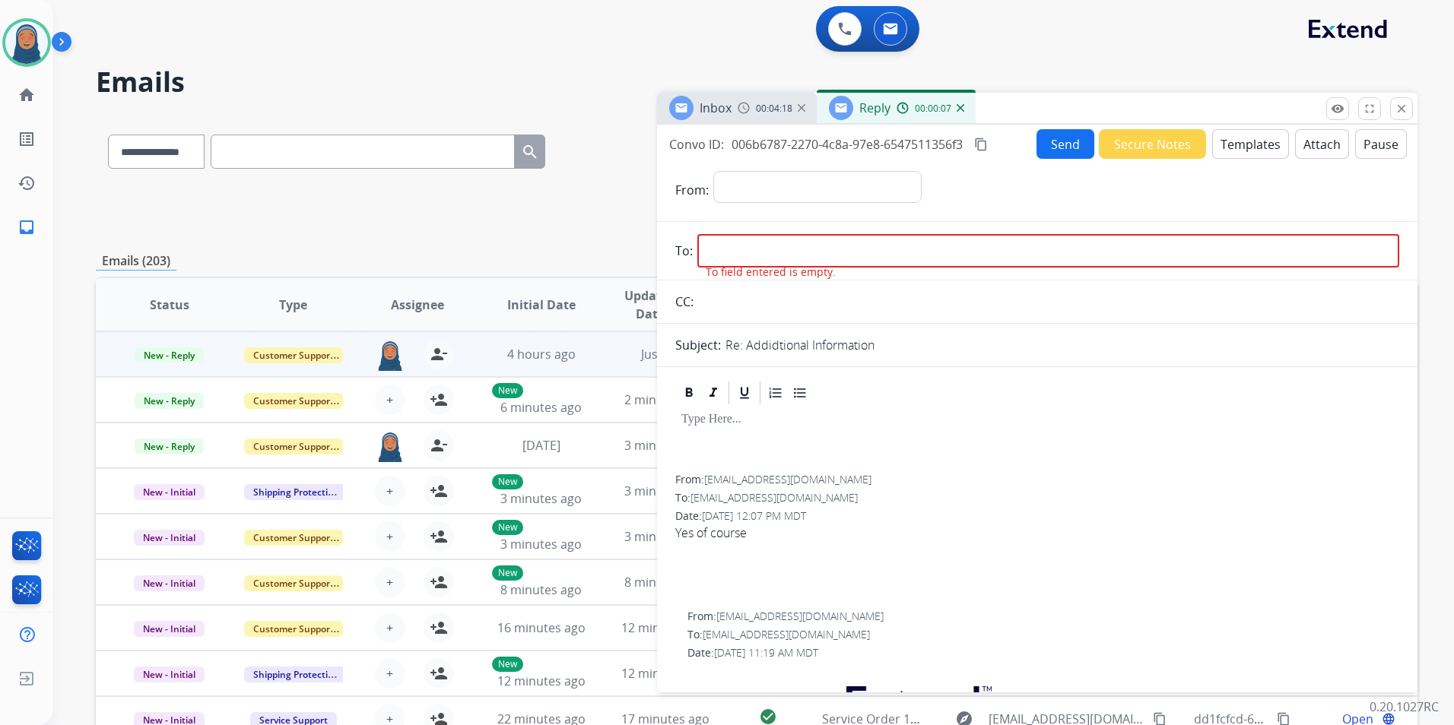
click at [781, 254] on input "email" at bounding box center [1048, 250] width 702 height 33
click at [999, 441] on div at bounding box center [1037, 441] width 724 height 68
drag, startPoint x: 824, startPoint y: 471, endPoint x: 854, endPoint y: 466, distance: 30.0
click at [717, 467] on div at bounding box center [1037, 441] width 724 height 68
drag, startPoint x: 859, startPoint y: 476, endPoint x: 708, endPoint y: 478, distance: 151.3
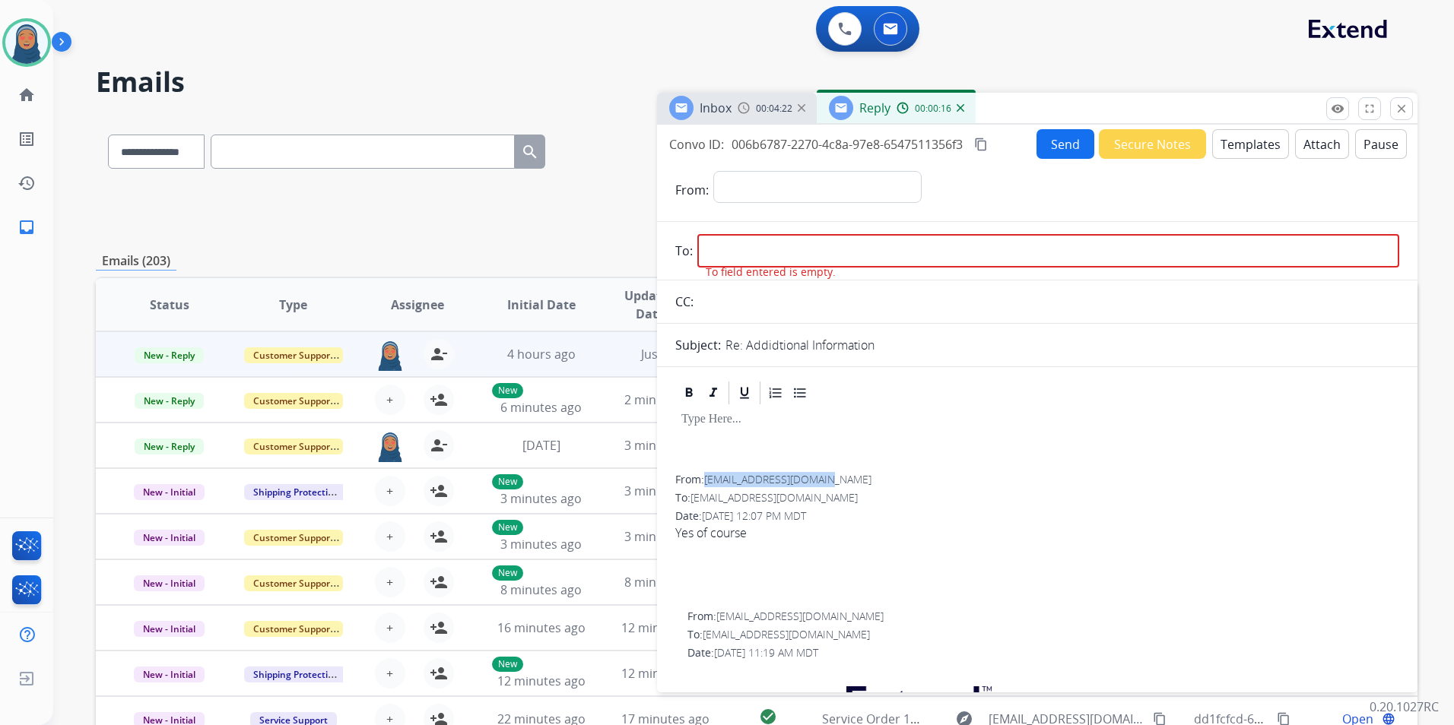
click at [708, 478] on div "From: kaylynbobbie@gmail.com" at bounding box center [1037, 479] width 724 height 15
copy span "kaylynbobbie@gmail.com"
paste input "**********"
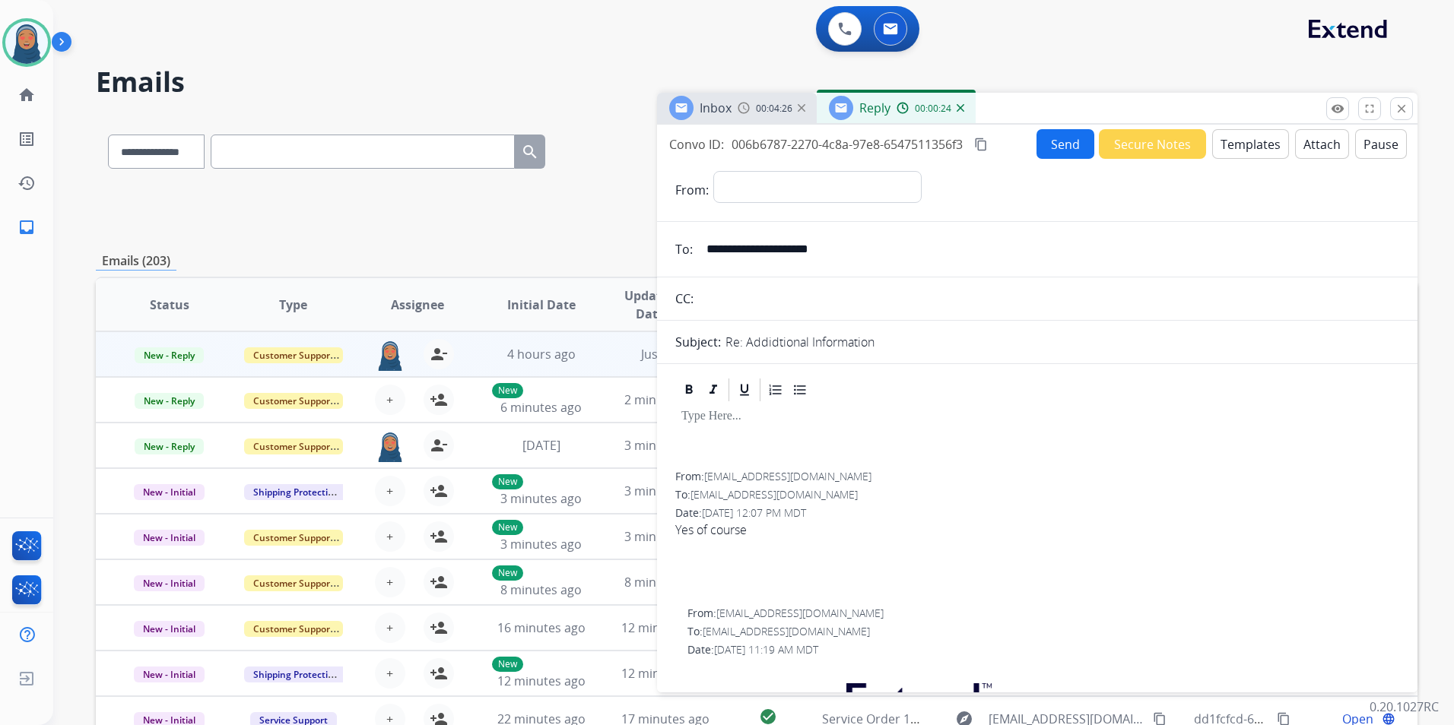
type input "**********"
click at [751, 176] on select "**********" at bounding box center [816, 186] width 207 height 30
select select "**********"
click at [713, 171] on select "**********" at bounding box center [816, 186] width 207 height 30
drag, startPoint x: 792, startPoint y: 322, endPoint x: 1226, endPoint y: 141, distance: 471.1
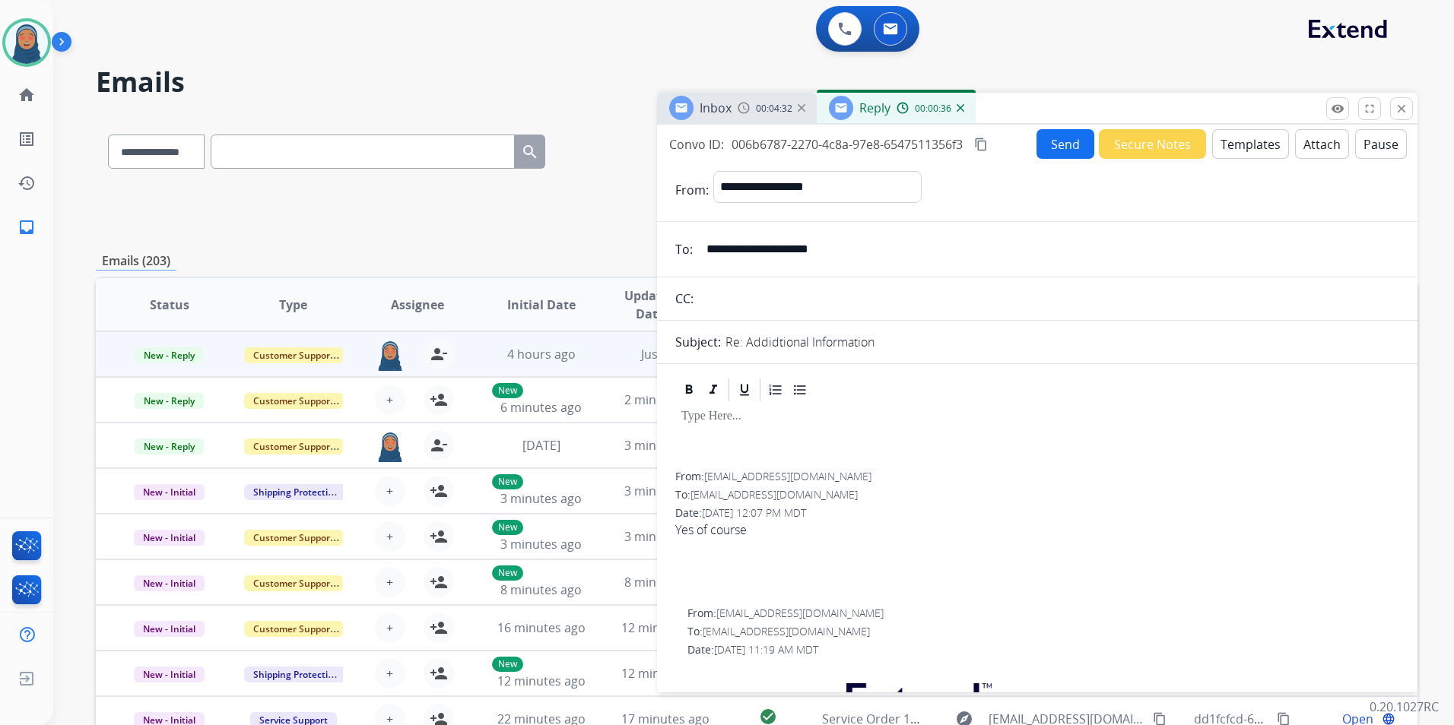
click at [1226, 141] on button "Templates" at bounding box center [1250, 144] width 77 height 30
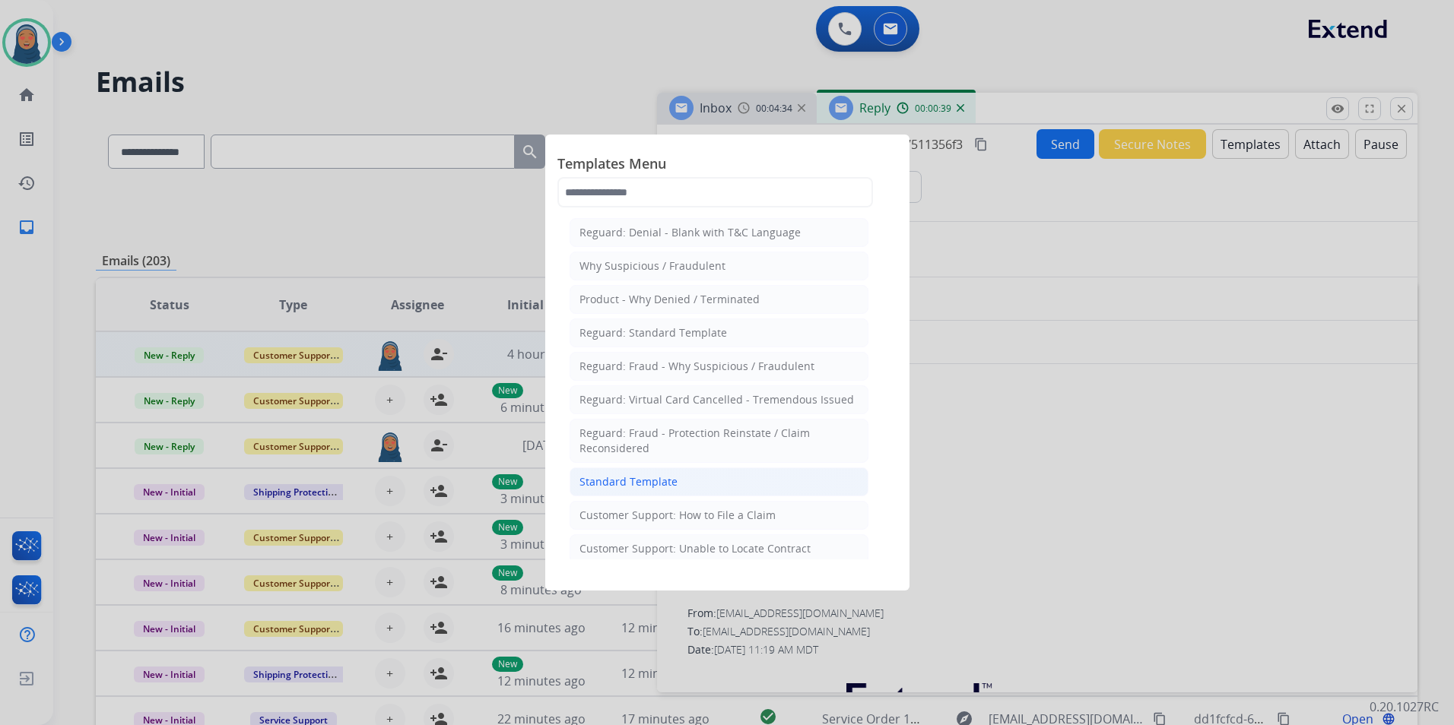
drag, startPoint x: 720, startPoint y: 484, endPoint x: 777, endPoint y: 498, distance: 58.8
click at [721, 484] on li "Standard Template" at bounding box center [719, 482] width 299 height 29
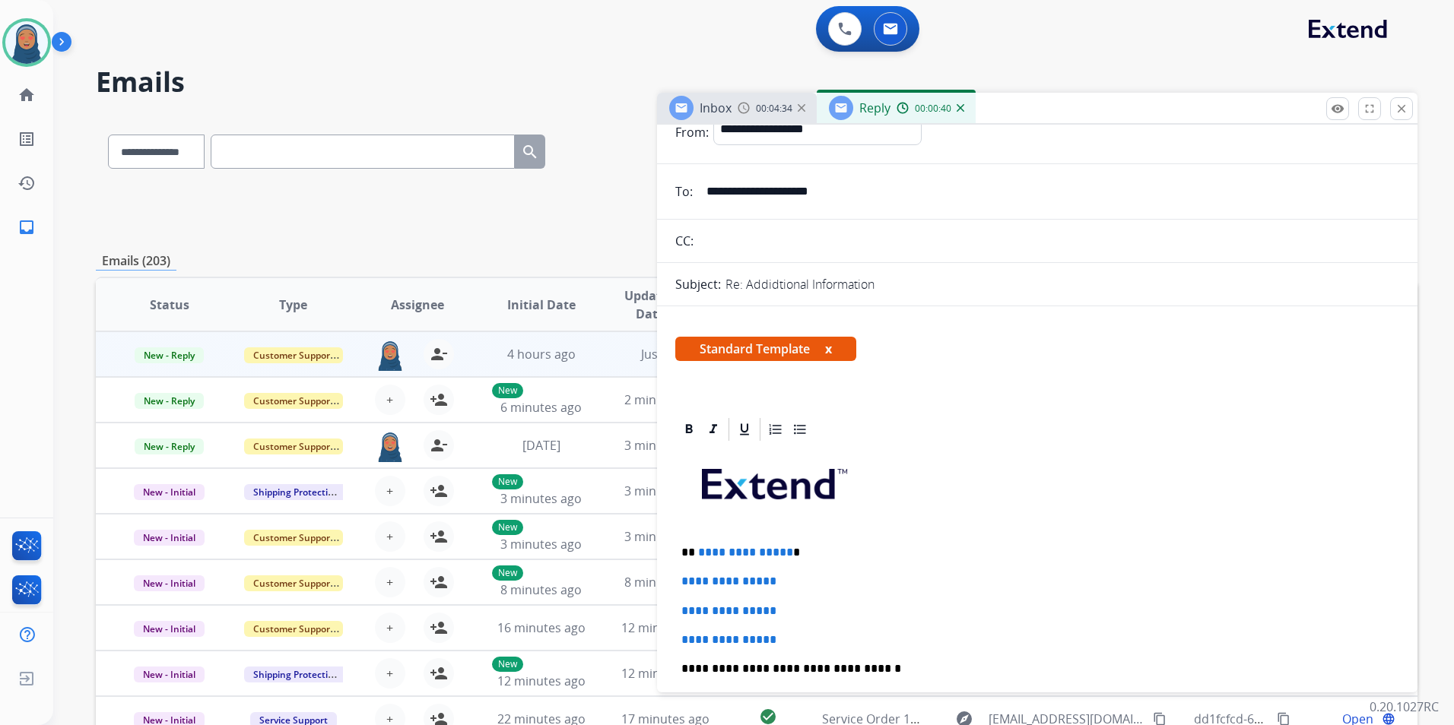
scroll to position [304, 0]
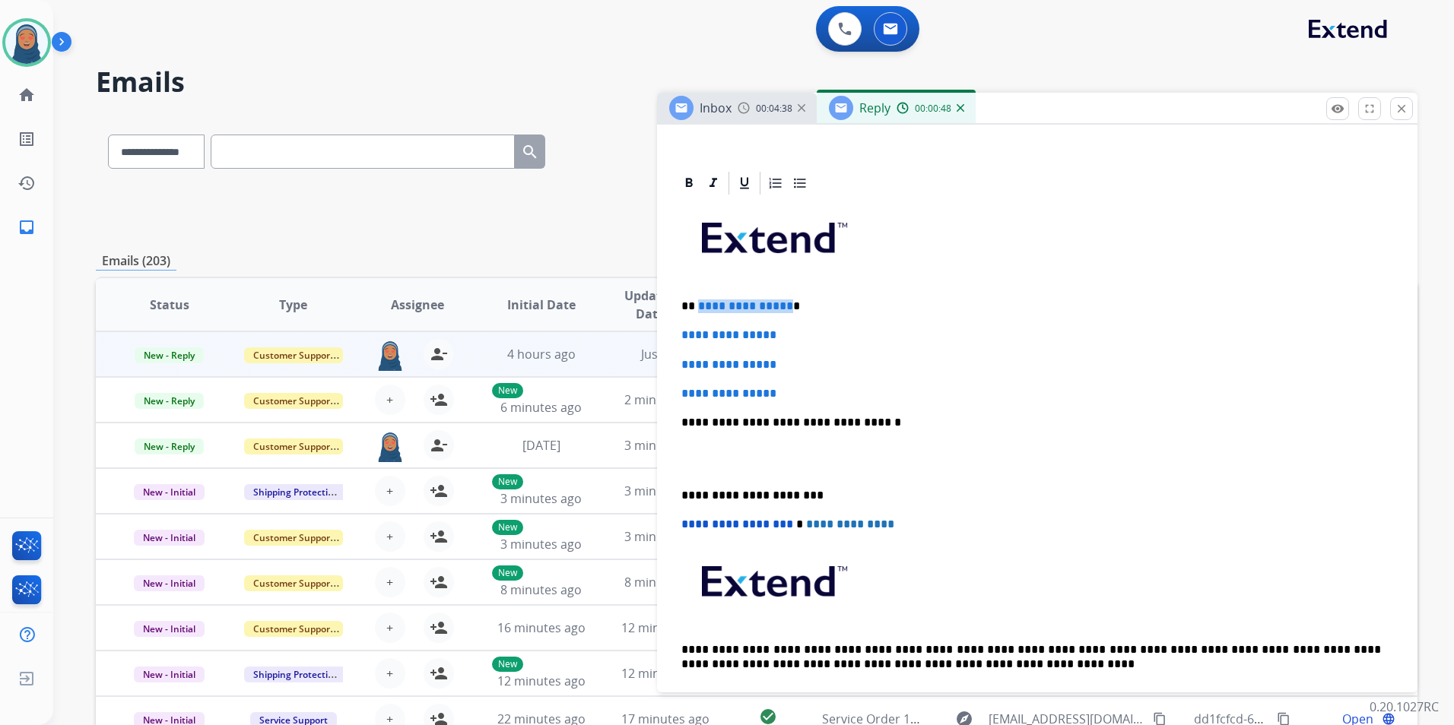
drag, startPoint x: 783, startPoint y: 309, endPoint x: 696, endPoint y: 310, distance: 87.5
click at [696, 310] on p "**********" at bounding box center [1031, 307] width 700 height 14
drag, startPoint x: 789, startPoint y: 440, endPoint x: 747, endPoint y: 309, distance: 138.0
click at [747, 309] on p "** ****** *" at bounding box center [1031, 307] width 700 height 14
drag, startPoint x: 794, startPoint y: 333, endPoint x: 679, endPoint y: 333, distance: 114.8
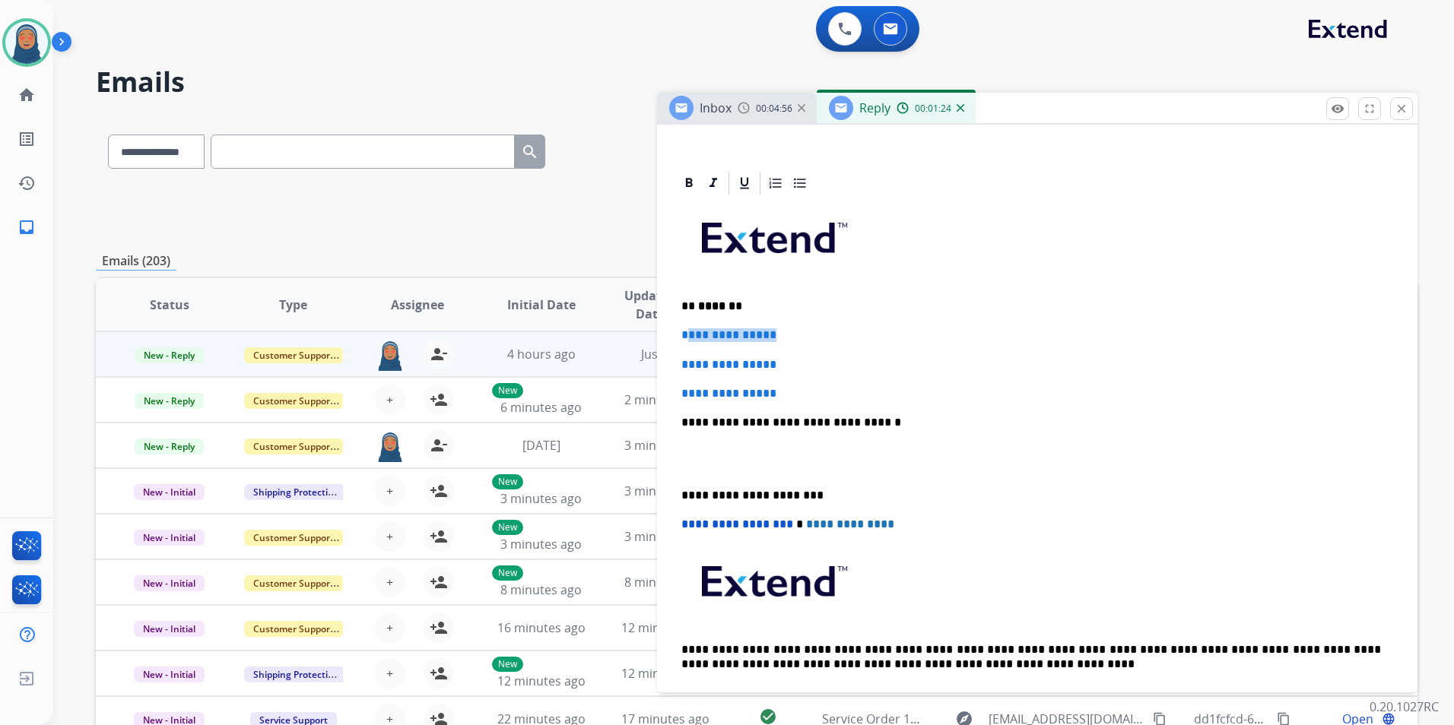
click at [682, 333] on p "**********" at bounding box center [1037, 335] width 712 height 14
drag, startPoint x: 795, startPoint y: 389, endPoint x: 772, endPoint y: 360, distance: 37.3
click at [677, 357] on div "**********" at bounding box center [1037, 458] width 724 height 523
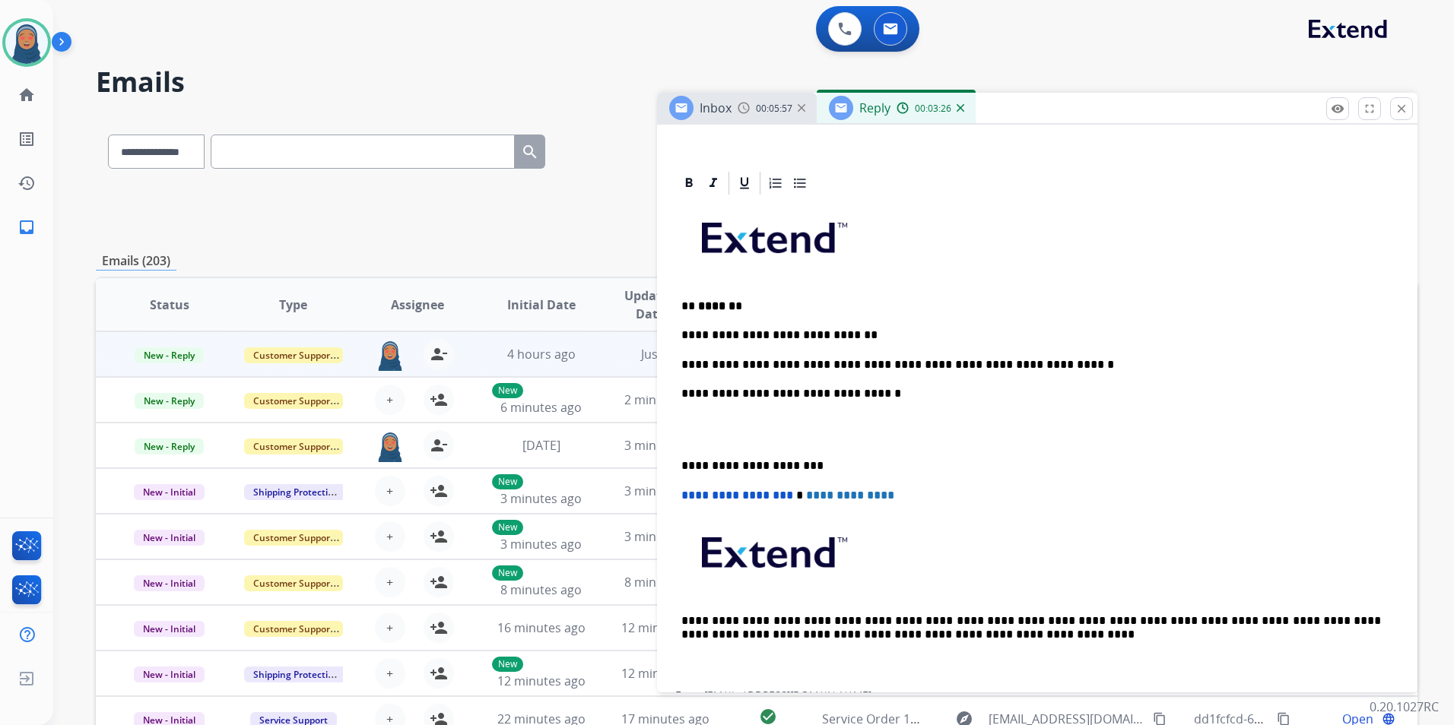
drag, startPoint x: 681, startPoint y: 461, endPoint x: 814, endPoint y: 451, distance: 134.2
click at [682, 461] on div "**********" at bounding box center [1037, 444] width 724 height 494
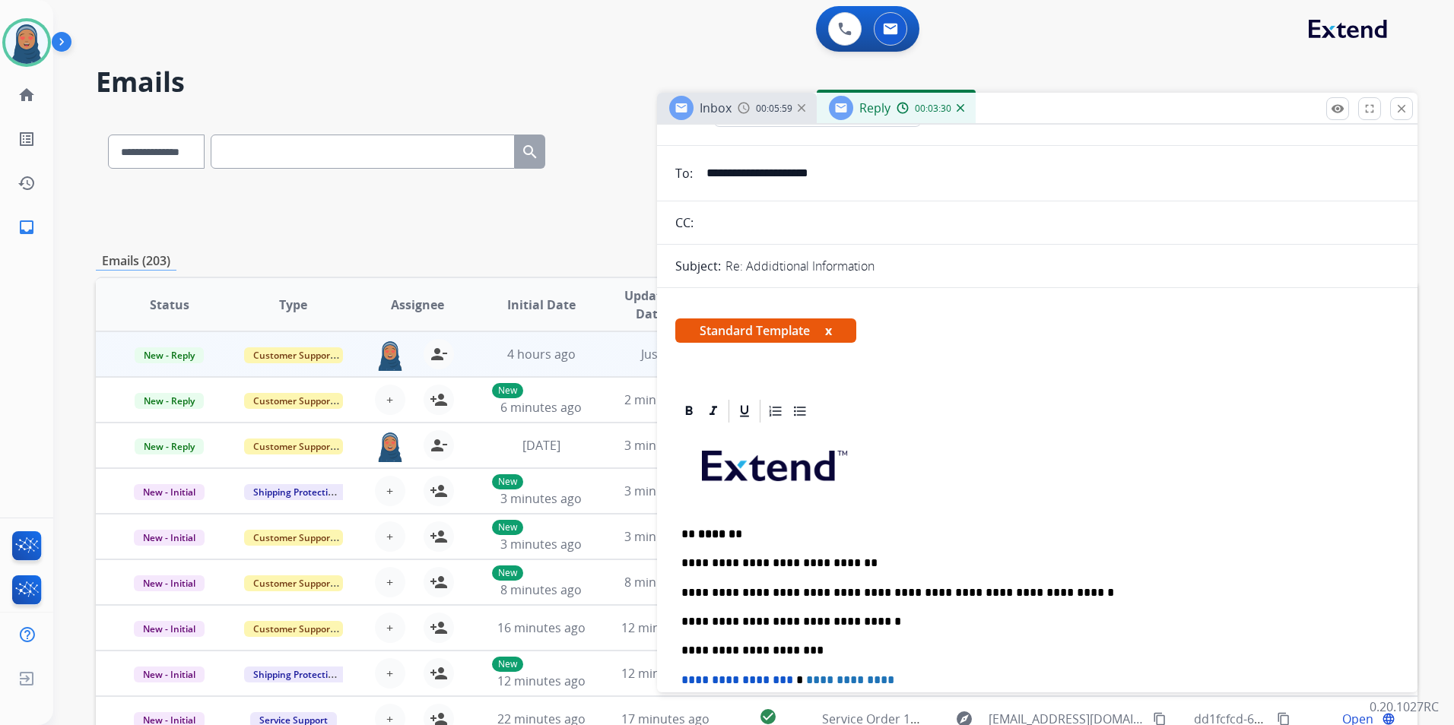
scroll to position [0, 0]
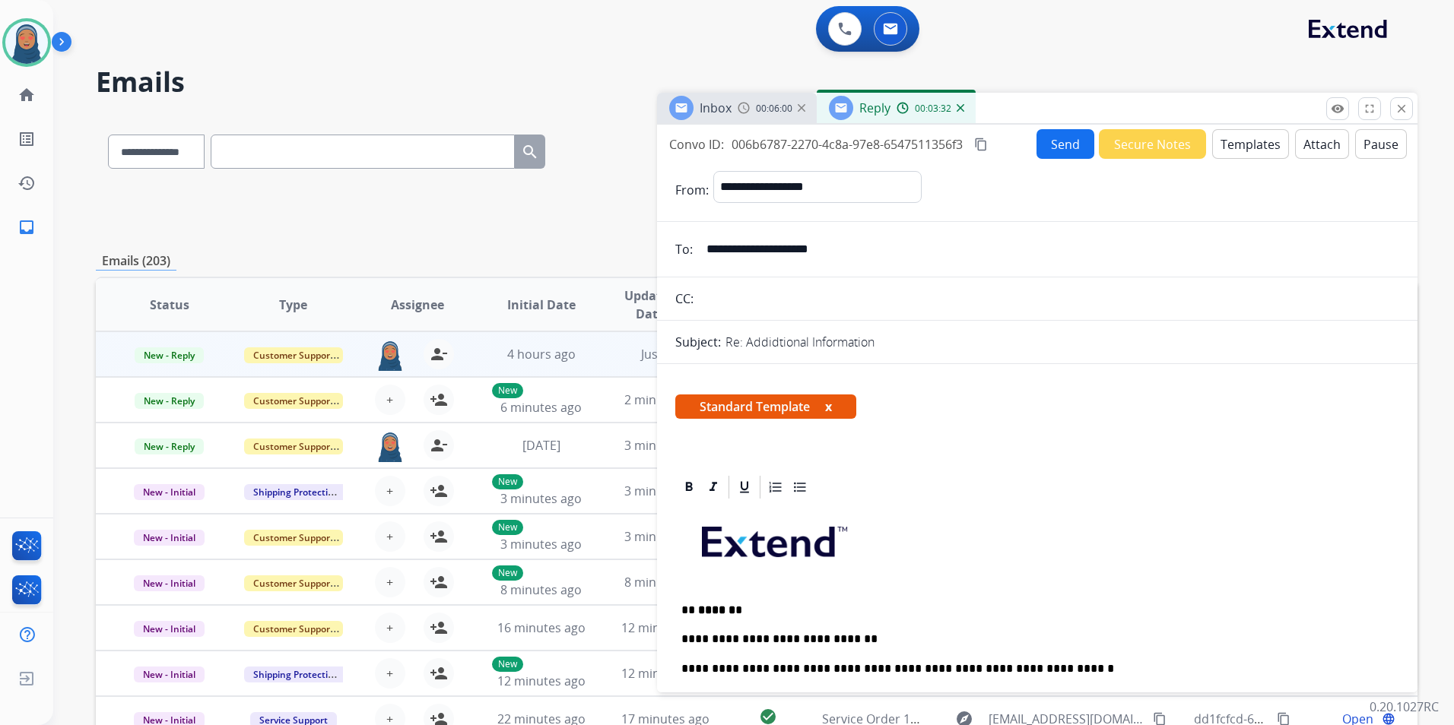
click at [1040, 152] on button "Send" at bounding box center [1065, 144] width 58 height 30
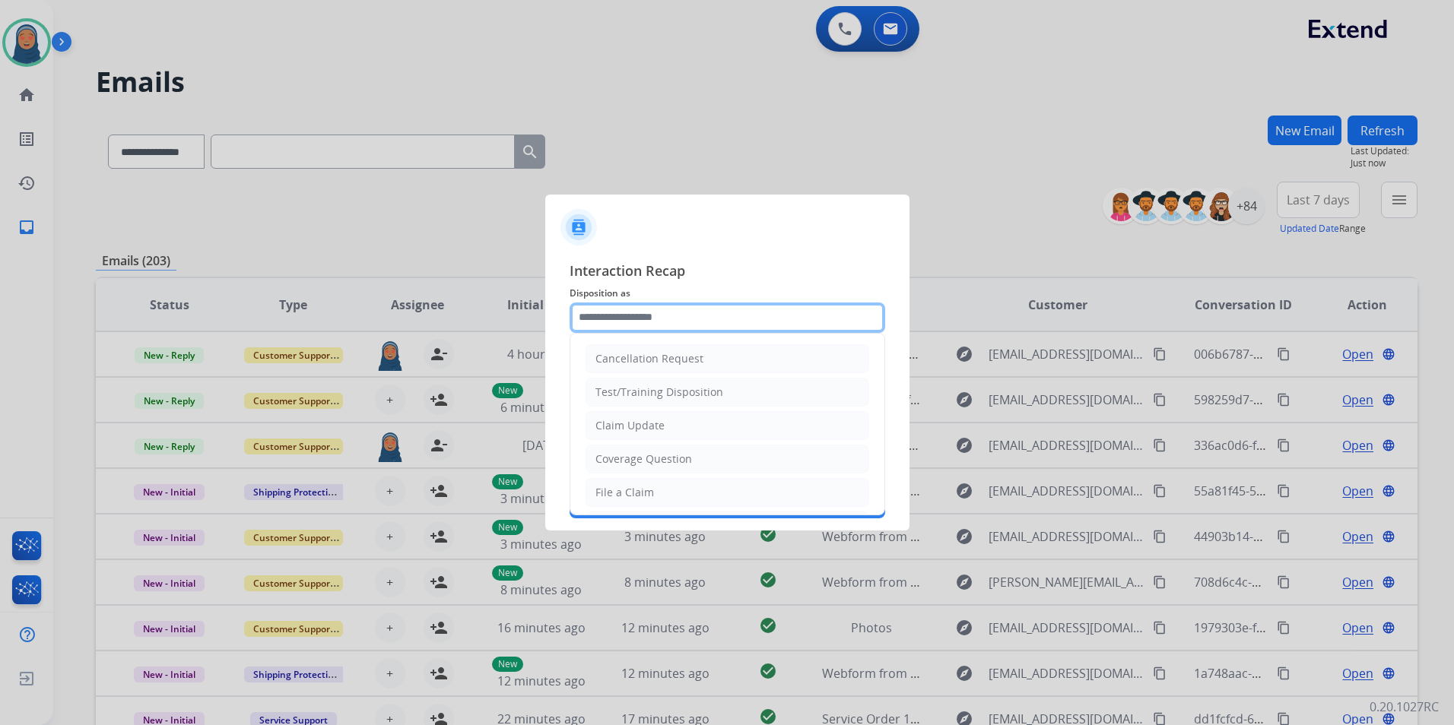
click at [601, 317] on input "text" at bounding box center [728, 318] width 316 height 30
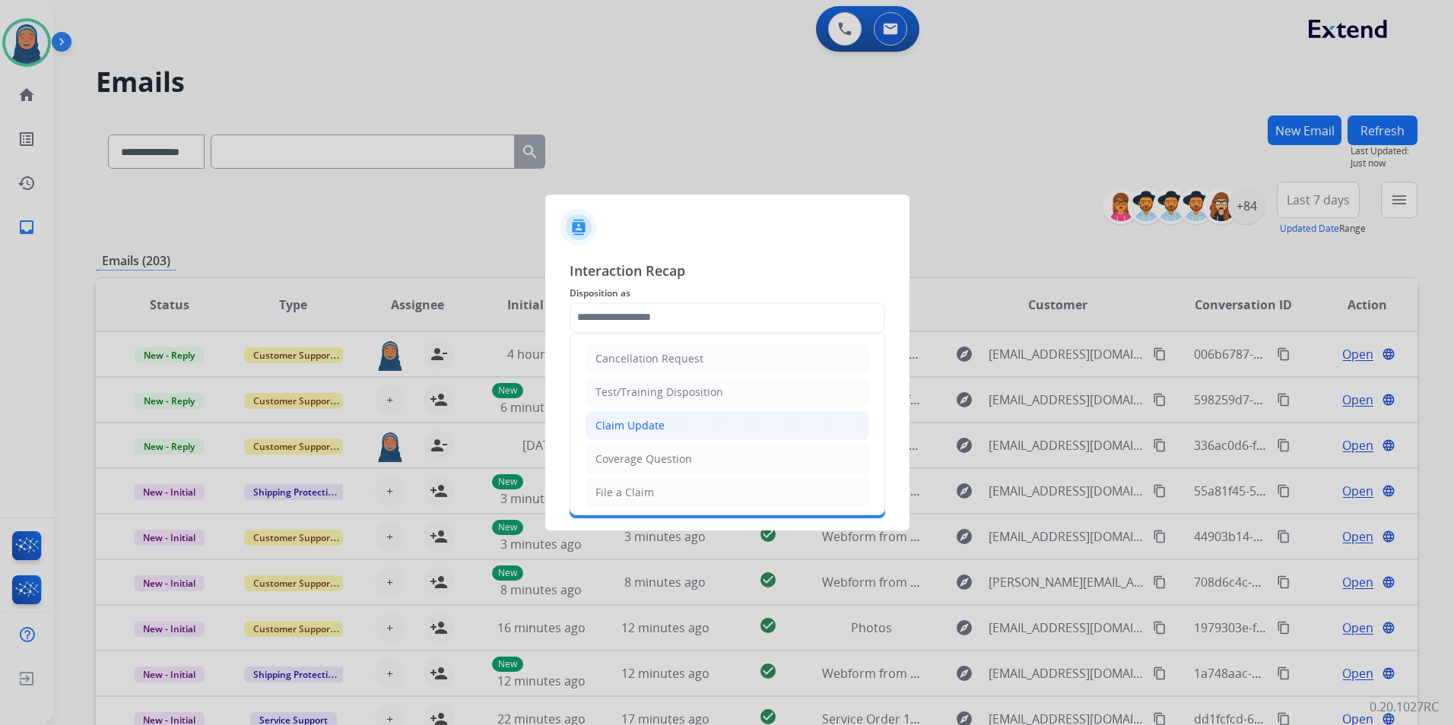
click at [639, 433] on div "Claim Update" at bounding box center [629, 425] width 69 height 15
type input "**********"
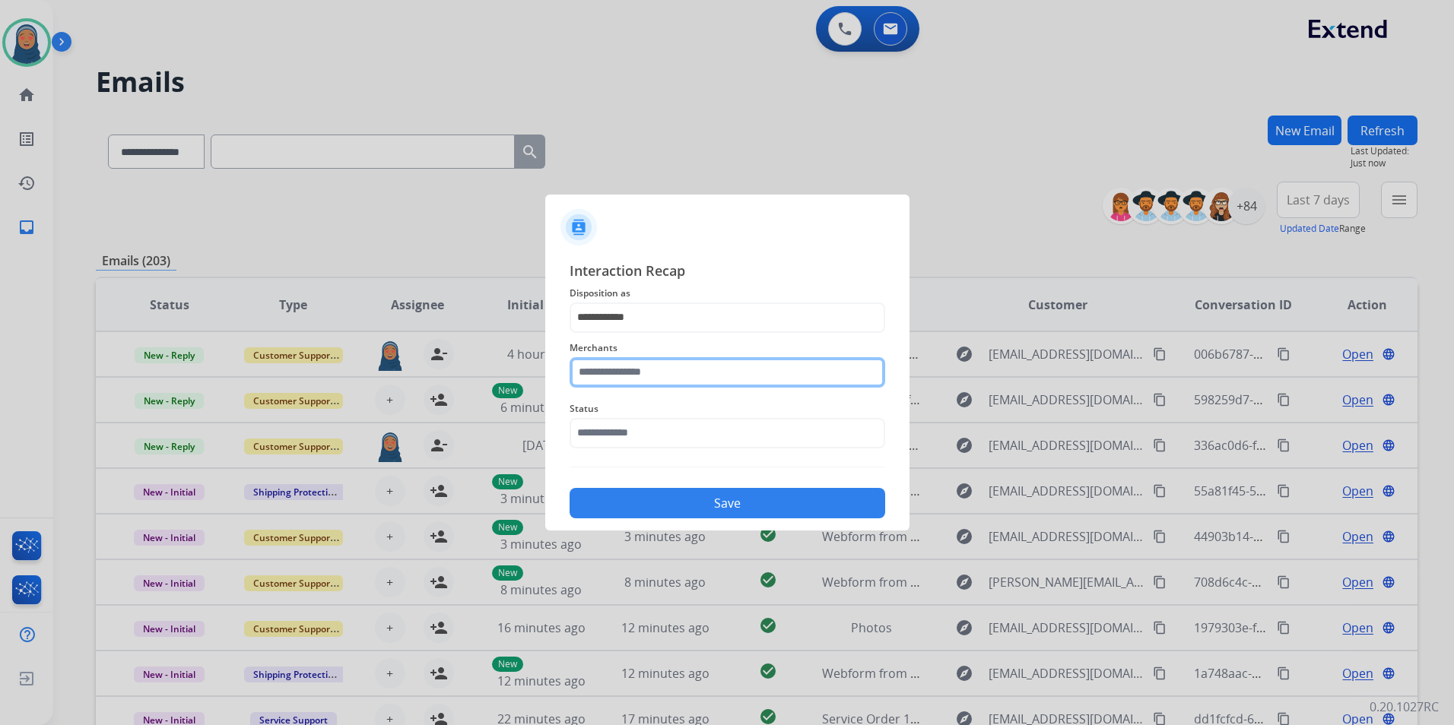
click at [622, 376] on input "text" at bounding box center [728, 372] width 316 height 30
type input "*"
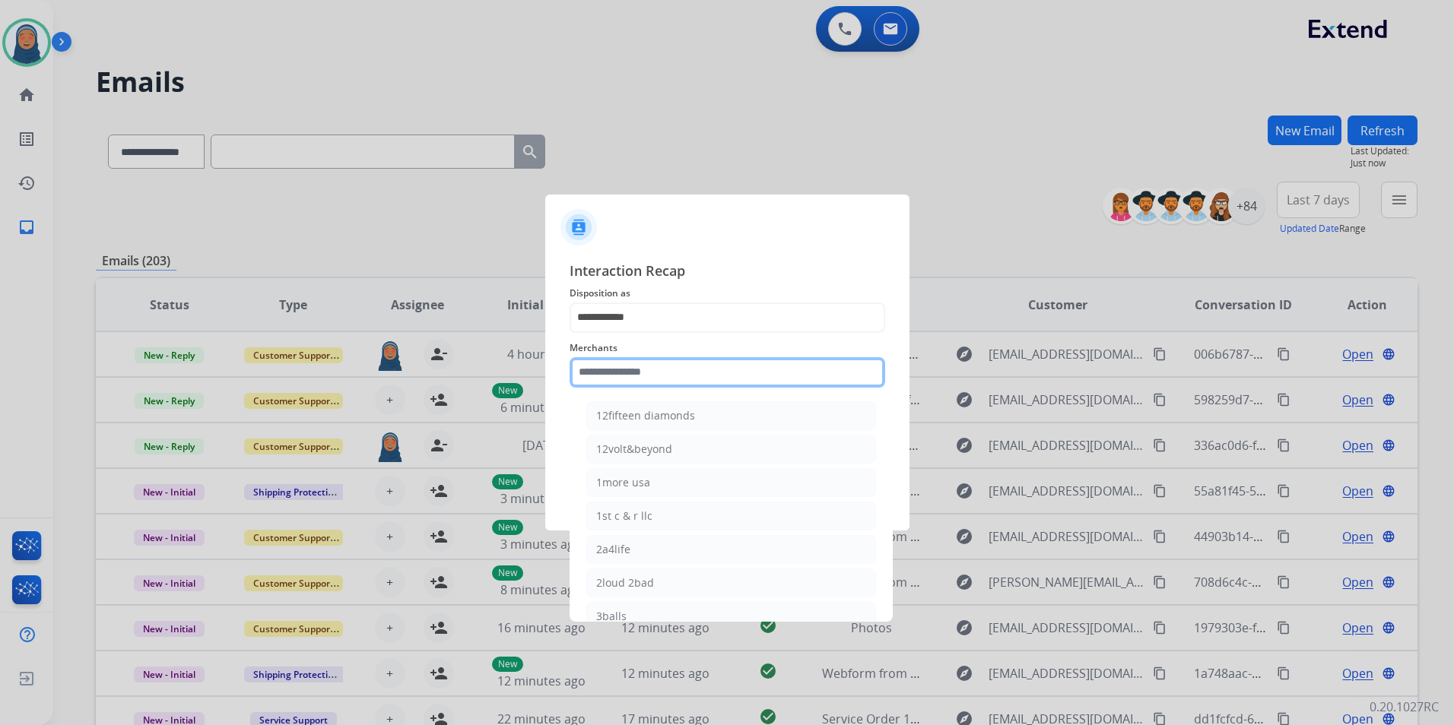
type input "*"
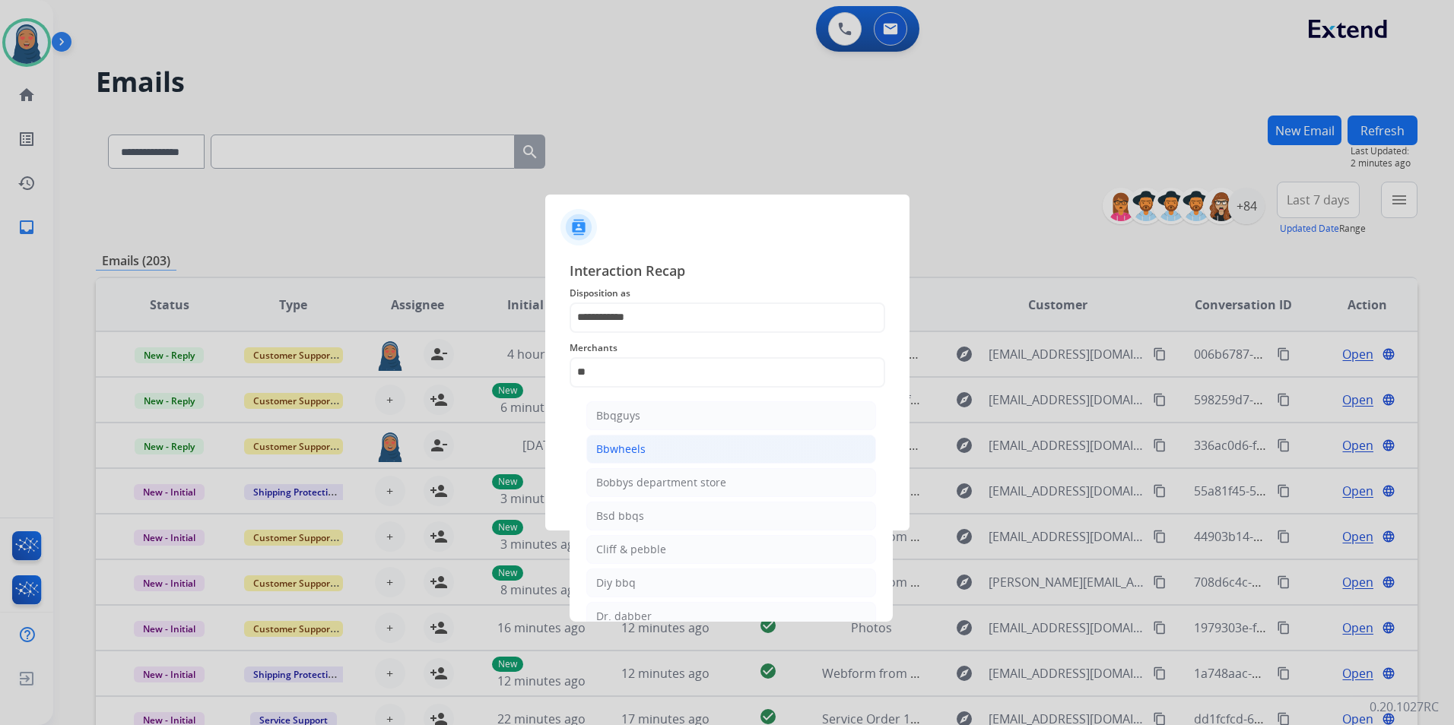
click at [636, 451] on div "Bbwheels" at bounding box center [620, 449] width 49 height 15
type input "********"
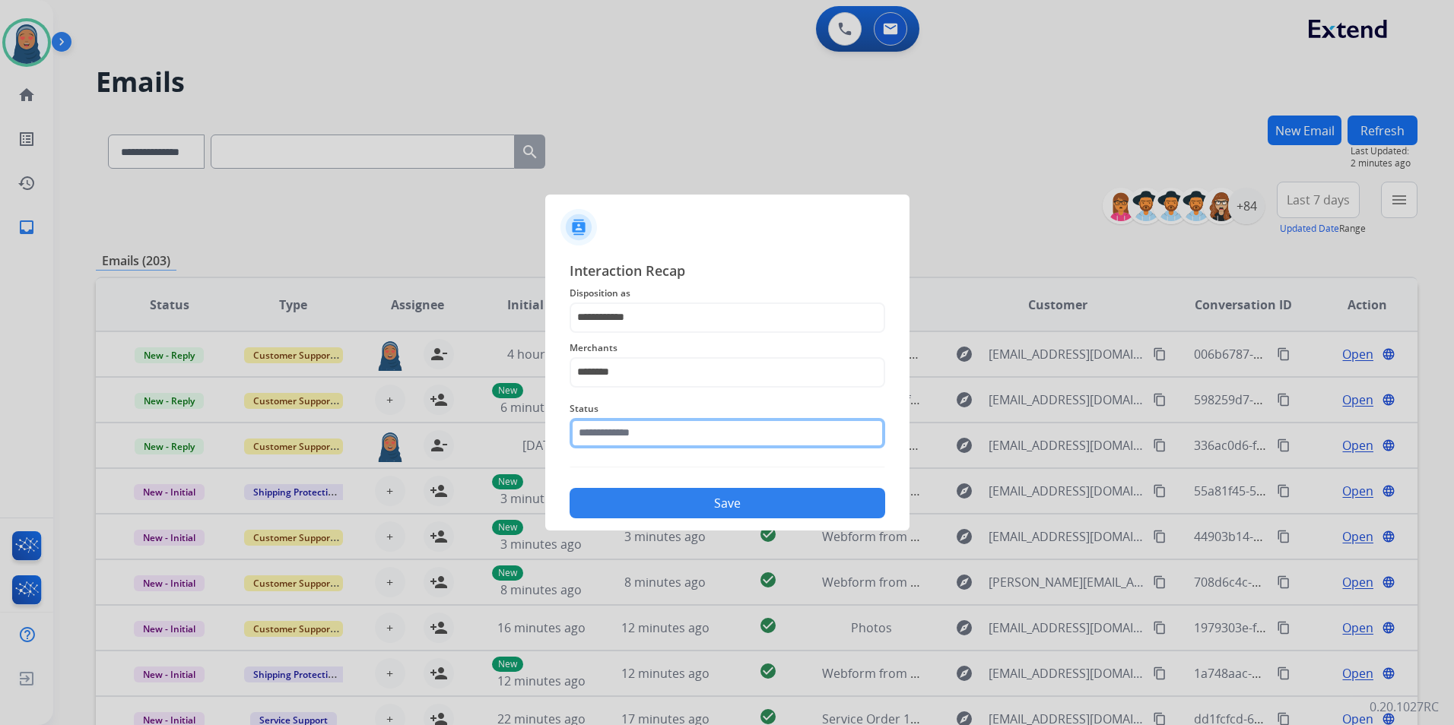
click at [627, 424] on input "text" at bounding box center [728, 433] width 316 height 30
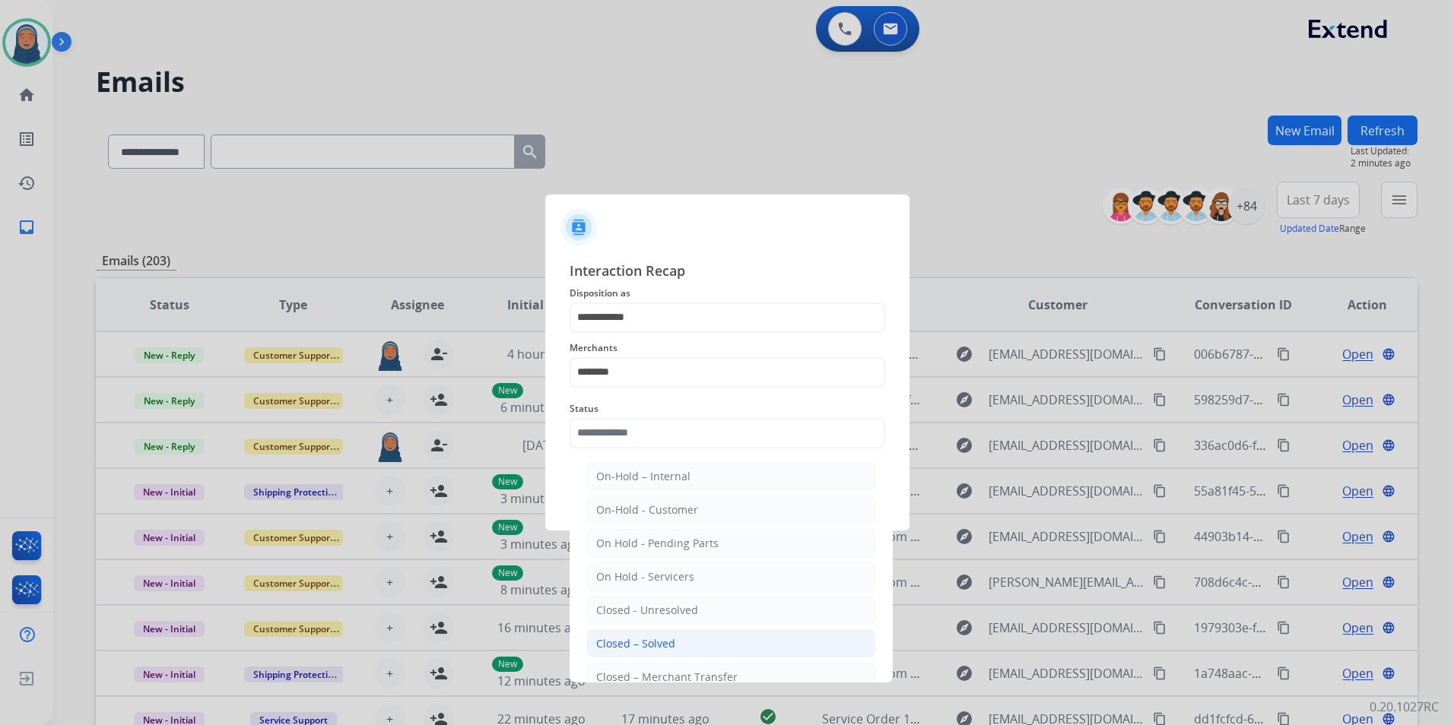
click at [644, 635] on li "Closed – Solved" at bounding box center [731, 644] width 290 height 29
type input "**********"
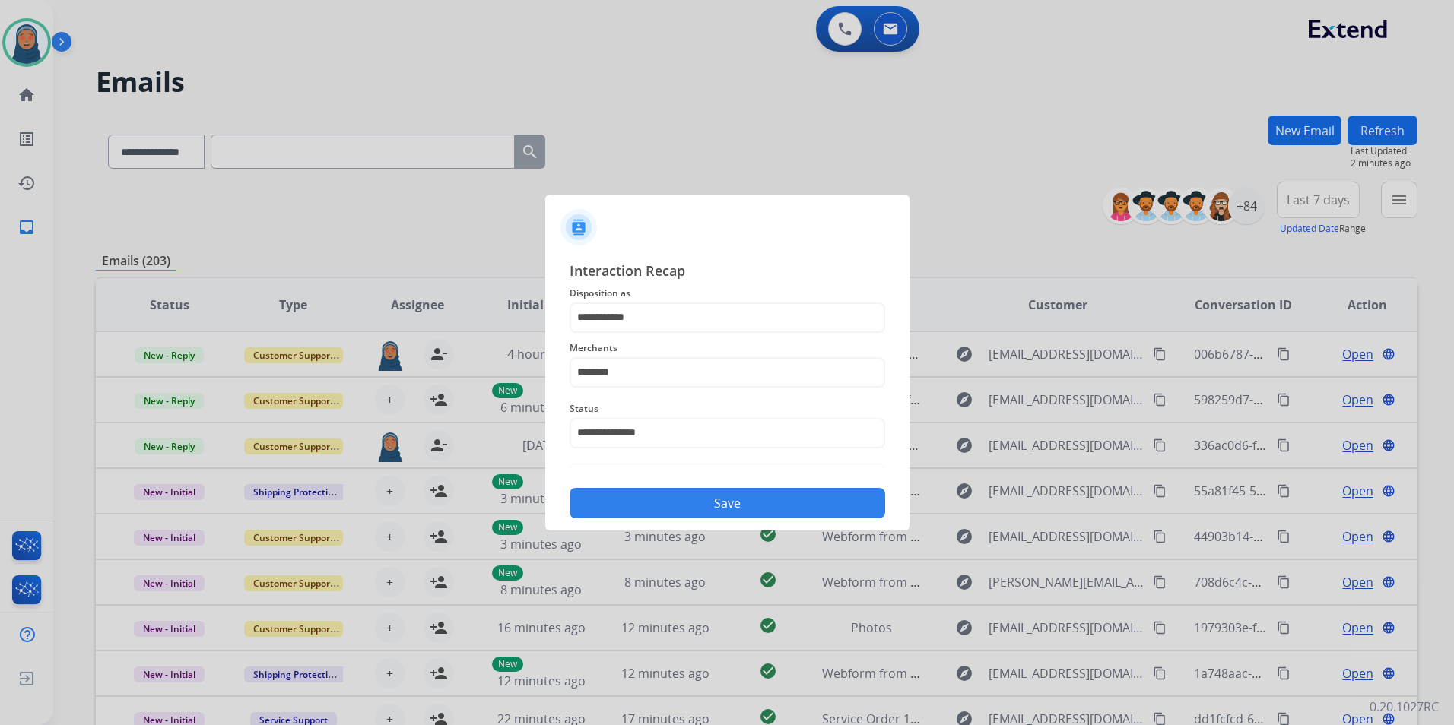
click at [675, 512] on button "Save" at bounding box center [728, 503] width 316 height 30
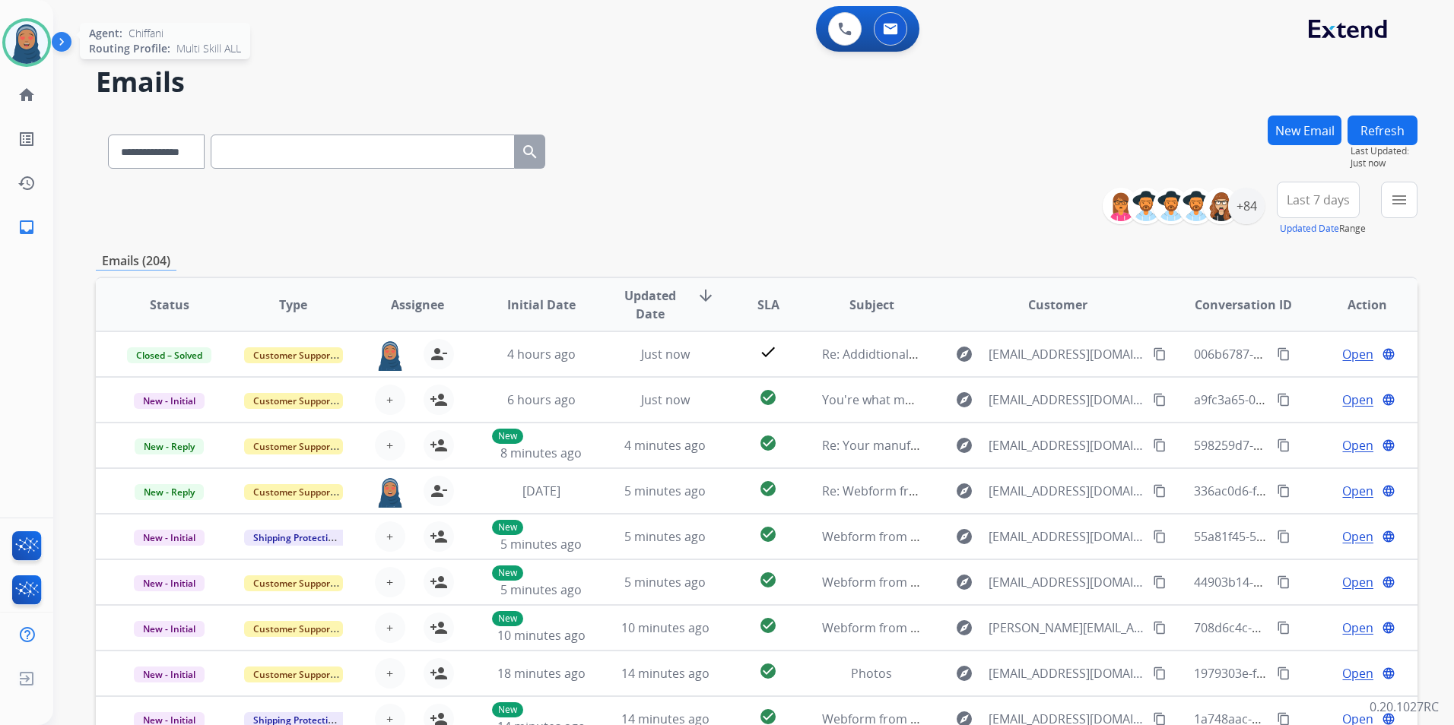
click at [19, 47] on img at bounding box center [26, 42] width 43 height 43
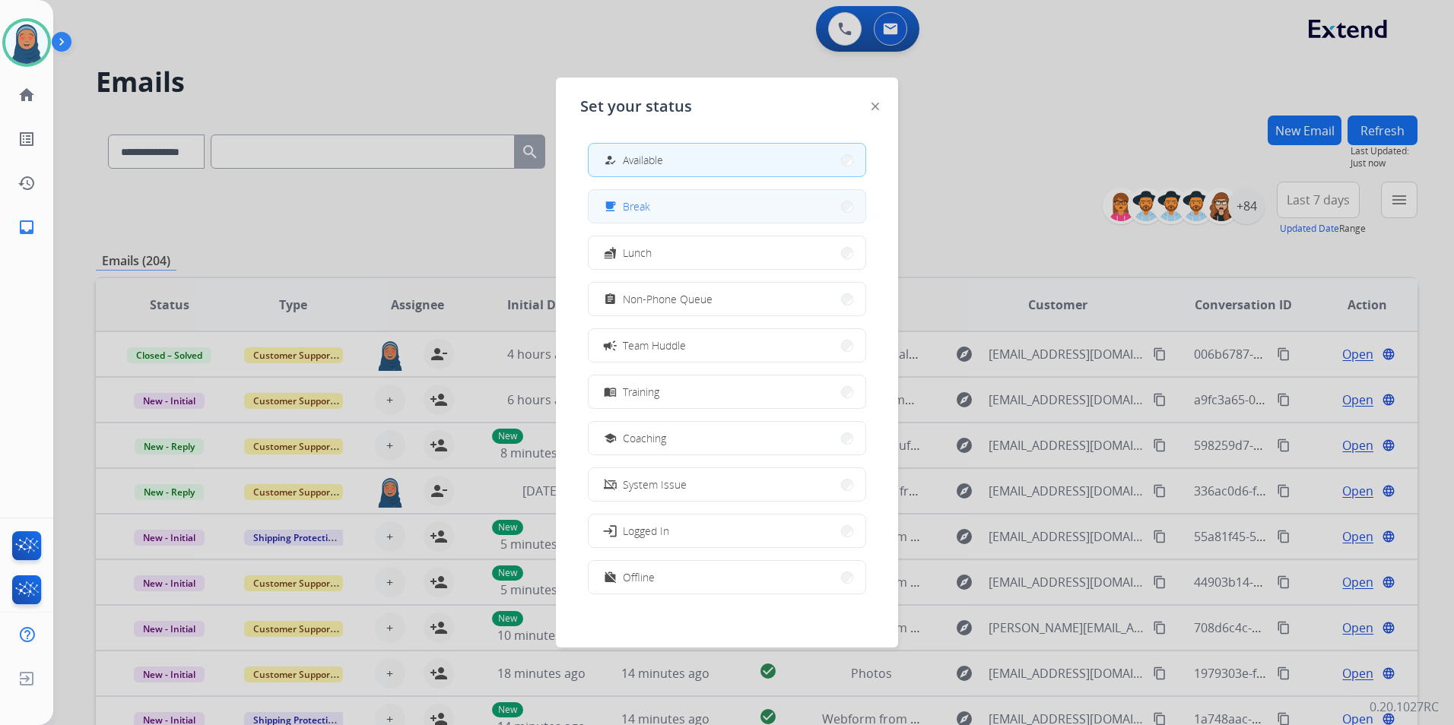
click at [611, 200] on mat-icon "free_breakfast" at bounding box center [610, 206] width 13 height 13
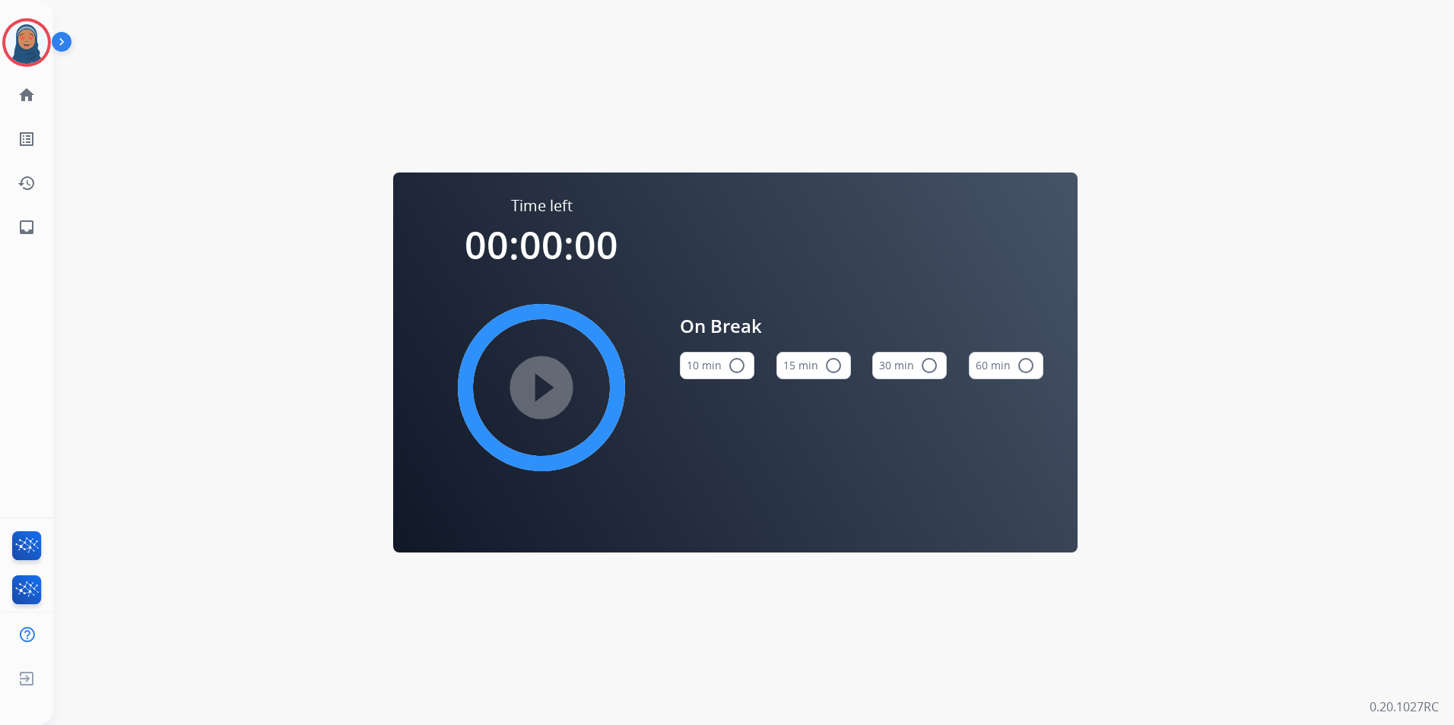
click at [836, 373] on mat-icon "radio_button_unchecked" at bounding box center [833, 366] width 18 height 18
click at [541, 381] on mat-icon "play_circle_filled" at bounding box center [541, 388] width 18 height 18
click at [48, 53] on div at bounding box center [26, 42] width 49 height 49
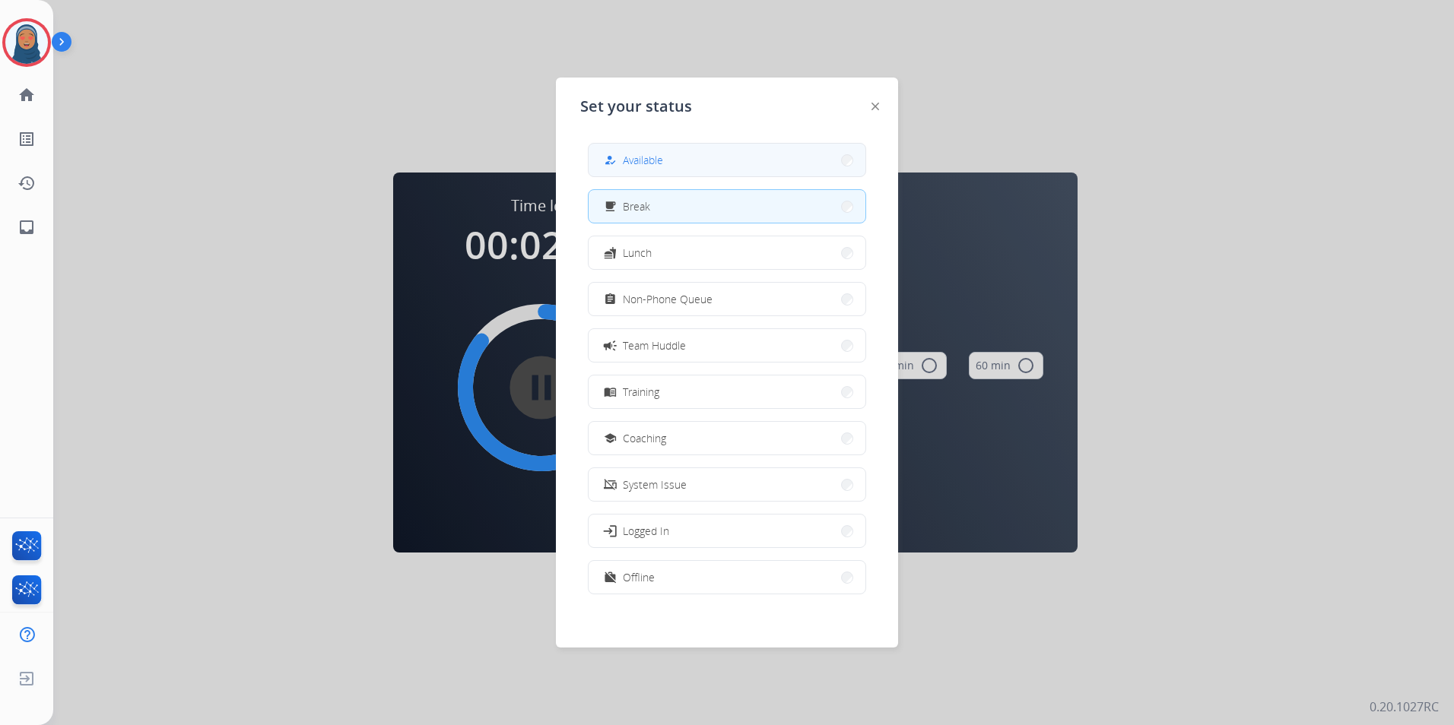
click at [652, 156] on span "Available" at bounding box center [643, 160] width 40 height 16
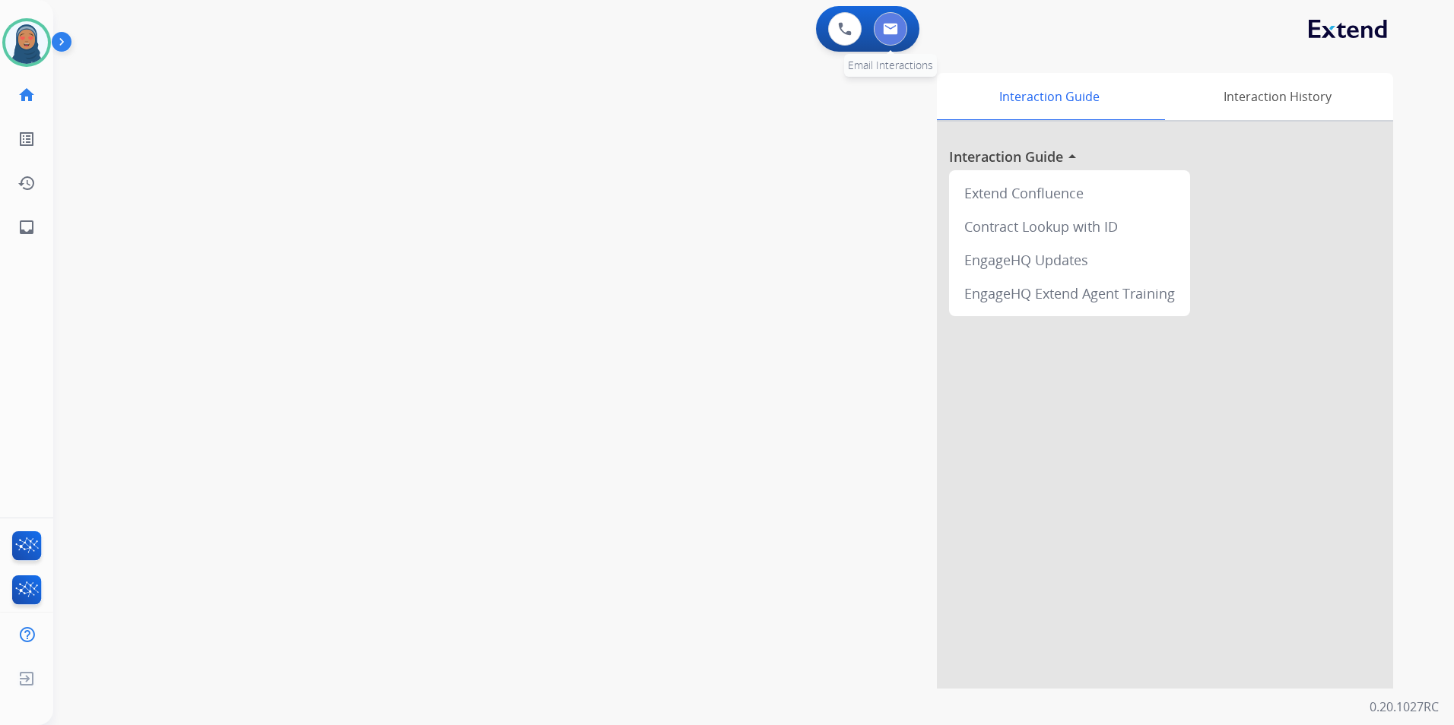
click at [894, 34] on img at bounding box center [890, 29] width 15 height 12
select select "**********"
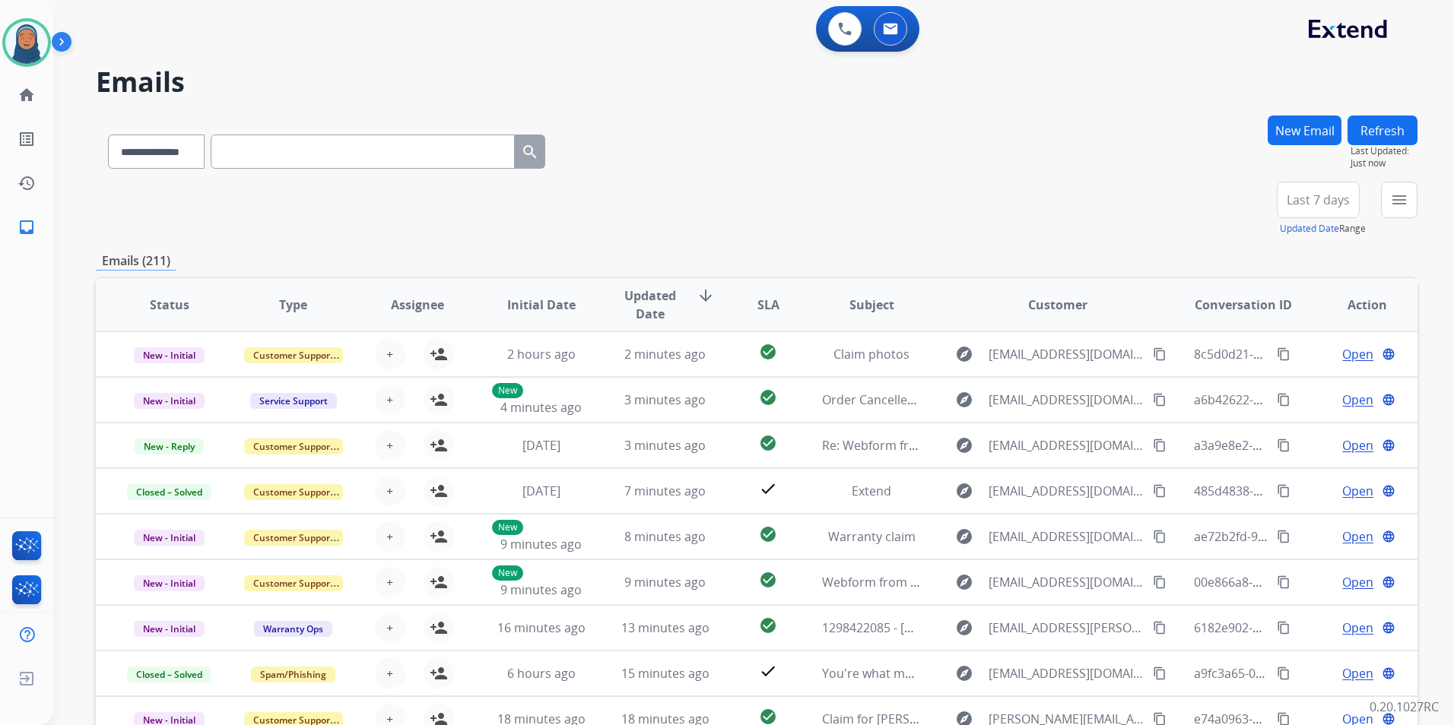
click at [1292, 135] on button "New Email" at bounding box center [1305, 131] width 74 height 30
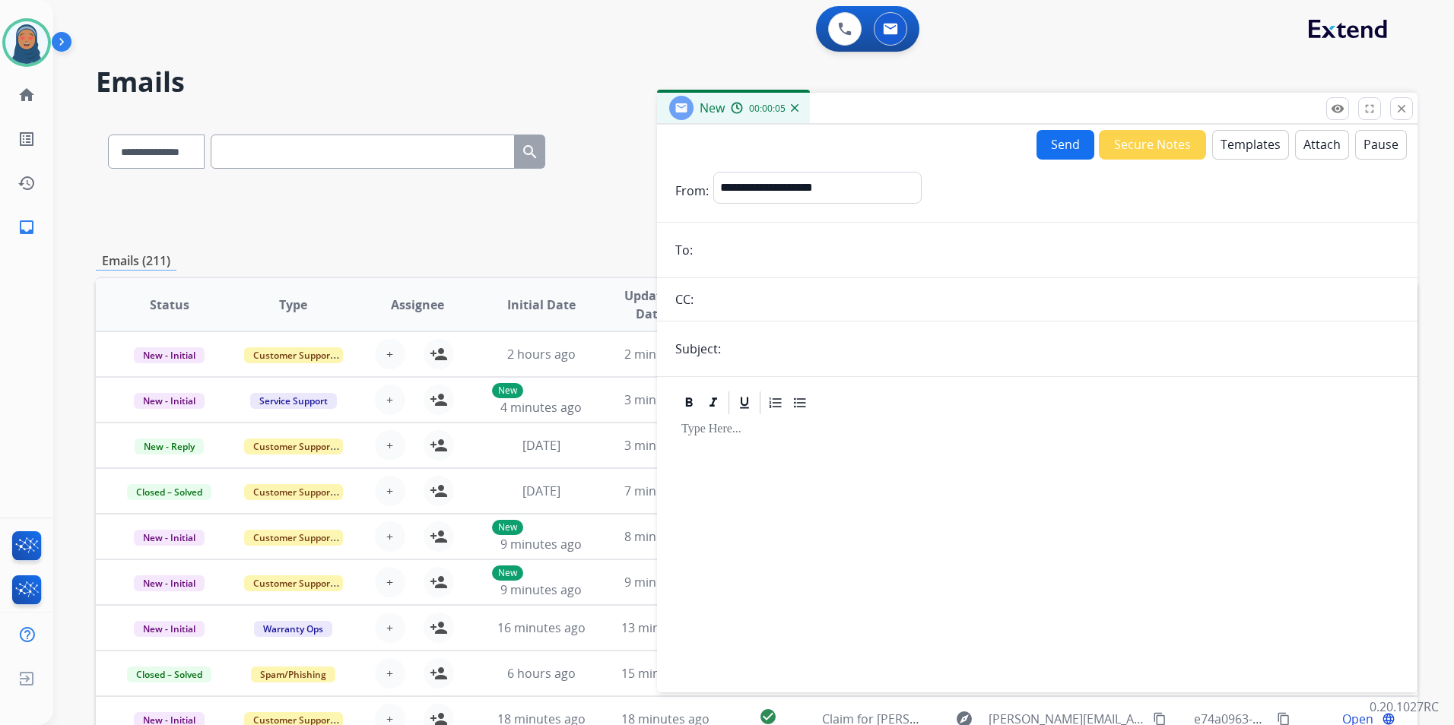
paste input "**********"
type input "**********"
click at [773, 183] on select "**********" at bounding box center [816, 187] width 207 height 30
select select "**********"
click at [713, 172] on select "**********" at bounding box center [816, 187] width 207 height 30
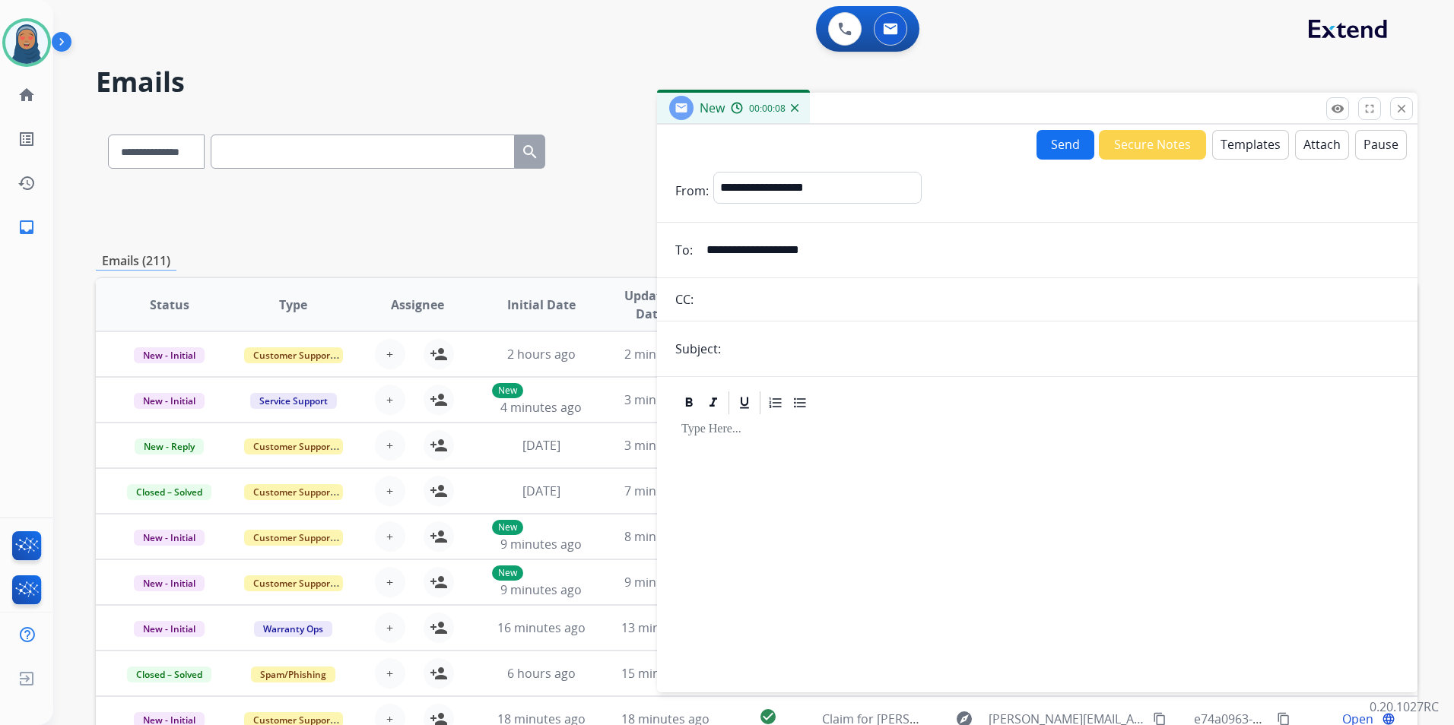
click at [781, 366] on form "**********" at bounding box center [1037, 423] width 760 height 527
type input "**********"
click at [1251, 146] on button "Templates" at bounding box center [1250, 145] width 77 height 30
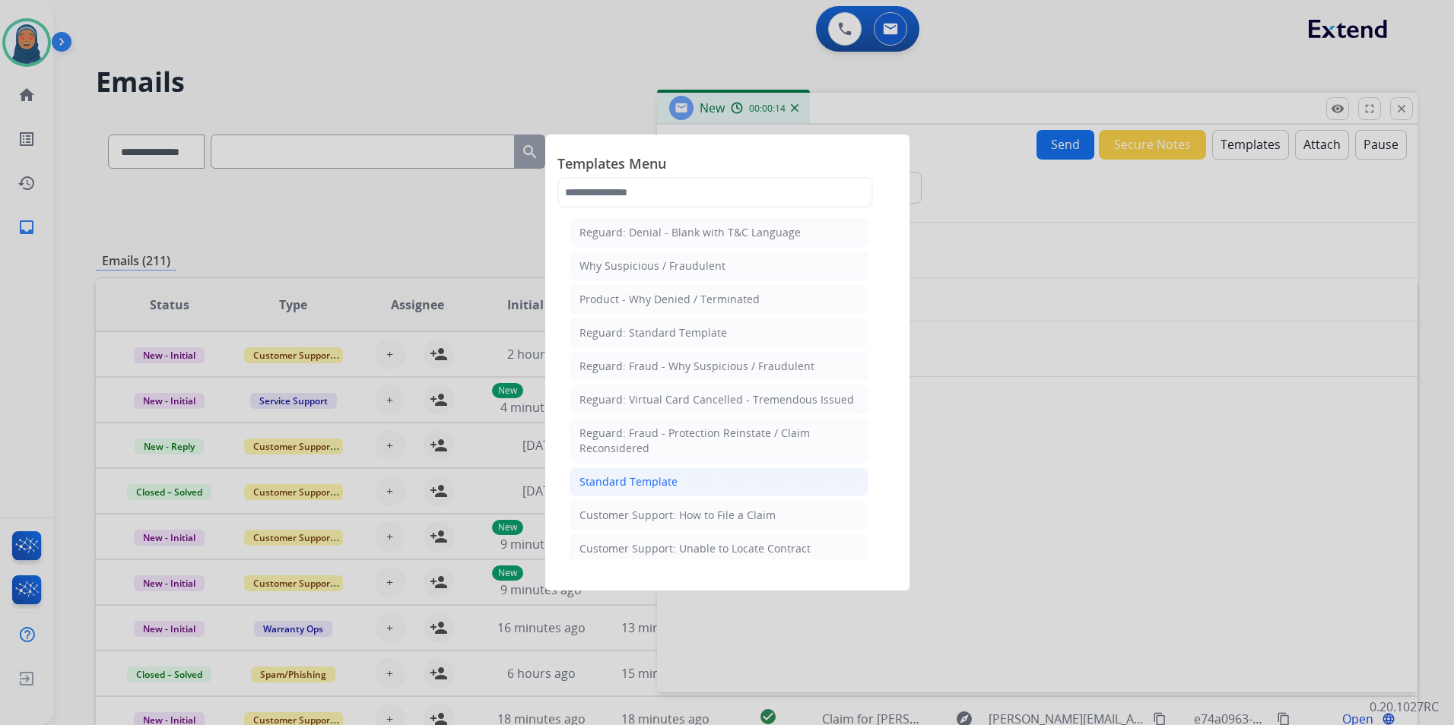
click at [675, 486] on li "Standard Template" at bounding box center [719, 482] width 299 height 29
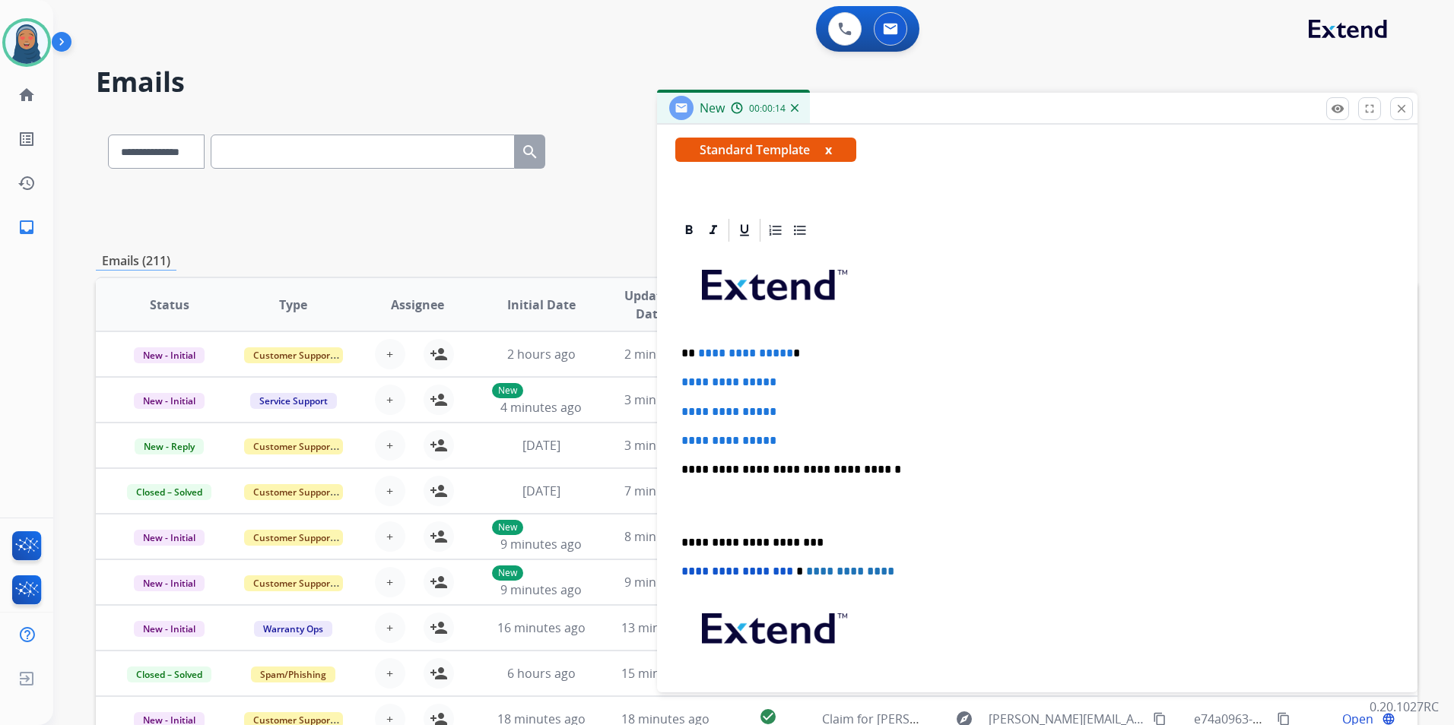
scroll to position [304, 0]
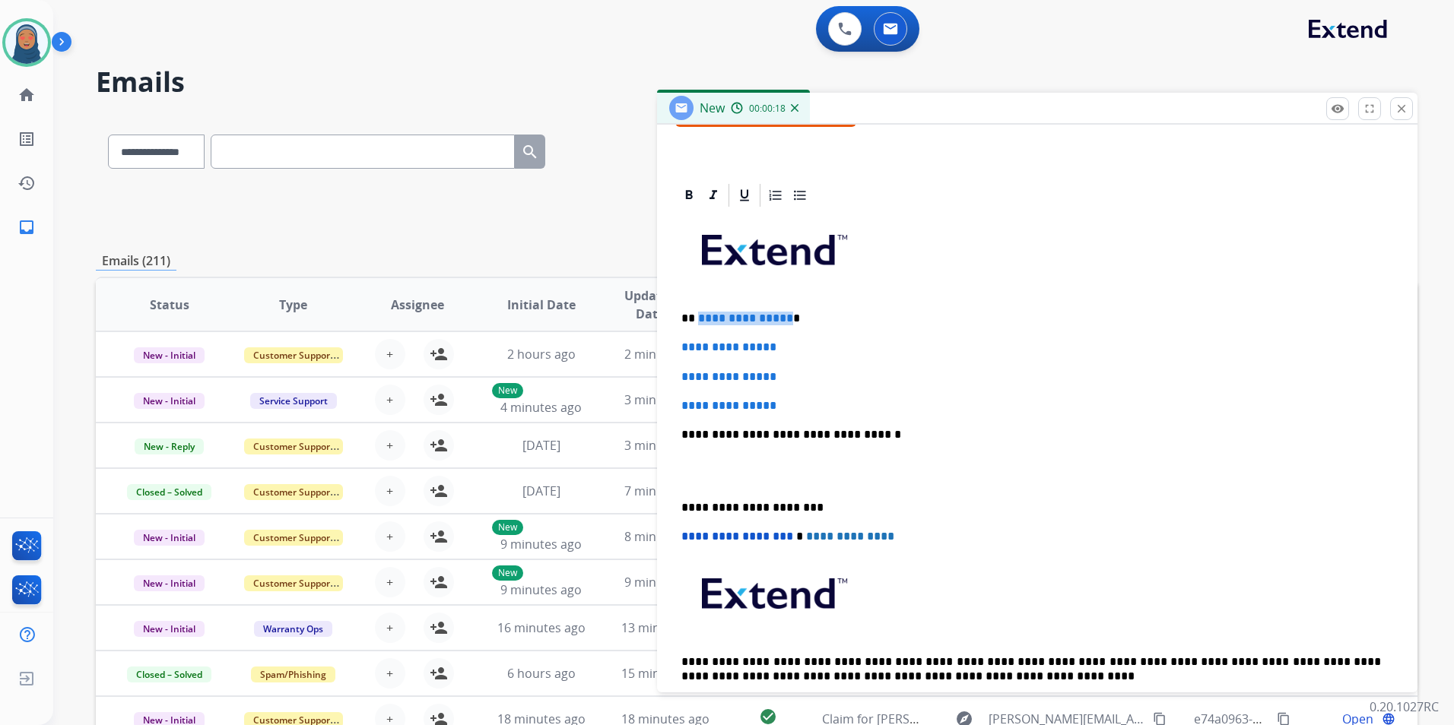
drag, startPoint x: 783, startPoint y: 321, endPoint x: 696, endPoint y: 323, distance: 87.5
click at [696, 323] on p "**********" at bounding box center [1031, 319] width 700 height 14
drag, startPoint x: 796, startPoint y: 346, endPoint x: 679, endPoint y: 347, distance: 117.1
click at [680, 347] on div "**********" at bounding box center [1037, 470] width 724 height 523
drag, startPoint x: 789, startPoint y: 410, endPoint x: 663, endPoint y: 378, distance: 129.5
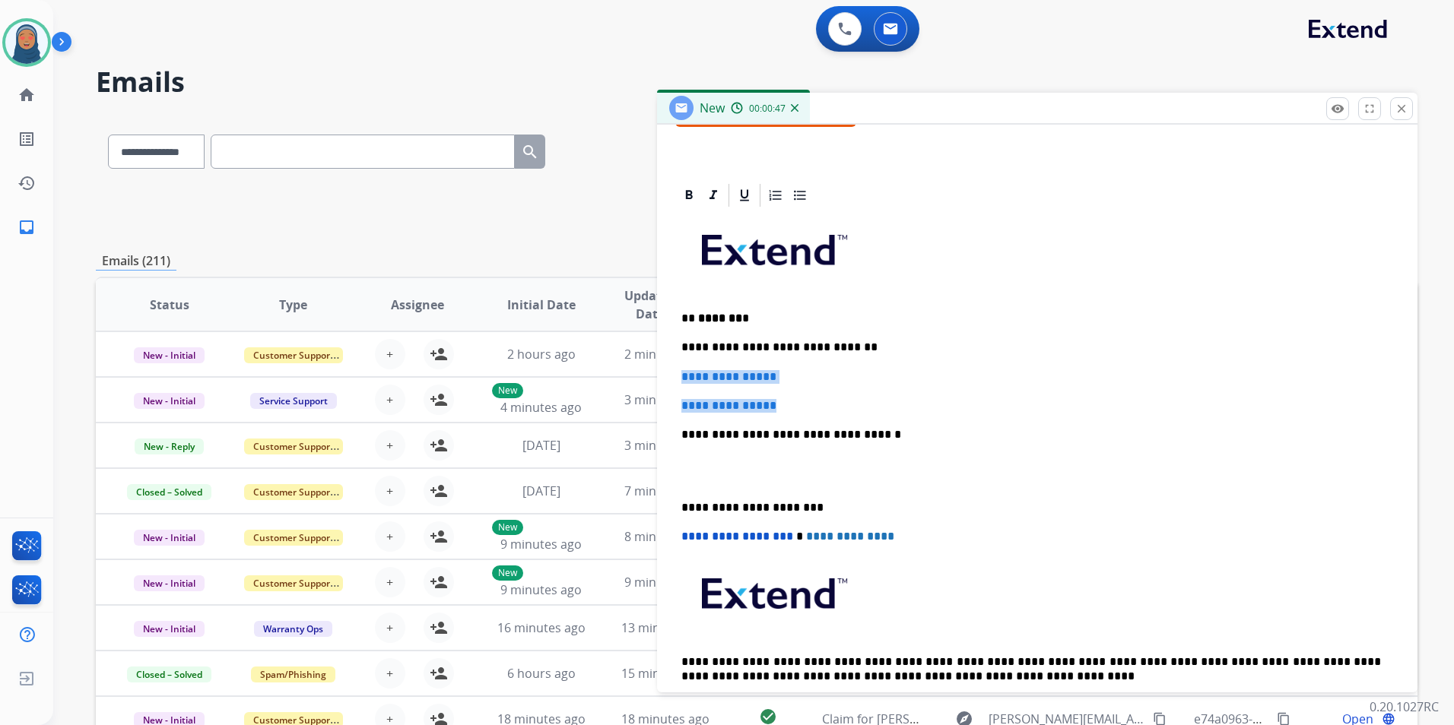
click at [663, 378] on div "**********" at bounding box center [1037, 455] width 760 height 547
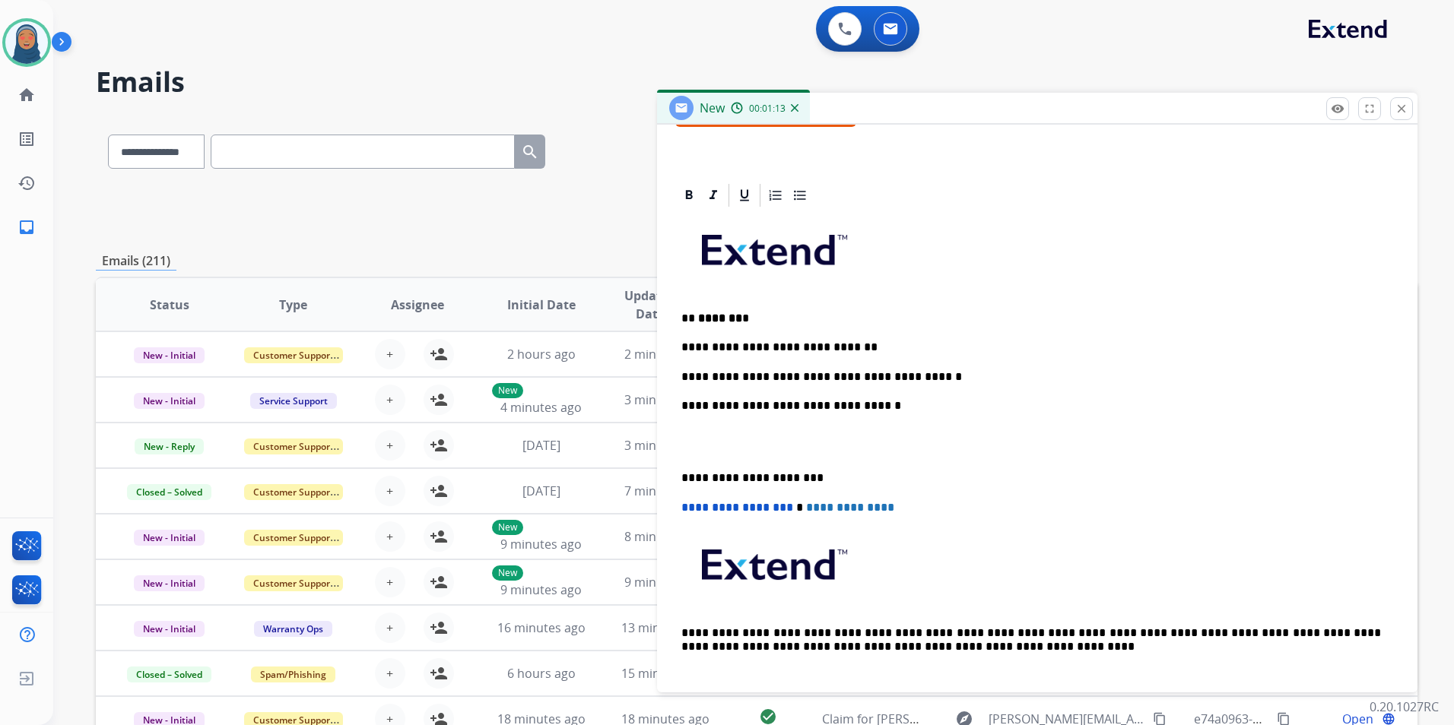
click at [678, 481] on div "**********" at bounding box center [1037, 456] width 724 height 494
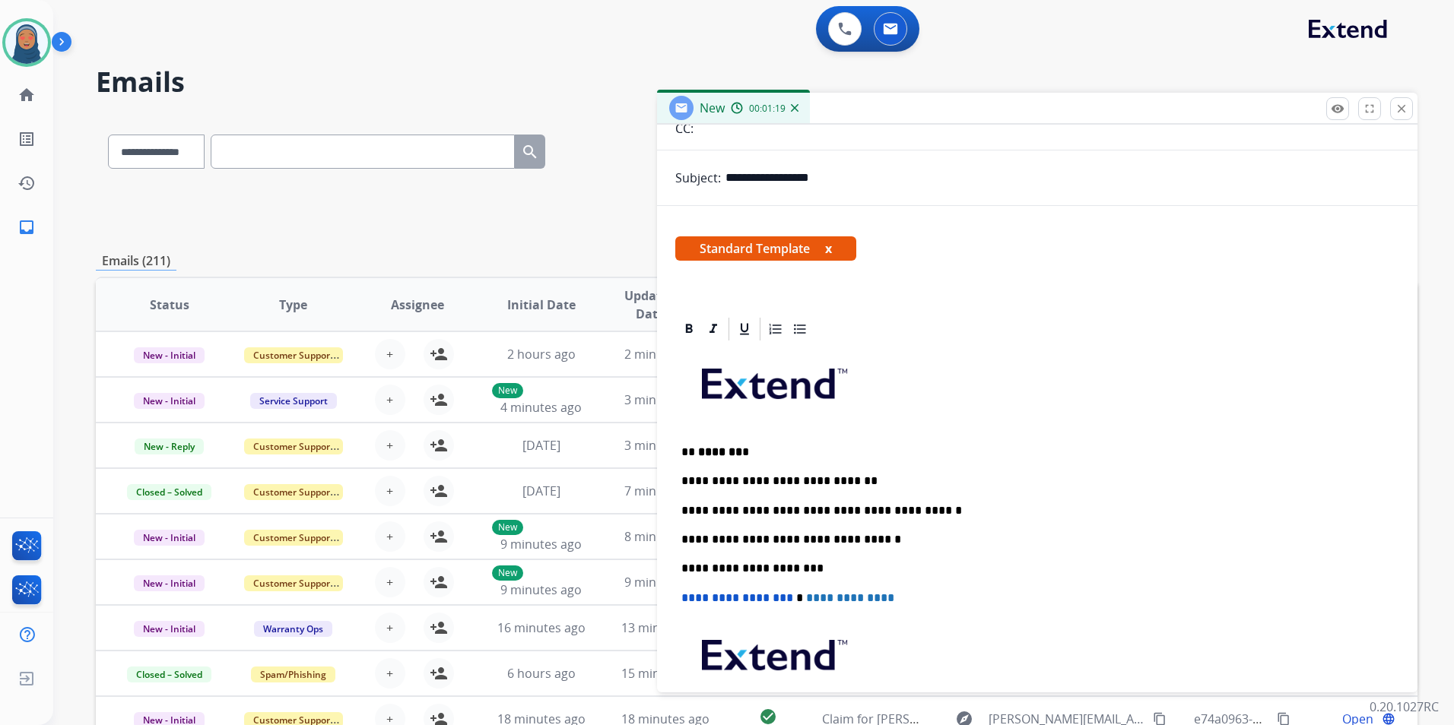
scroll to position [0, 0]
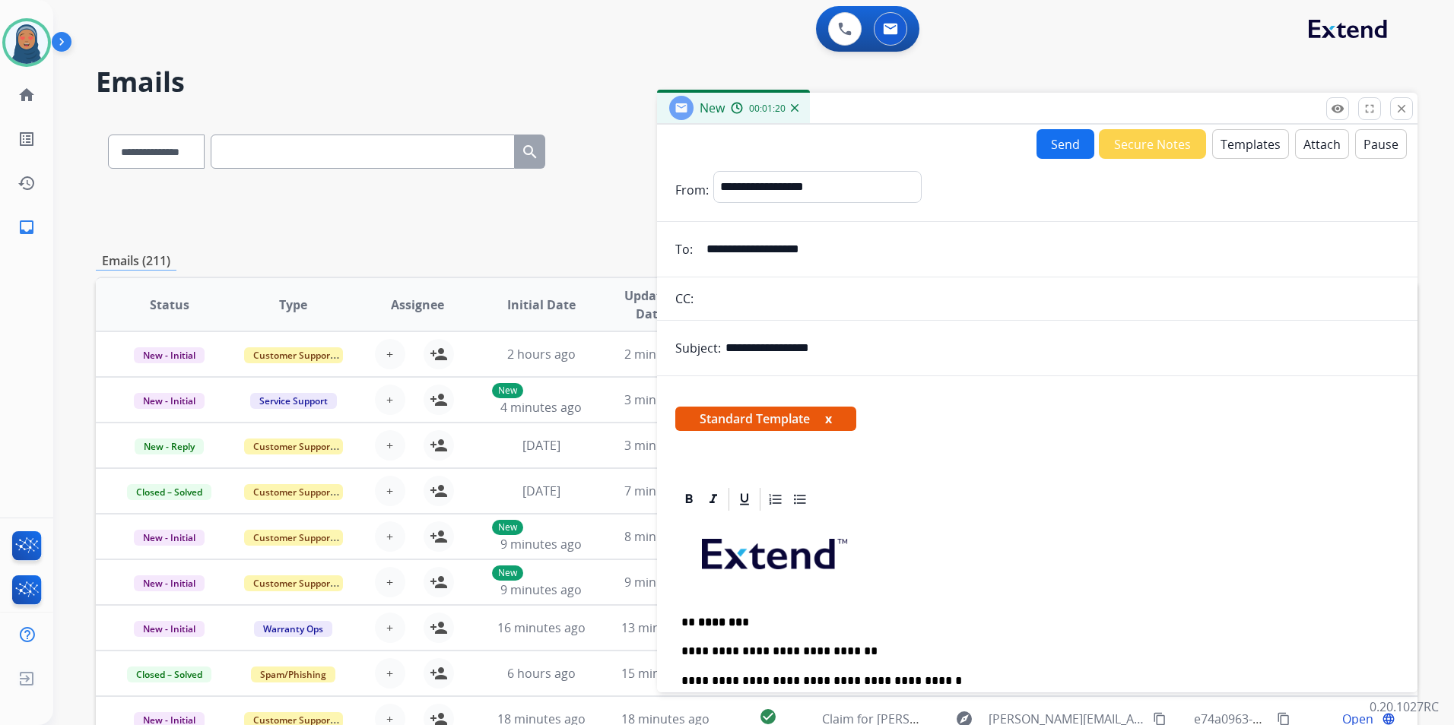
click at [1051, 149] on button "Send" at bounding box center [1065, 144] width 58 height 30
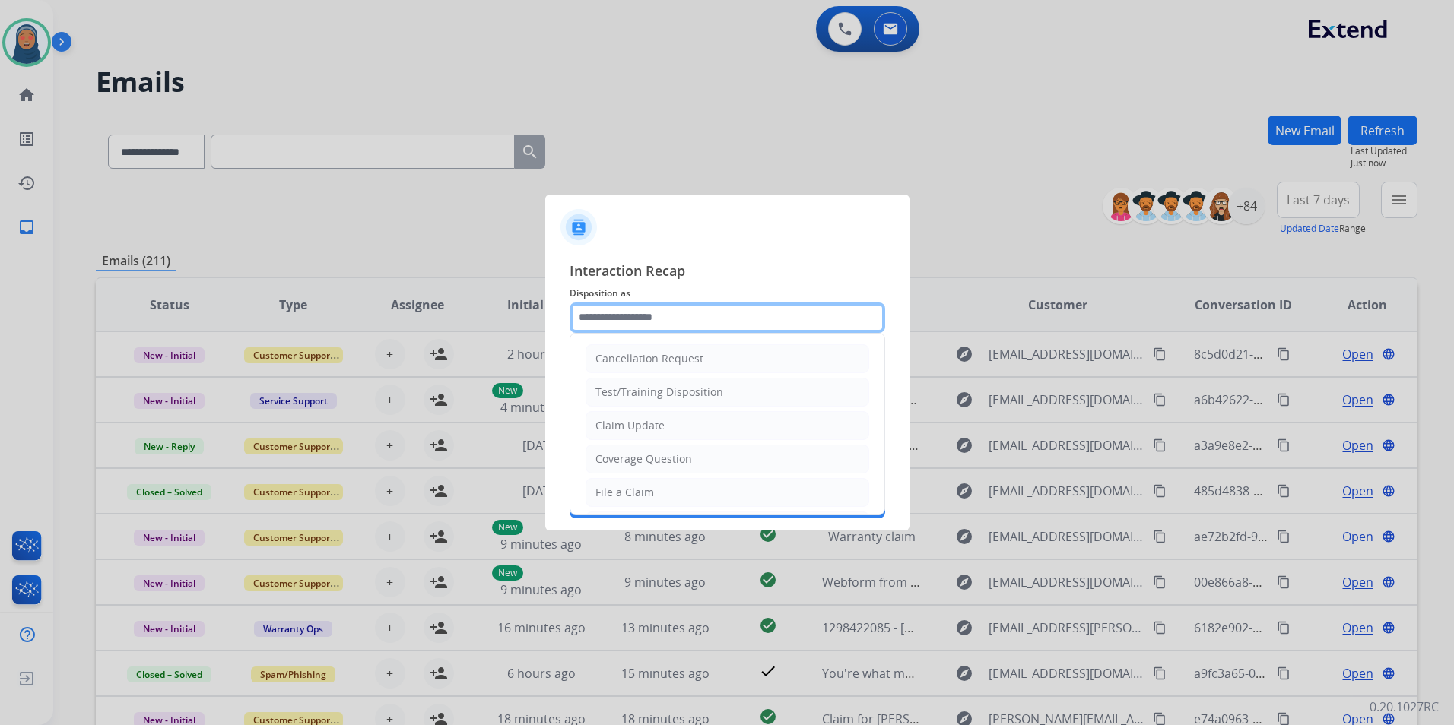
click at [726, 310] on input "text" at bounding box center [728, 318] width 316 height 30
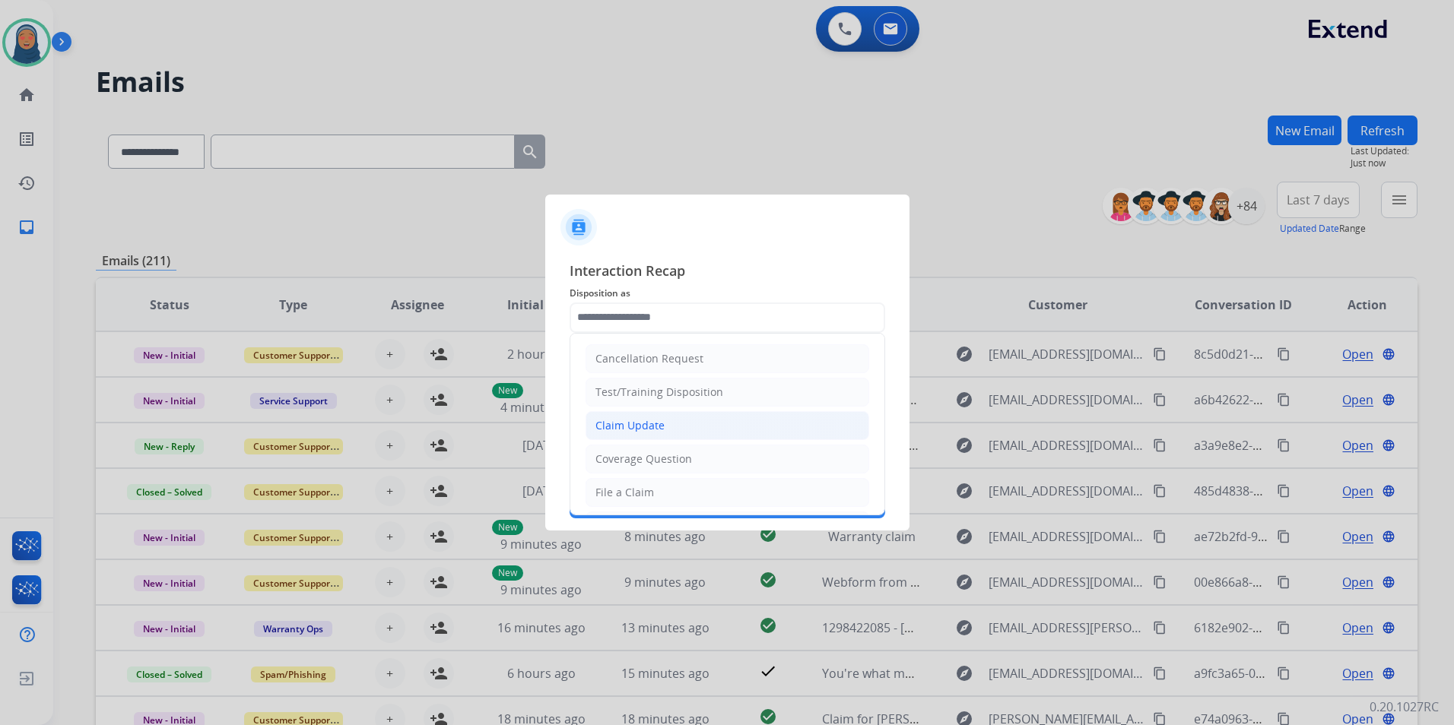
click at [633, 430] on div "Claim Update" at bounding box center [629, 425] width 69 height 15
type input "**********"
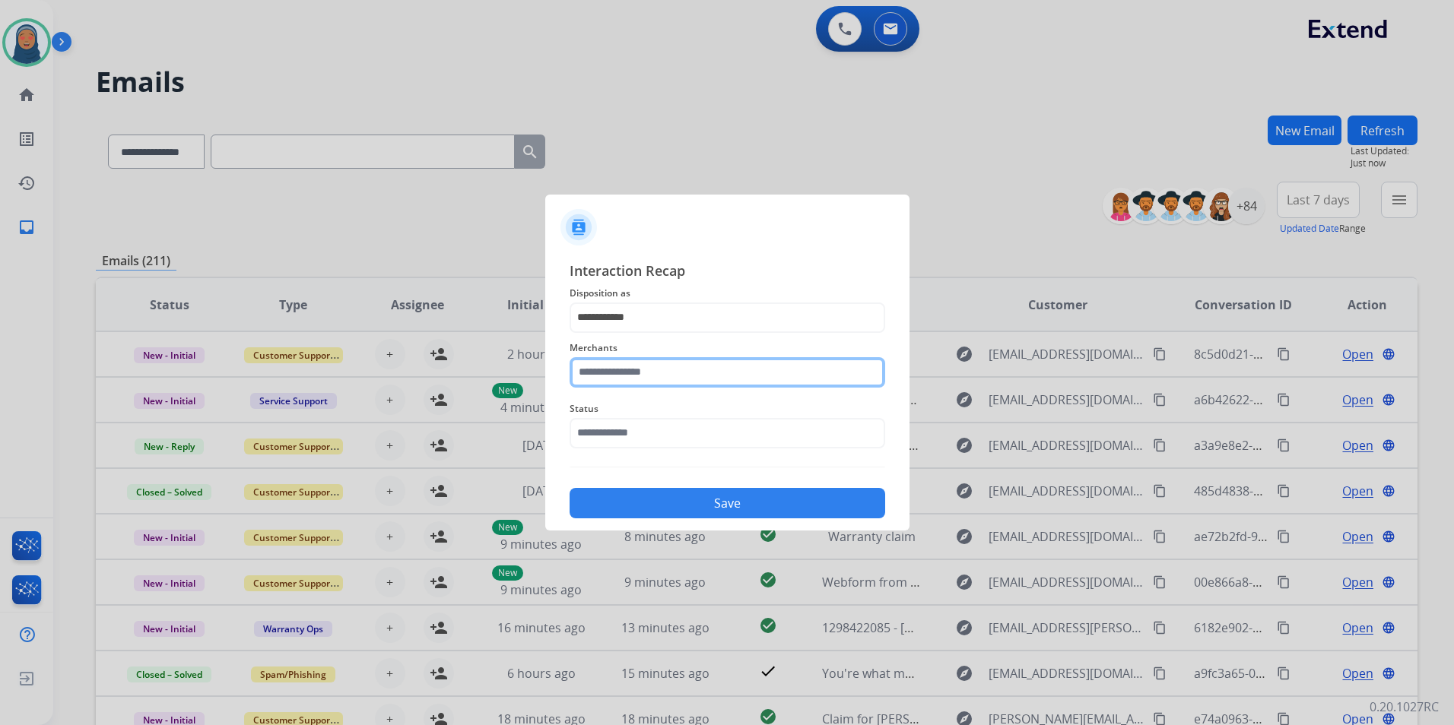
click at [650, 373] on input "text" at bounding box center [728, 372] width 316 height 30
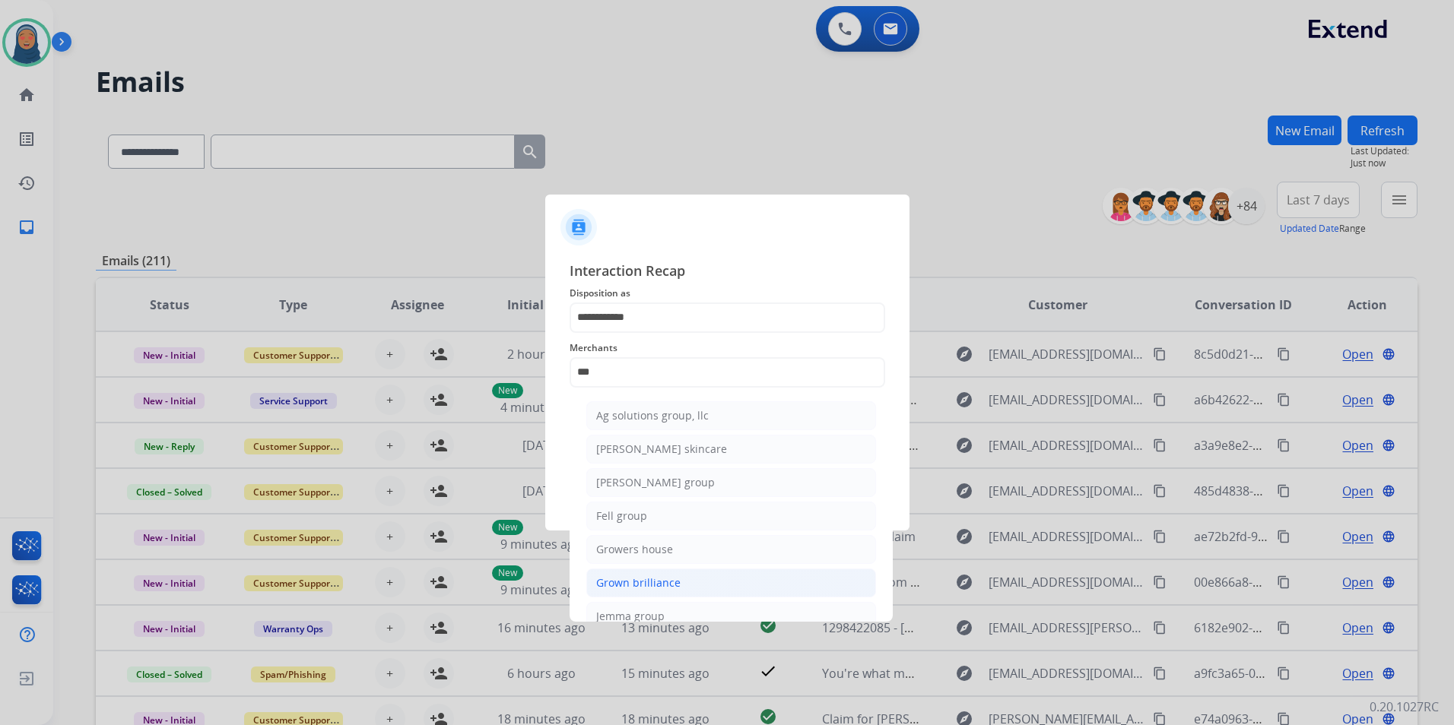
drag, startPoint x: 660, startPoint y: 579, endPoint x: 649, endPoint y: 544, distance: 36.6
click at [660, 579] on div "Grown brilliance" at bounding box center [638, 583] width 84 height 15
type input "**********"
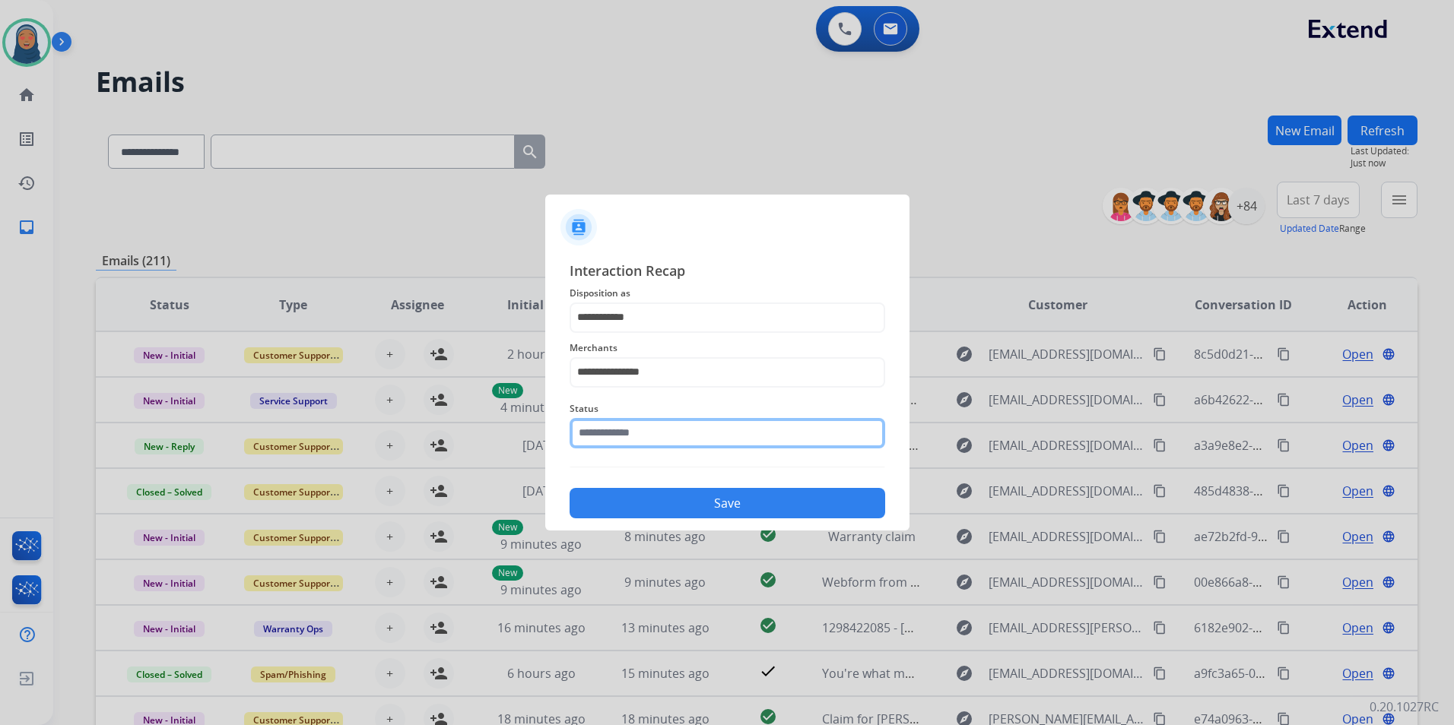
click at [640, 429] on input "text" at bounding box center [728, 433] width 316 height 30
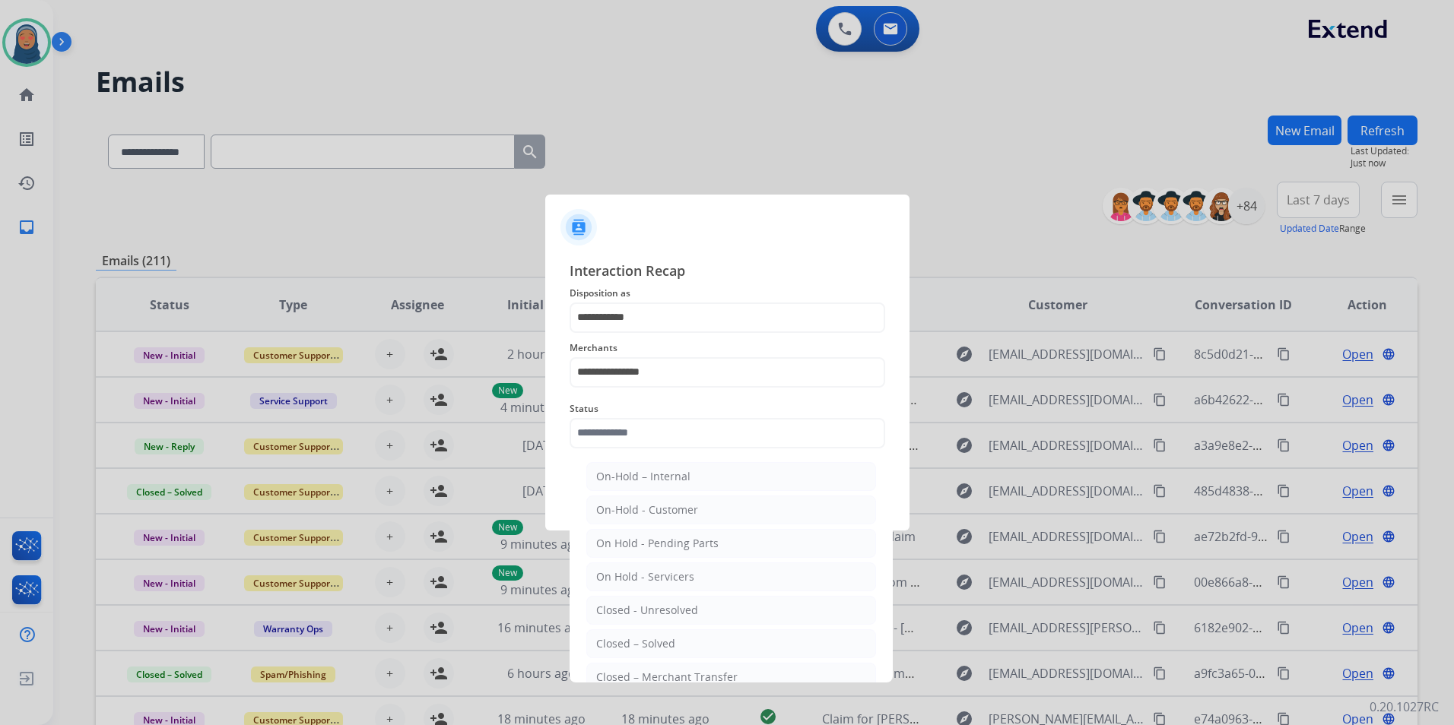
drag, startPoint x: 624, startPoint y: 646, endPoint x: 662, endPoint y: 567, distance: 86.7
click at [626, 642] on div "Closed – Solved" at bounding box center [635, 643] width 79 height 15
type input "**********"
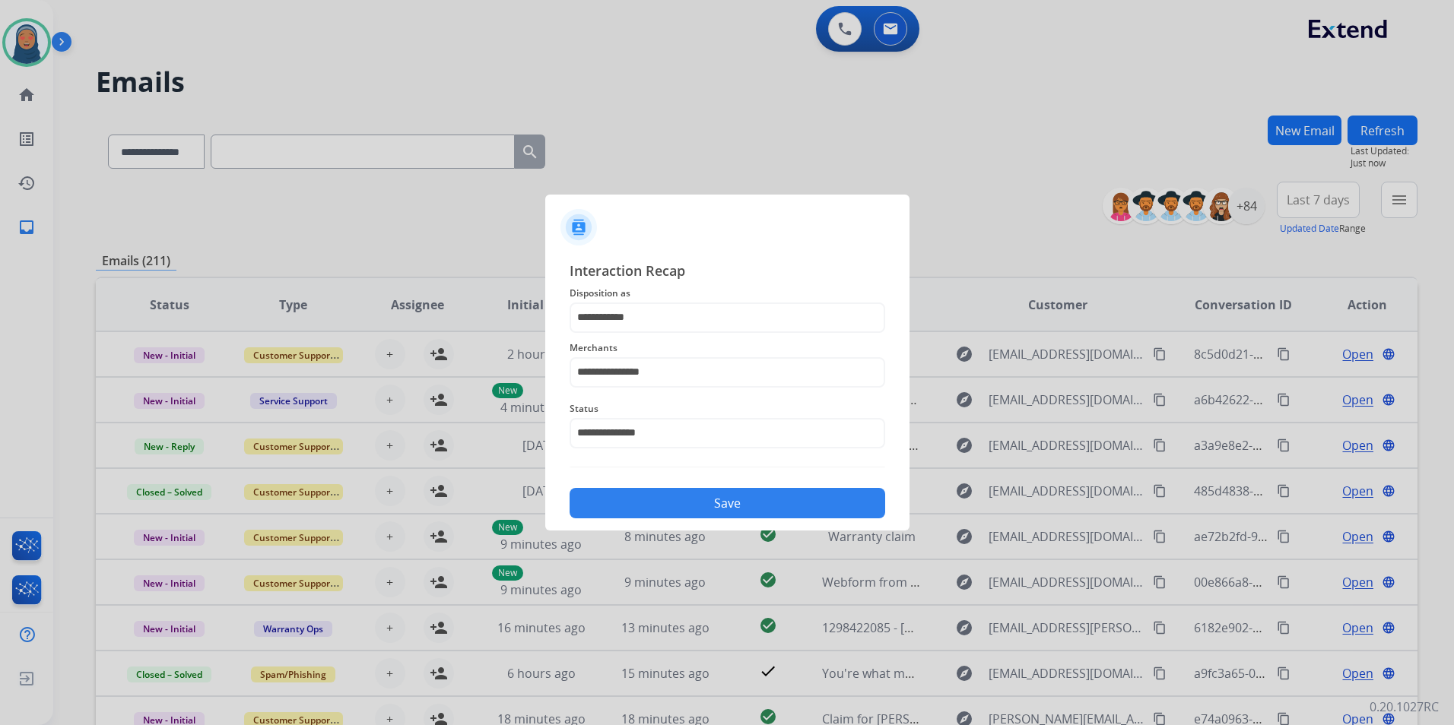
click at [695, 512] on button "Save" at bounding box center [728, 503] width 316 height 30
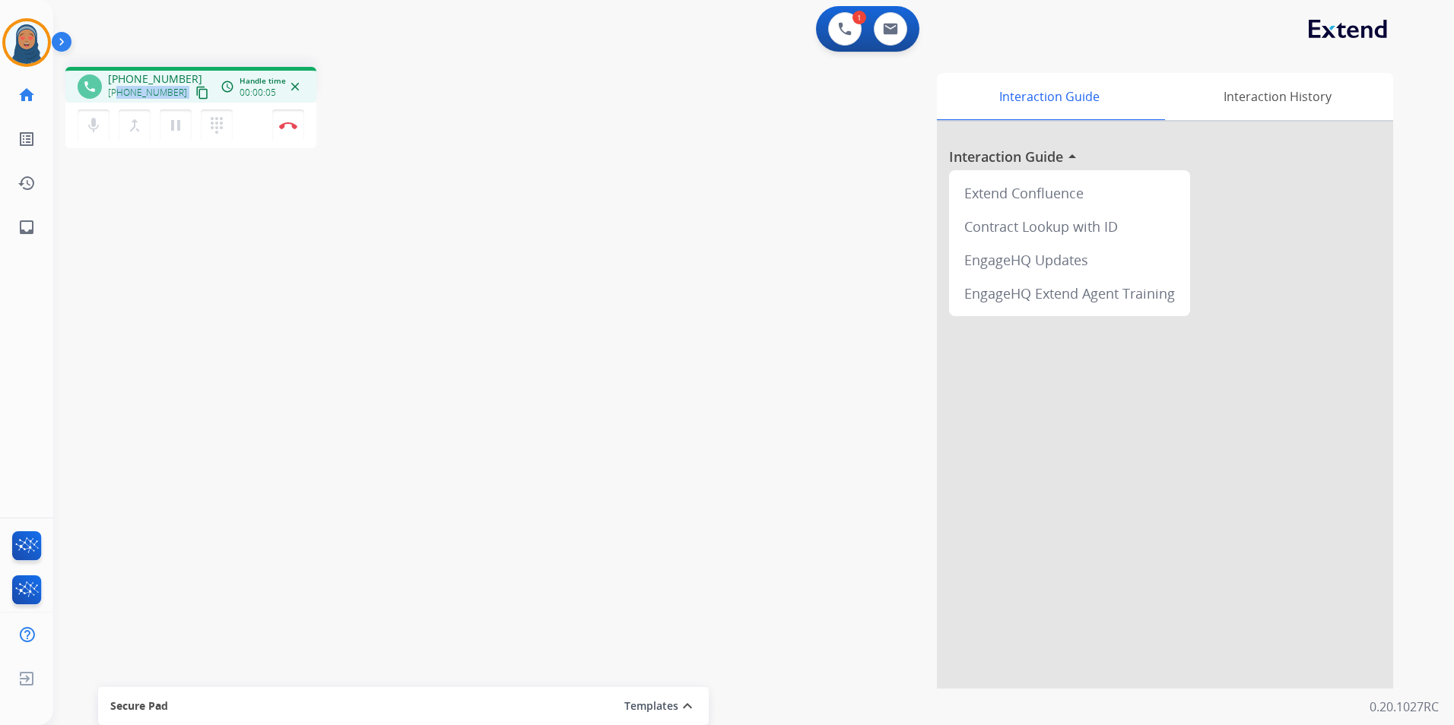
drag, startPoint x: 173, startPoint y: 93, endPoint x: 119, endPoint y: 95, distance: 54.0
click at [119, 95] on div "+15622021496 content_copy" at bounding box center [159, 93] width 103 height 18
copy div "5622021496 content_copy access_time Call metrics Queue 00:10 Hold 00:00 Talk 00…"
click at [217, 132] on mat-icon "dialpad" at bounding box center [217, 125] width 18 height 18
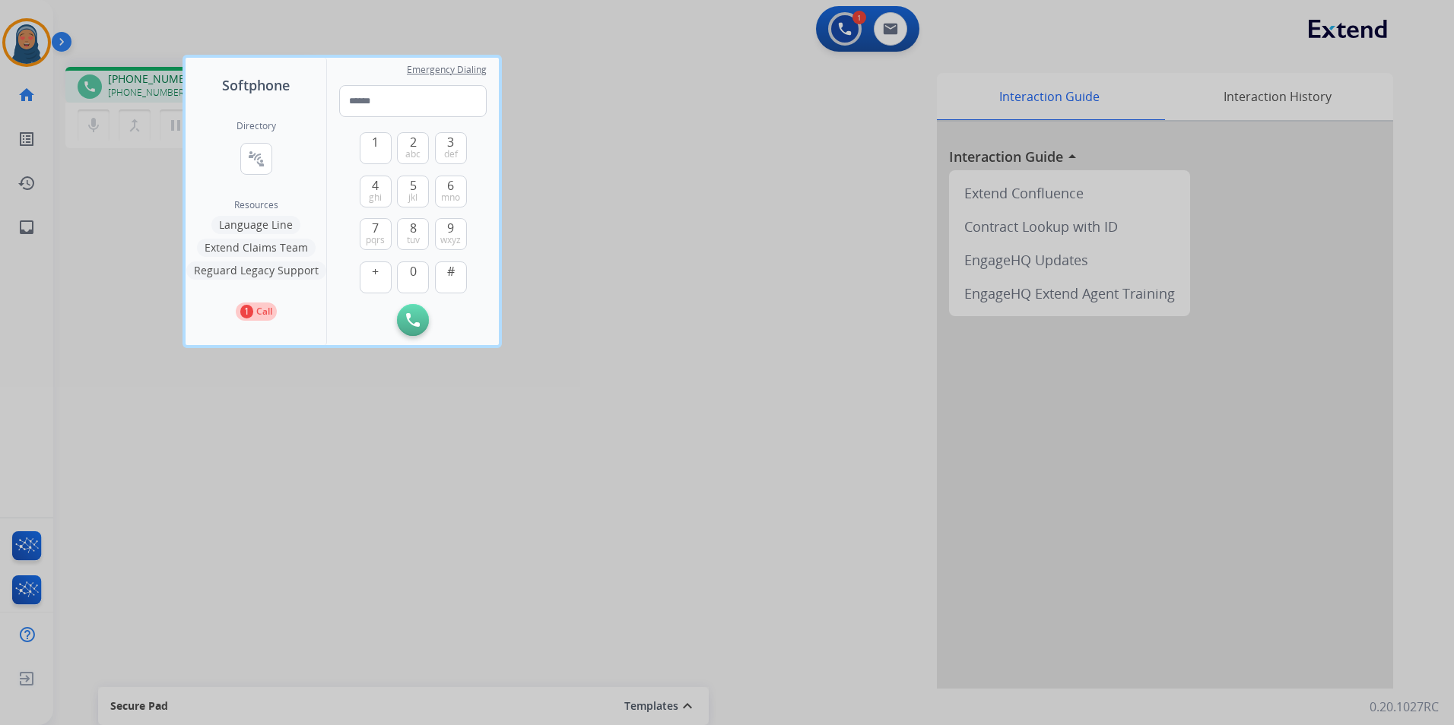
click at [252, 206] on span "Resources" at bounding box center [256, 205] width 44 height 12
click at [252, 221] on button "Language Line" at bounding box center [255, 225] width 89 height 18
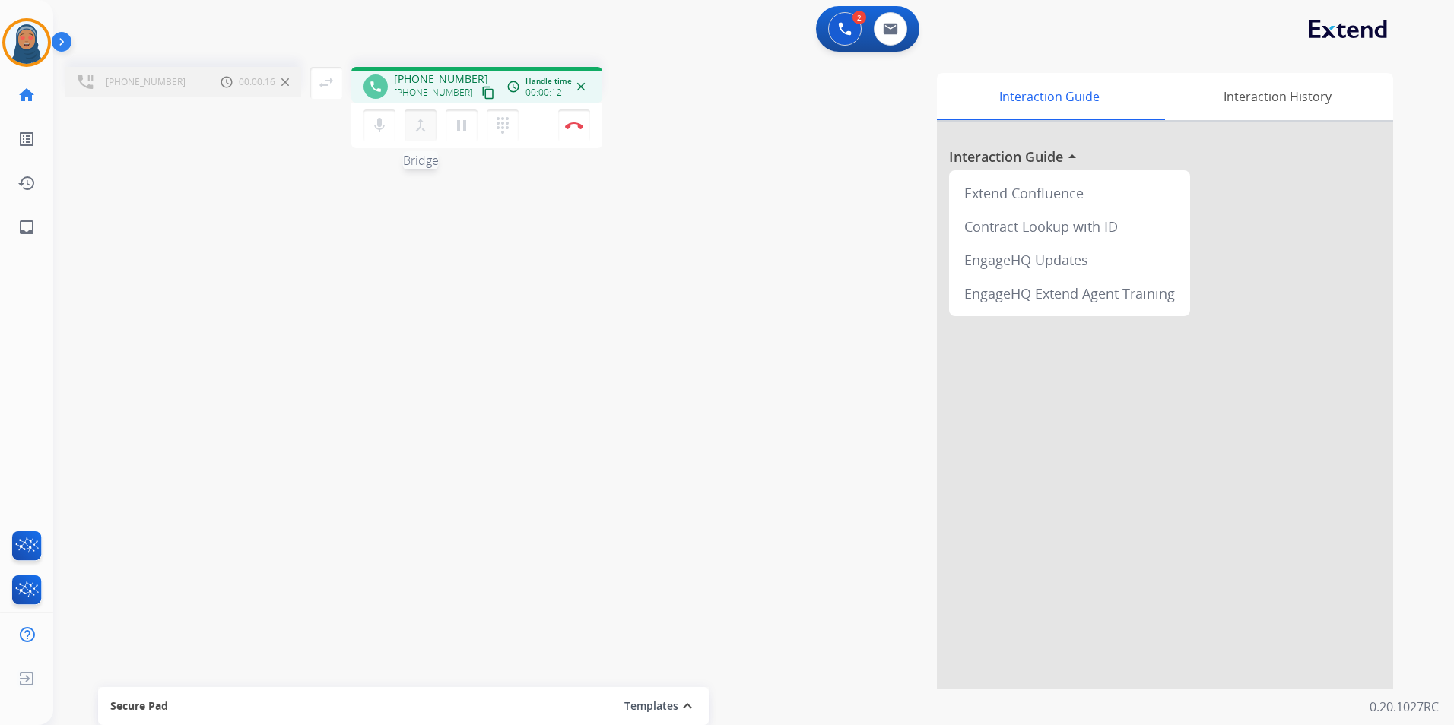
click at [417, 127] on mat-icon "merge_type" at bounding box center [420, 125] width 18 height 18
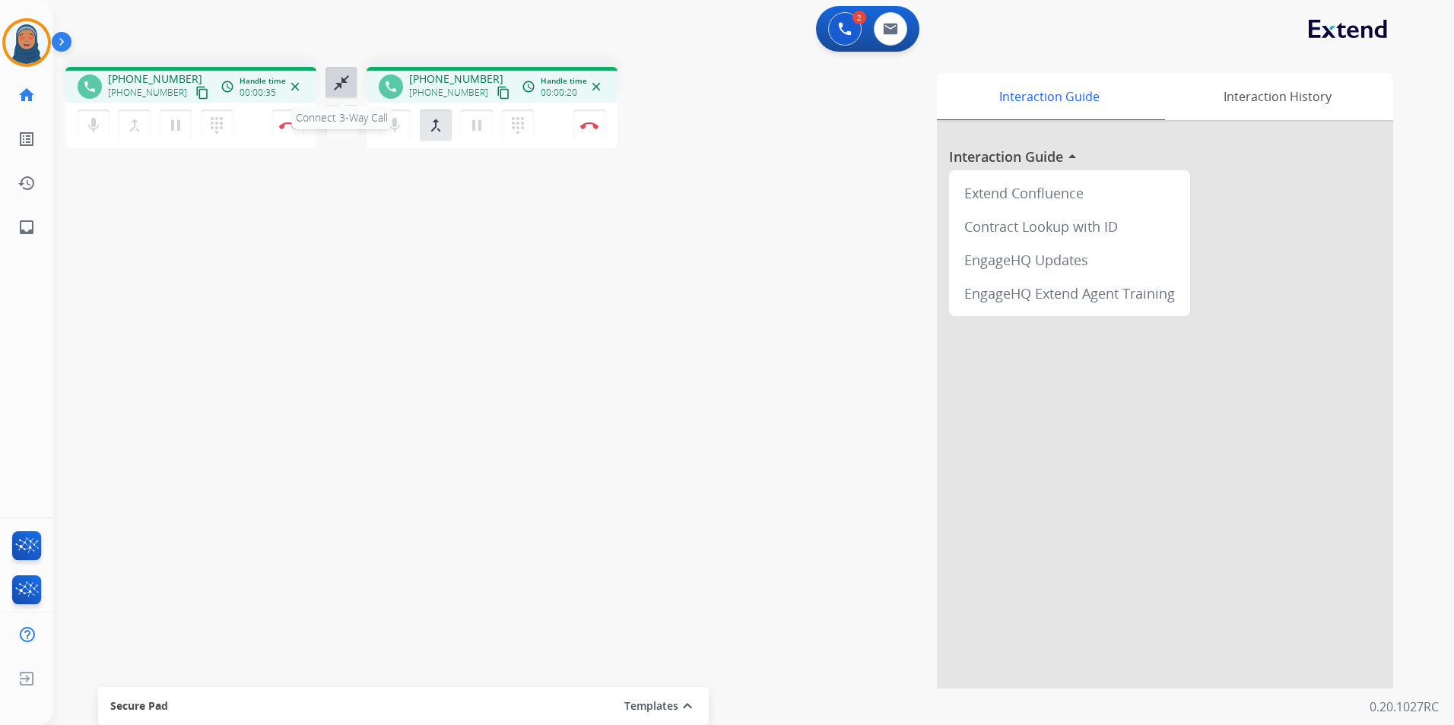
click at [339, 83] on mat-icon "close_fullscreen" at bounding box center [341, 83] width 18 height 18
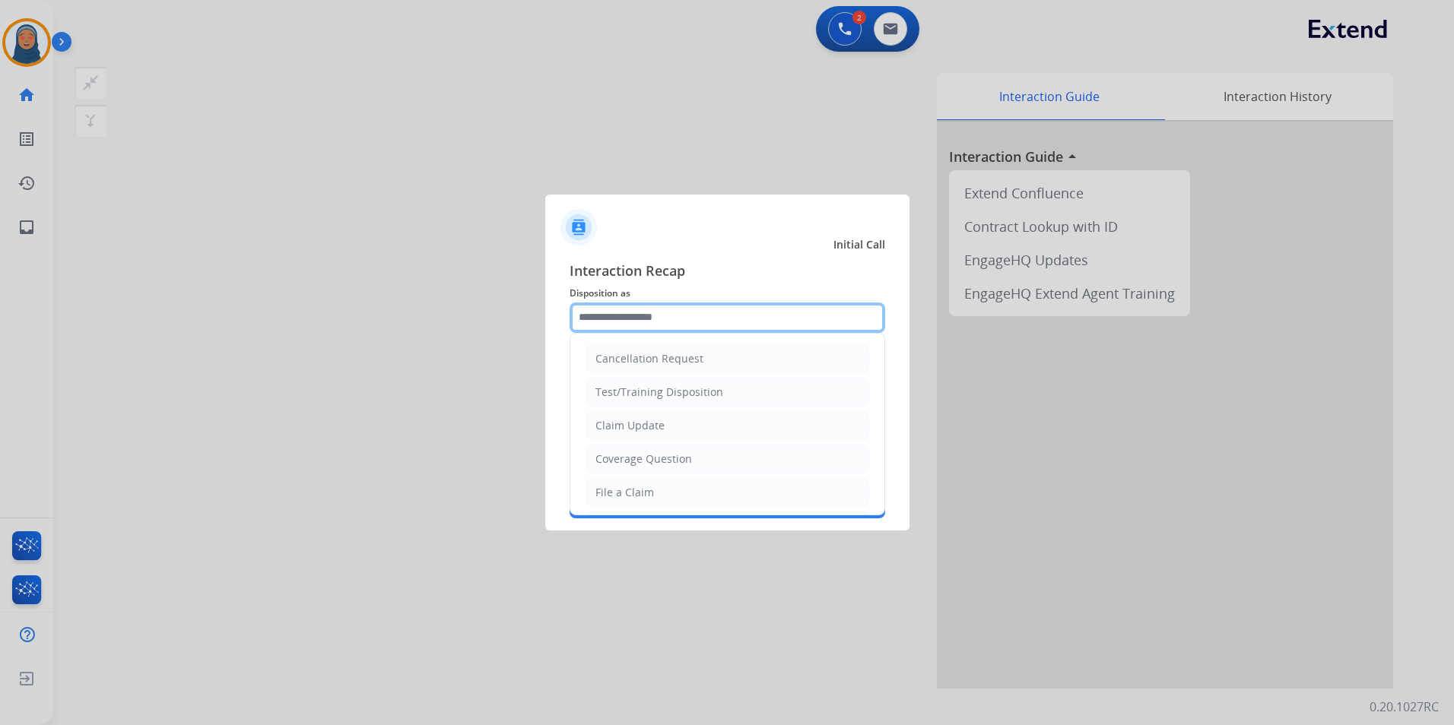
click at [636, 313] on input "text" at bounding box center [728, 318] width 316 height 30
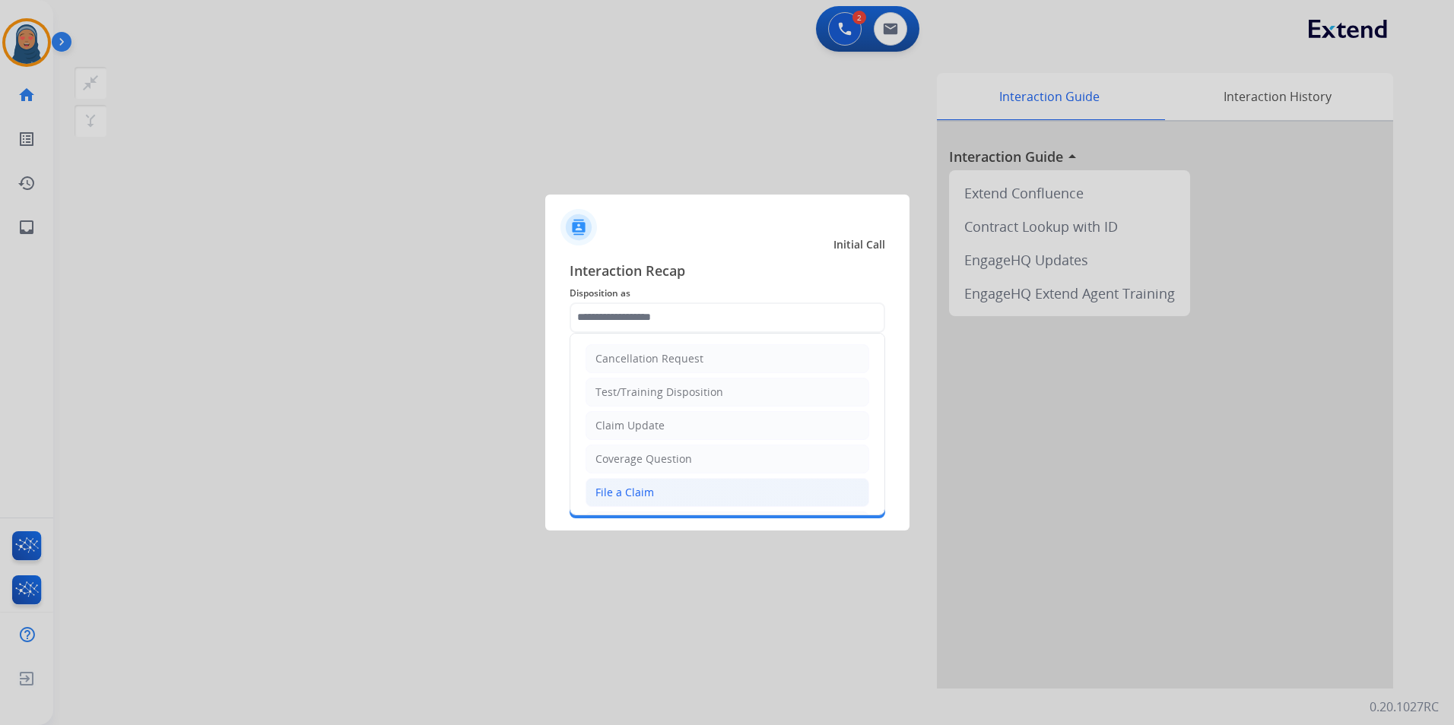
click at [658, 486] on li "File a Claim" at bounding box center [727, 492] width 284 height 29
type input "**********"
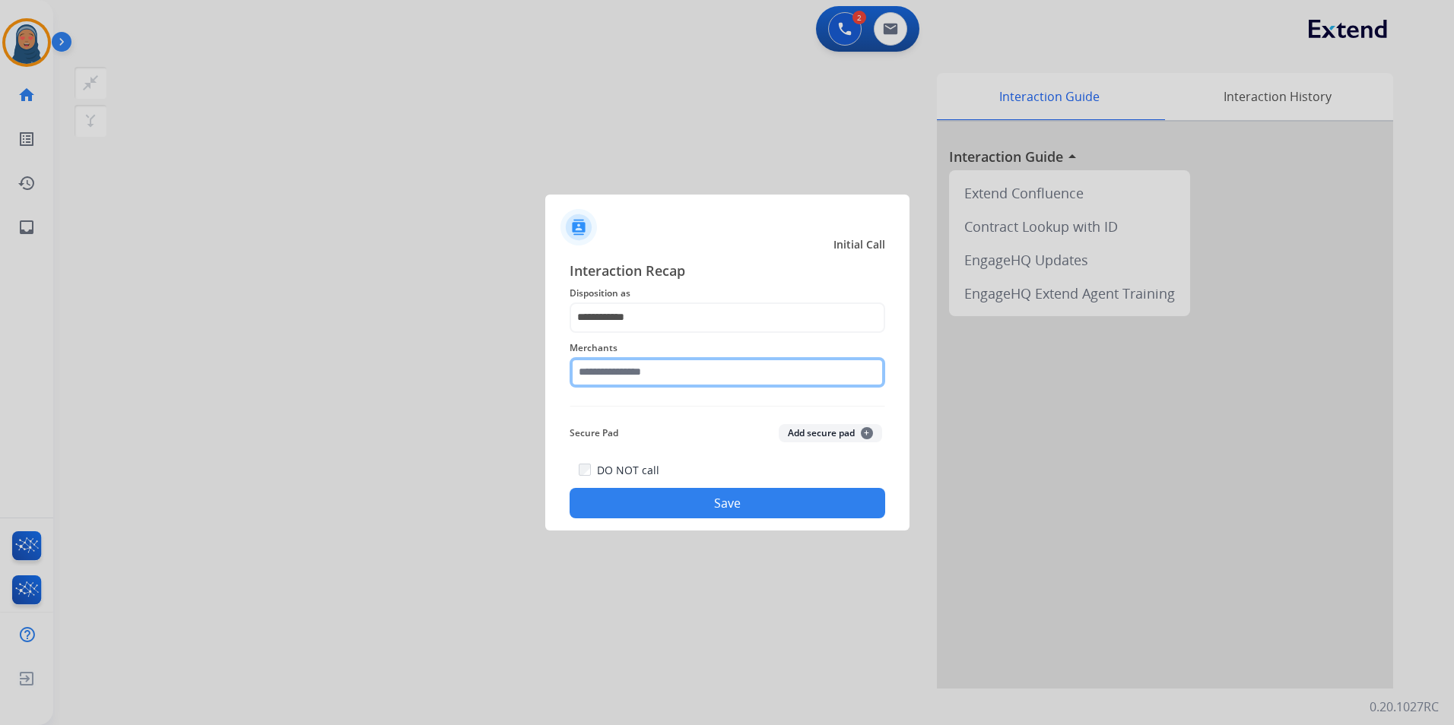
click at [666, 377] on input "text" at bounding box center [728, 372] width 316 height 30
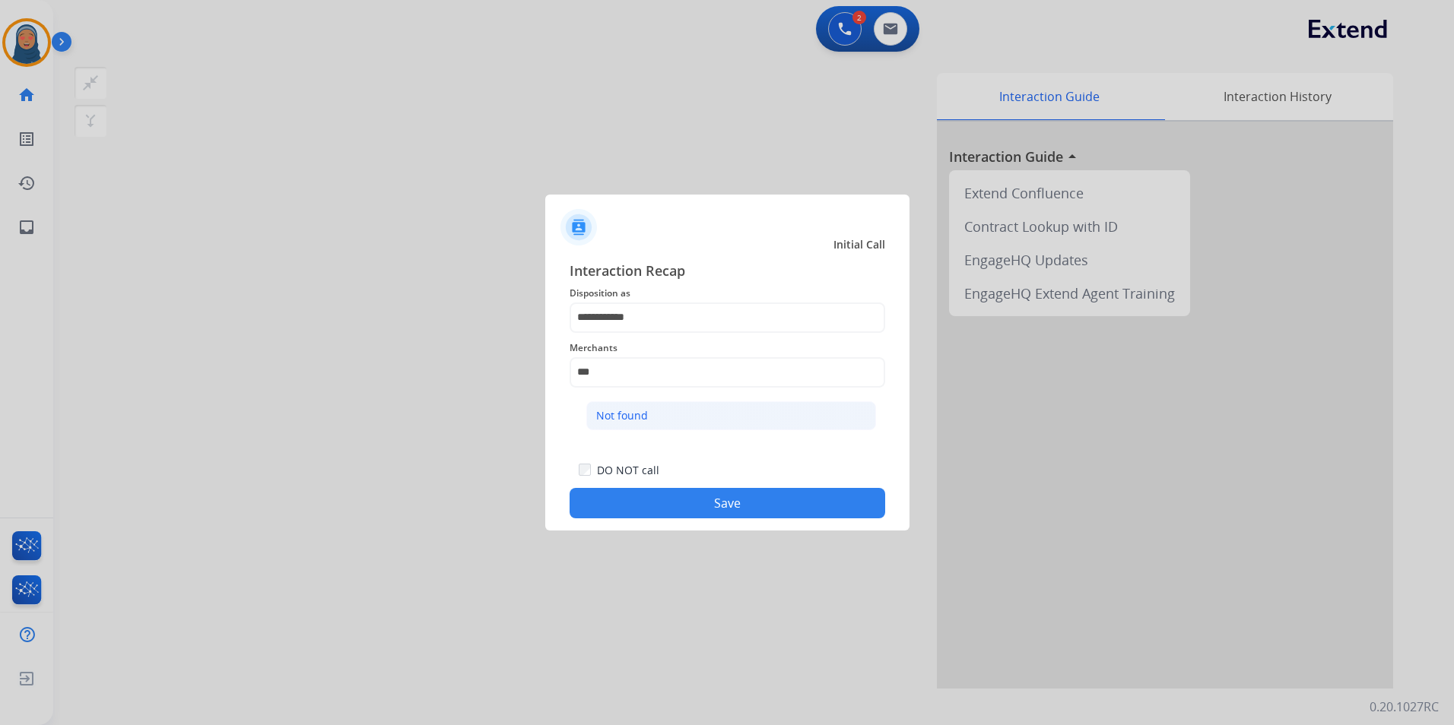
click at [630, 411] on div "Not found" at bounding box center [622, 415] width 52 height 15
type input "*********"
click at [697, 503] on button "Save" at bounding box center [728, 503] width 316 height 30
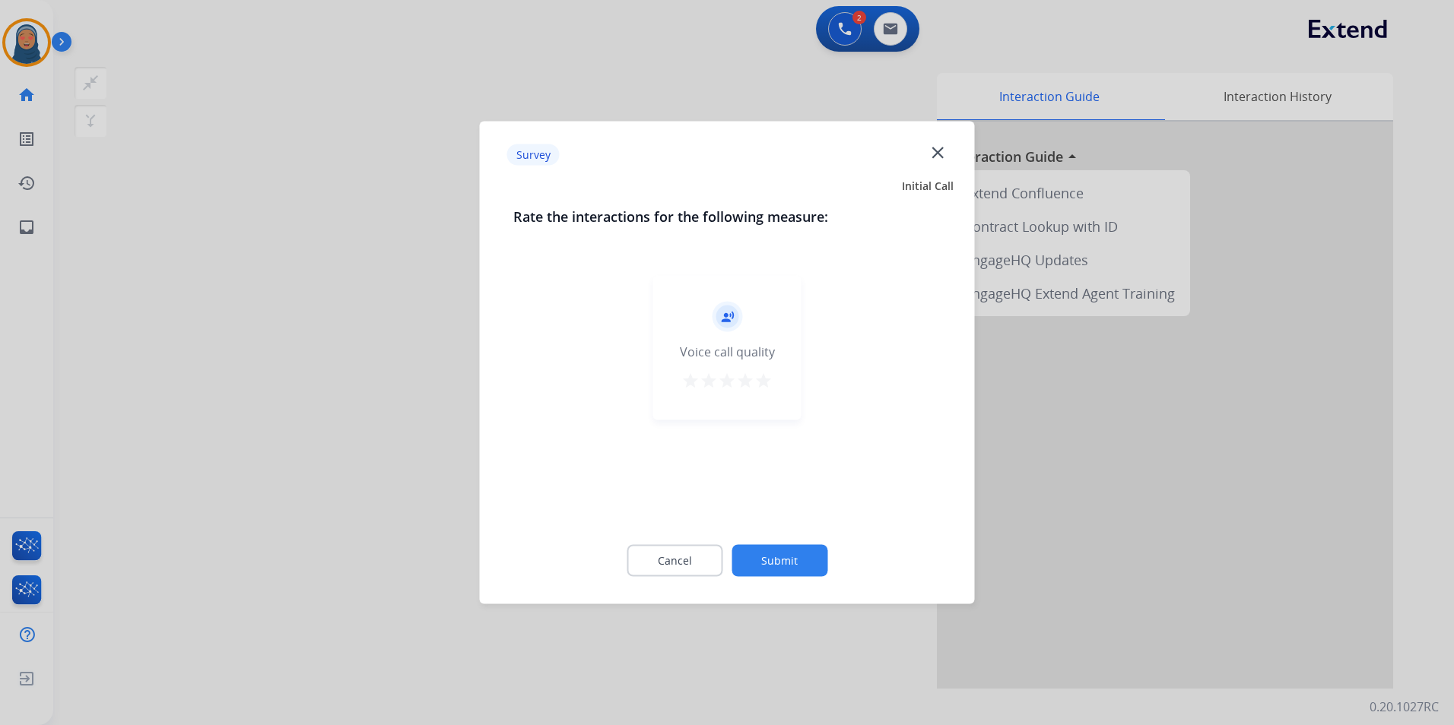
click at [765, 561] on button "Submit" at bounding box center [779, 561] width 96 height 32
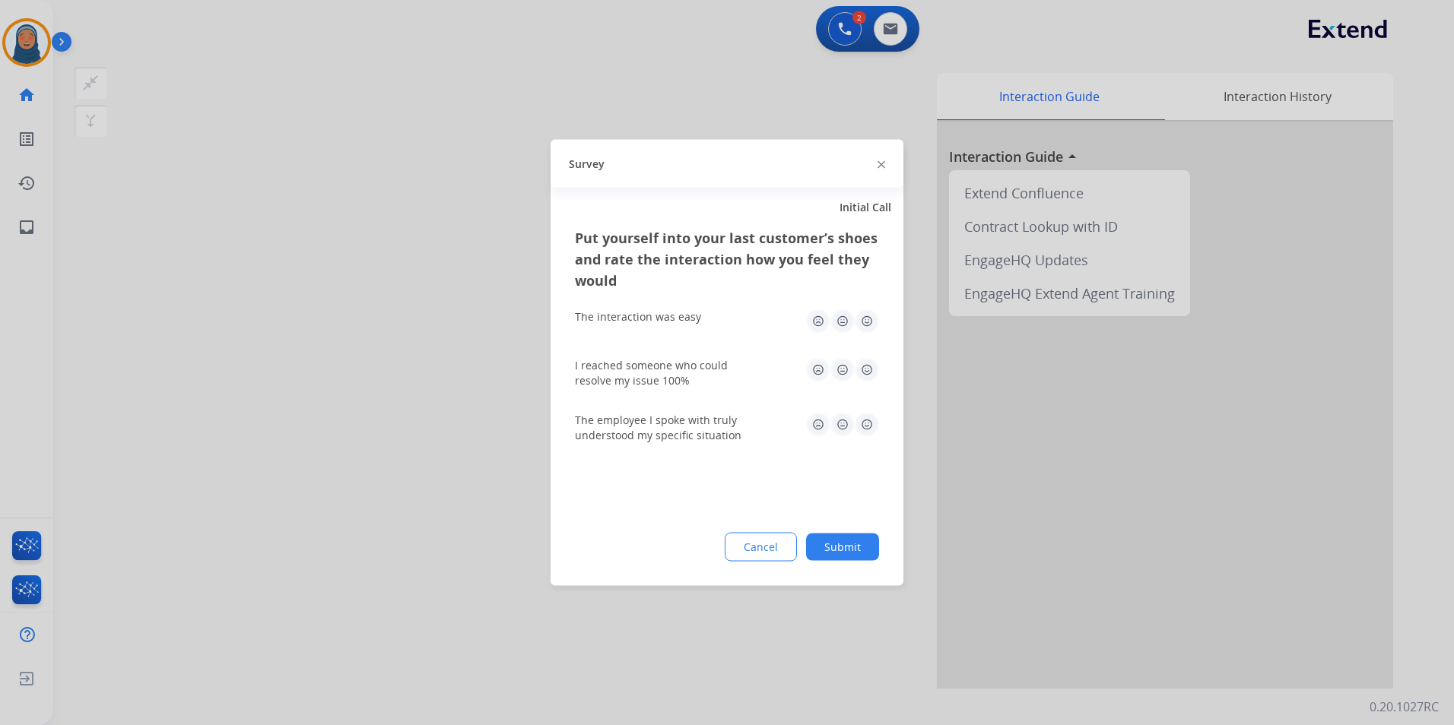
click at [817, 535] on button "Submit" at bounding box center [842, 547] width 73 height 27
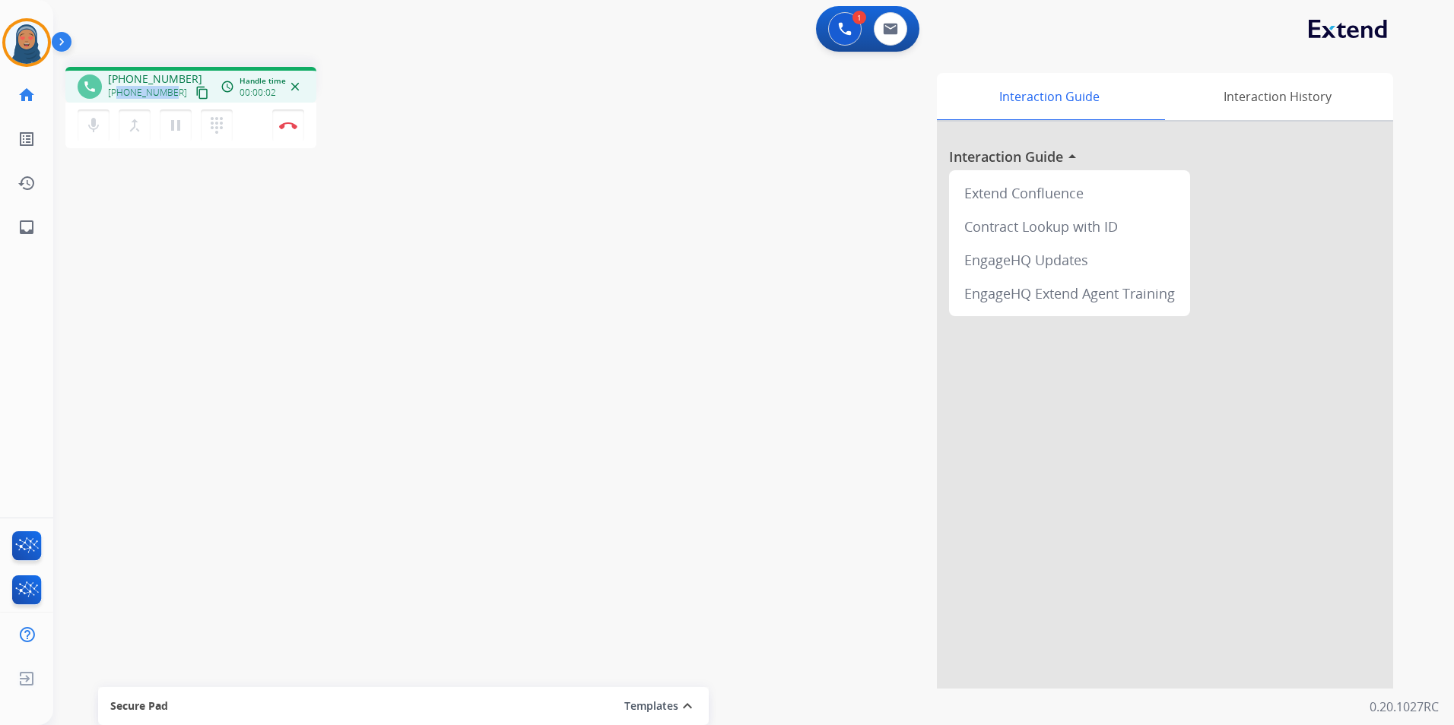
drag, startPoint x: 170, startPoint y: 94, endPoint x: 119, endPoint y: 97, distance: 51.0
click at [119, 97] on span "+17174183407" at bounding box center [147, 93] width 79 height 12
copy span "7174183407"
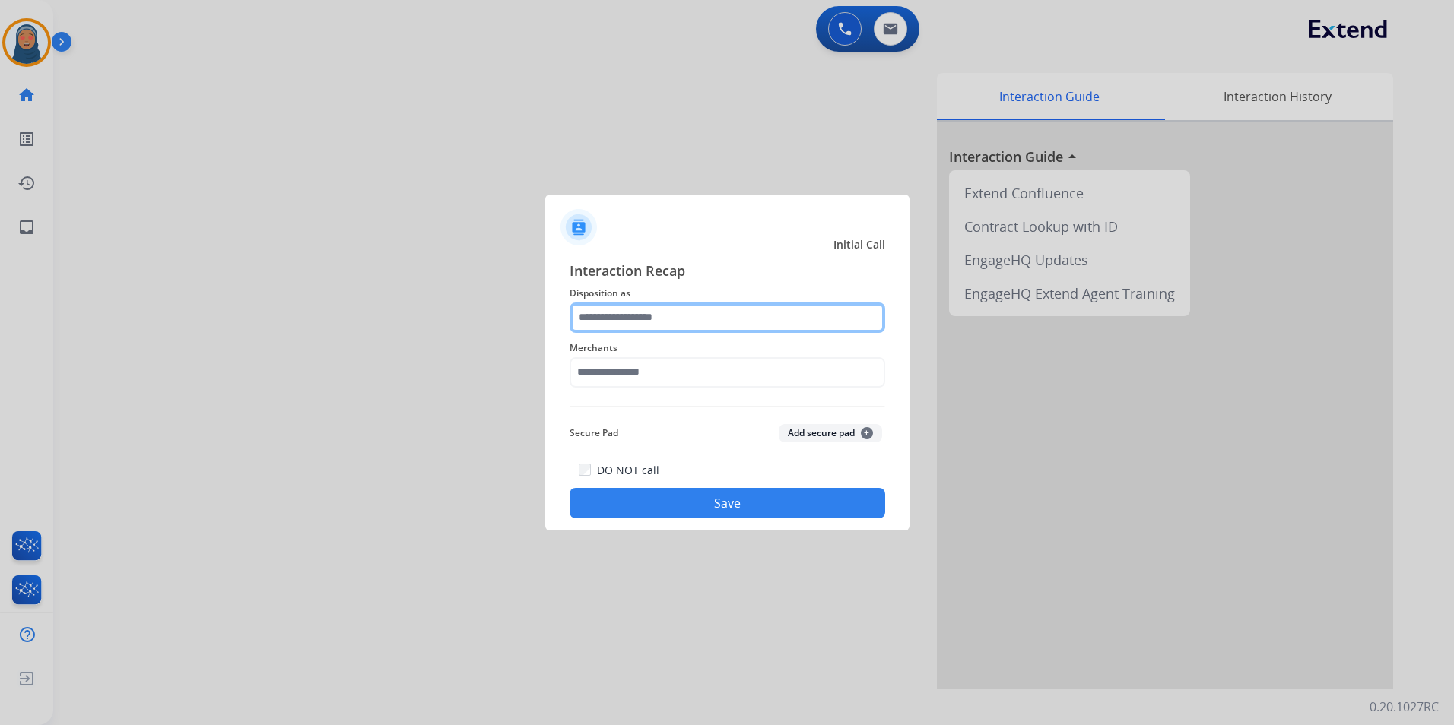
click at [643, 319] on input "text" at bounding box center [728, 318] width 316 height 30
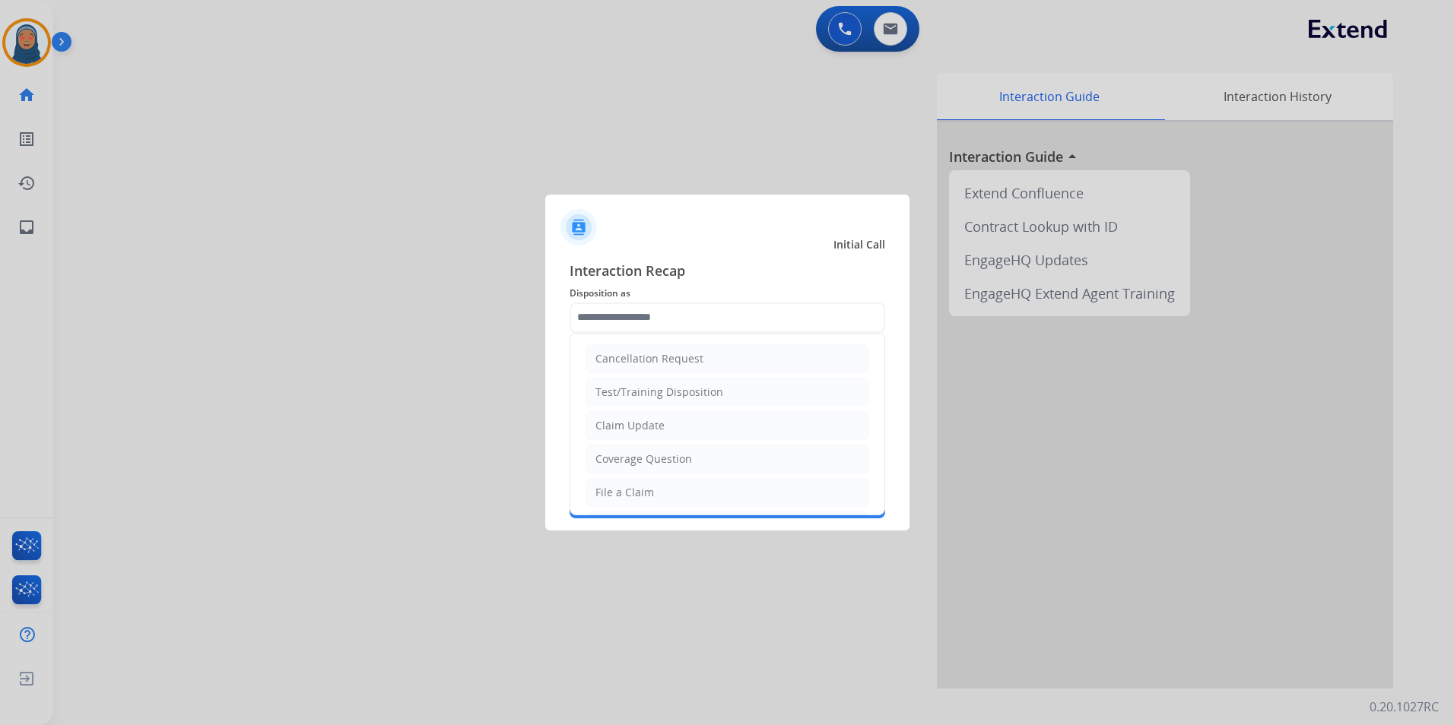
drag, startPoint x: 651, startPoint y: 496, endPoint x: 651, endPoint y: 443, distance: 52.5
click at [651, 490] on div "File a Claim" at bounding box center [624, 492] width 59 height 15
type input "**********"
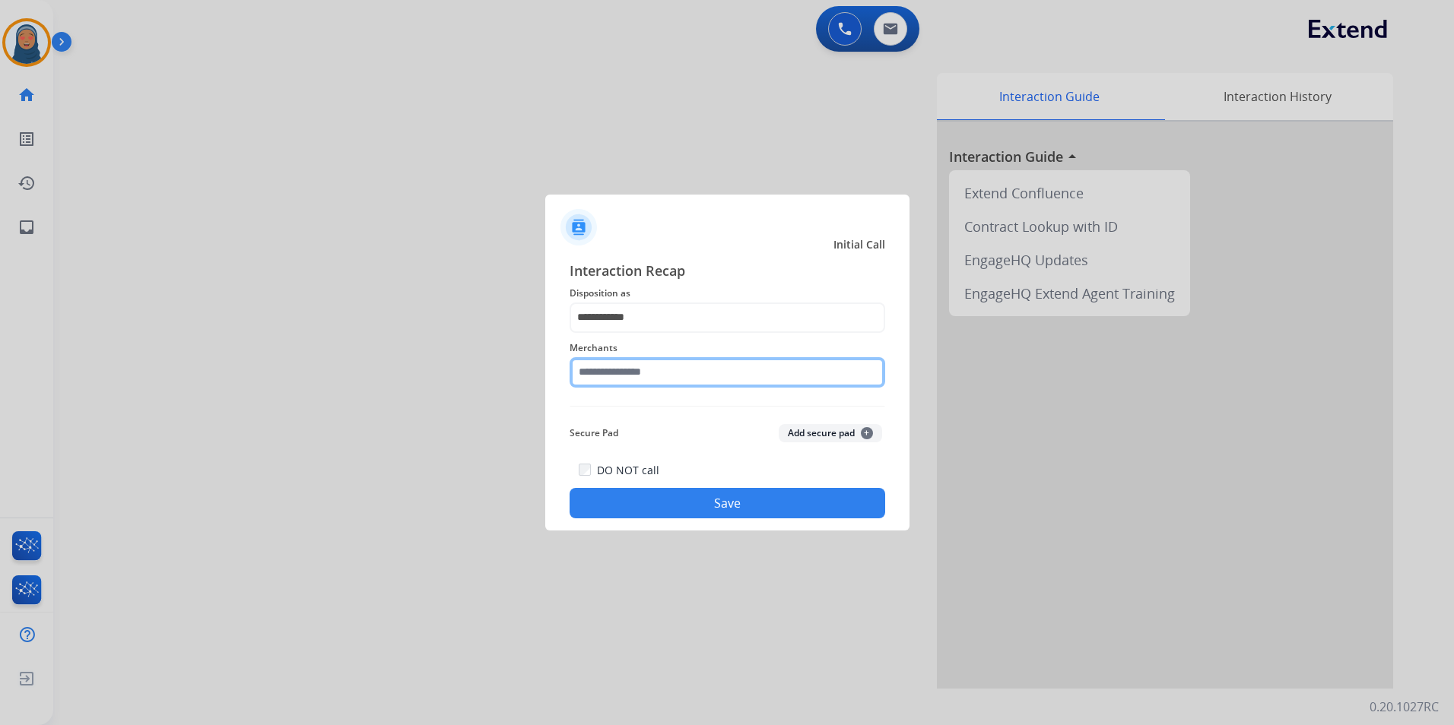
click at [669, 379] on input "text" at bounding box center [728, 372] width 316 height 30
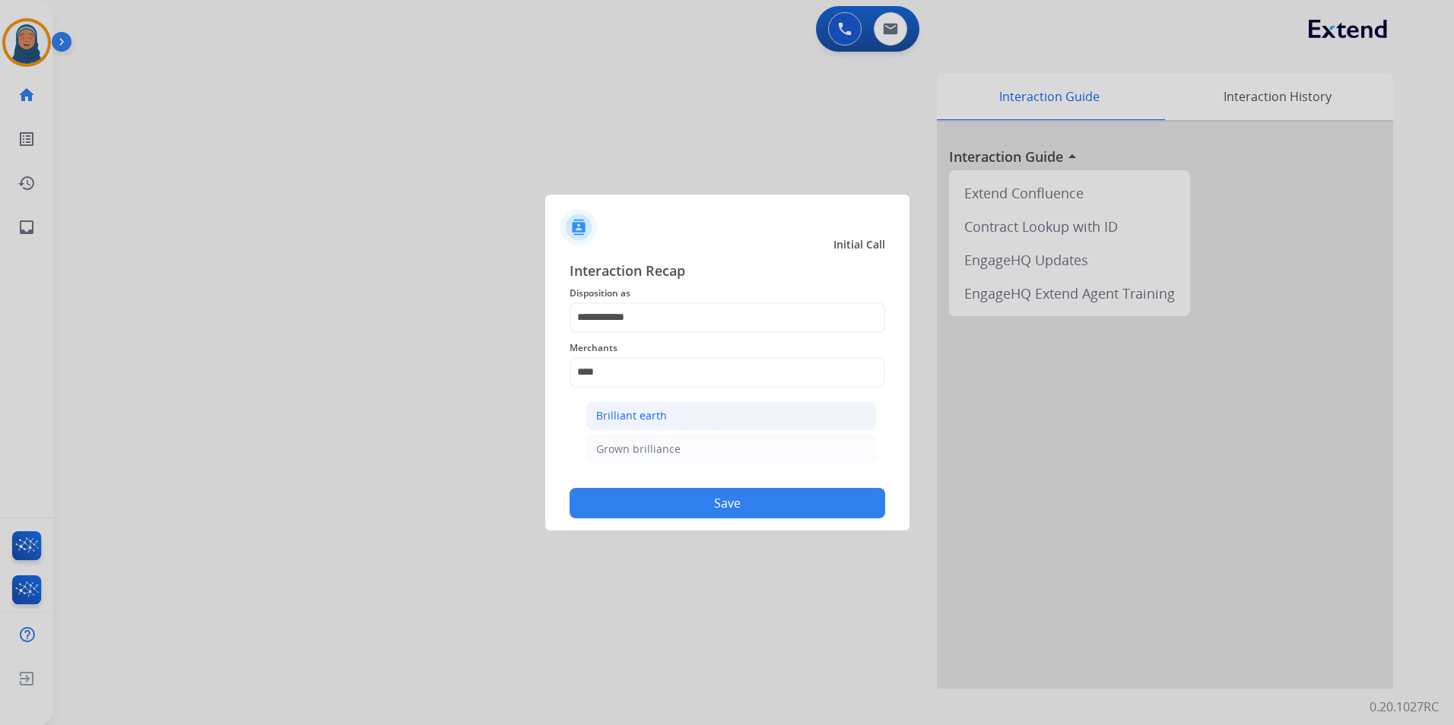
click at [629, 407] on li "Brilliant earth" at bounding box center [731, 415] width 290 height 29
type input "**********"
click at [684, 500] on button "Save" at bounding box center [728, 503] width 316 height 30
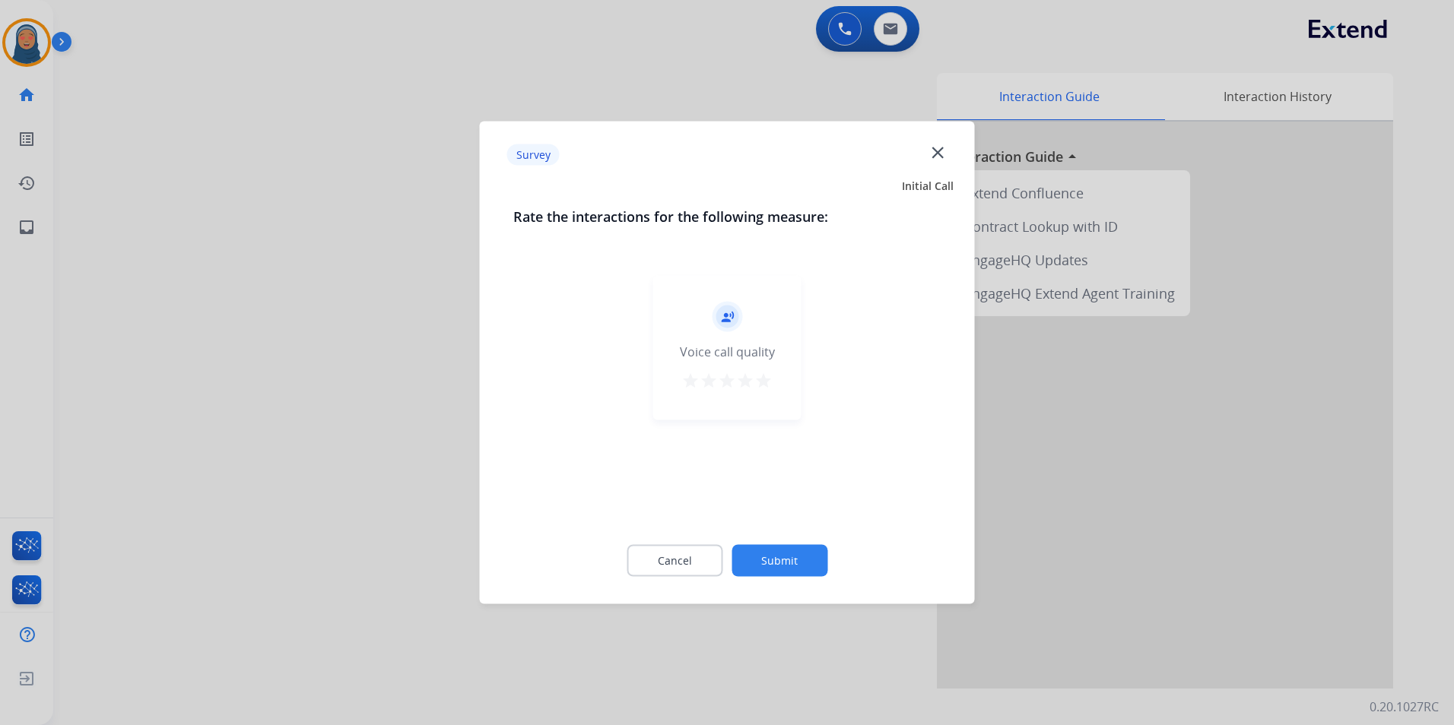
click at [783, 576] on div "Cancel Submit" at bounding box center [727, 561] width 428 height 68
click at [804, 565] on button "Submit" at bounding box center [779, 561] width 96 height 32
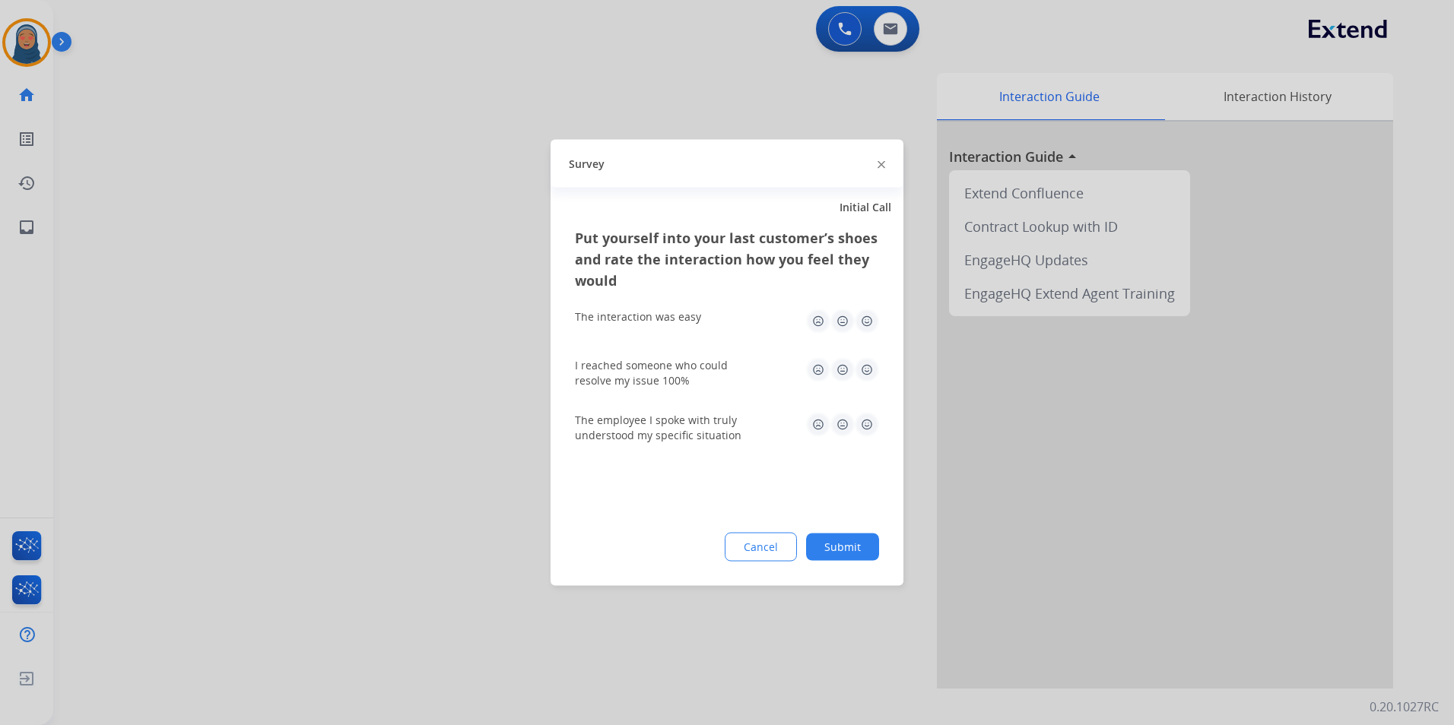
click at [836, 557] on button "Submit" at bounding box center [842, 547] width 73 height 27
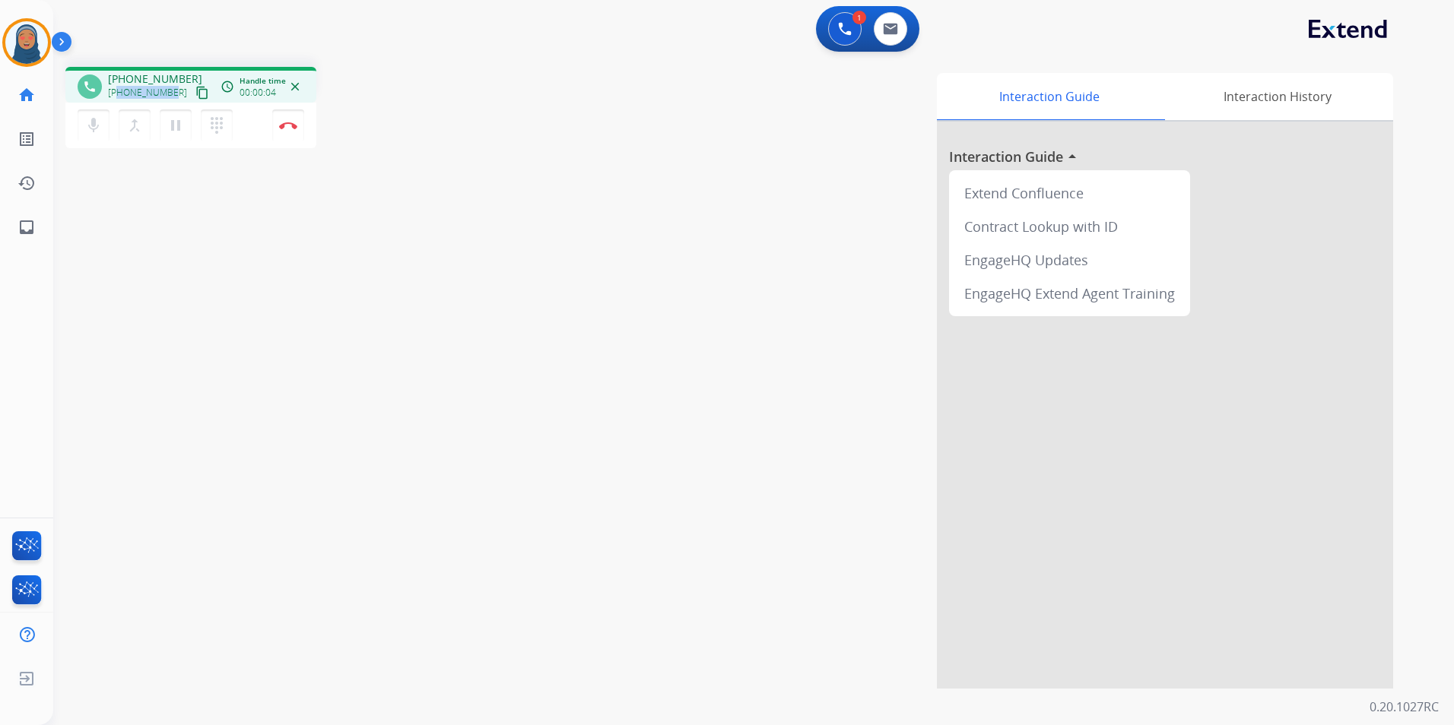
drag, startPoint x: 171, startPoint y: 95, endPoint x: 119, endPoint y: 96, distance: 51.7
click at [119, 96] on div "+19365379758 content_copy" at bounding box center [159, 93] width 103 height 18
copy span "9365379758"
click at [281, 128] on img at bounding box center [288, 126] width 18 height 8
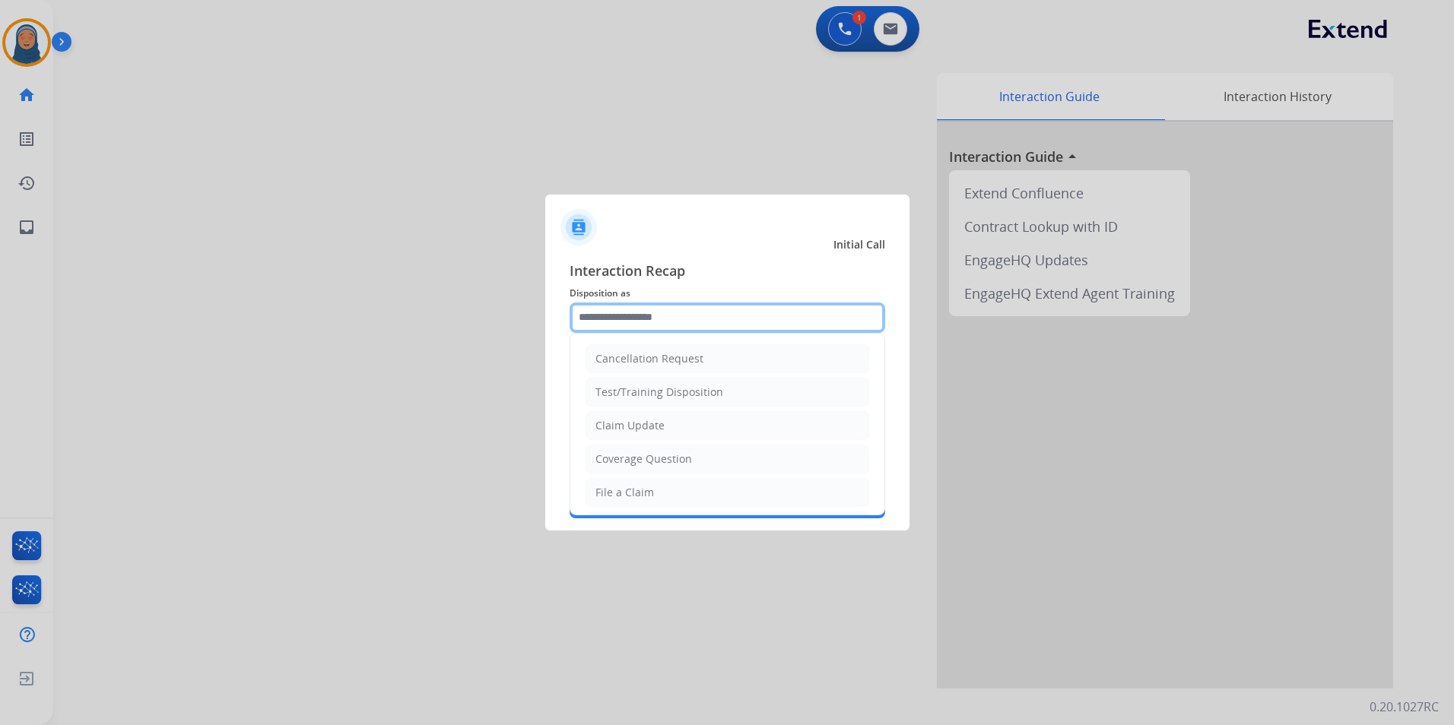
click at [598, 313] on input "text" at bounding box center [728, 318] width 316 height 30
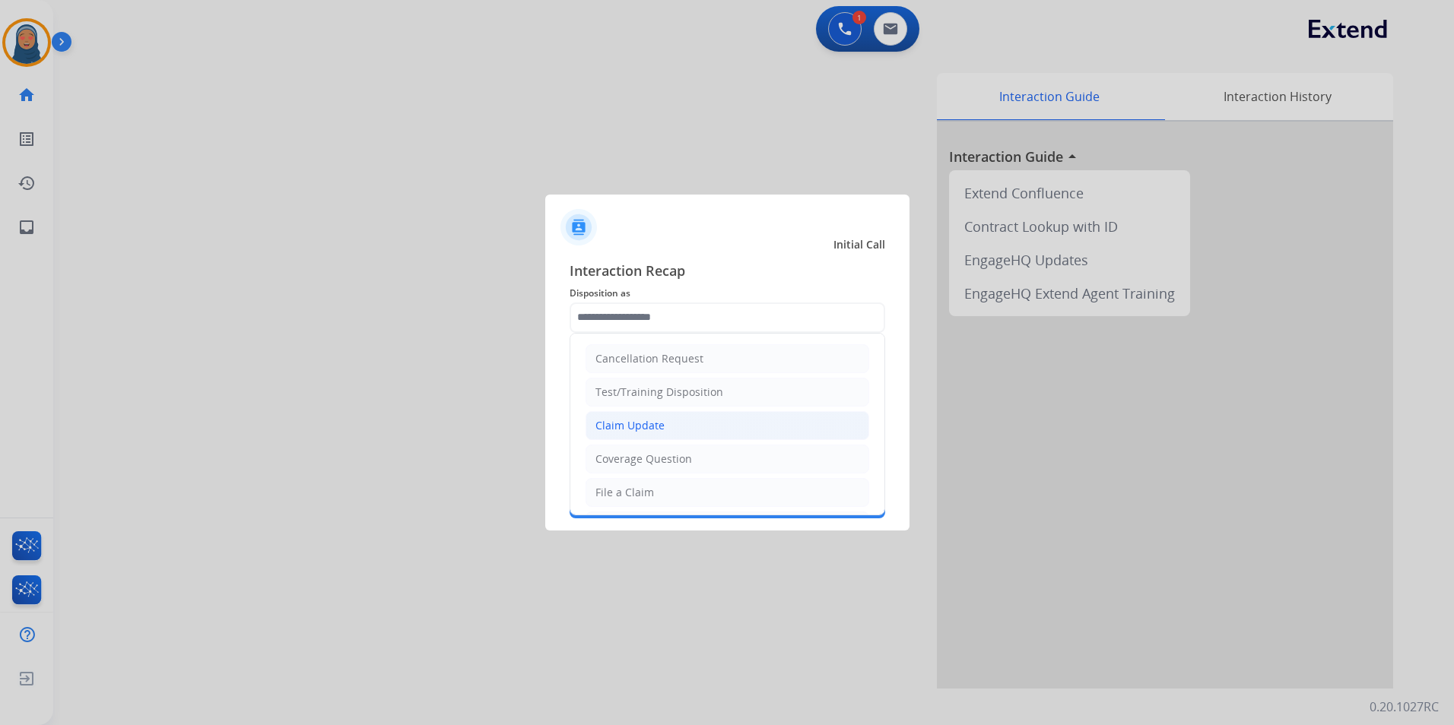
click at [617, 426] on div "Claim Update" at bounding box center [629, 425] width 69 height 15
type input "**********"
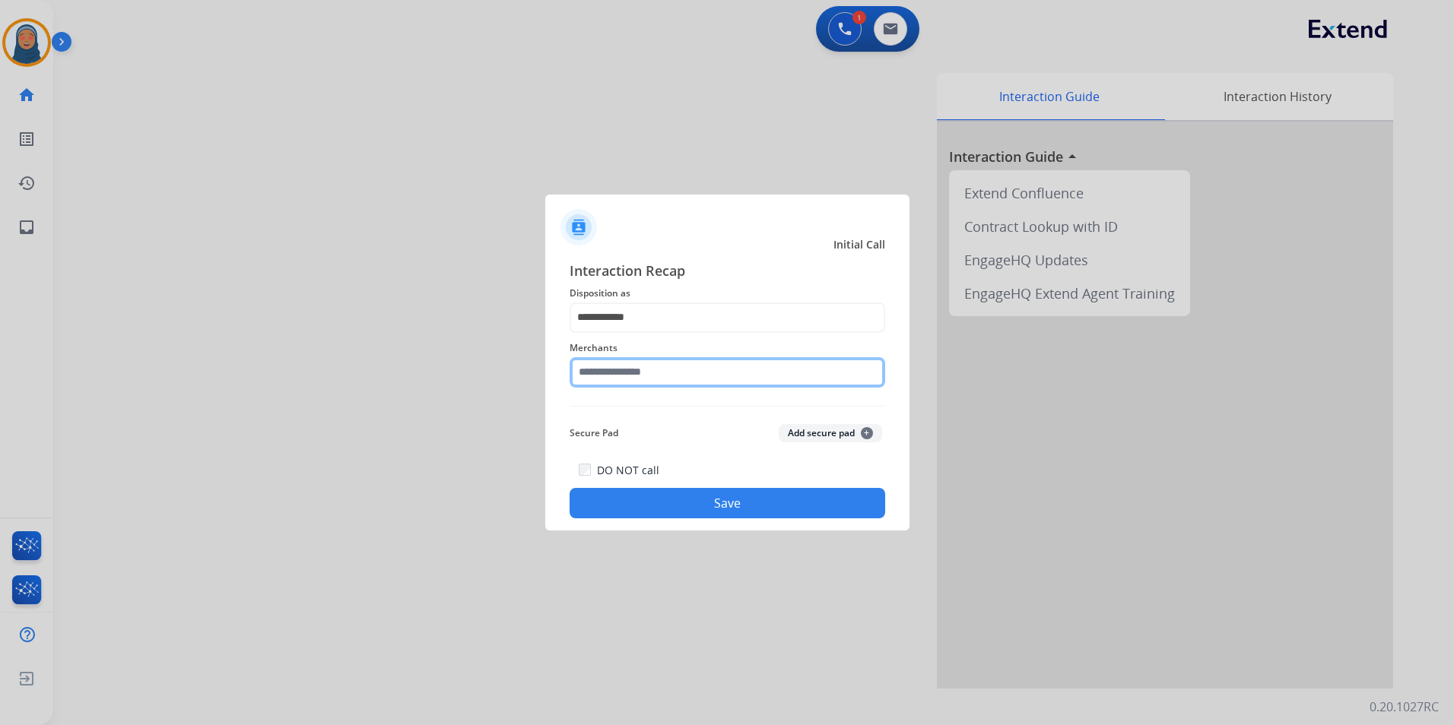
click at [630, 379] on input "text" at bounding box center [728, 372] width 316 height 30
drag, startPoint x: 607, startPoint y: 377, endPoint x: 325, endPoint y: 312, distance: 288.8
click at [0, 312] on app-contact-recap-modal "**********" at bounding box center [0, 362] width 0 height 725
type input "*"
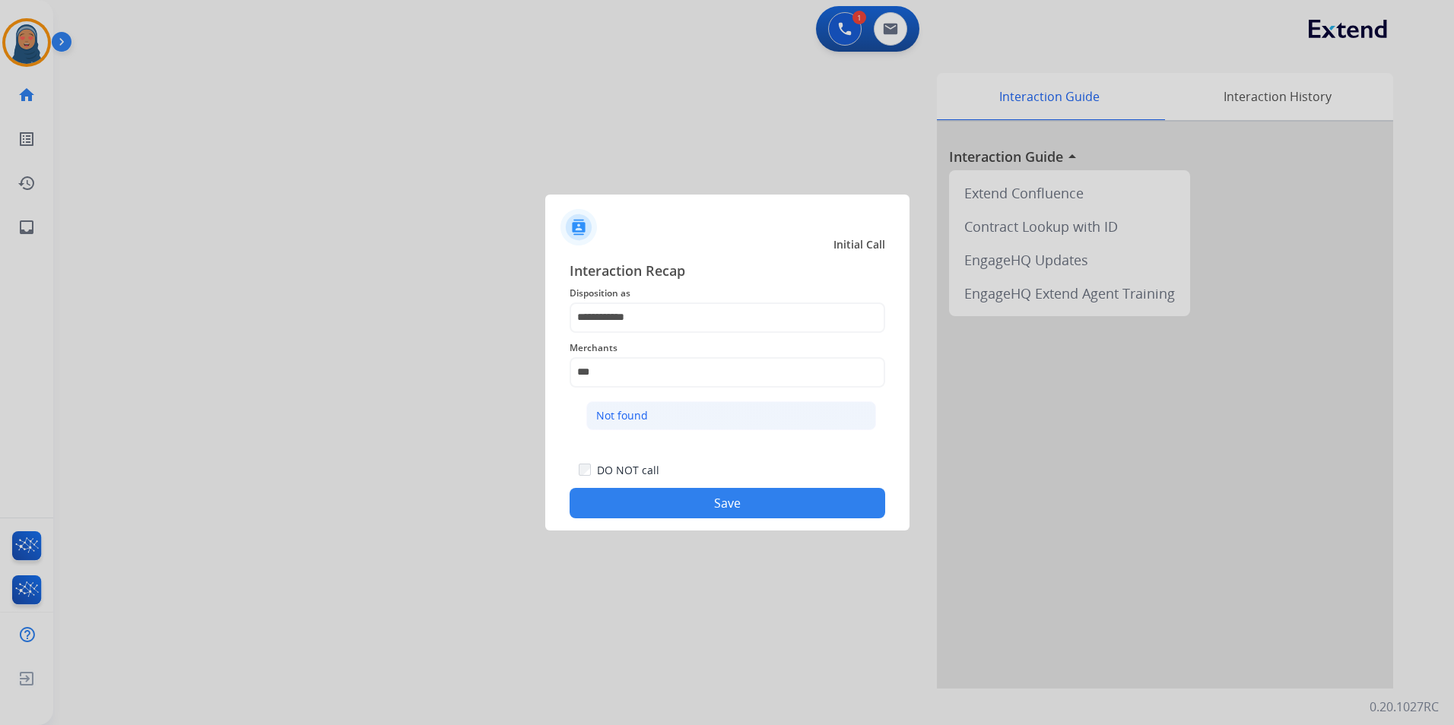
click at [669, 417] on li "Not found" at bounding box center [731, 415] width 290 height 29
type input "*********"
click at [744, 497] on button "Save" at bounding box center [728, 503] width 316 height 30
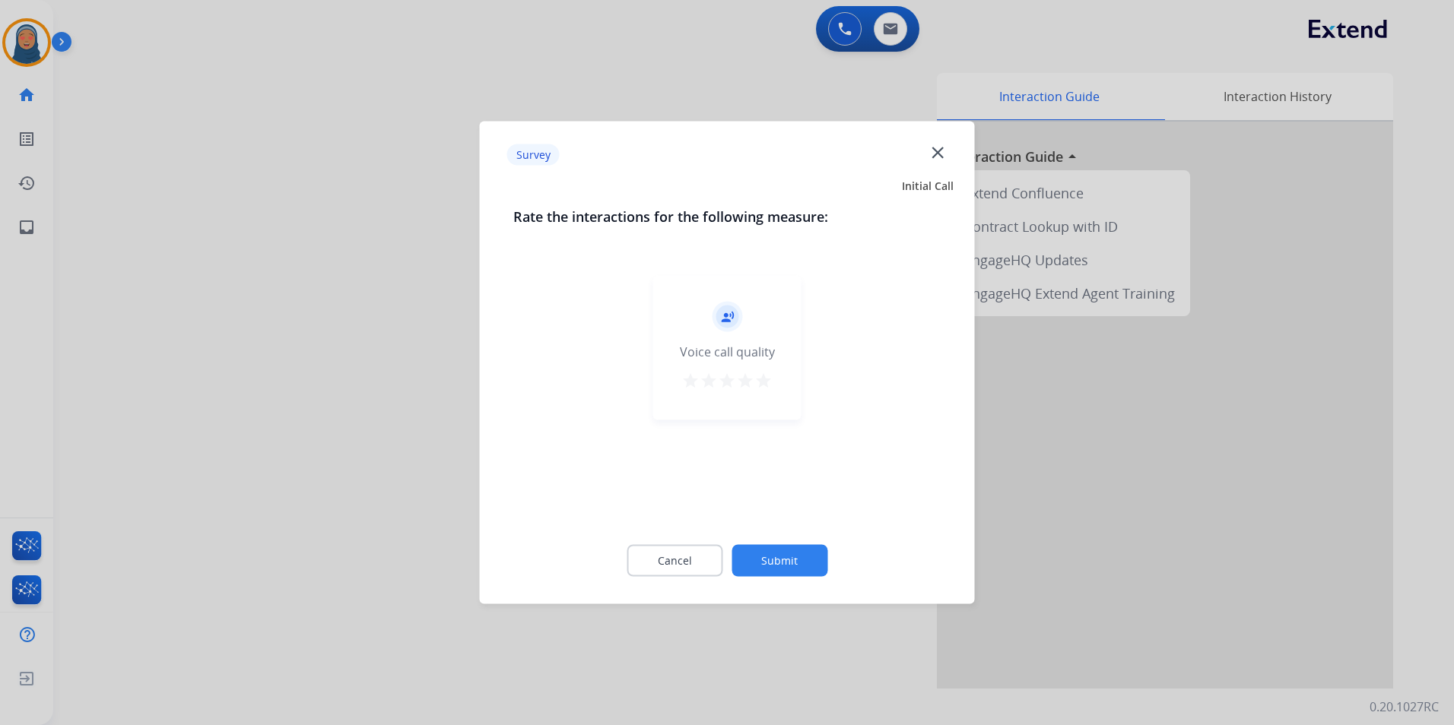
click at [795, 560] on button "Submit" at bounding box center [779, 561] width 96 height 32
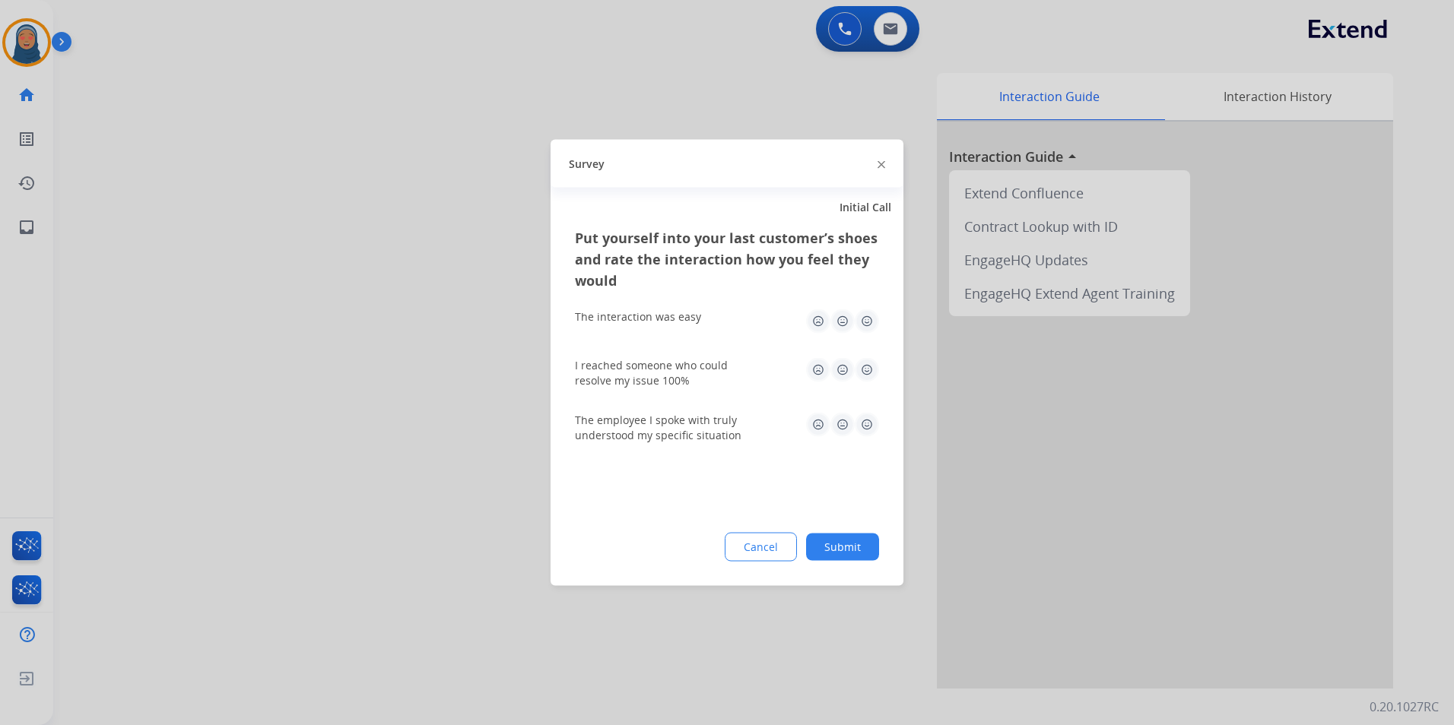
click at [827, 554] on button "Submit" at bounding box center [842, 547] width 73 height 27
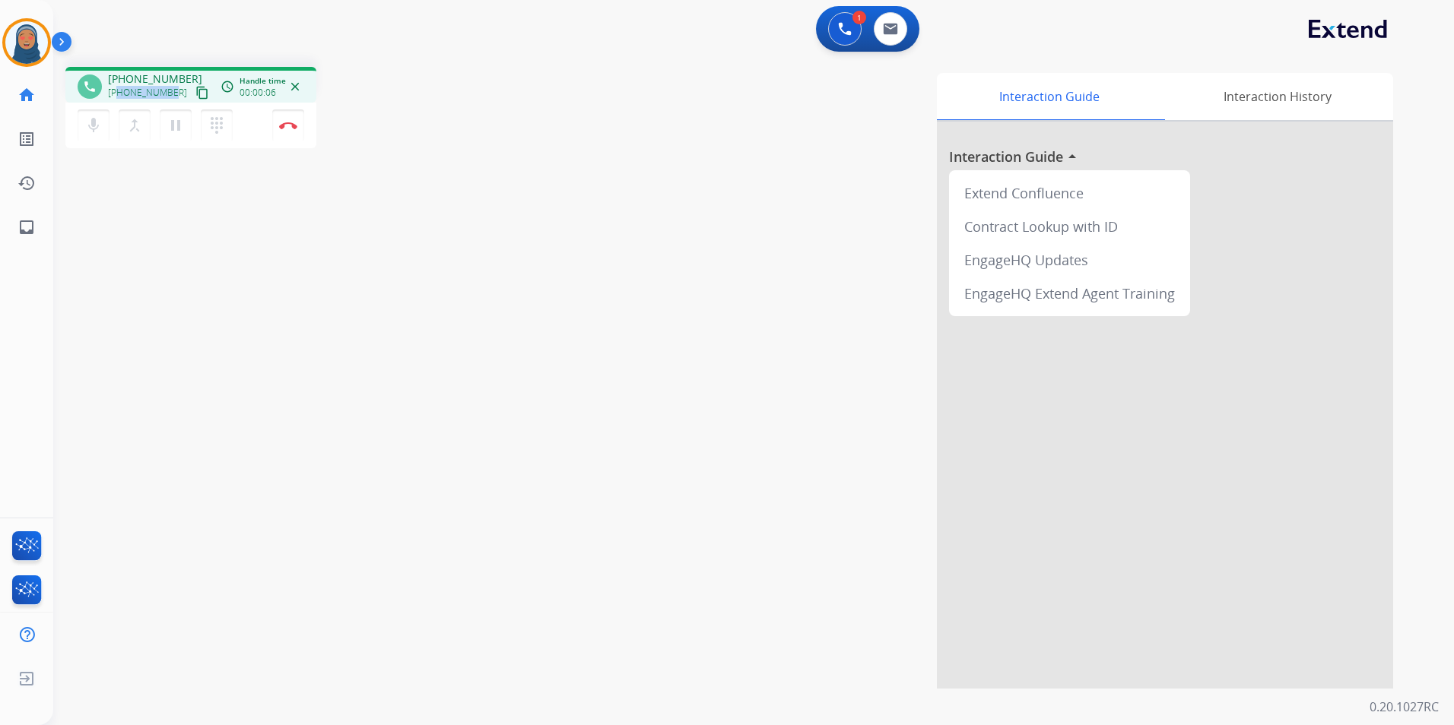
drag, startPoint x: 171, startPoint y: 94, endPoint x: 121, endPoint y: 99, distance: 50.5
click at [121, 99] on div "+17149280234 content_copy" at bounding box center [159, 93] width 103 height 18
copy span "7149280234"
click at [223, 132] on mat-icon "dialpad" at bounding box center [217, 125] width 18 height 18
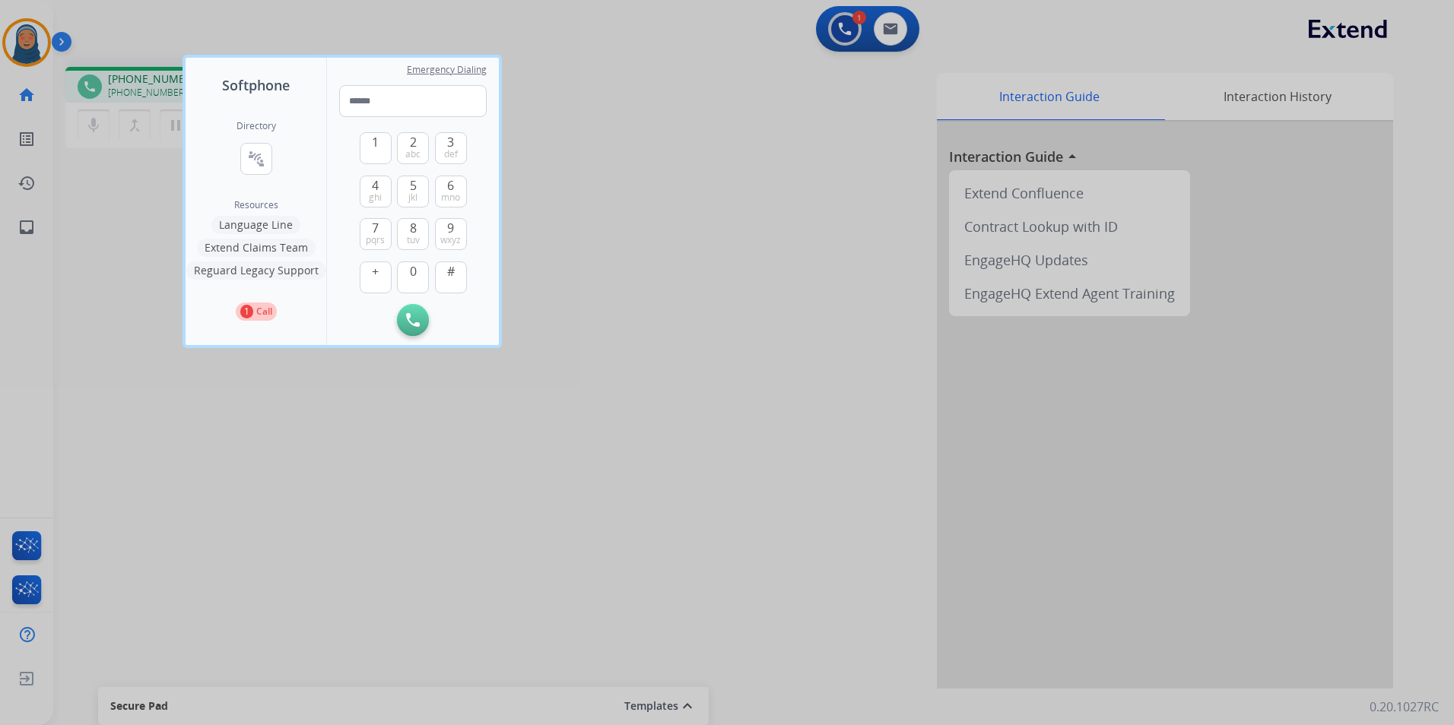
click at [271, 228] on button "Language Line" at bounding box center [255, 225] width 89 height 18
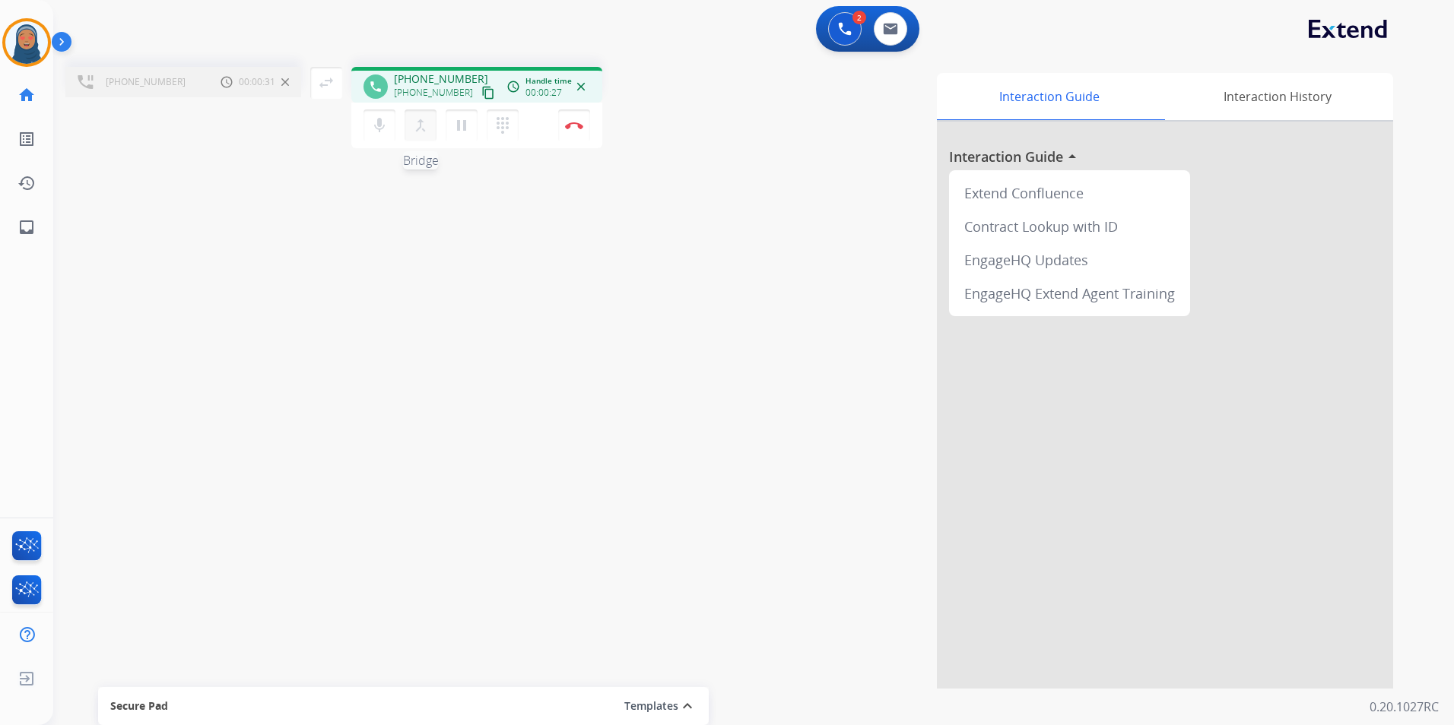
click at [423, 129] on mat-icon "merge_type" at bounding box center [420, 125] width 18 height 18
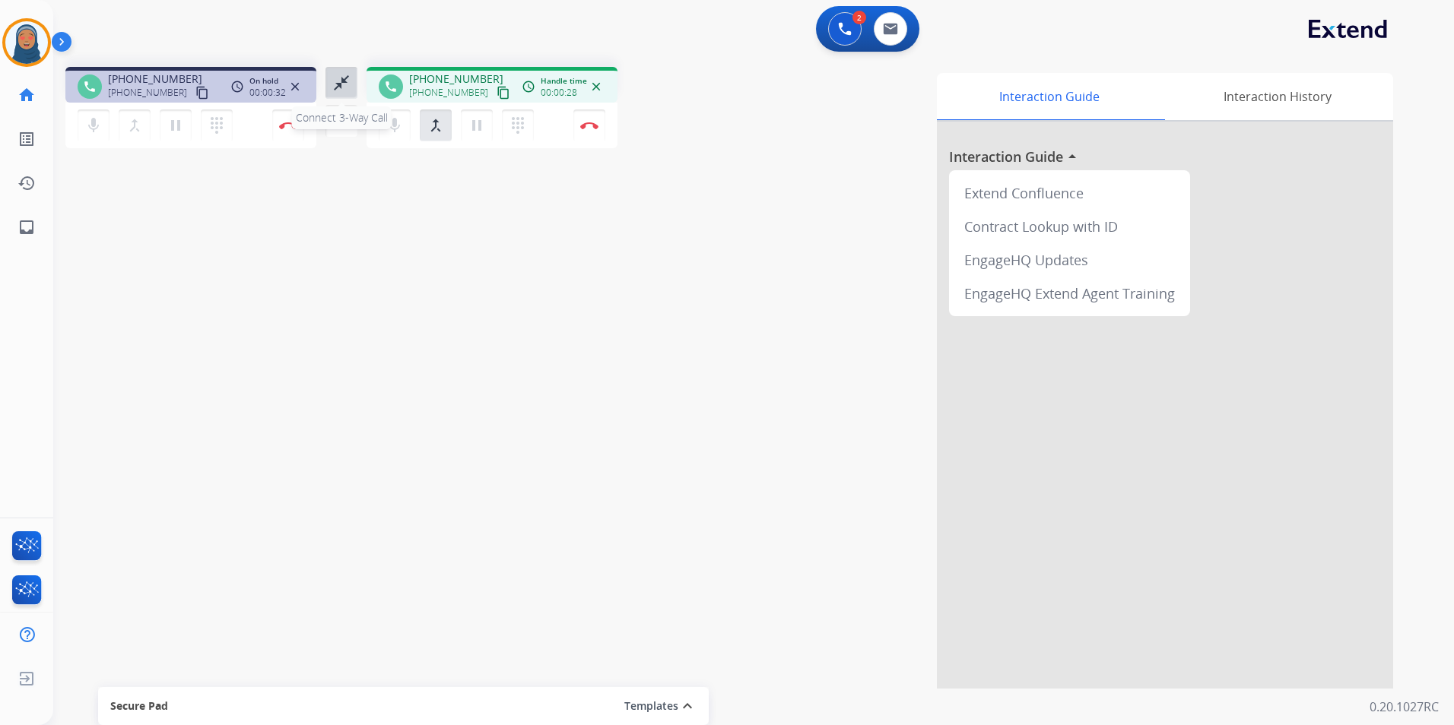
click at [332, 86] on mat-icon "close_fullscreen" at bounding box center [341, 83] width 18 height 18
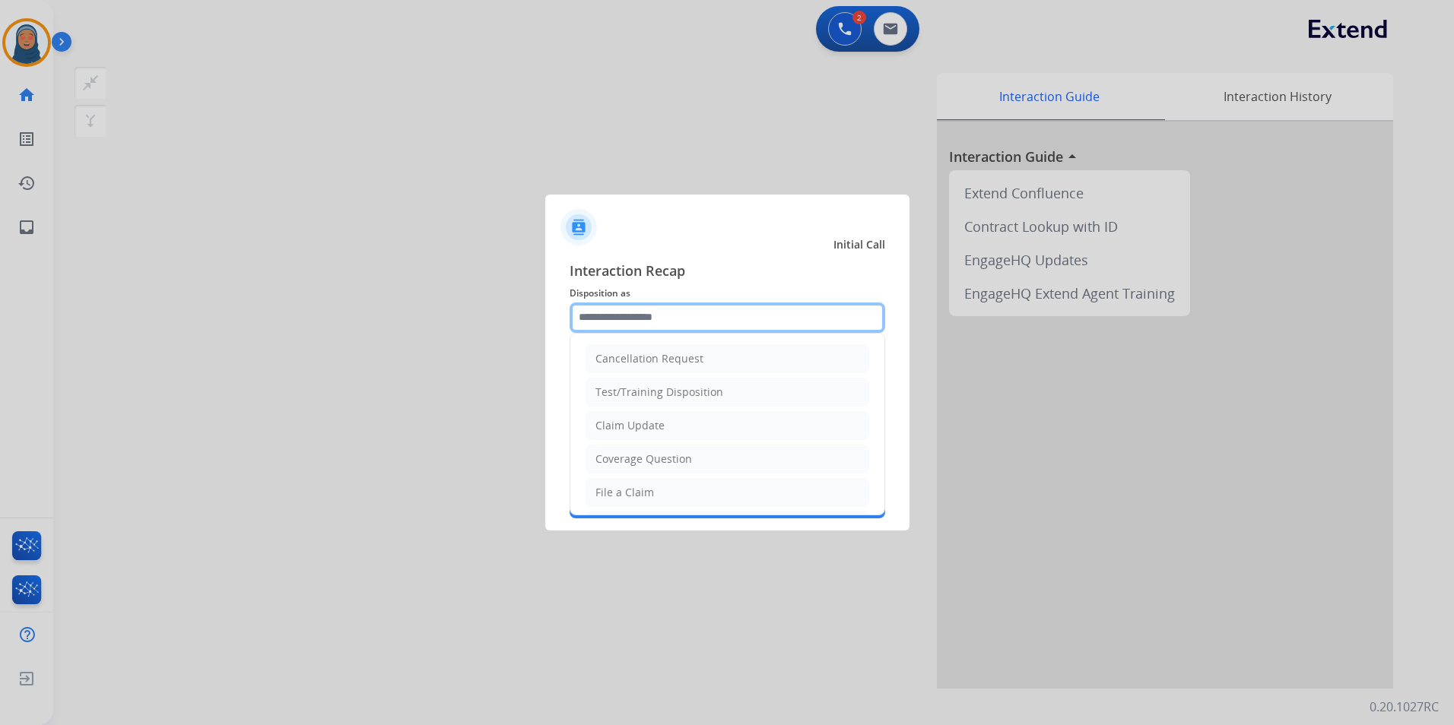
click at [643, 325] on input "text" at bounding box center [728, 318] width 316 height 30
click at [647, 490] on div "File a Claim" at bounding box center [624, 492] width 59 height 15
type input "**********"
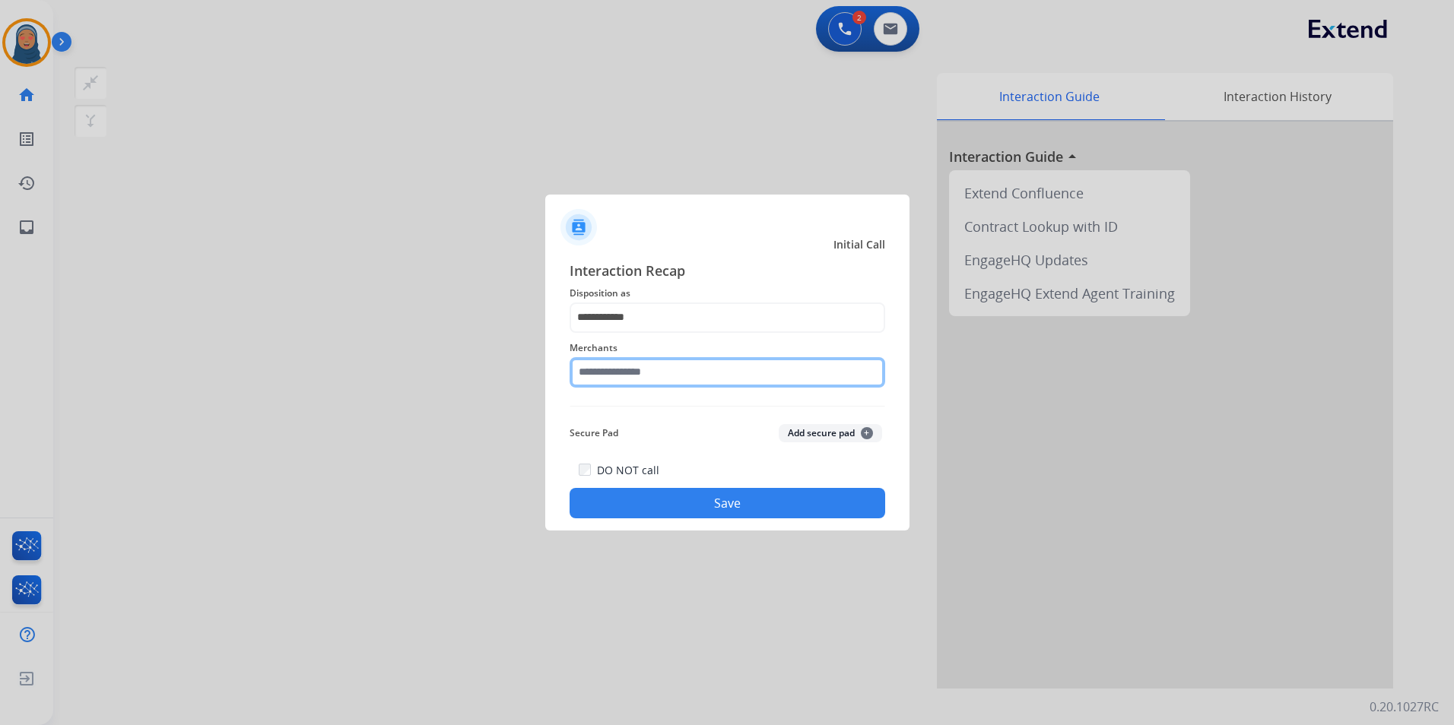
click at [674, 379] on input "text" at bounding box center [728, 372] width 316 height 30
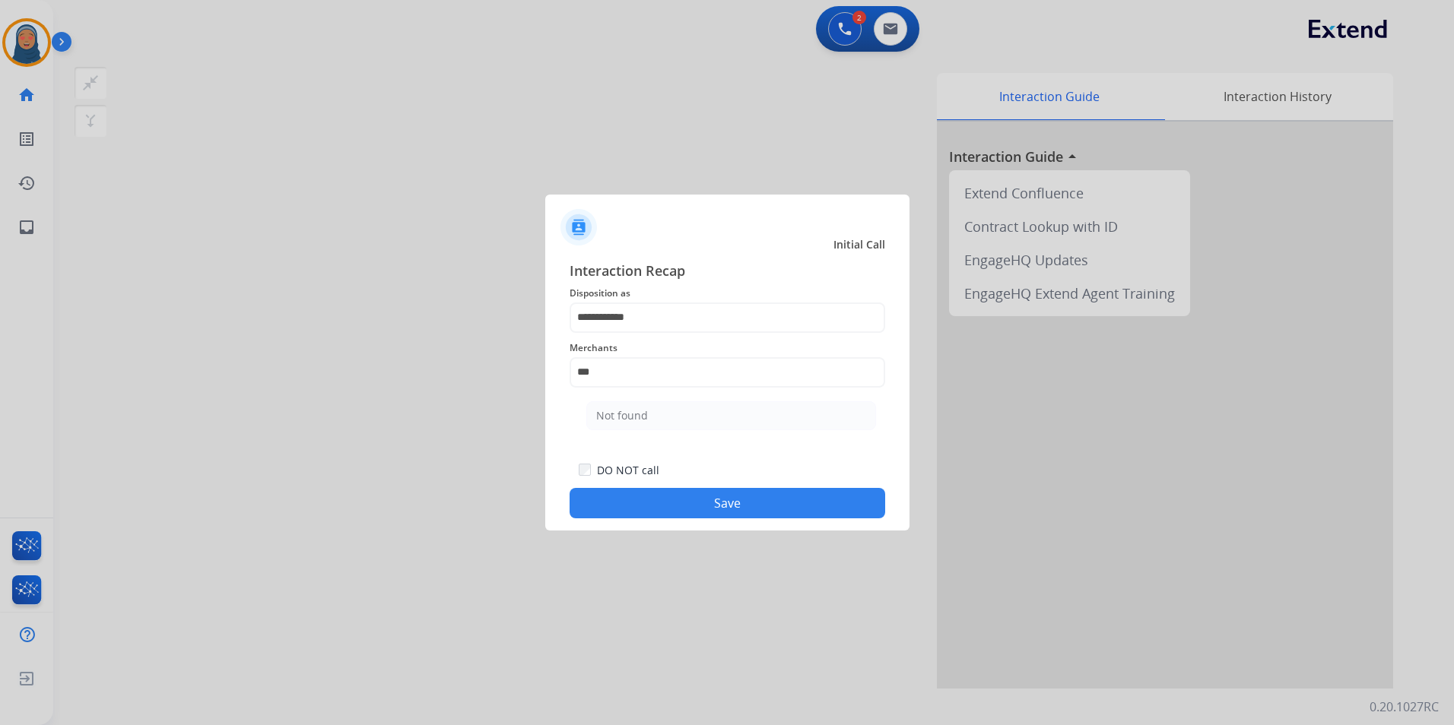
drag, startPoint x: 646, startPoint y: 411, endPoint x: 692, endPoint y: 462, distance: 67.8
click at [647, 411] on li "Not found" at bounding box center [731, 415] width 290 height 29
type input "*********"
click at [740, 508] on button "Save" at bounding box center [728, 503] width 316 height 30
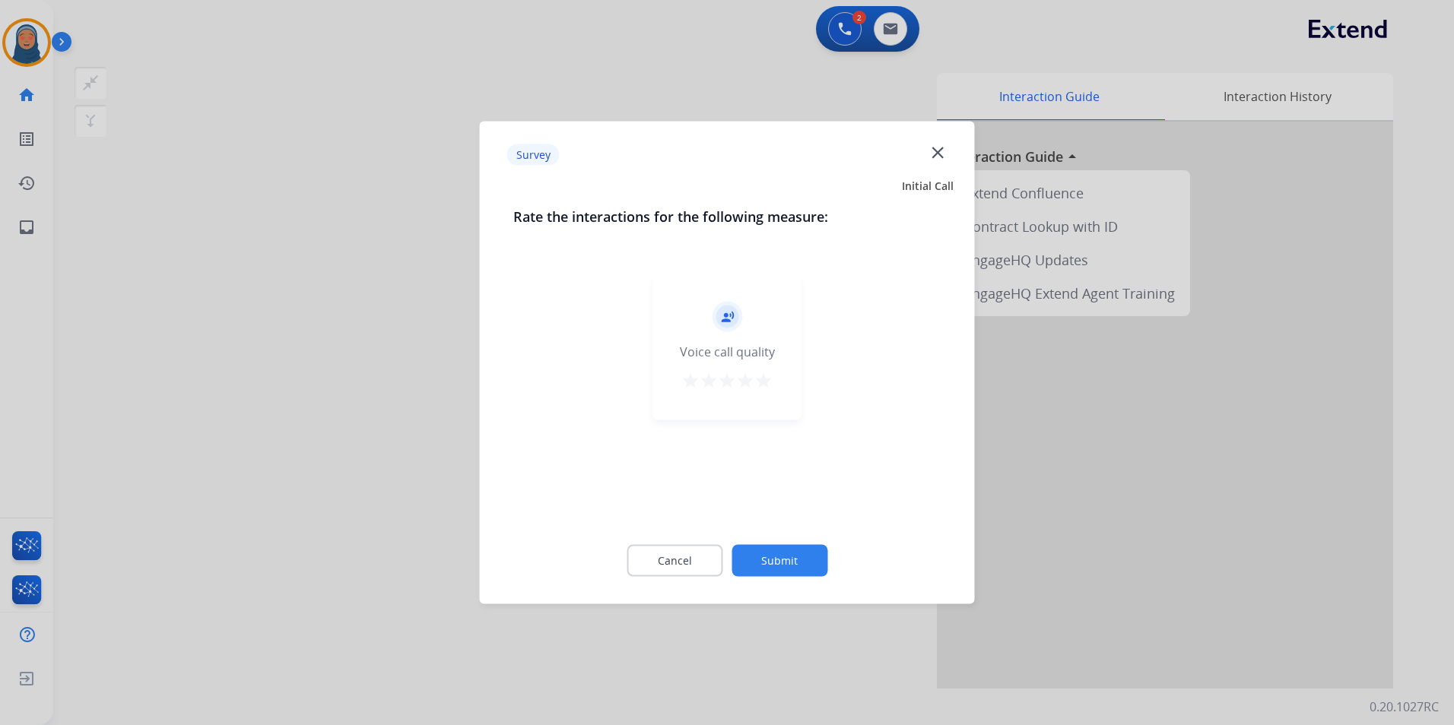
click at [778, 547] on button "Submit" at bounding box center [779, 561] width 96 height 32
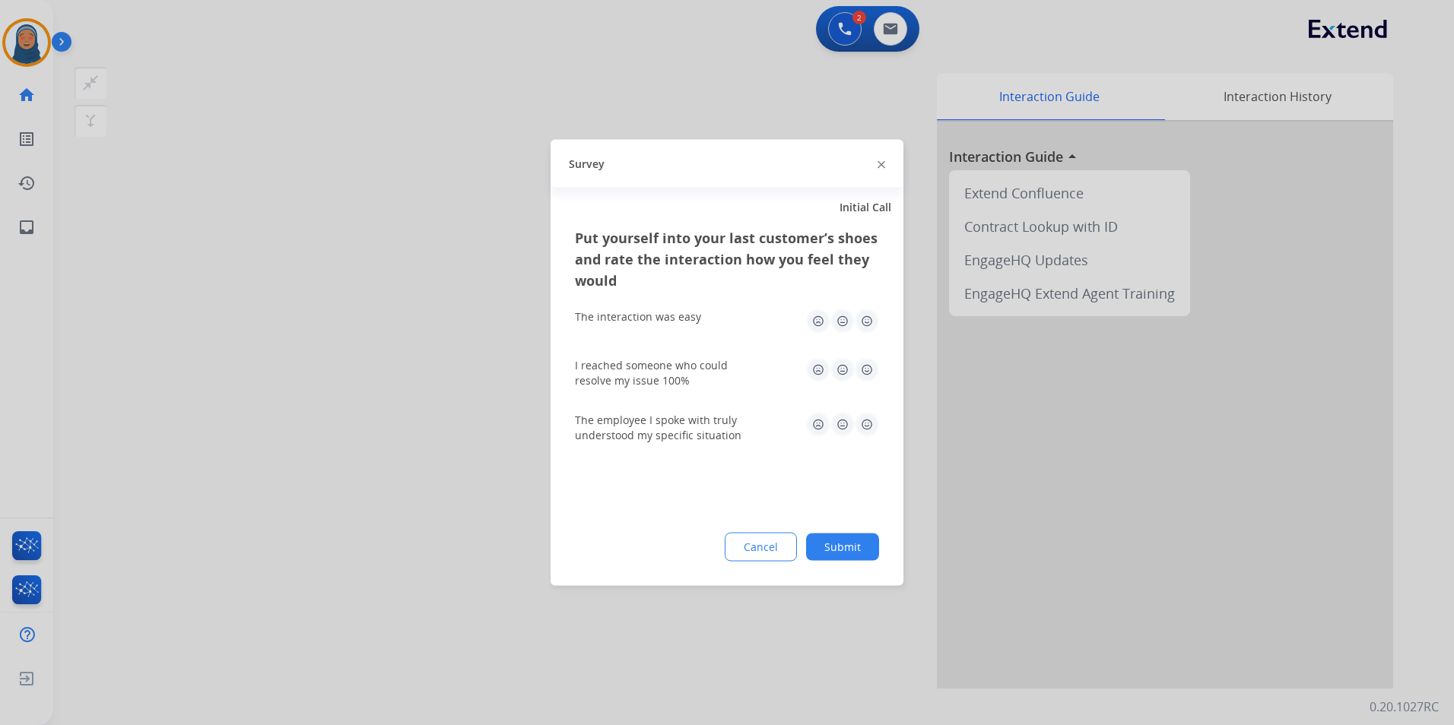
click at [843, 553] on button "Submit" at bounding box center [842, 547] width 73 height 27
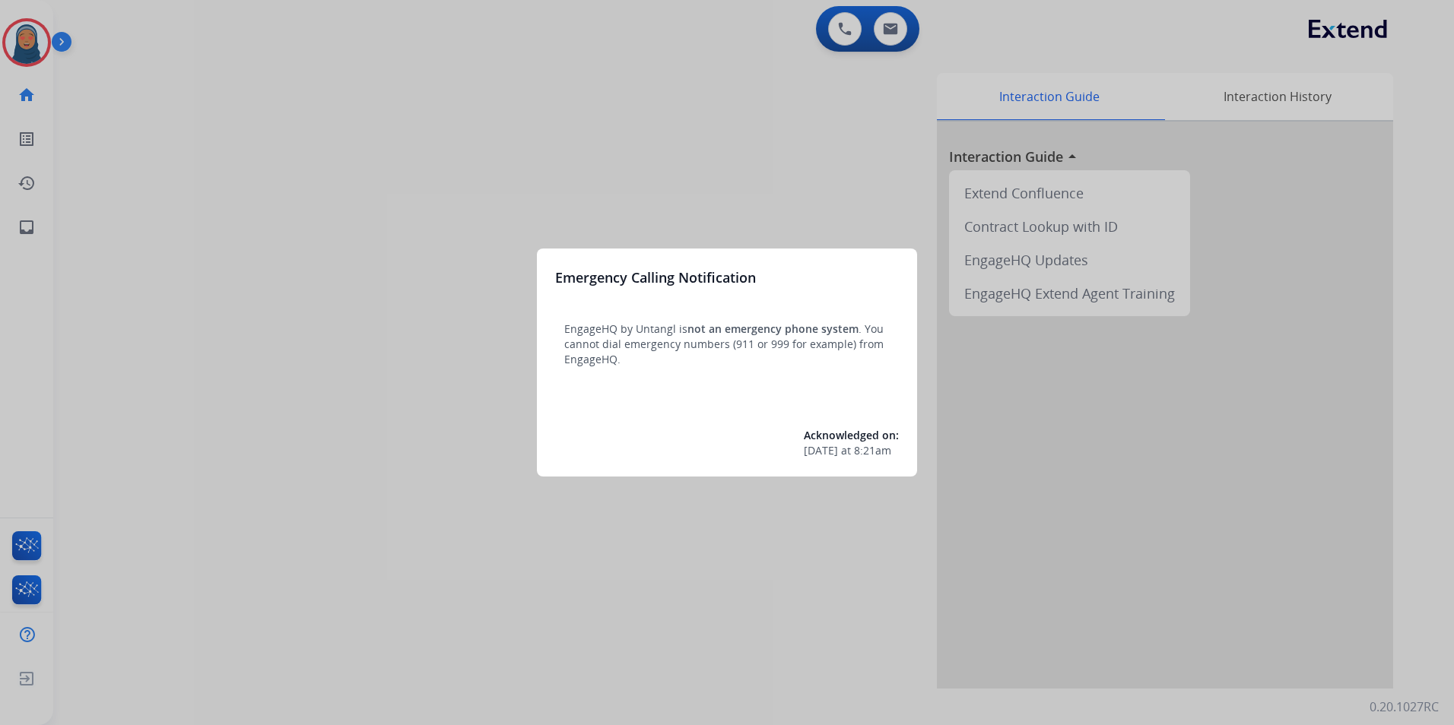
click at [10, 36] on div at bounding box center [727, 362] width 1454 height 725
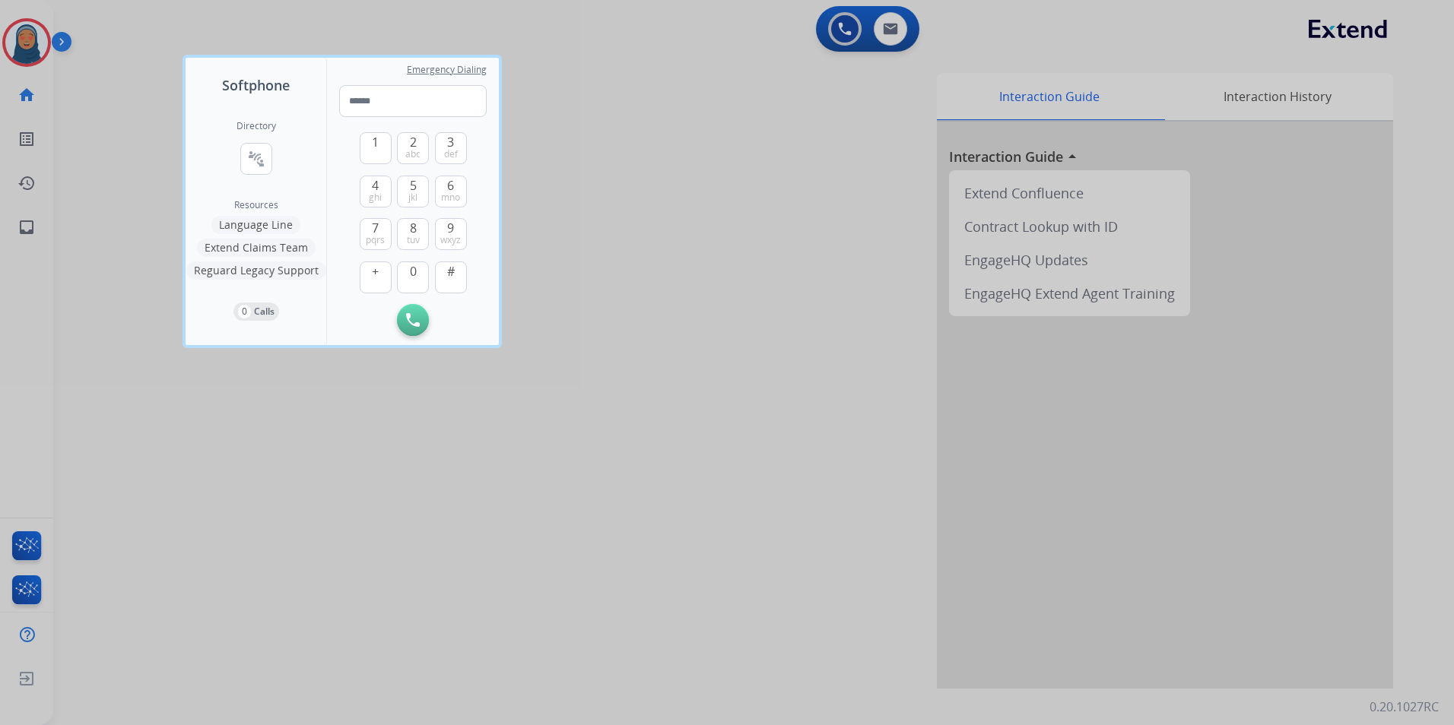
click at [33, 45] on div at bounding box center [727, 362] width 1454 height 725
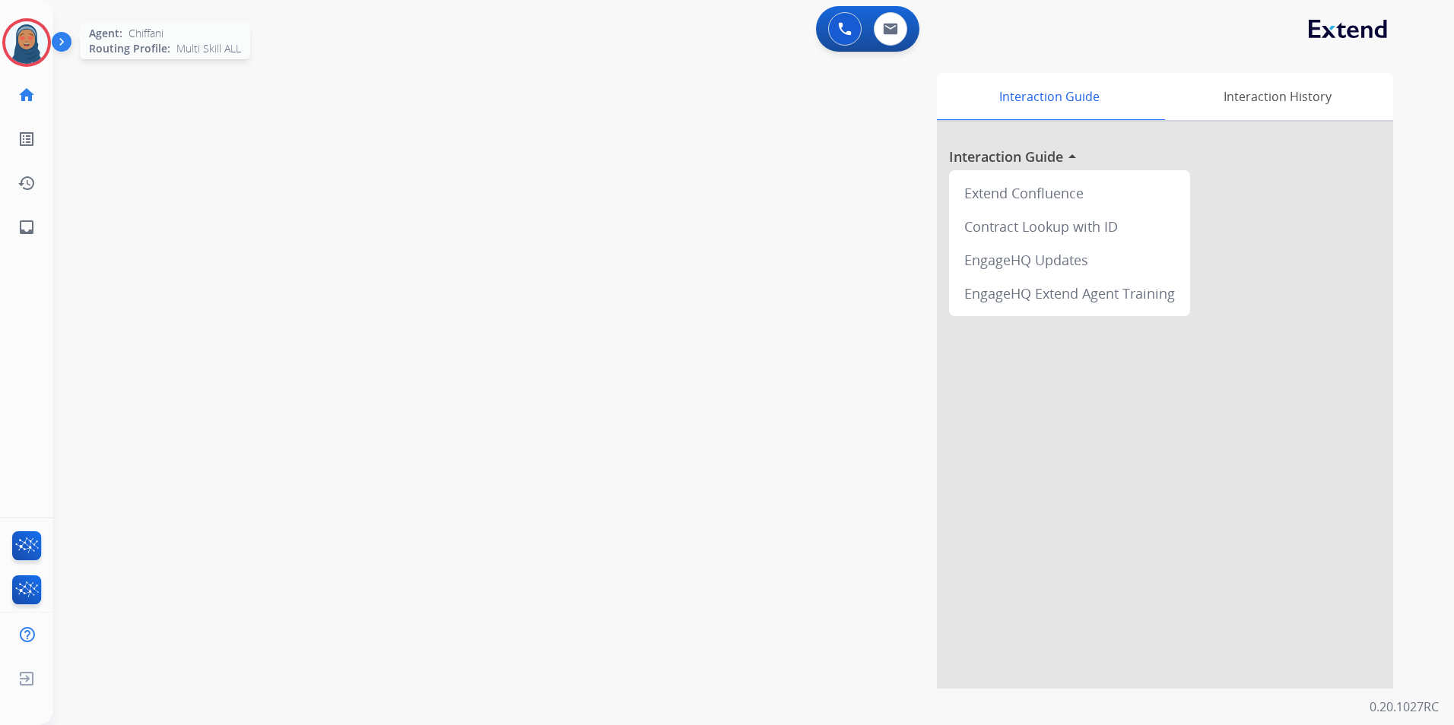
click at [16, 34] on img at bounding box center [26, 42] width 43 height 43
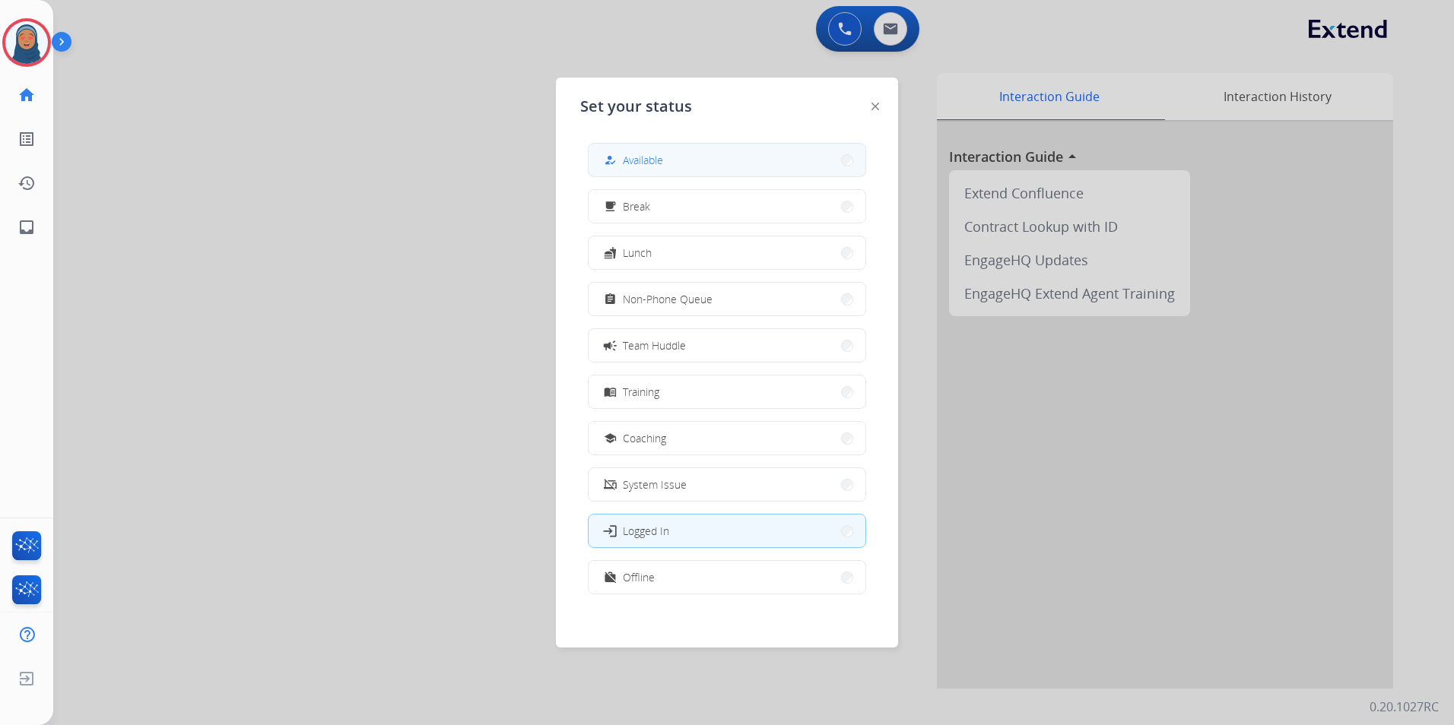
click at [638, 160] on span "Available" at bounding box center [643, 160] width 40 height 16
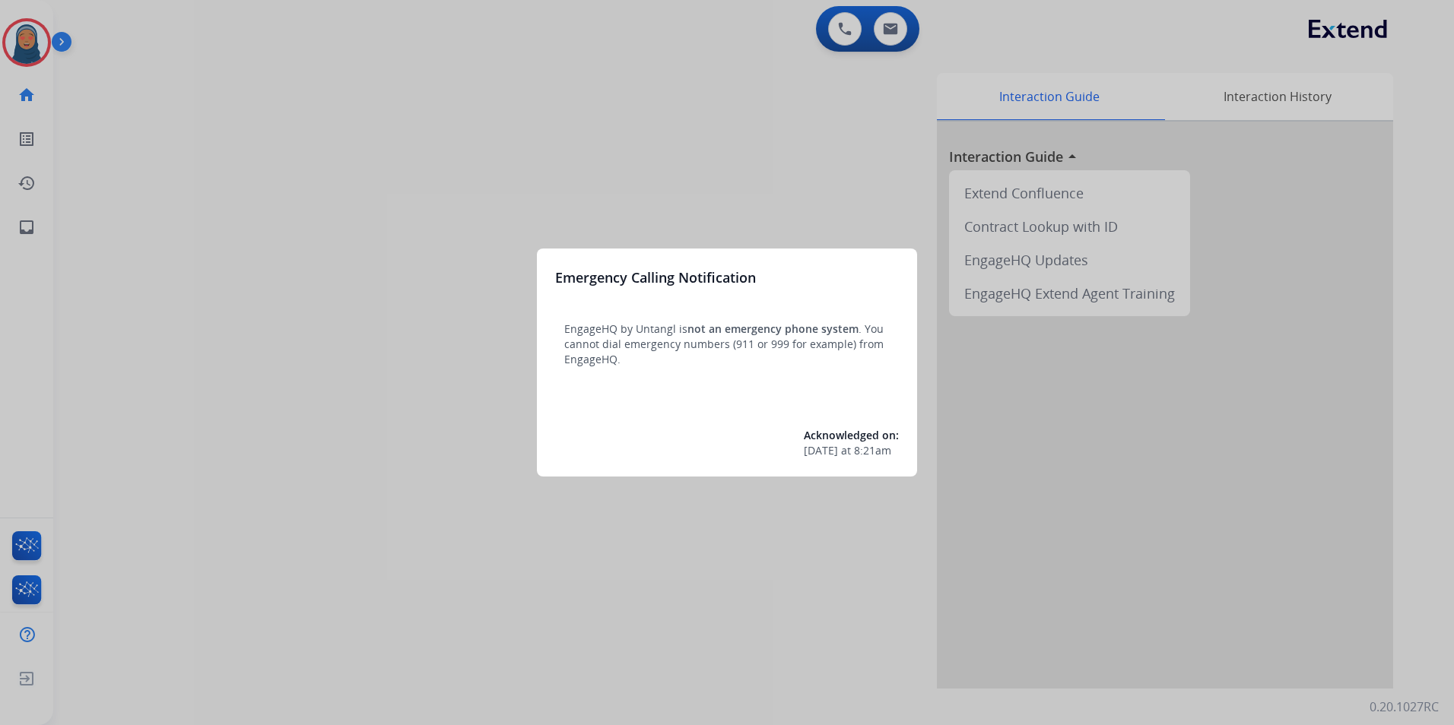
click at [24, 43] on div at bounding box center [727, 362] width 1454 height 725
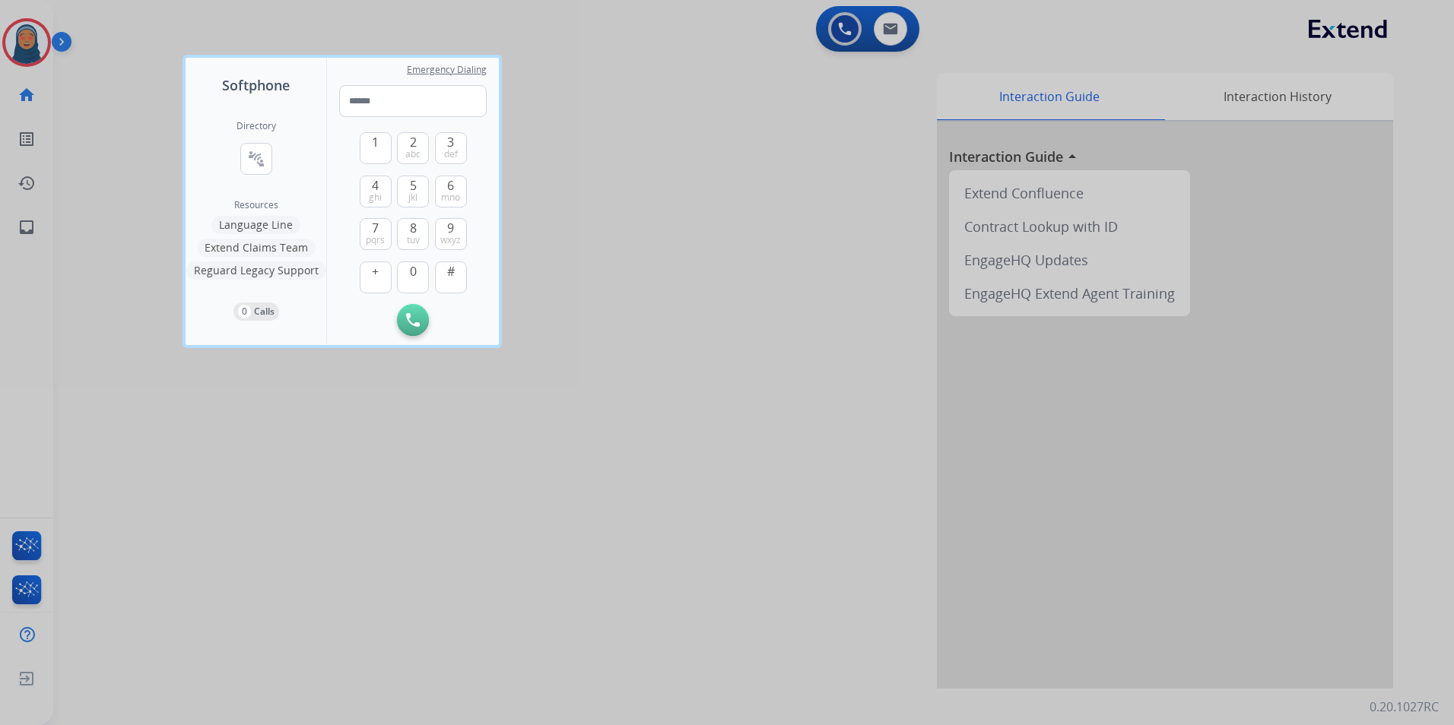
click at [20, 36] on div at bounding box center [727, 362] width 1454 height 725
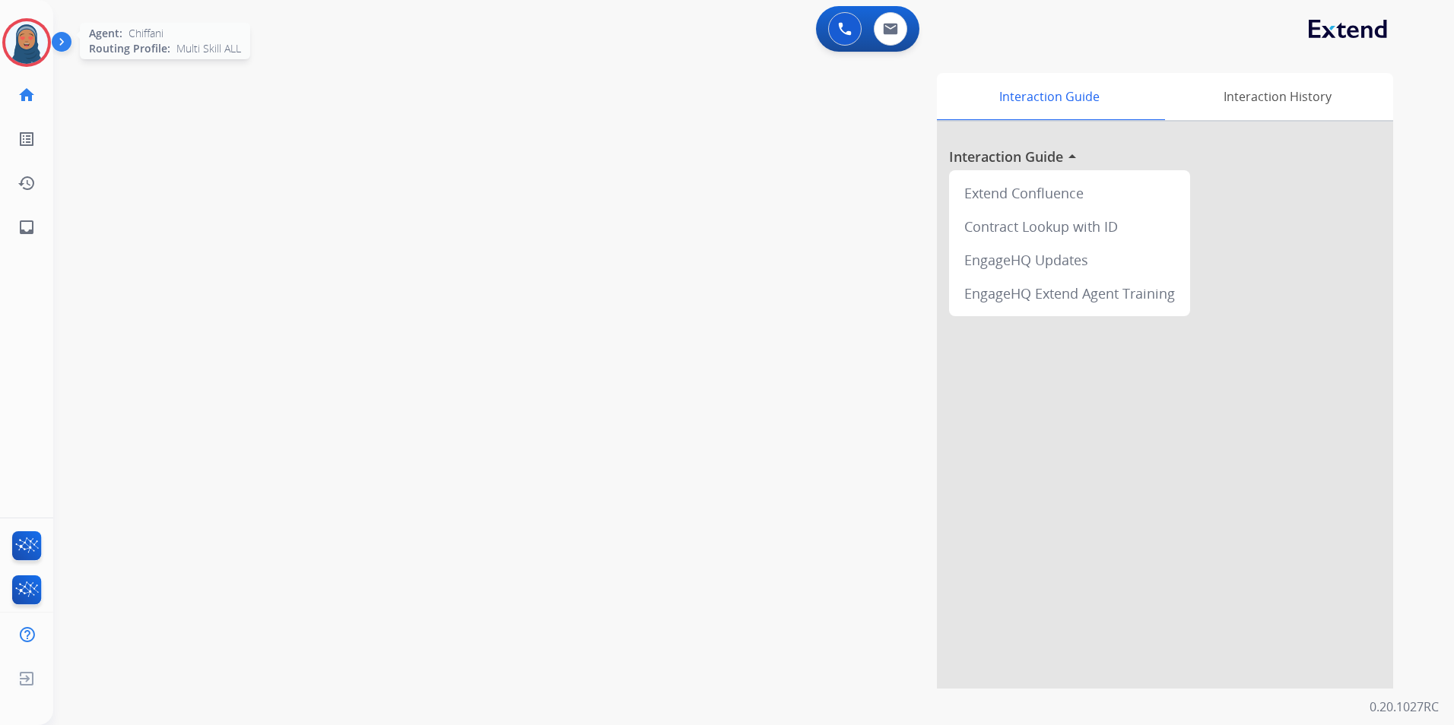
click at [31, 40] on img at bounding box center [26, 42] width 43 height 43
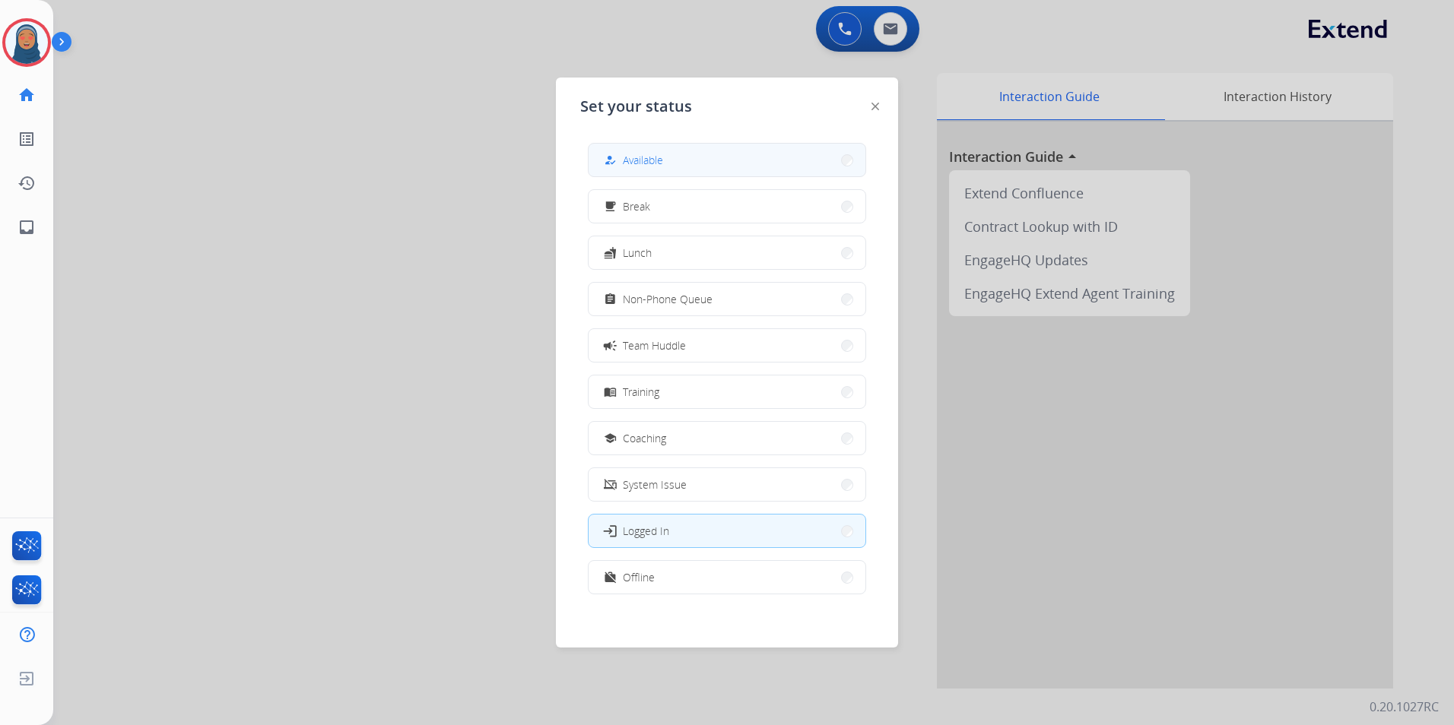
click at [636, 166] on span "Available" at bounding box center [643, 160] width 40 height 16
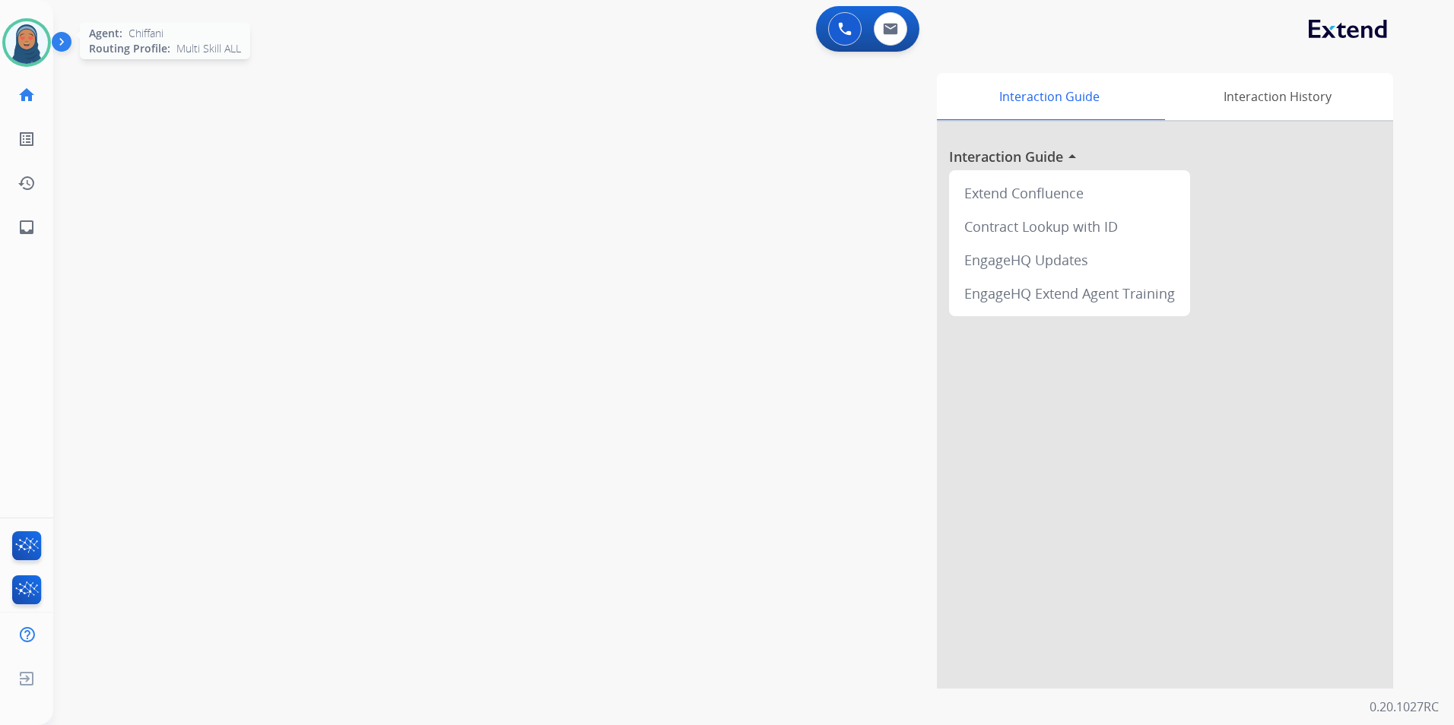
click at [32, 32] on img at bounding box center [26, 42] width 43 height 43
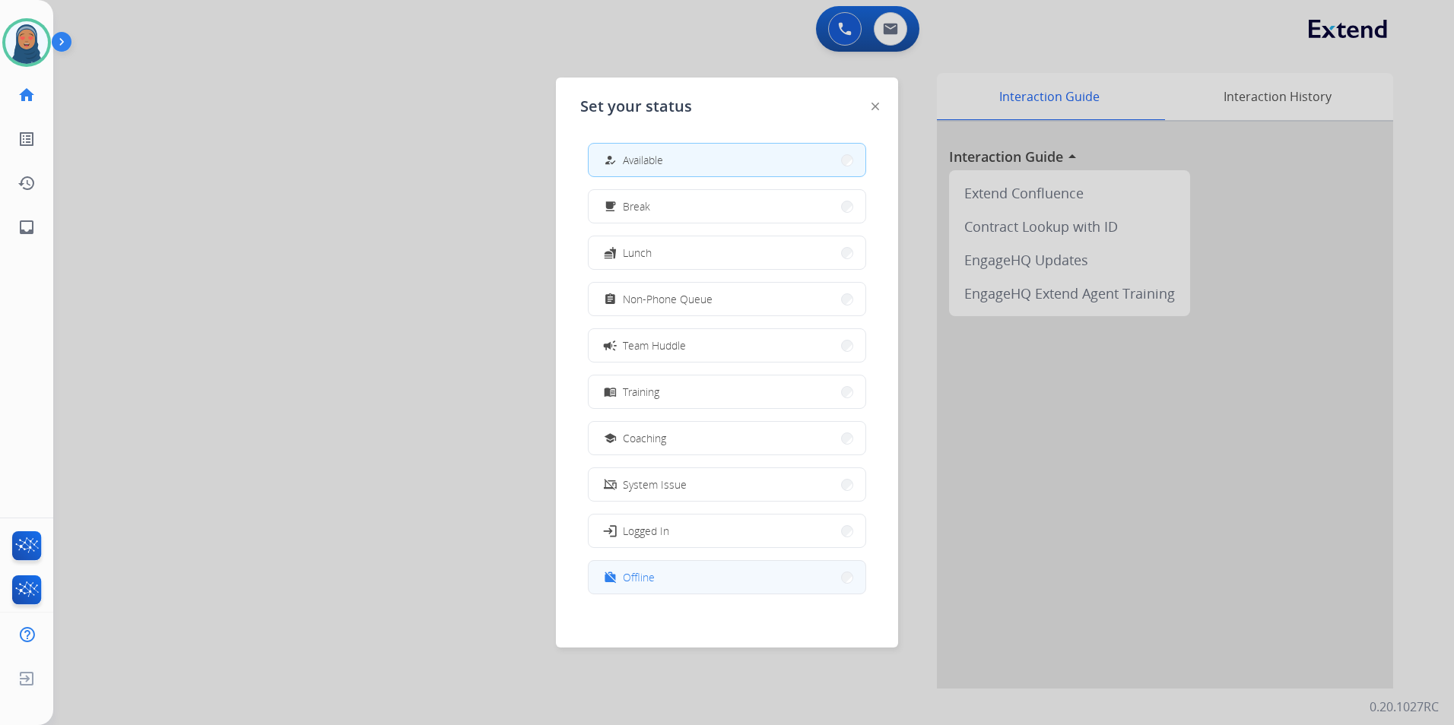
click at [681, 573] on button "work_off Offline" at bounding box center [727, 577] width 277 height 33
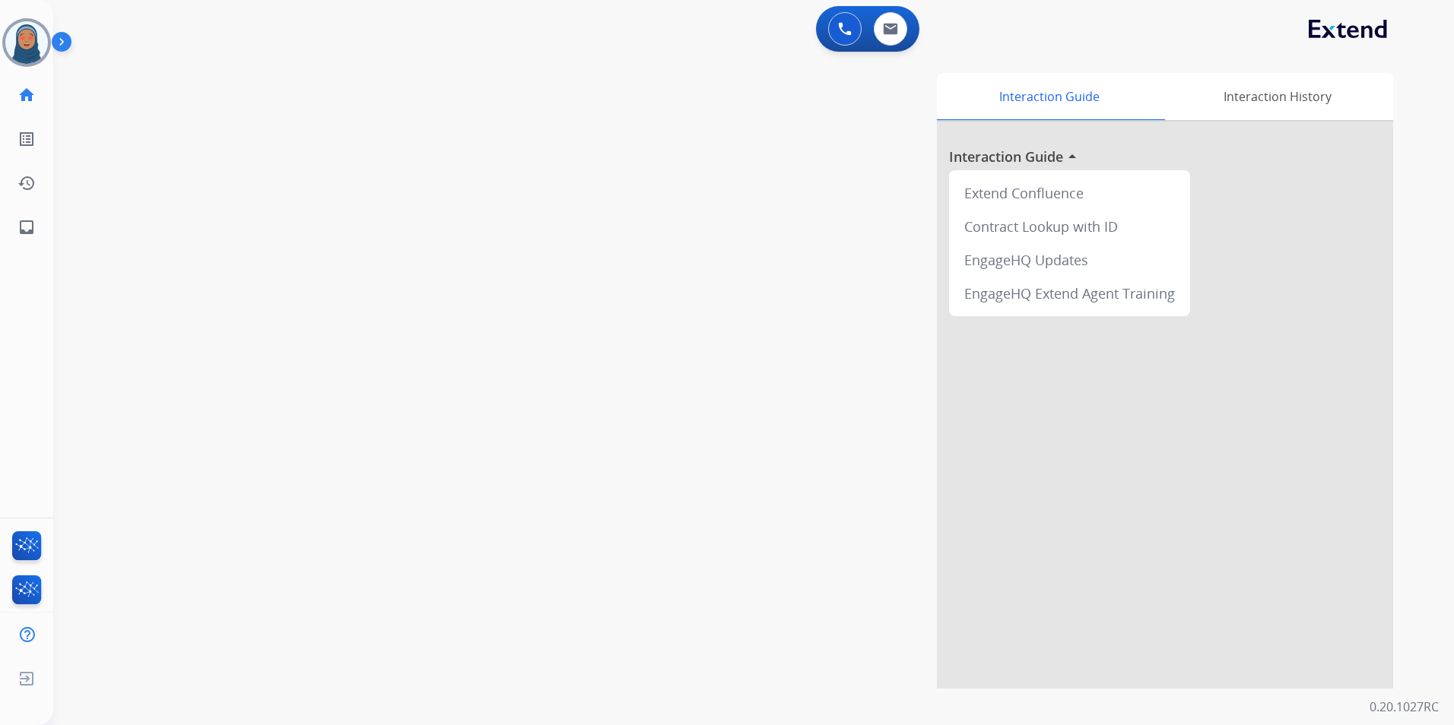
drag, startPoint x: 23, startPoint y: 48, endPoint x: 46, endPoint y: 72, distance: 33.4
click at [24, 48] on img at bounding box center [26, 42] width 43 height 43
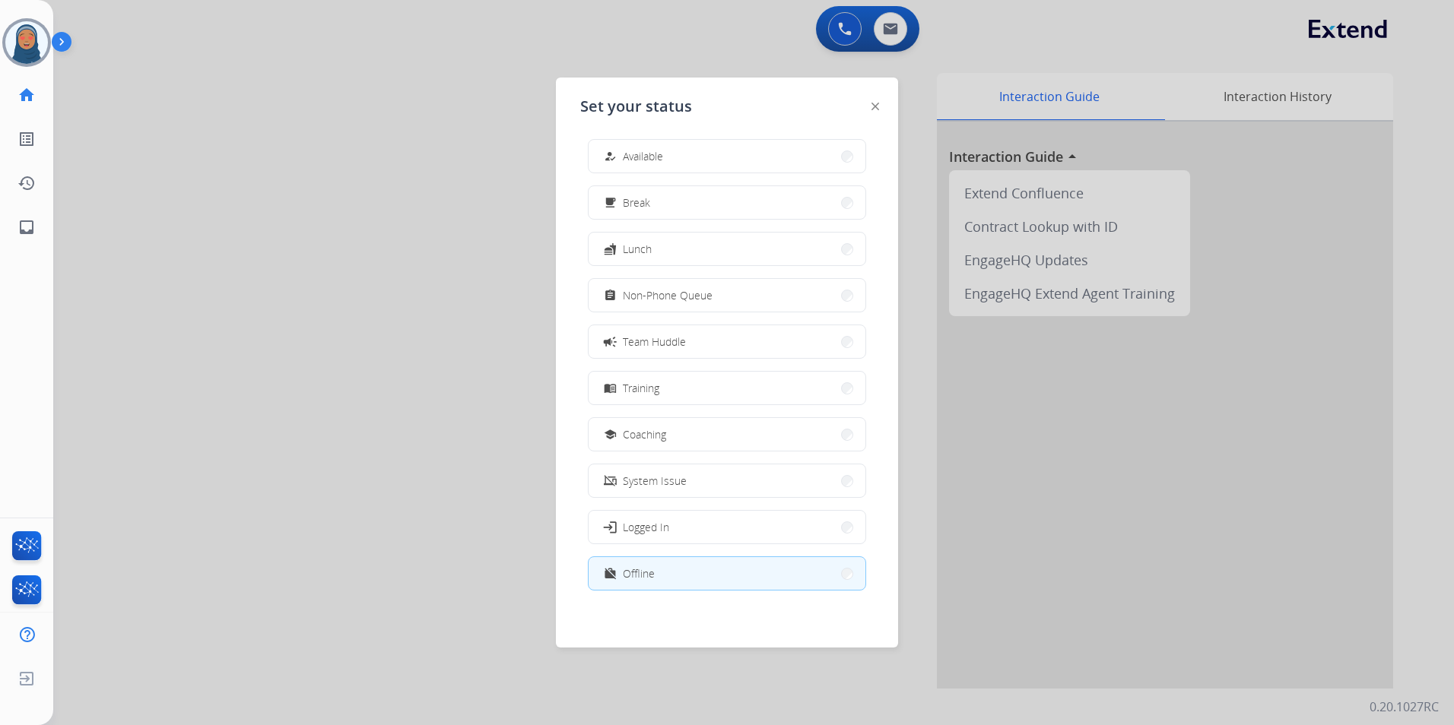
scroll to position [5, 0]
drag, startPoint x: 727, startPoint y: 579, endPoint x: 484, endPoint y: 542, distance: 245.3
click at [726, 579] on button "work_off Offline" at bounding box center [727, 573] width 277 height 33
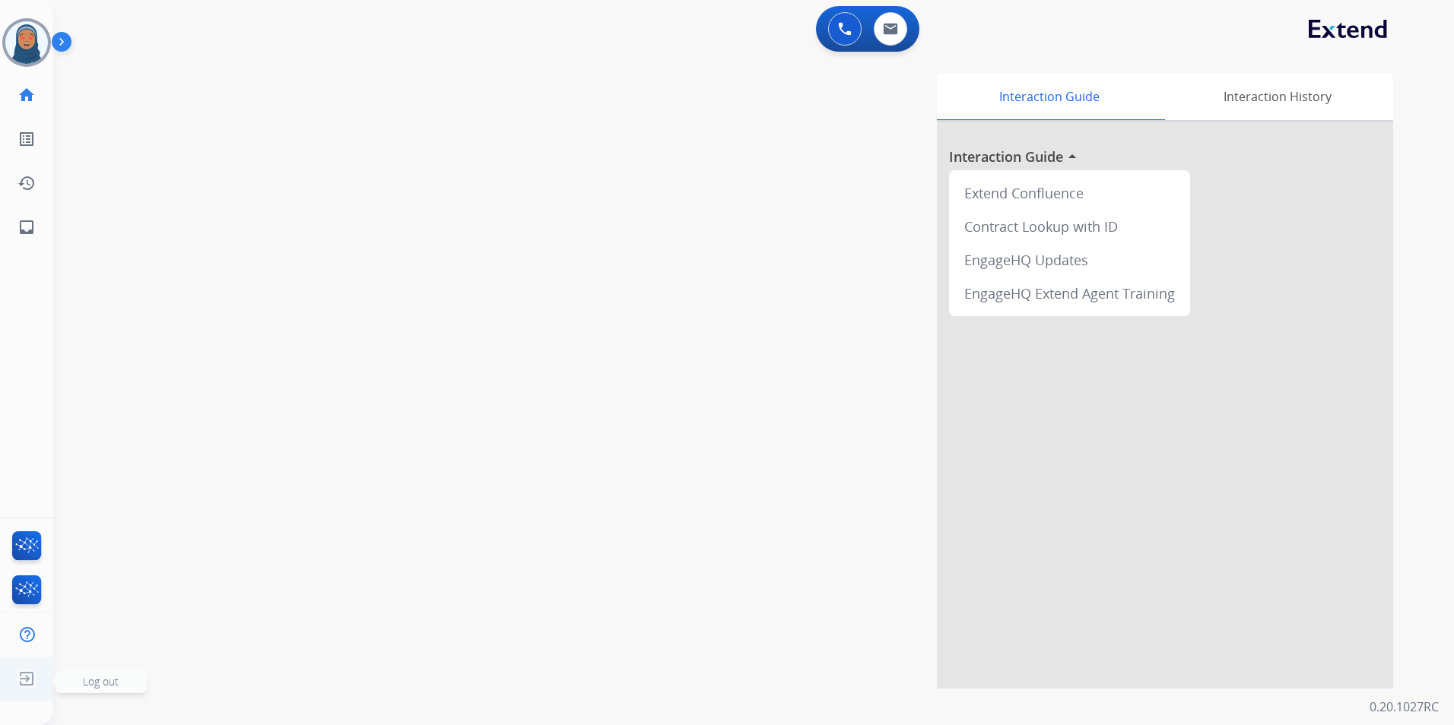
click at [23, 682] on img at bounding box center [26, 679] width 27 height 29
click at [108, 691] on span "Log out" at bounding box center [101, 682] width 91 height 23
click at [108, 681] on span "Log out" at bounding box center [101, 681] width 36 height 14
